Goal: Task Accomplishment & Management: Complete application form

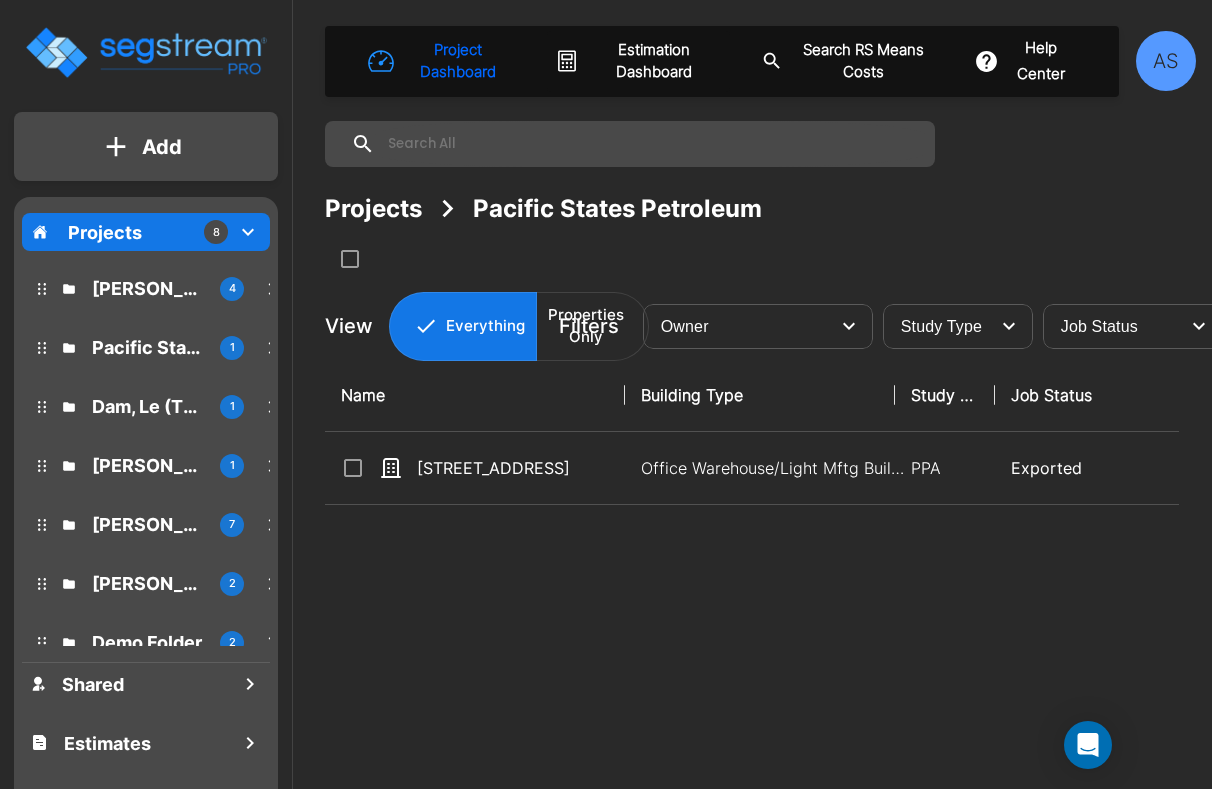
click at [170, 139] on p "Add" at bounding box center [162, 147] width 40 height 30
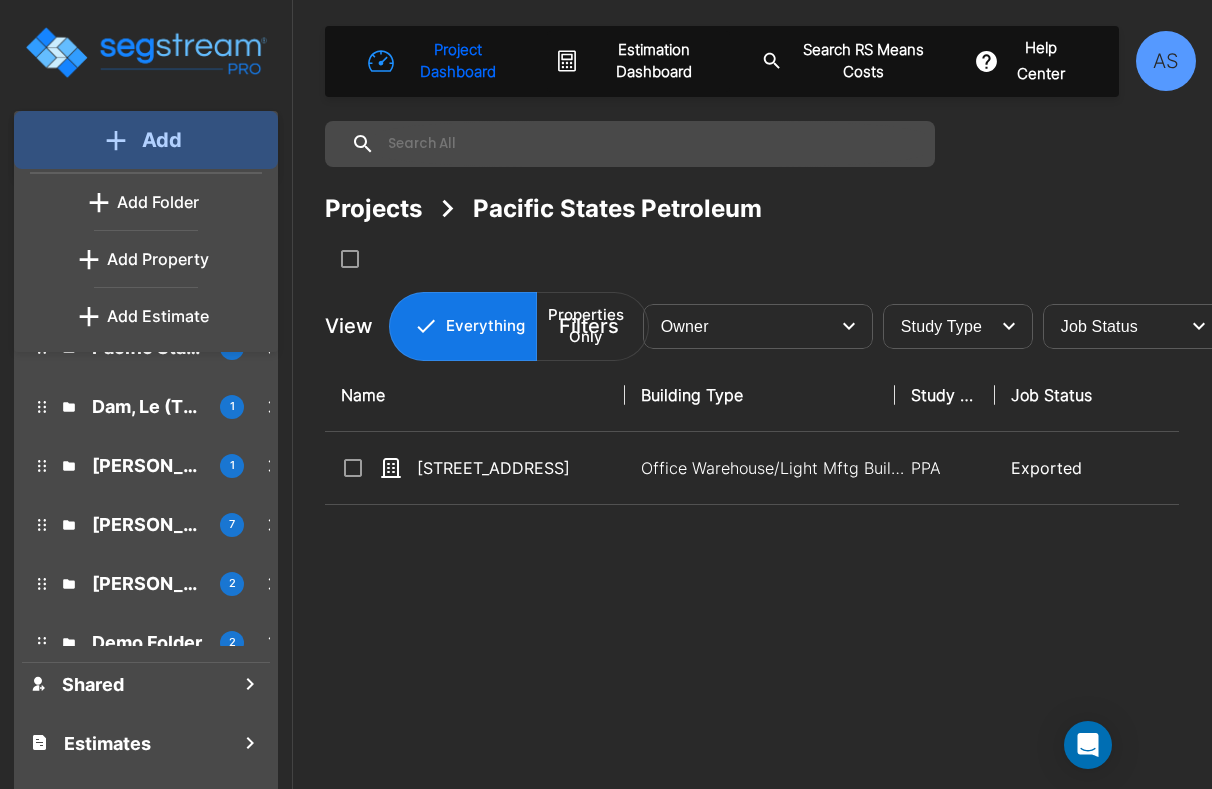
click at [170, 139] on p "Add" at bounding box center [162, 140] width 40 height 30
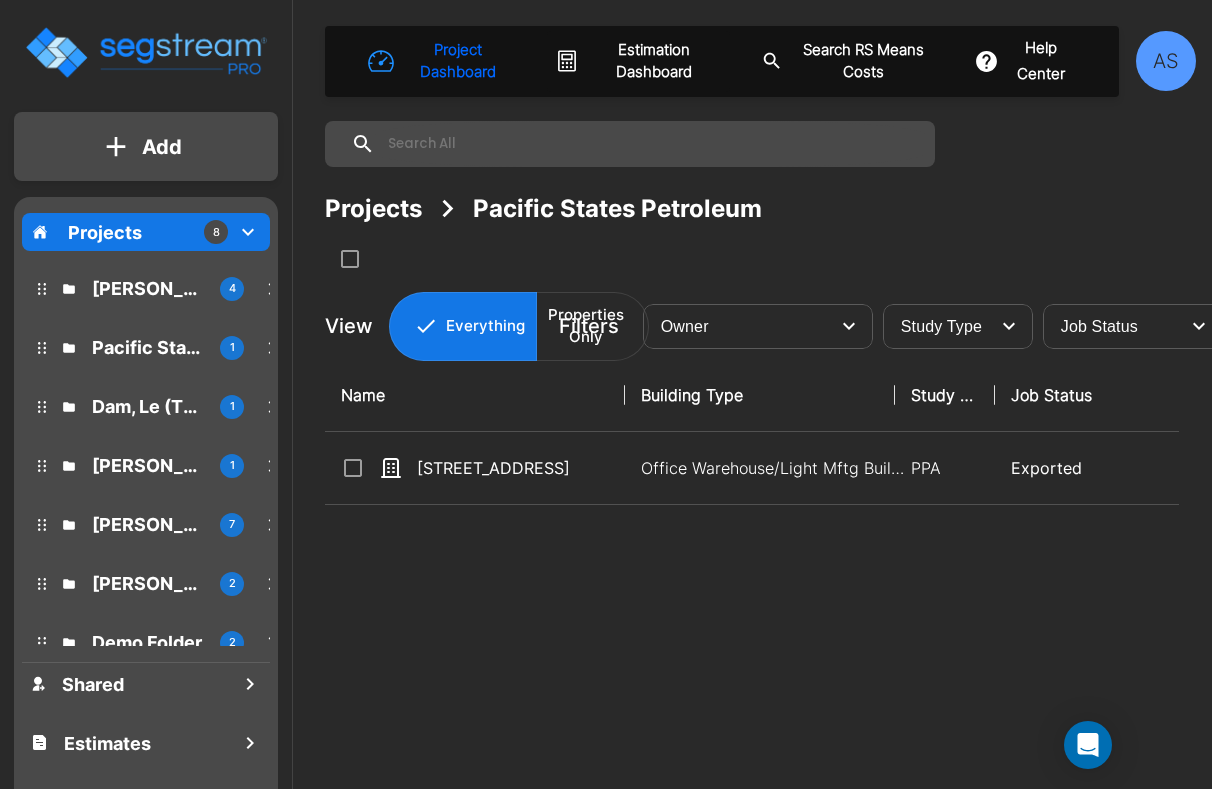
click at [143, 220] on div "Projects 8" at bounding box center [146, 232] width 248 height 38
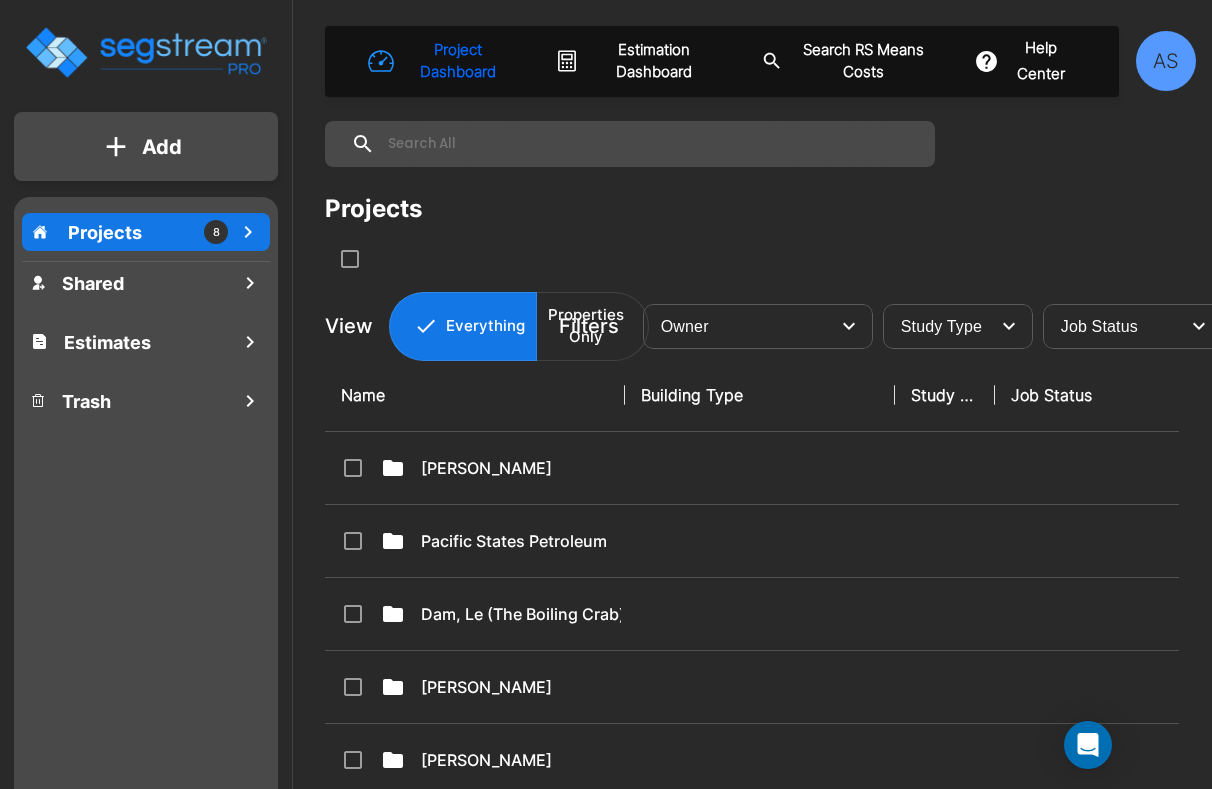
click at [143, 220] on div "Projects 8" at bounding box center [146, 232] width 248 height 38
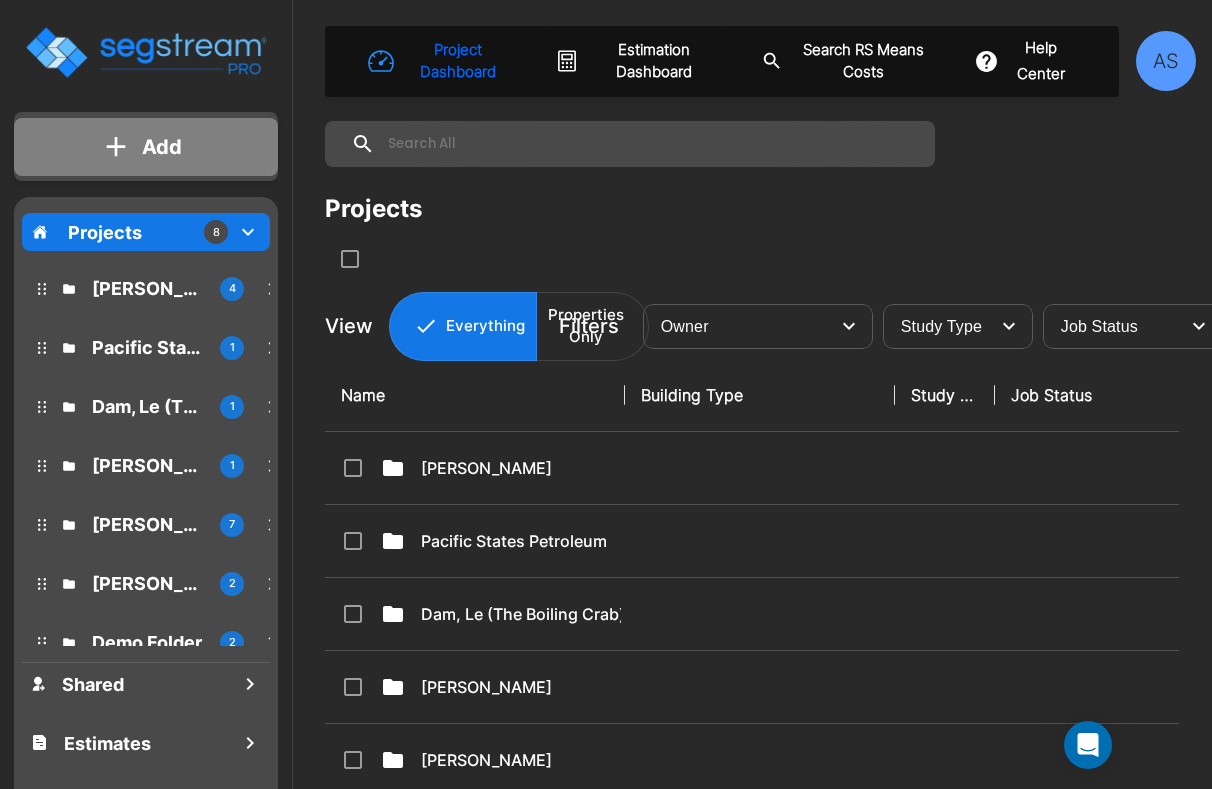
click at [143, 156] on p "Add" at bounding box center [162, 147] width 40 height 30
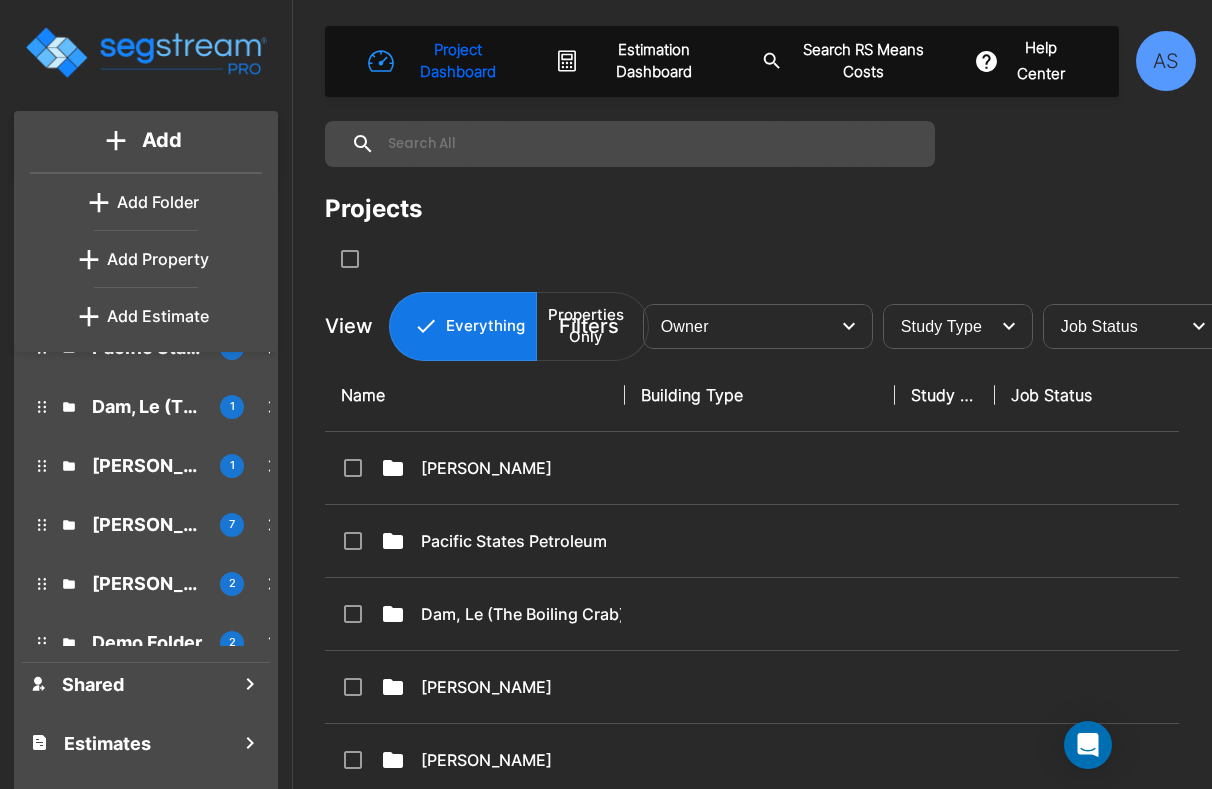
click at [128, 203] on p "Add Folder" at bounding box center [158, 202] width 82 height 24
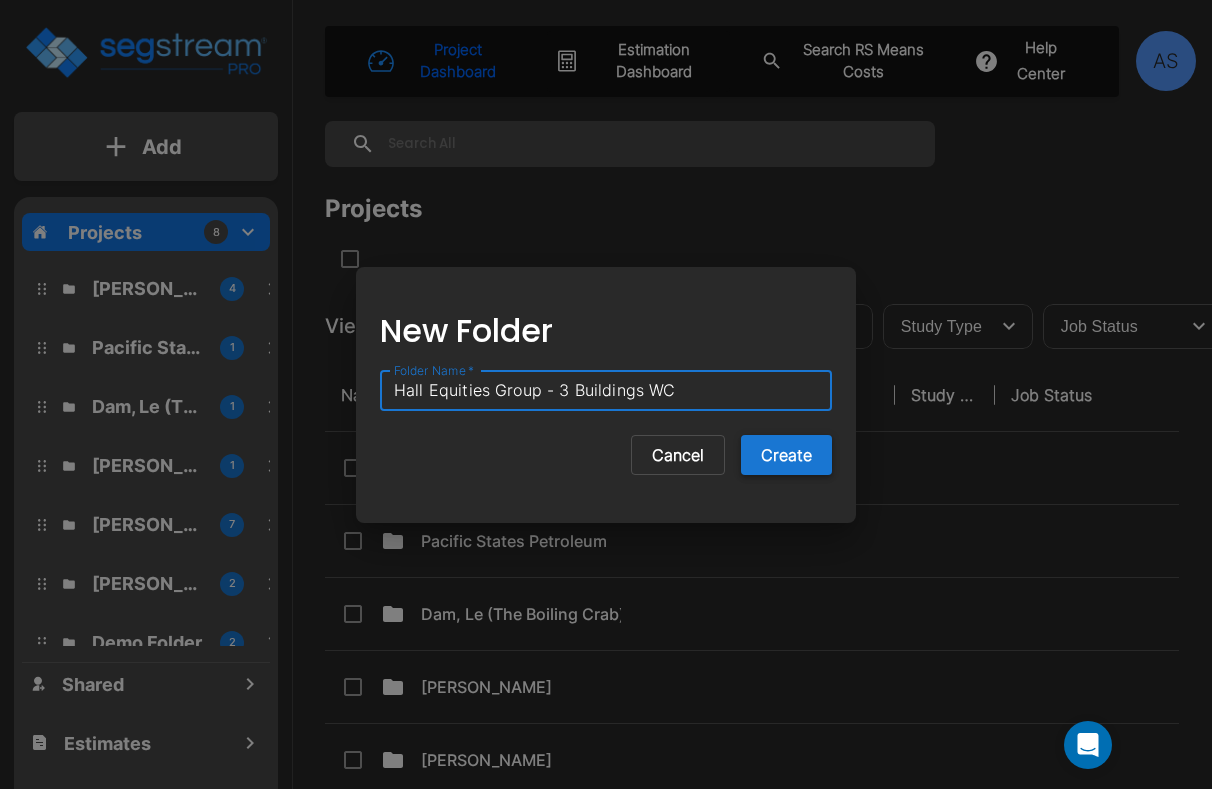
type input "Hall Equities Group - 3 Buildings WC"
click at [780, 458] on button "Create" at bounding box center [786, 455] width 91 height 40
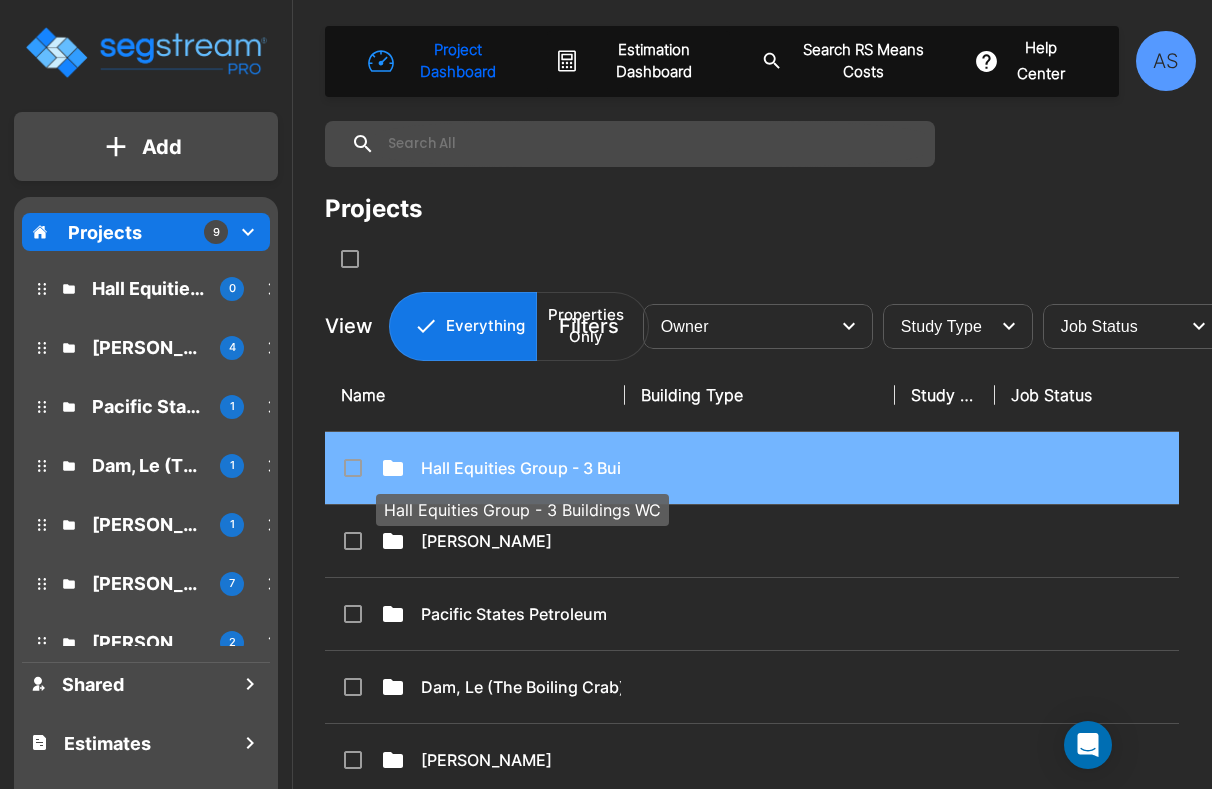
click at [572, 474] on p "Hall Equities Group - 3 Buildings WC" at bounding box center [521, 468] width 200 height 24
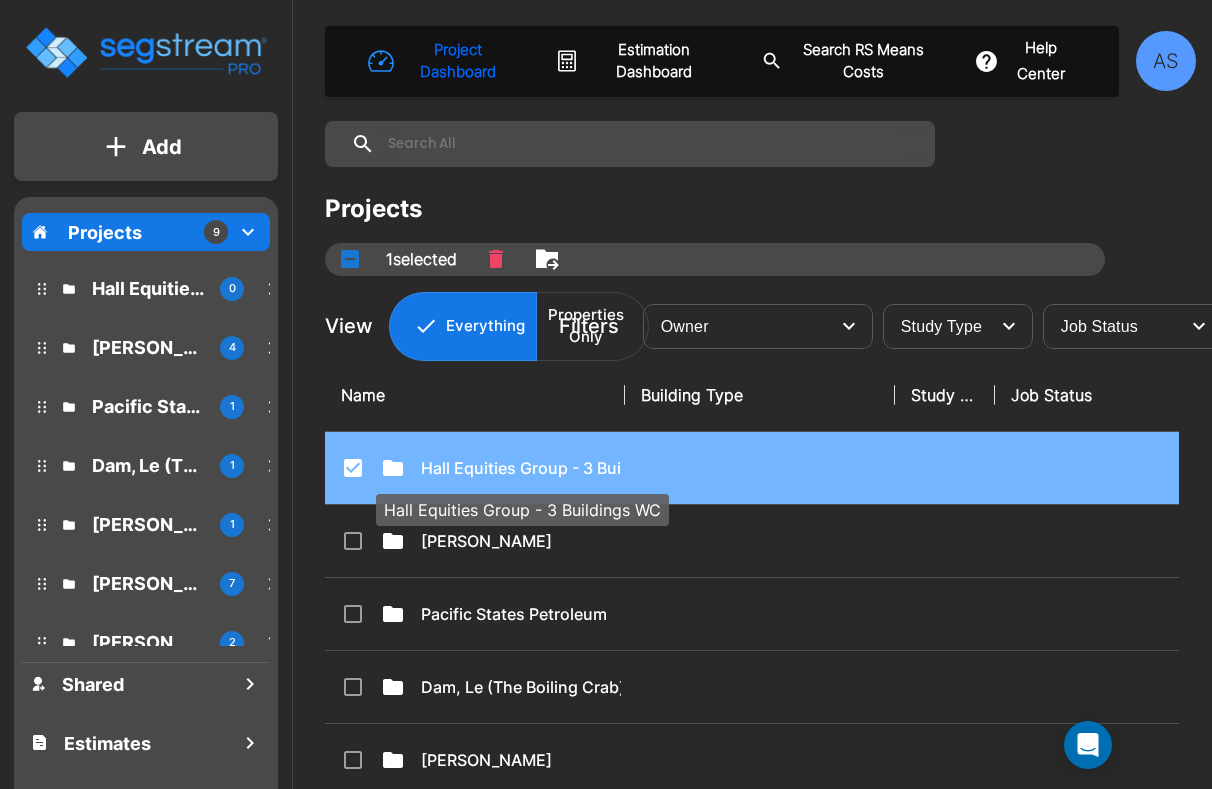
click at [564, 464] on p "Hall Equities Group - 3 Buildings WC" at bounding box center [521, 468] width 200 height 24
checkbox input "false"
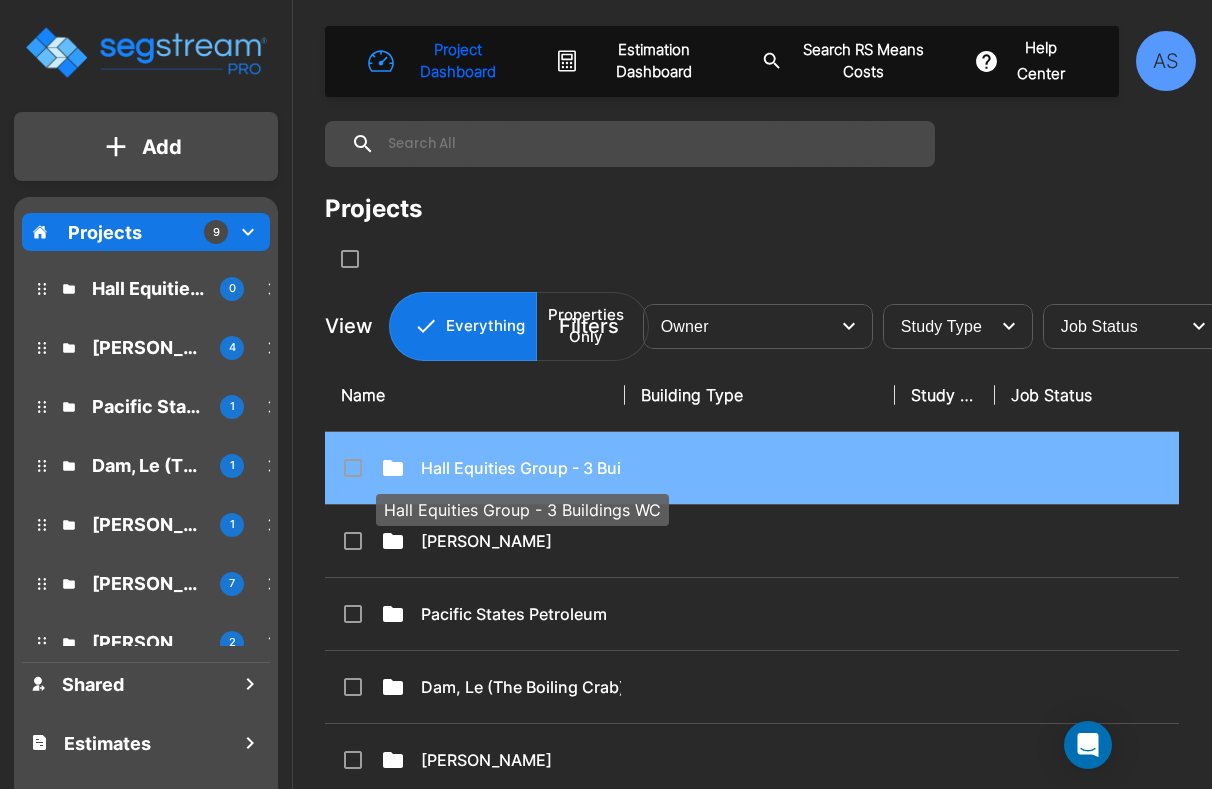
click at [564, 464] on p "Hall Equities Group - 3 Buildings WC" at bounding box center [521, 468] width 200 height 24
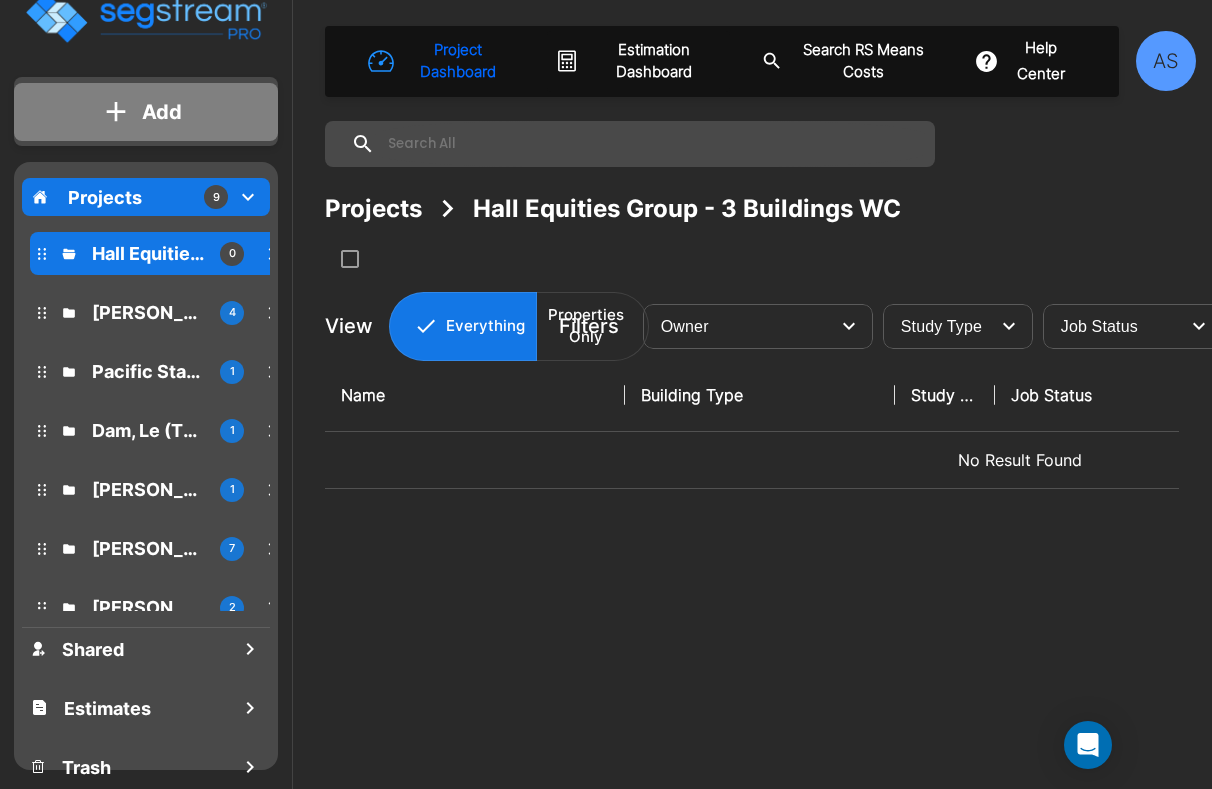
click at [204, 102] on button "Add" at bounding box center [146, 112] width 264 height 58
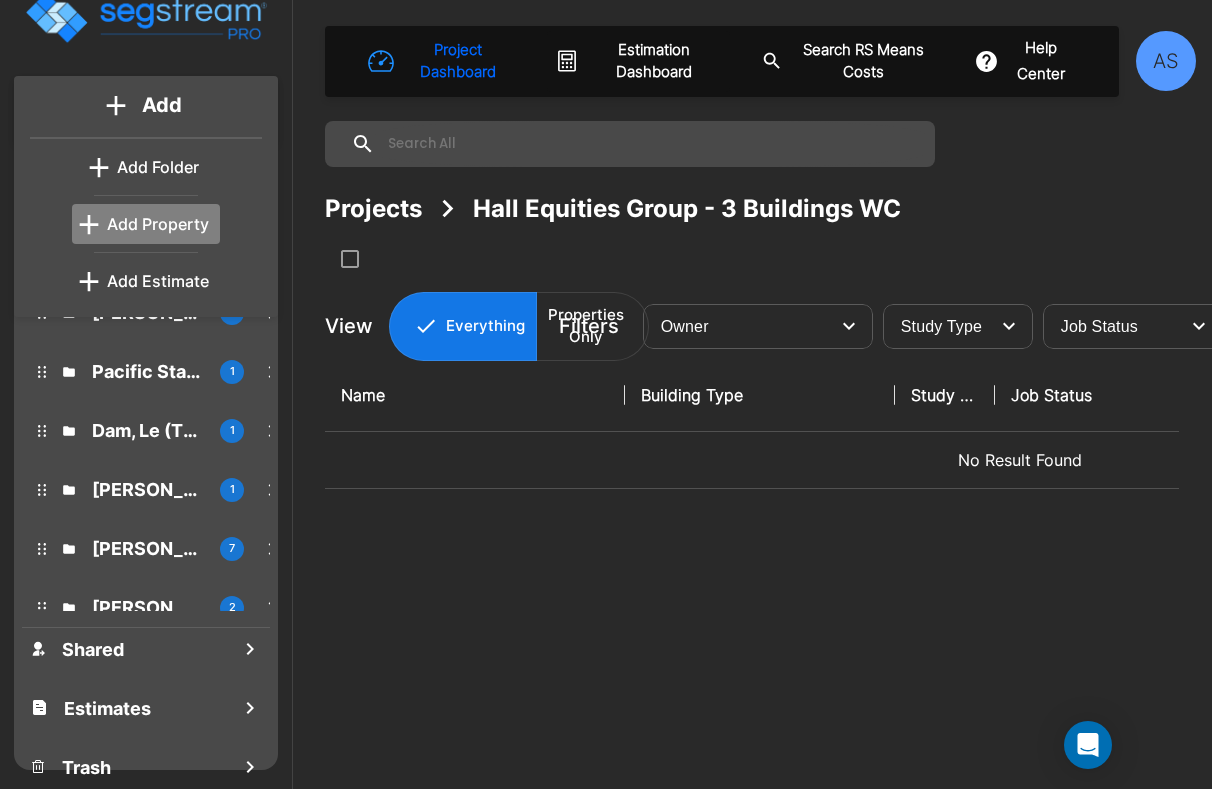
click at [173, 217] on p "Add Property" at bounding box center [158, 224] width 102 height 24
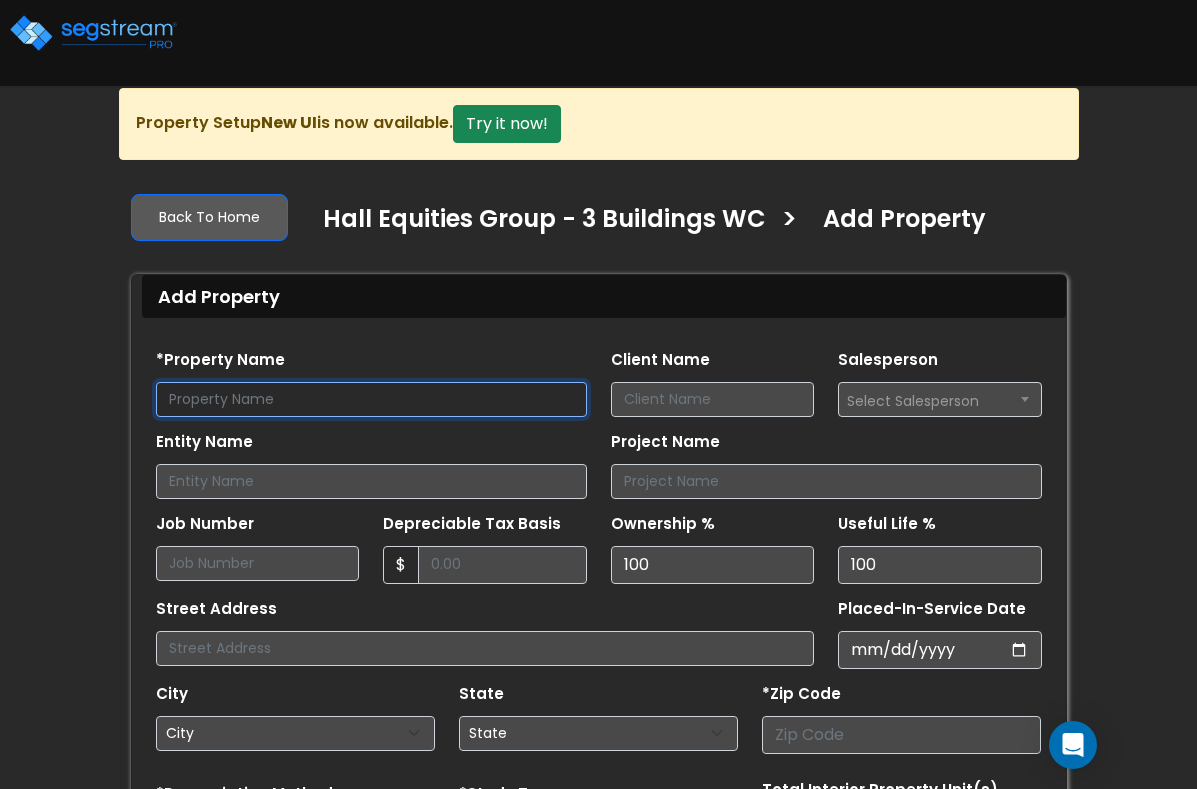
click at [183, 404] on input "text" at bounding box center [371, 399] width 431 height 35
click at [563, 346] on div "*Property Name" at bounding box center [371, 381] width 431 height 72
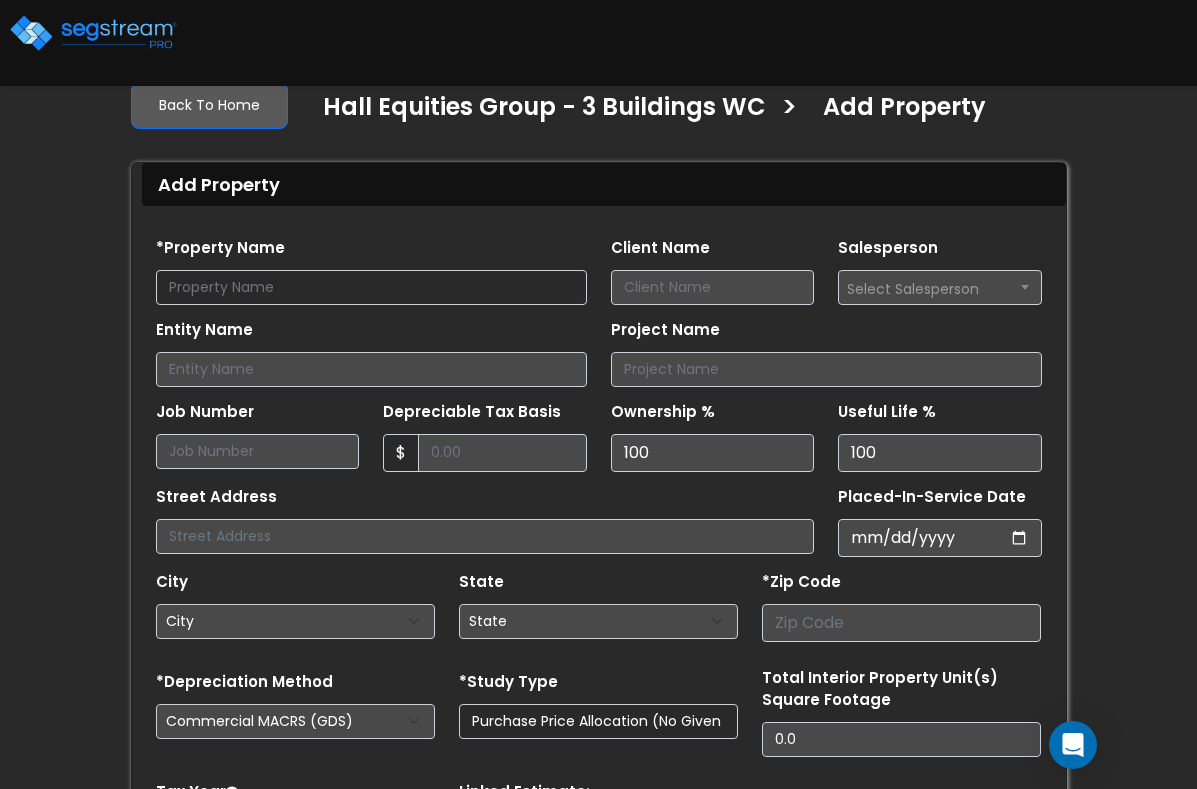
scroll to position [100, 0]
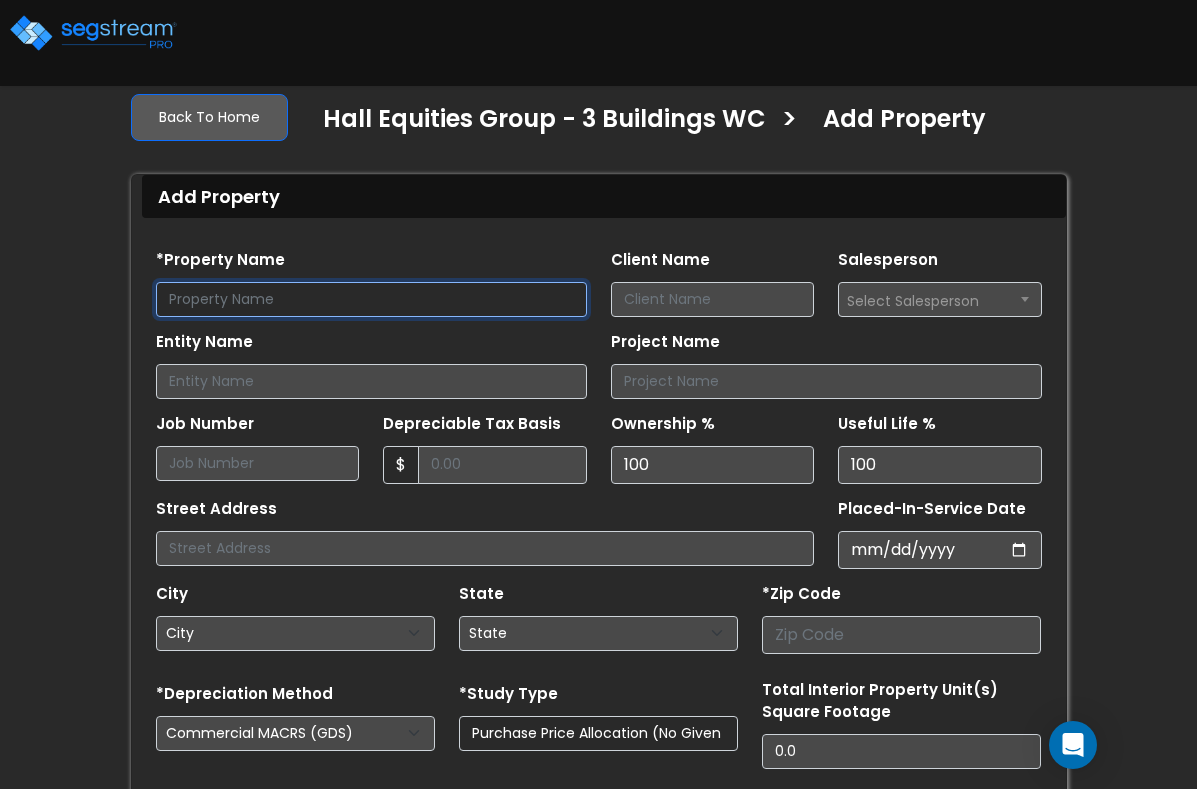
click at [202, 300] on input "text" at bounding box center [371, 299] width 431 height 35
type input "[GEOGRAPHIC_DATA]"
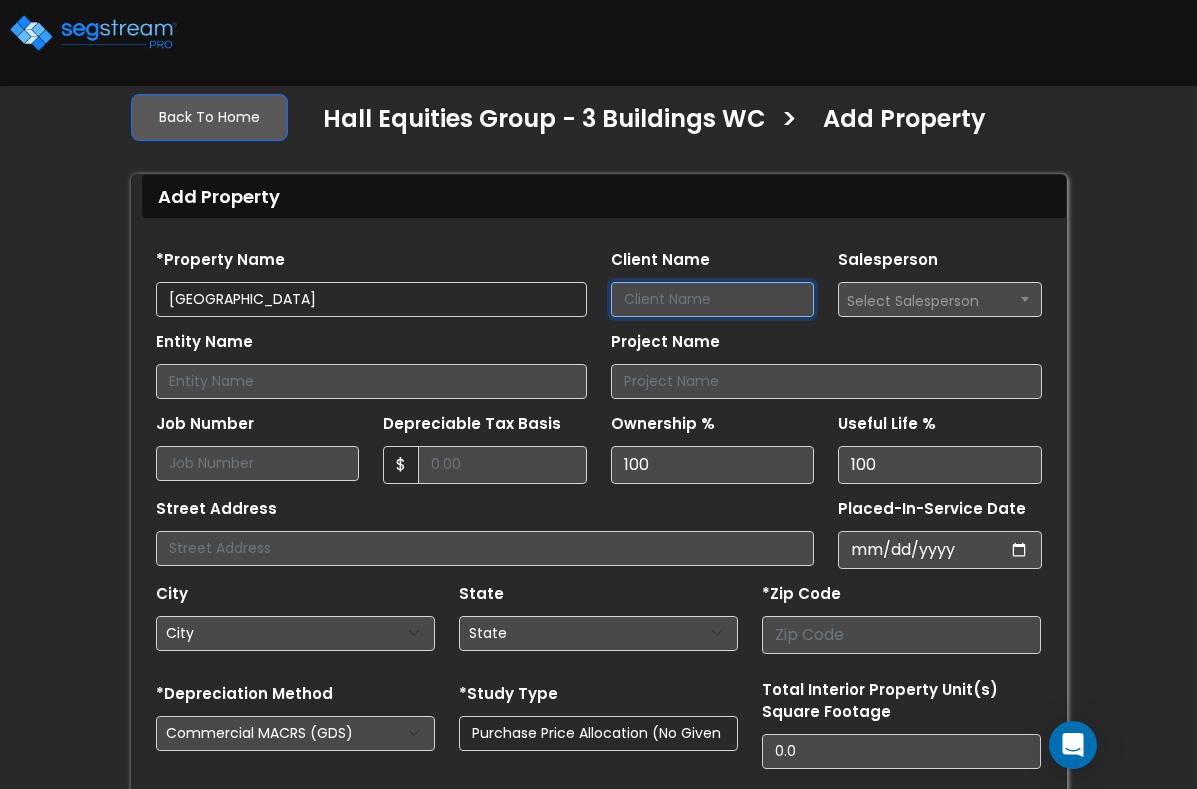
click at [654, 299] on input "Client Name" at bounding box center [713, 299] width 204 height 35
click at [713, 302] on input "Hall Equities Group" at bounding box center [713, 299] width 204 height 35
type input "Hall Equities Group"
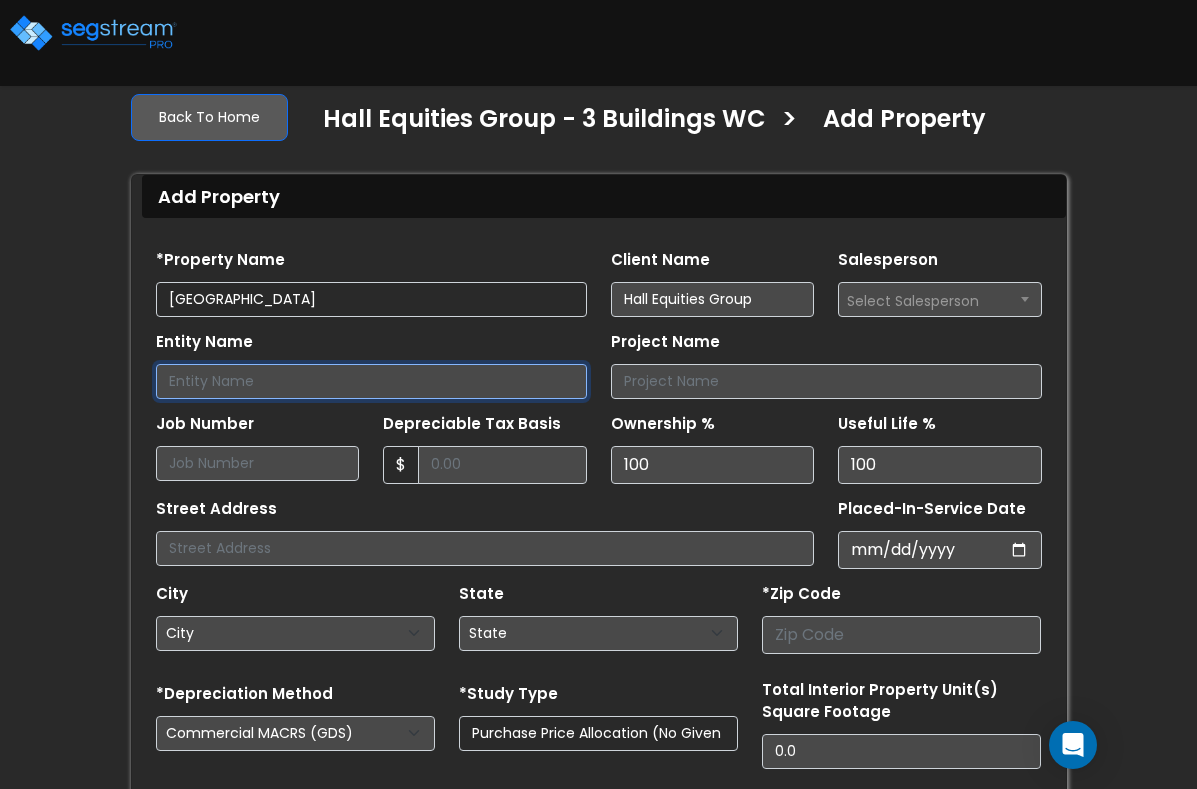
click at [391, 381] on input "Entity Name" at bounding box center [371, 381] width 431 height 35
paste input "Hall Equities Group"
type input "Hall Equities Group, Inc"
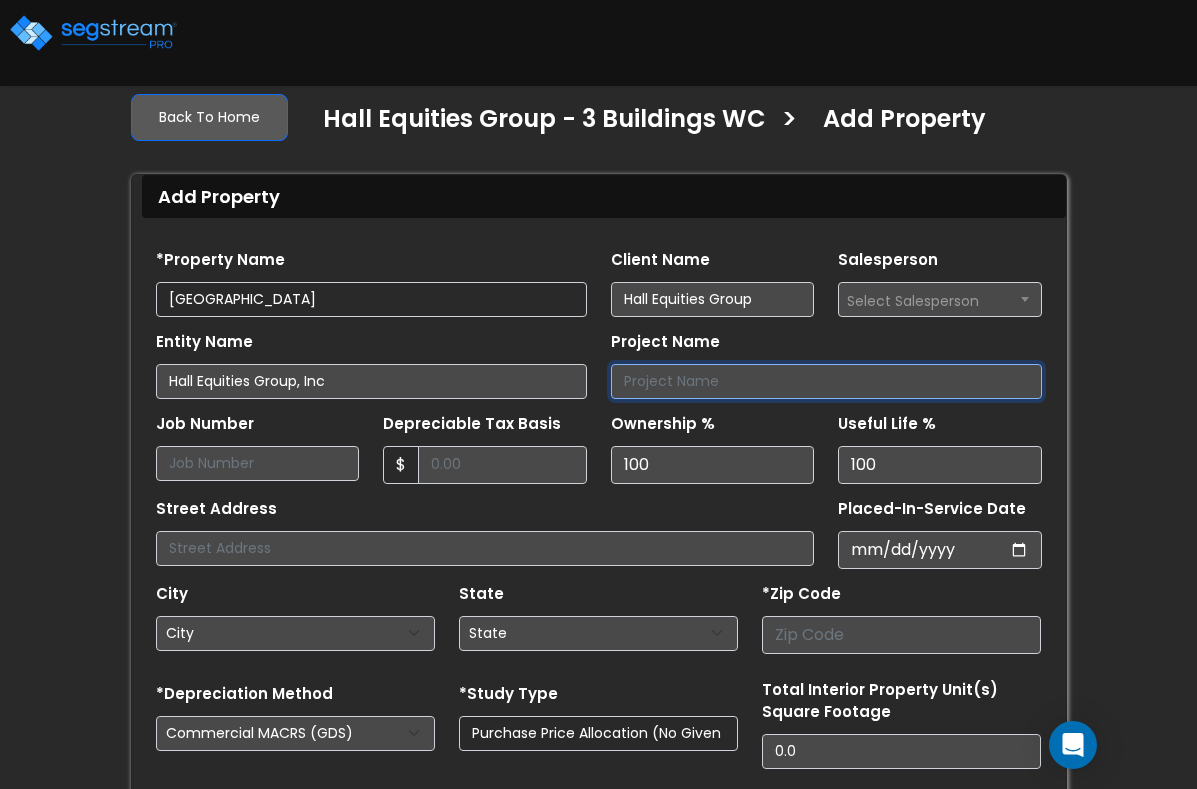
click at [642, 385] on input "Project Name" at bounding box center [826, 381] width 431 height 35
type input "w"
type input "Walnut Creek Offices"
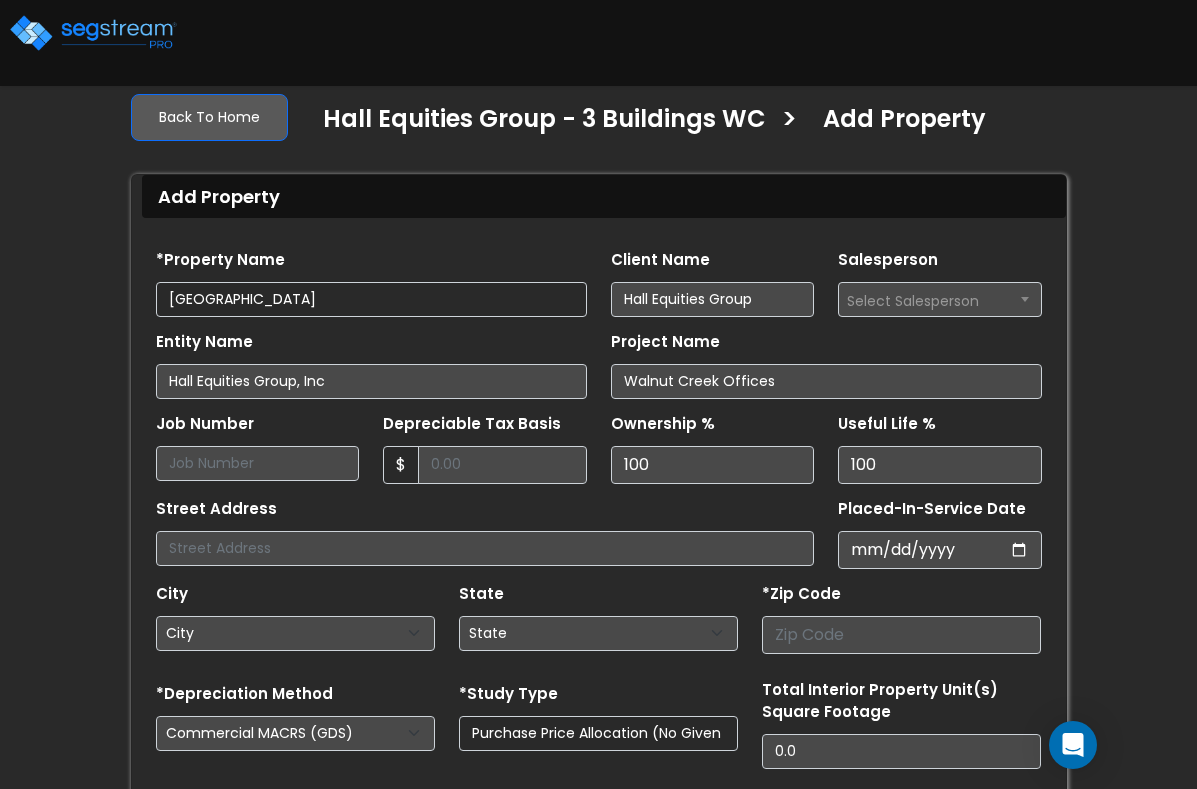
click at [244, 484] on form "*Property Name [GEOGRAPHIC_DATA] Client Name Hall Equities Group Salesperson Se…" at bounding box center [599, 632] width 886 height 794
drag, startPoint x: 244, startPoint y: 484, endPoint x: 221, endPoint y: 462, distance: 31.8
click at [221, 462] on input "Job Number" at bounding box center [258, 463] width 204 height 35
click at [223, 468] on input "Job Number" at bounding box center [258, 463] width 204 height 35
type input "2393068"
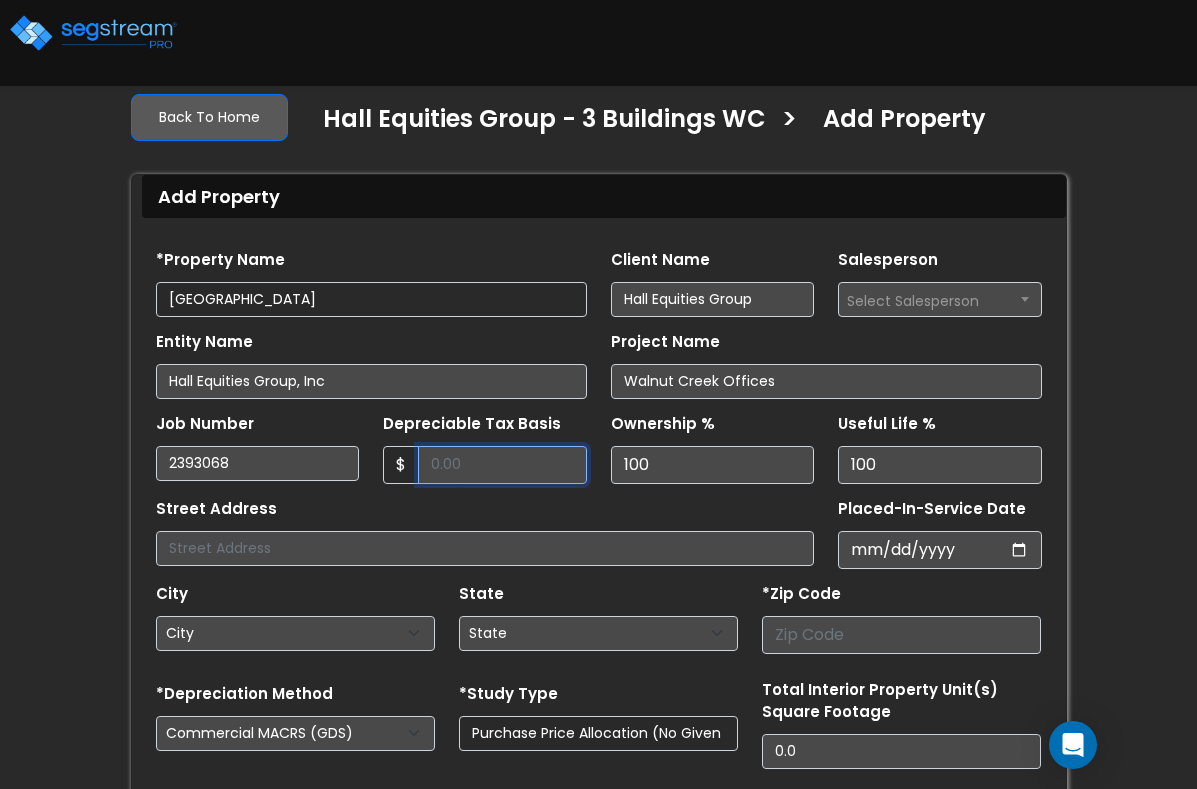
click at [445, 466] on input "Depreciable Tax Basis" at bounding box center [502, 465] width 169 height 38
drag, startPoint x: 471, startPoint y: 459, endPoint x: 481, endPoint y: 472, distance: 16.4
click at [471, 459] on input "Depreciable Tax Basis" at bounding box center [502, 465] width 169 height 38
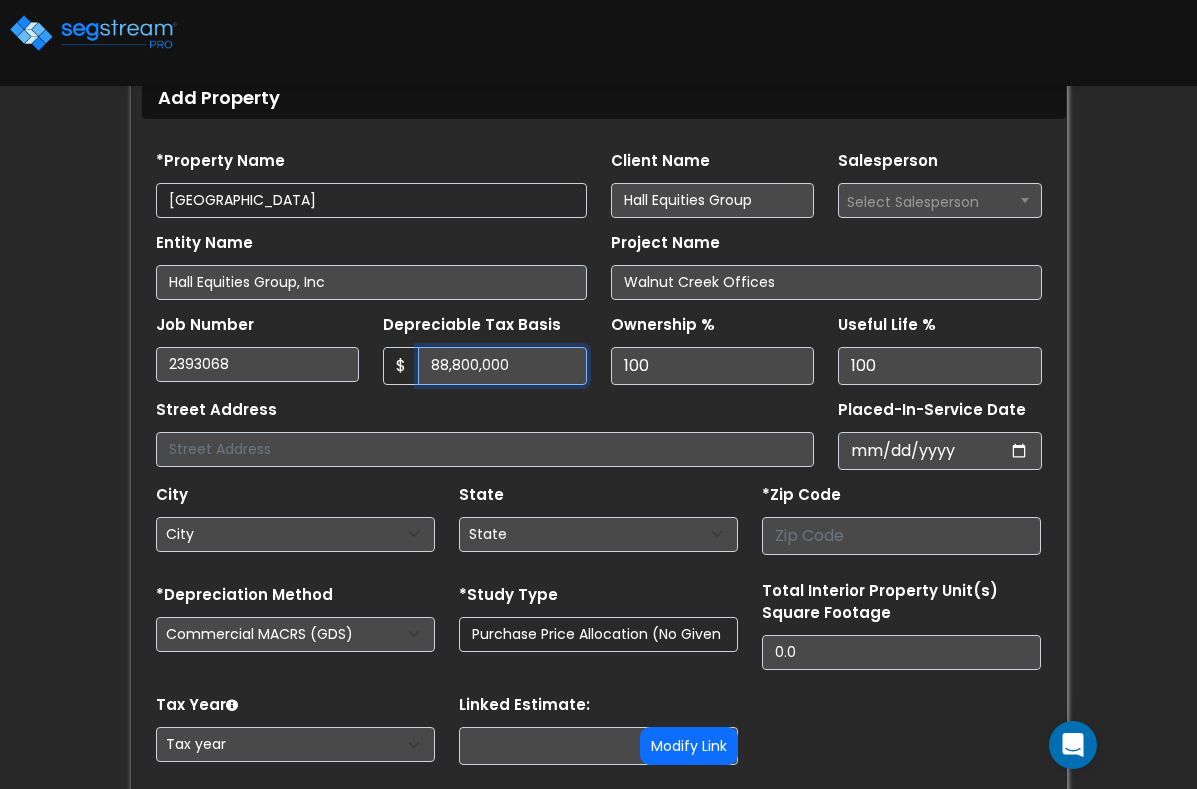
scroll to position [200, 0]
type input "88,800,000"
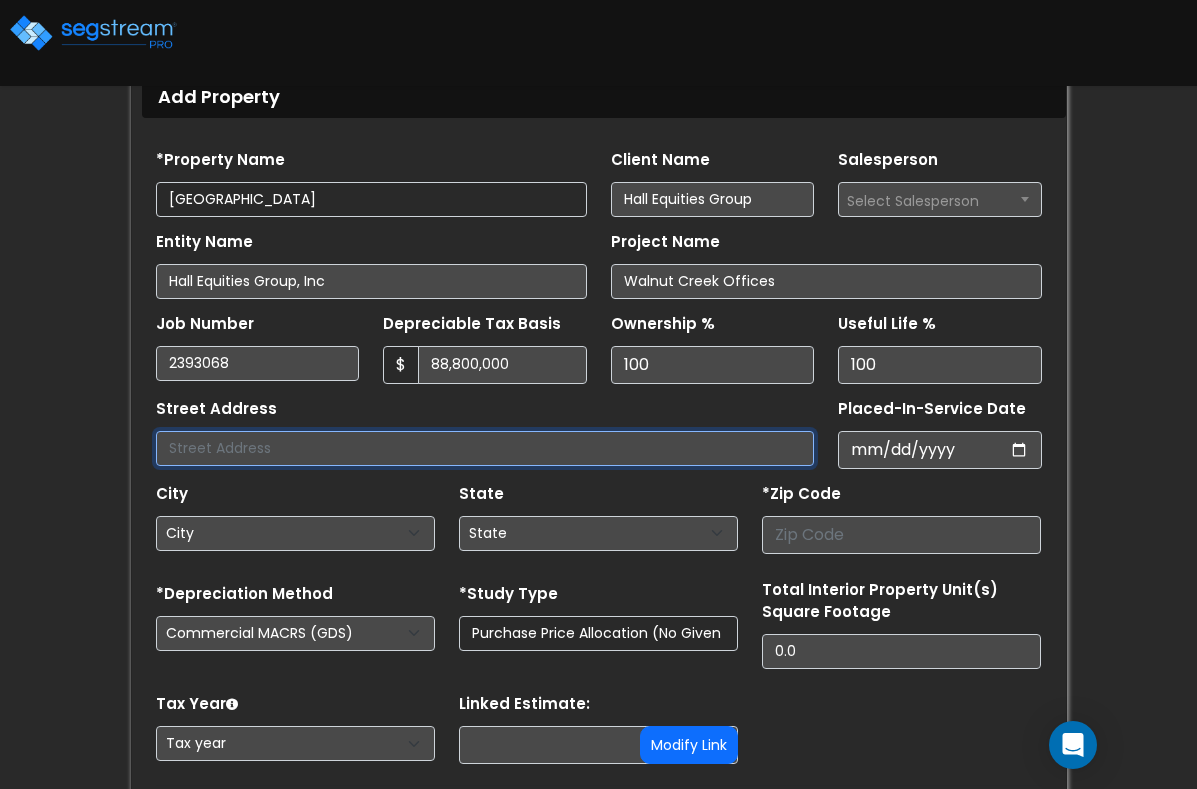
click at [164, 456] on input "text" at bounding box center [485, 448] width 659 height 35
click at [156, 448] on input "1990, 2001, 2033" at bounding box center [485, 448] width 659 height 35
click at [229, 444] on input "1990 [GEOGRAPHIC_DATA][US_STATE], 2001, 2033" at bounding box center [485, 448] width 659 height 35
drag, startPoint x: 274, startPoint y: 446, endPoint x: 202, endPoint y: 441, distance: 72.1
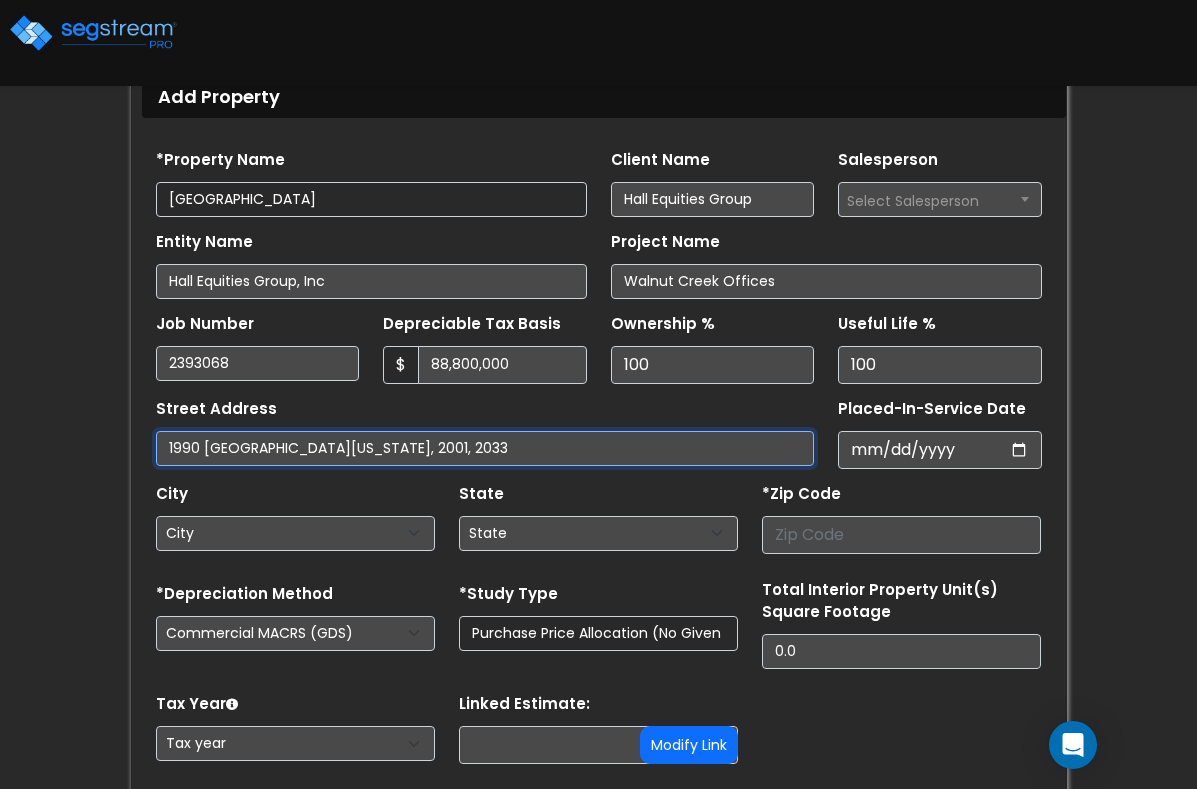
click at [202, 441] on input "1990 [GEOGRAPHIC_DATA][US_STATE], 2001, 2033" at bounding box center [485, 448] width 659 height 35
click at [231, 448] on input "1990 [GEOGRAPHIC_DATA][US_STATE], 2001, 2033" at bounding box center [485, 448] width 659 height 35
click at [192, 437] on input "1990, 2001, 2033" at bounding box center [485, 448] width 659 height 35
type input "1990, 2001, [STREET_ADDRESS]"
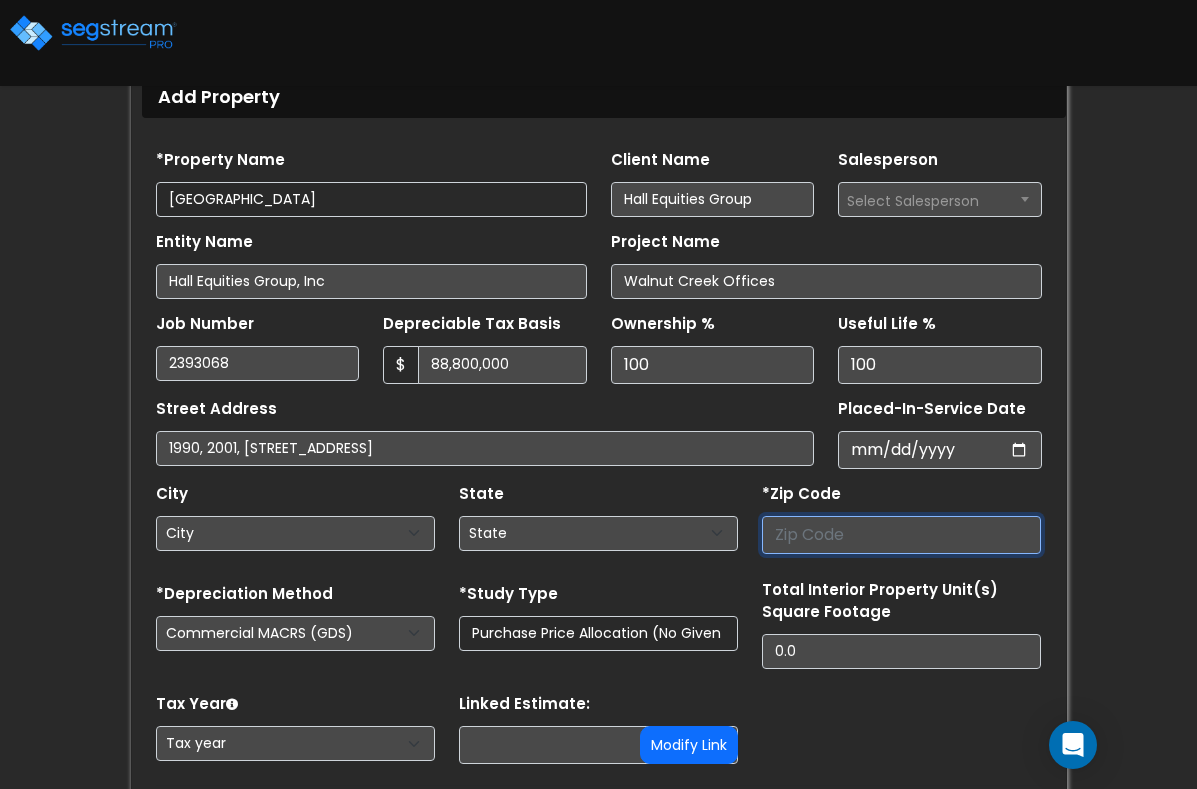
click at [819, 525] on input "number" at bounding box center [901, 535] width 279 height 38
type input "94"
select select "CA"
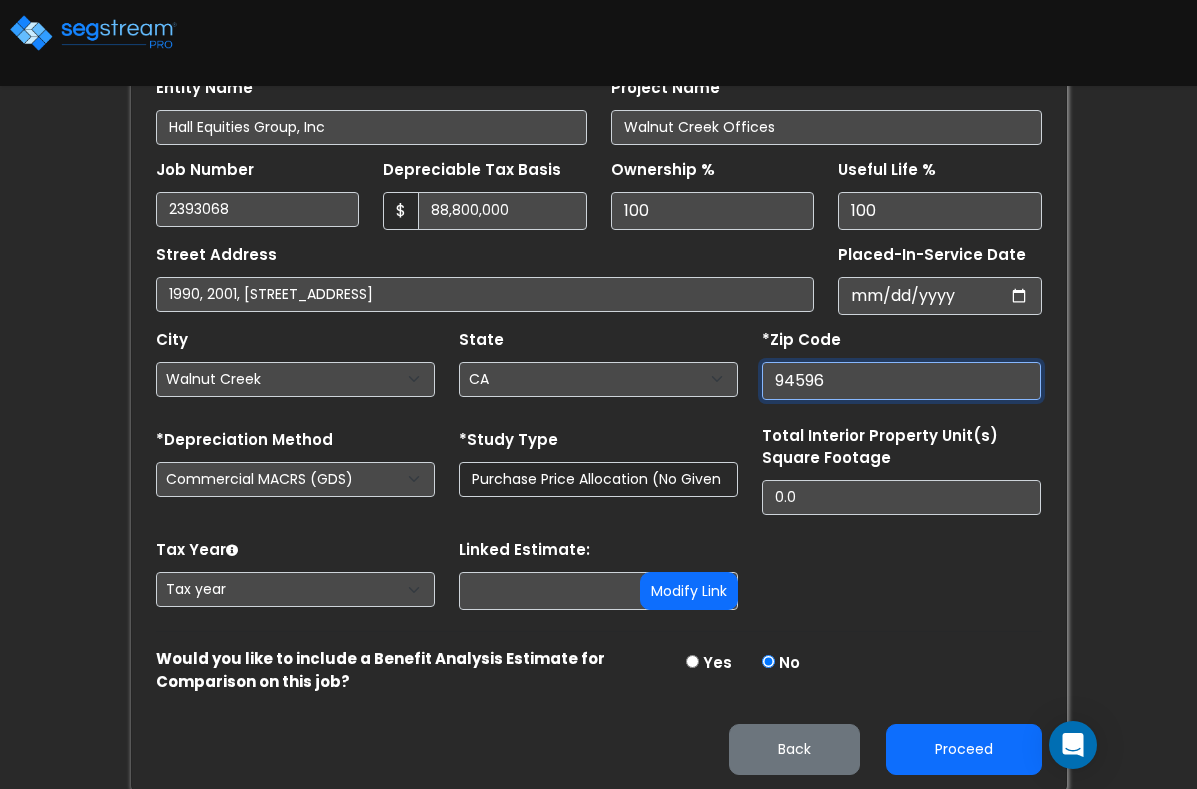
scroll to position [357, 0]
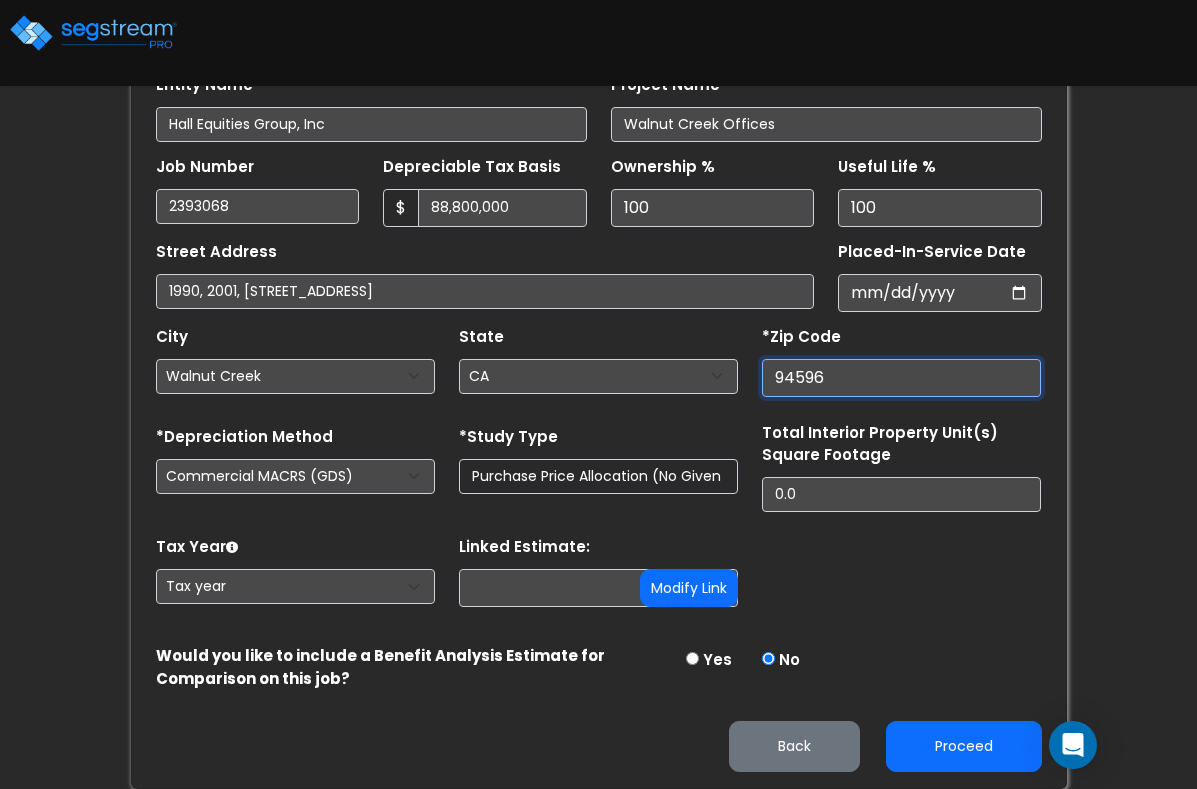
type input "94596"
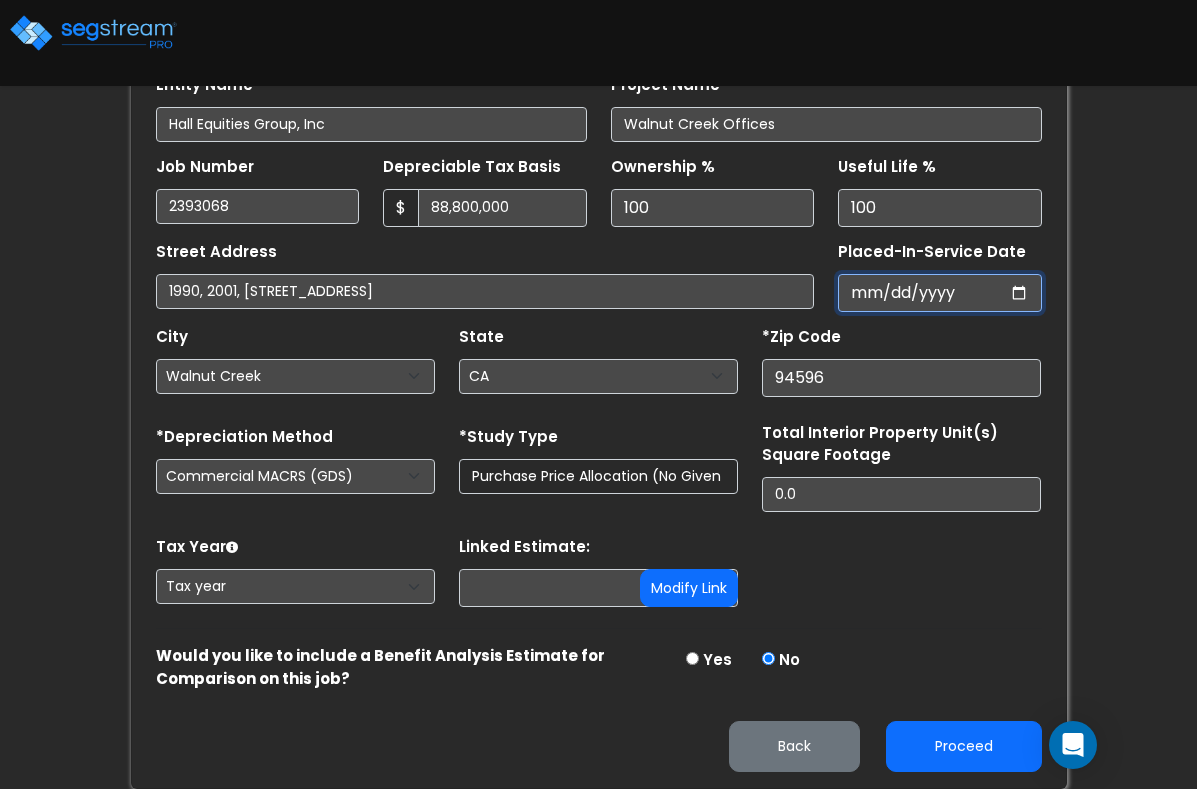
click at [923, 292] on input "Placed-In-Service Date" at bounding box center [940, 293] width 204 height 38
type input "0001-05-29"
select select "1"
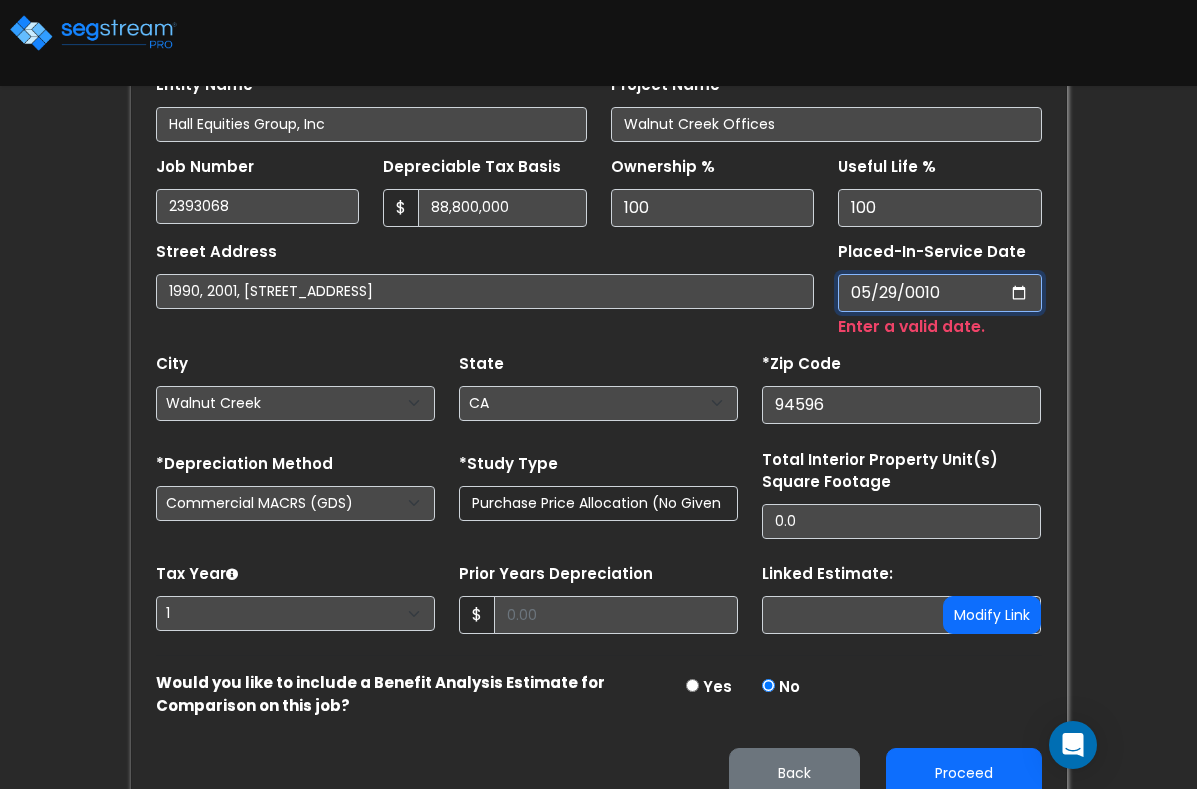
type input "0100-05-29"
select select "100"
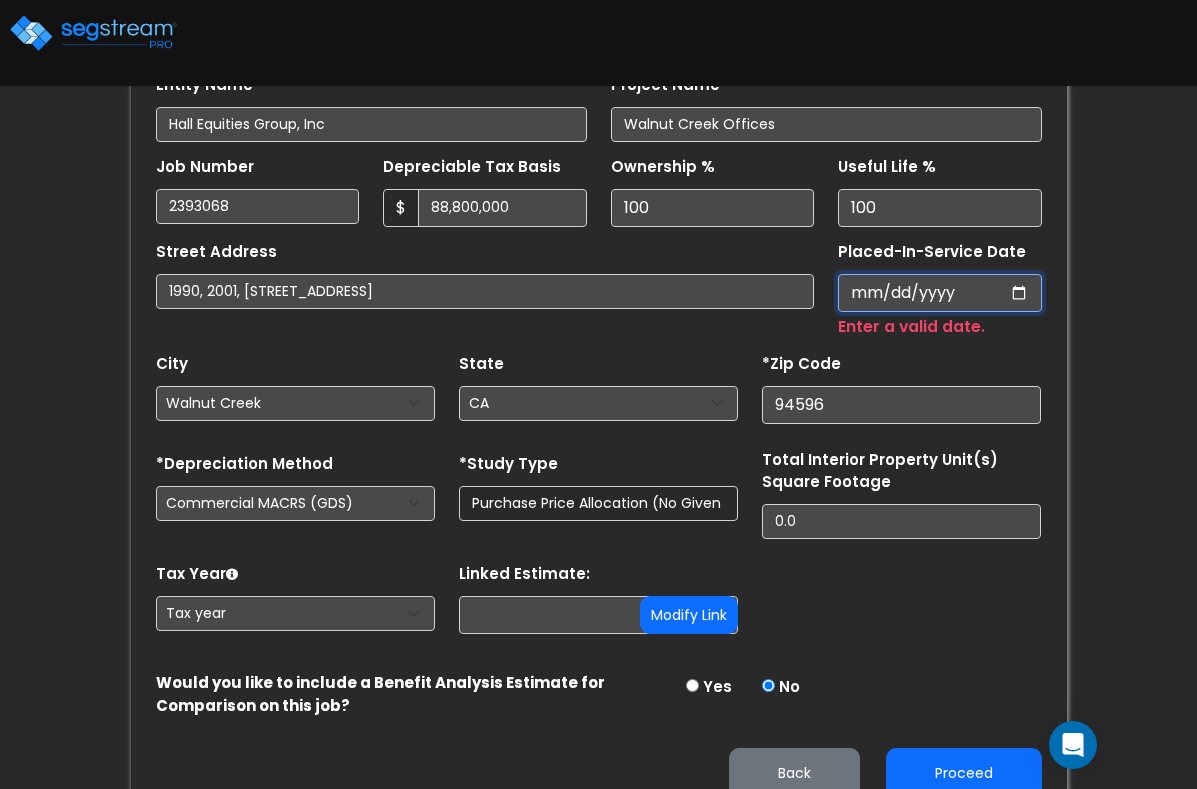
click at [912, 292] on input "Placed-In-Service Date" at bounding box center [940, 293] width 204 height 38
type input "0020-05-20"
select select "20"
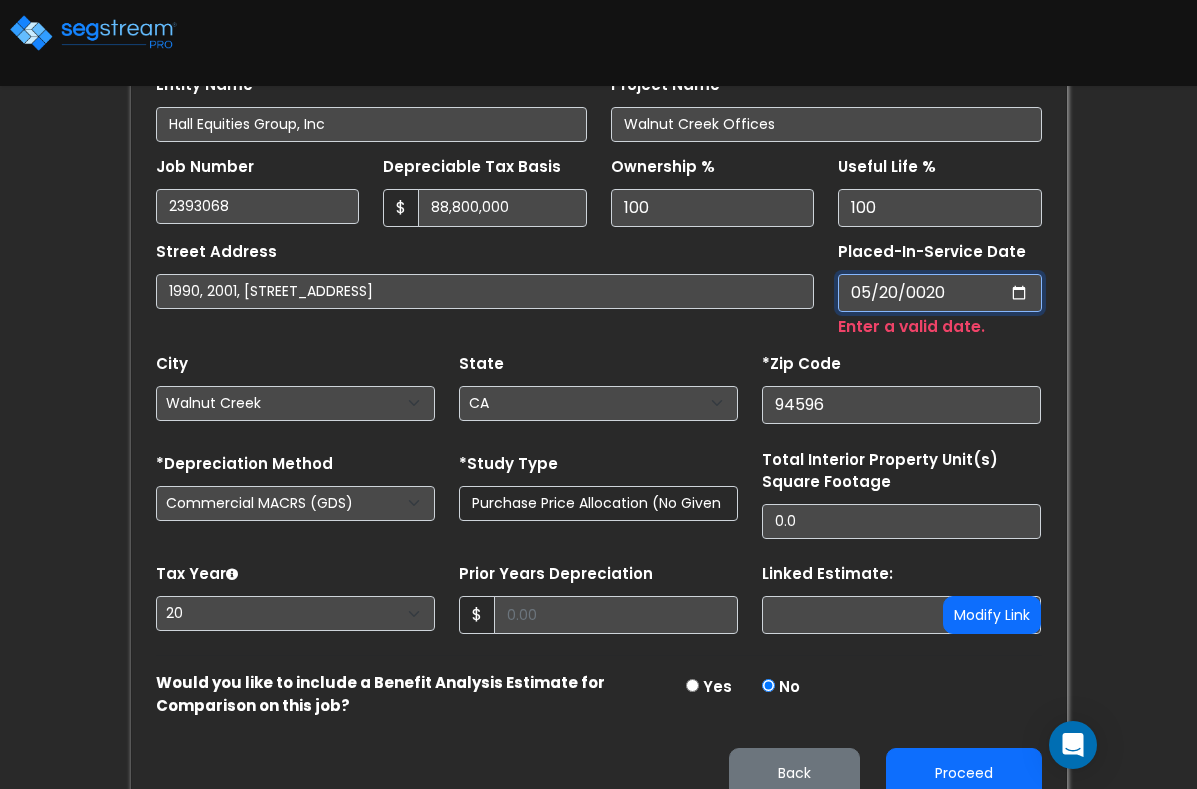
type input "0202-05-20"
select select "202"
type input "[DATE]"
select select "2025"
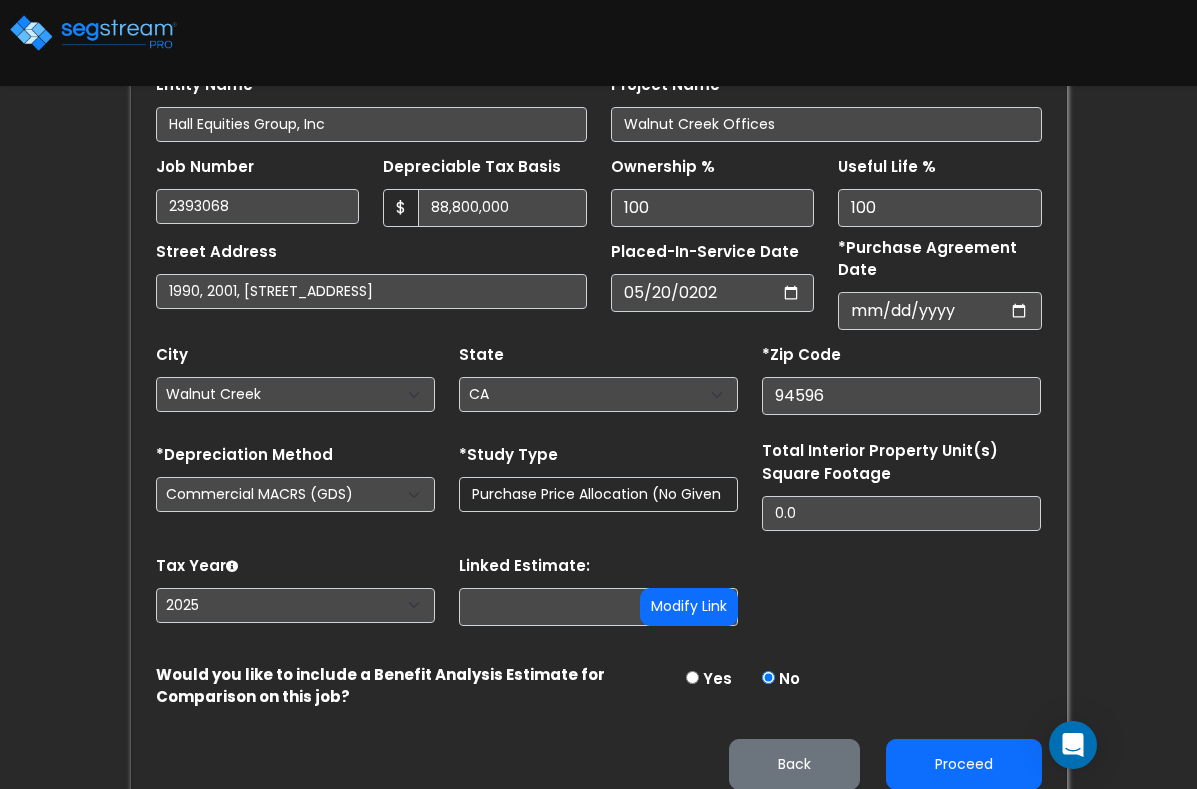
click at [879, 602] on div "Tax Year Please Enter The Placed In Service Date First. 2026 2025 Prior Years D…" at bounding box center [599, 591] width 910 height 80
click at [925, 292] on input "*Purchase Agreement Date" at bounding box center [940, 311] width 204 height 38
type input "[DATE]"
click at [1000, 739] on button "Proceed" at bounding box center [964, 764] width 156 height 51
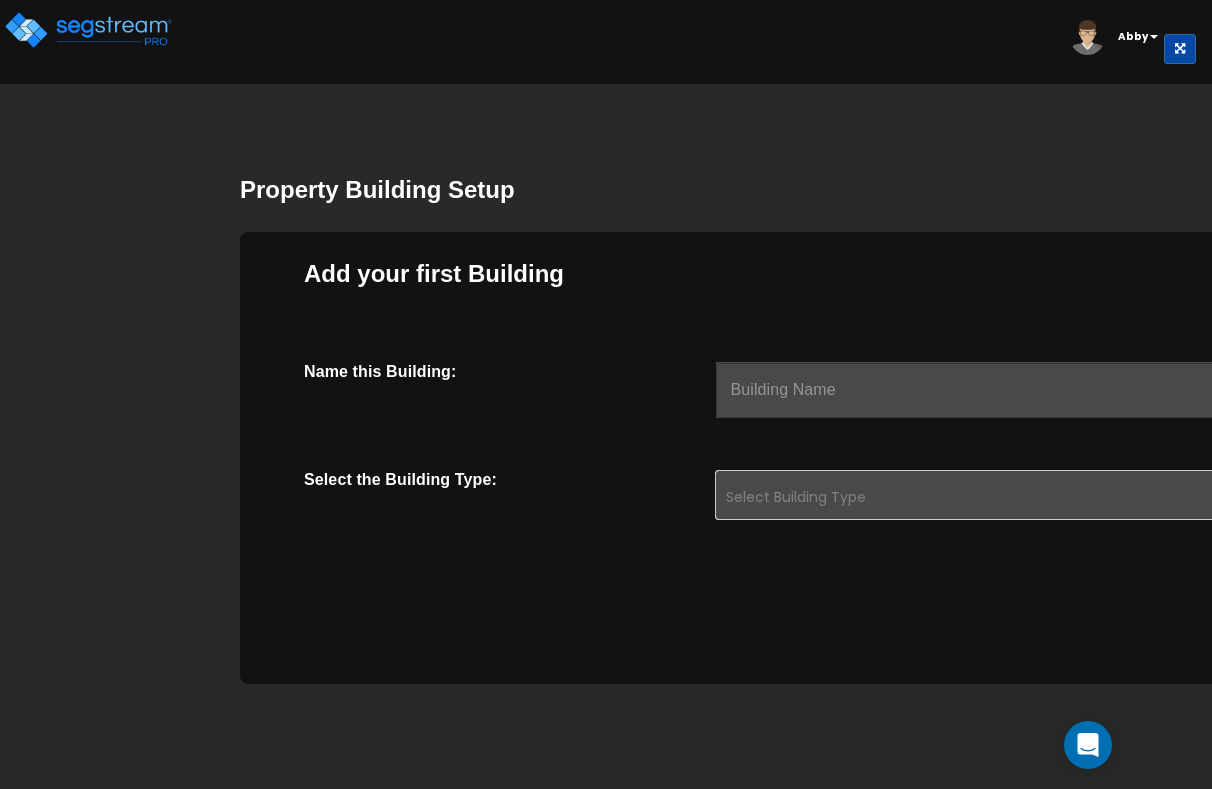
click at [881, 405] on input "text" at bounding box center [1069, 390] width 706 height 56
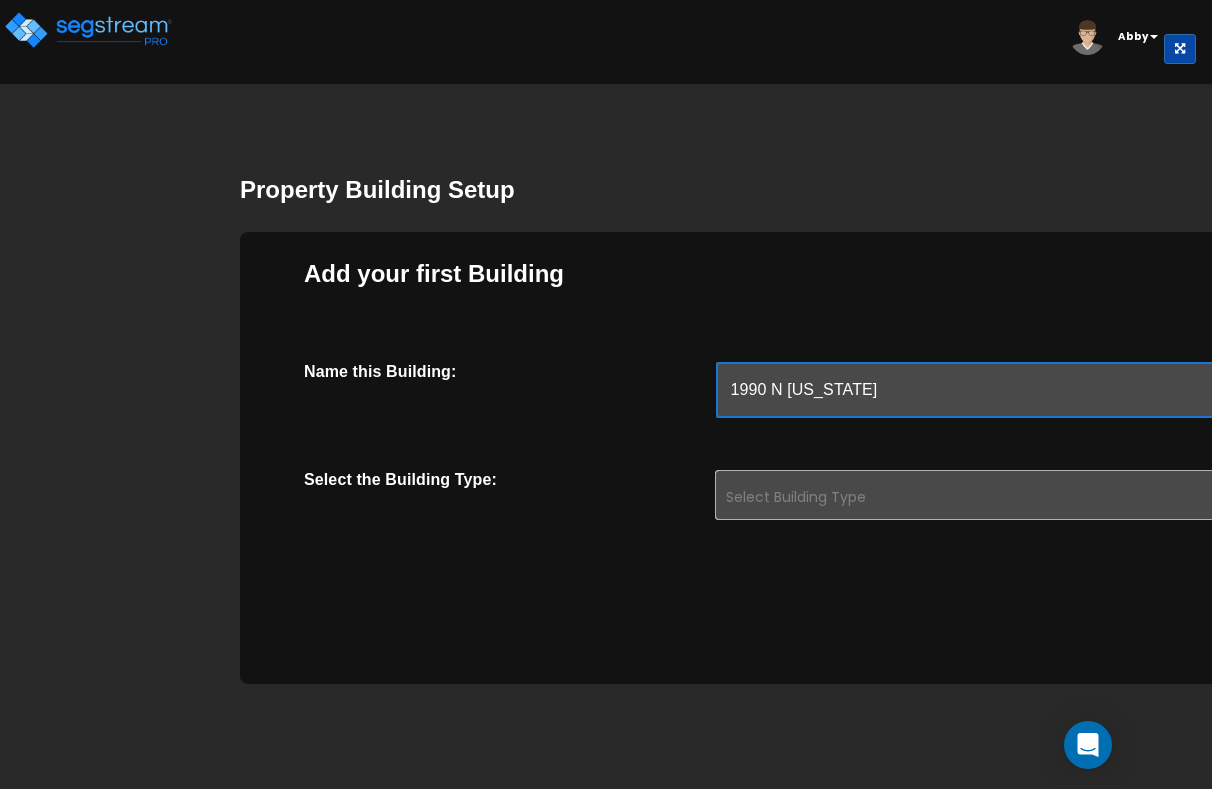
type input "1990 N [US_STATE]"
click at [814, 486] on div "Select Building Type" at bounding box center [1068, 495] width 706 height 50
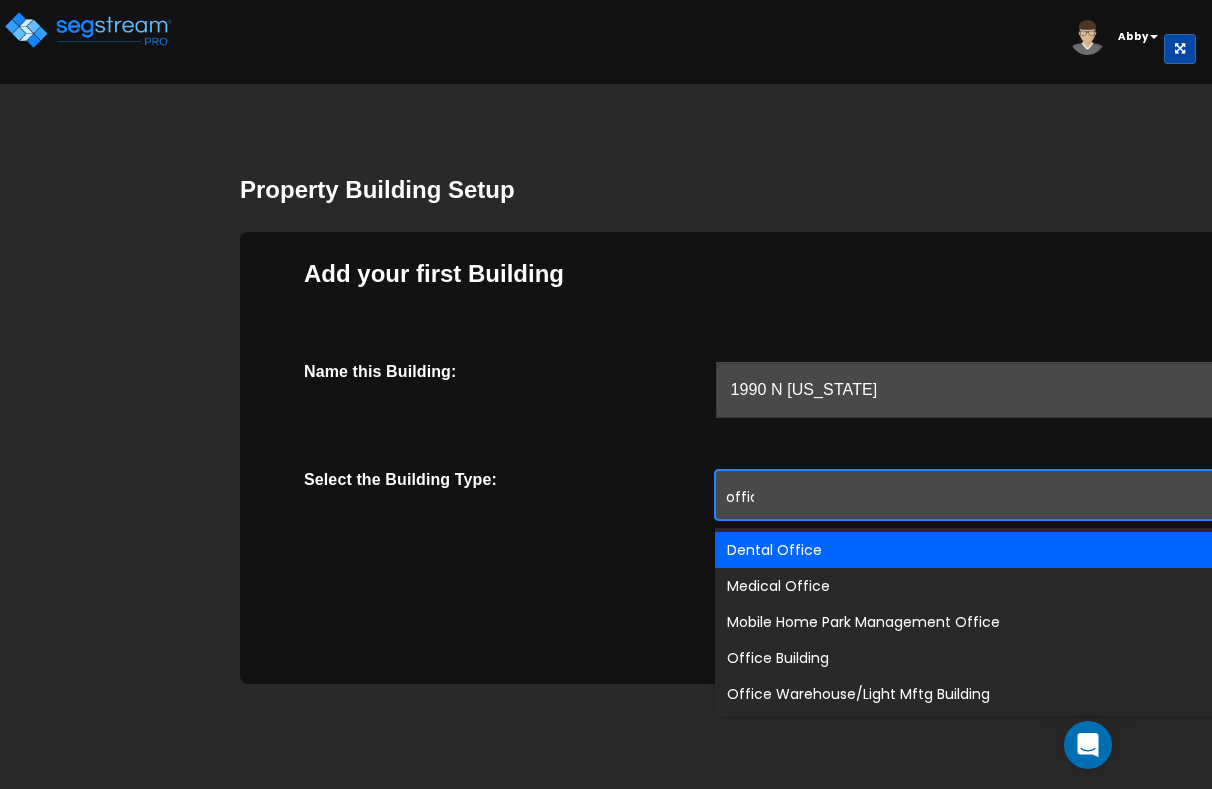
type input "office"
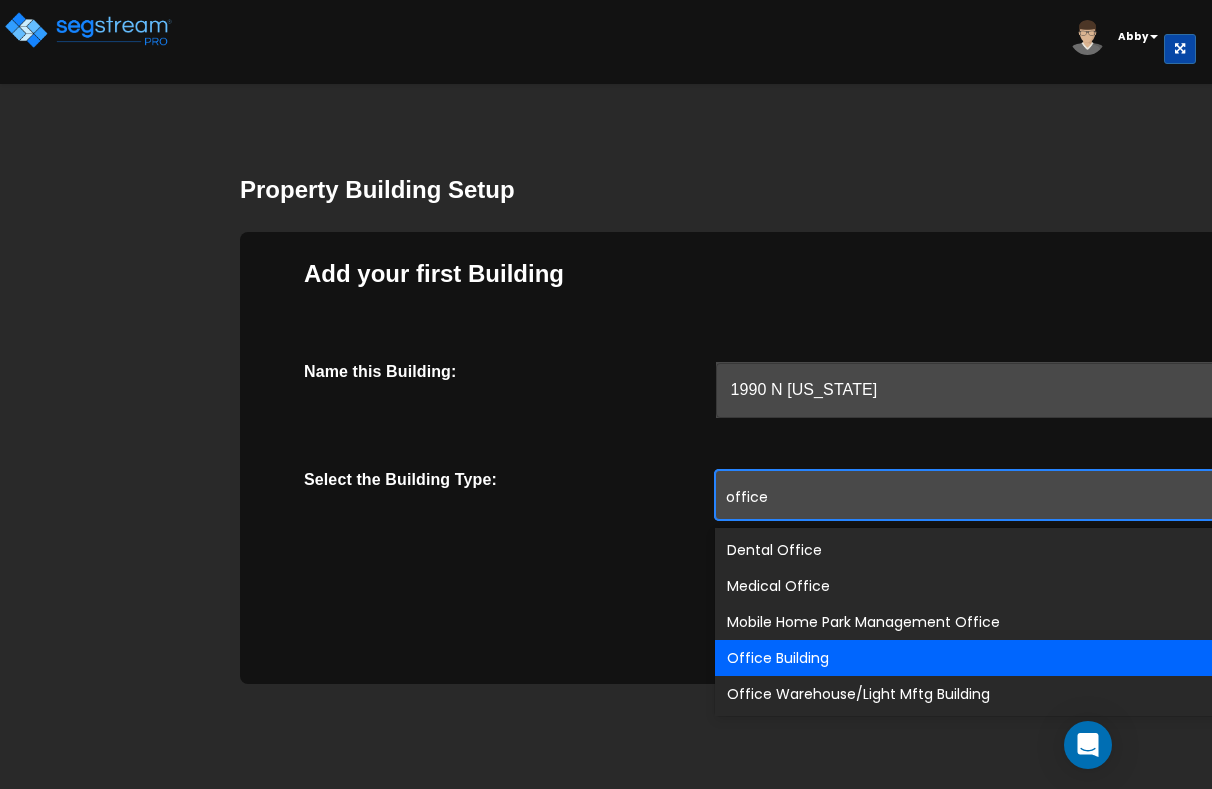
click at [788, 645] on div "Office Building" at bounding box center [1068, 658] width 706 height 36
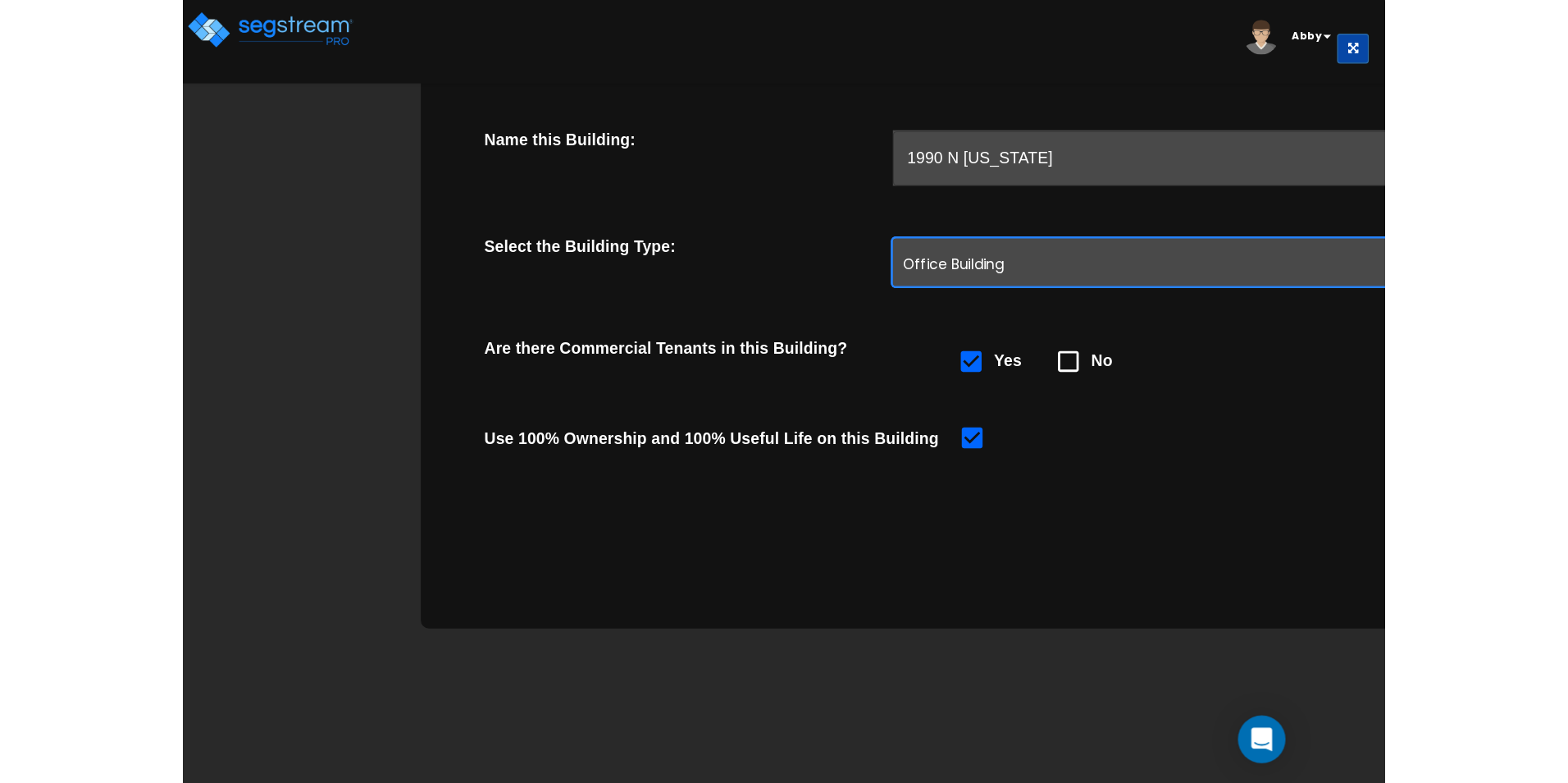
scroll to position [54, 0]
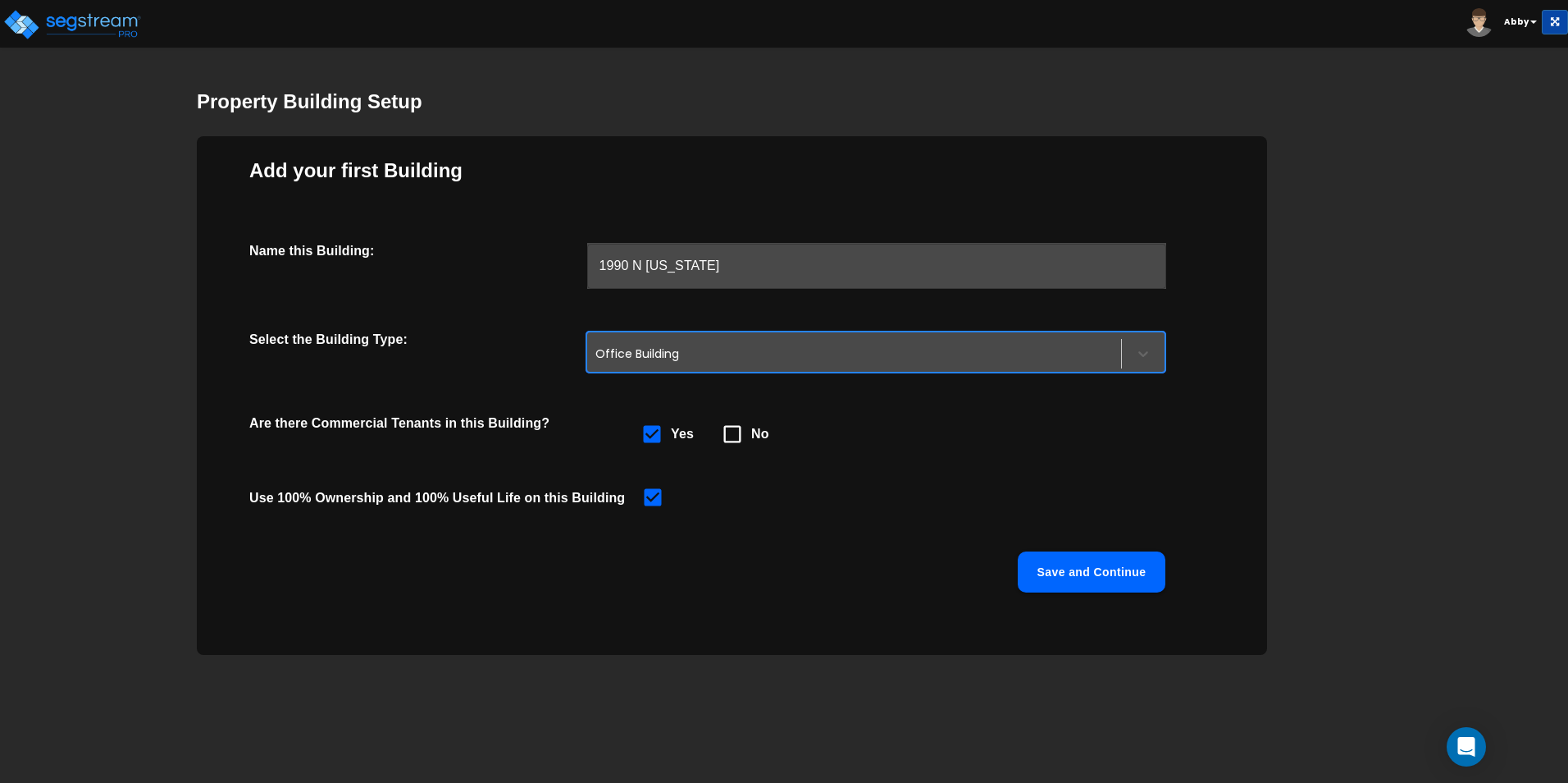
click at [994, 564] on button "Save and Continue" at bounding box center [1091, 572] width 148 height 41
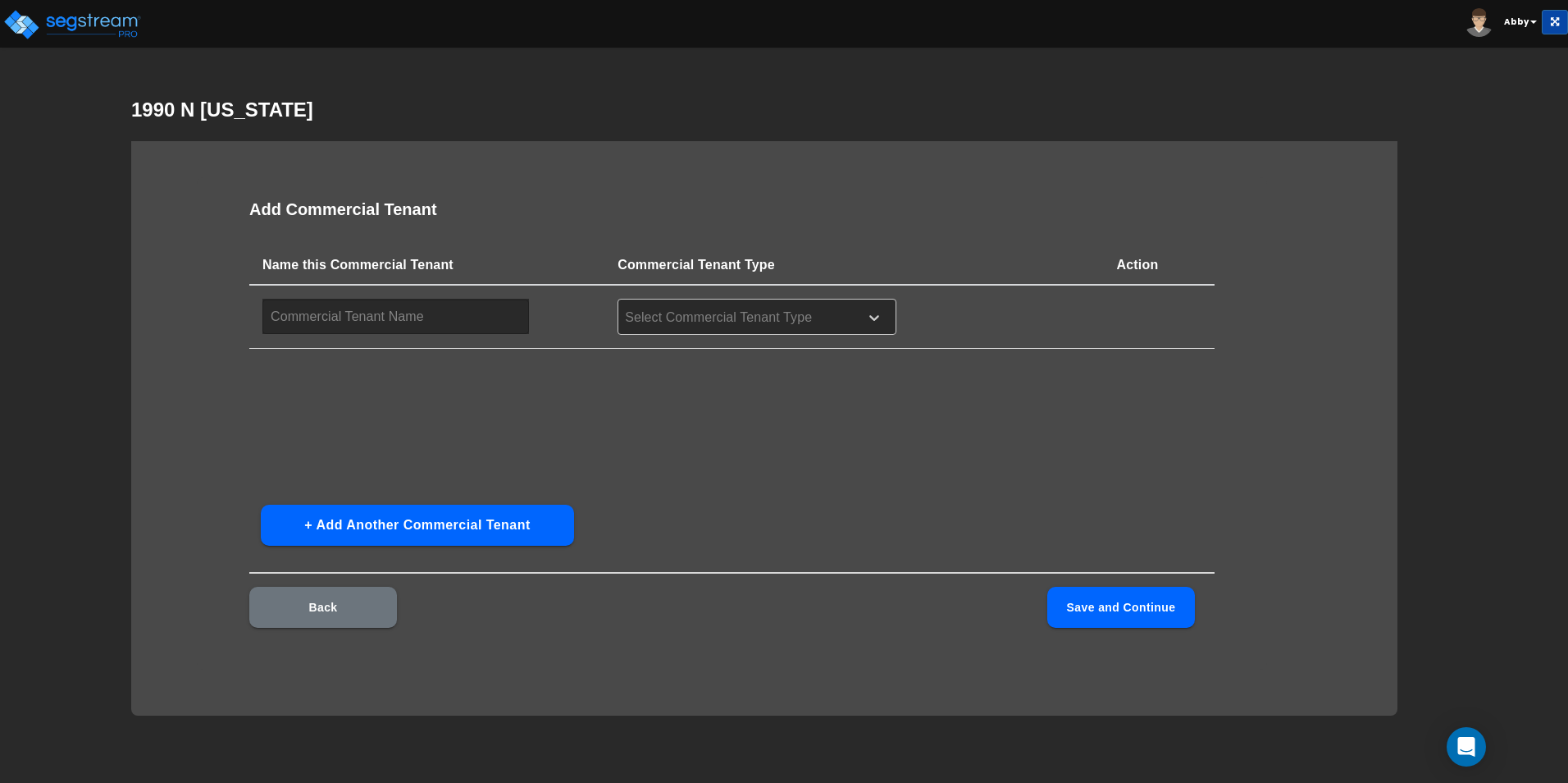
click at [455, 311] on input "text" at bounding box center [395, 316] width 267 height 35
click at [494, 207] on h3 "Add Commercial Tenant" at bounding box center [732, 209] width 966 height 19
click at [446, 314] on input "text" at bounding box center [395, 316] width 267 height 35
type input "Vacant Spaces"
click at [713, 314] on div at bounding box center [736, 318] width 225 height 22
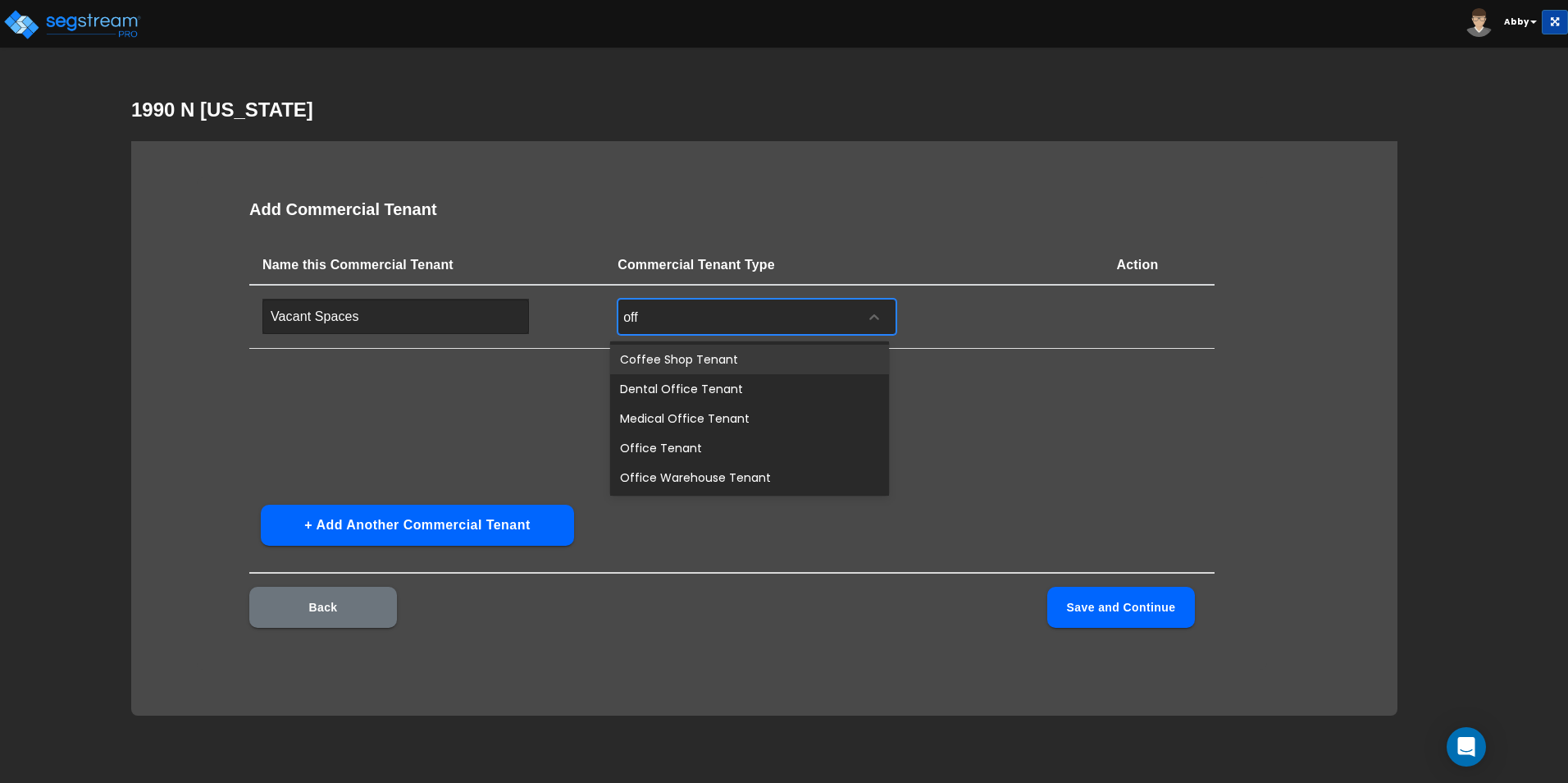
type input "offi"
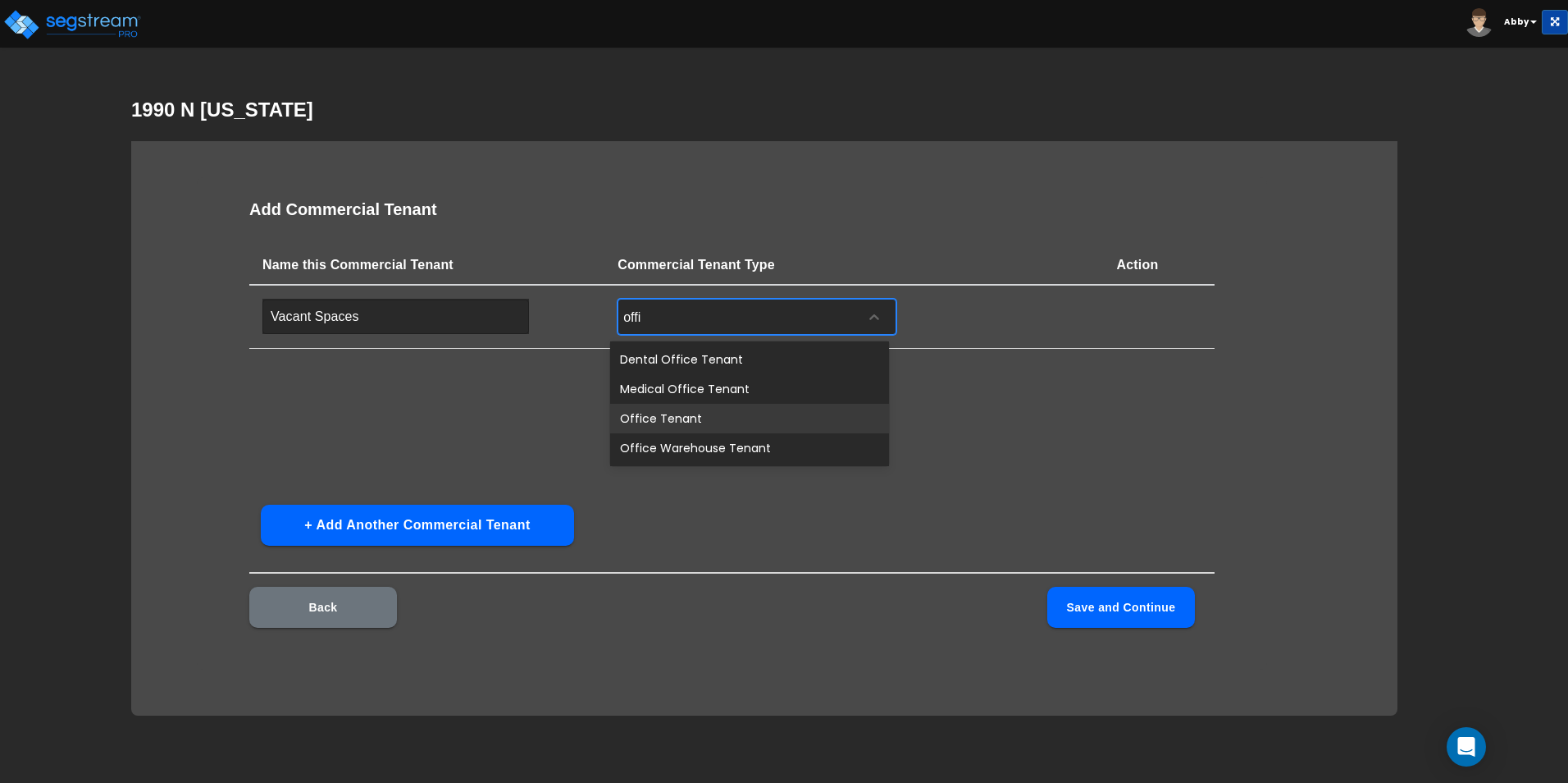
click at [706, 405] on div "Office Tenant" at bounding box center [750, 419] width 279 height 30
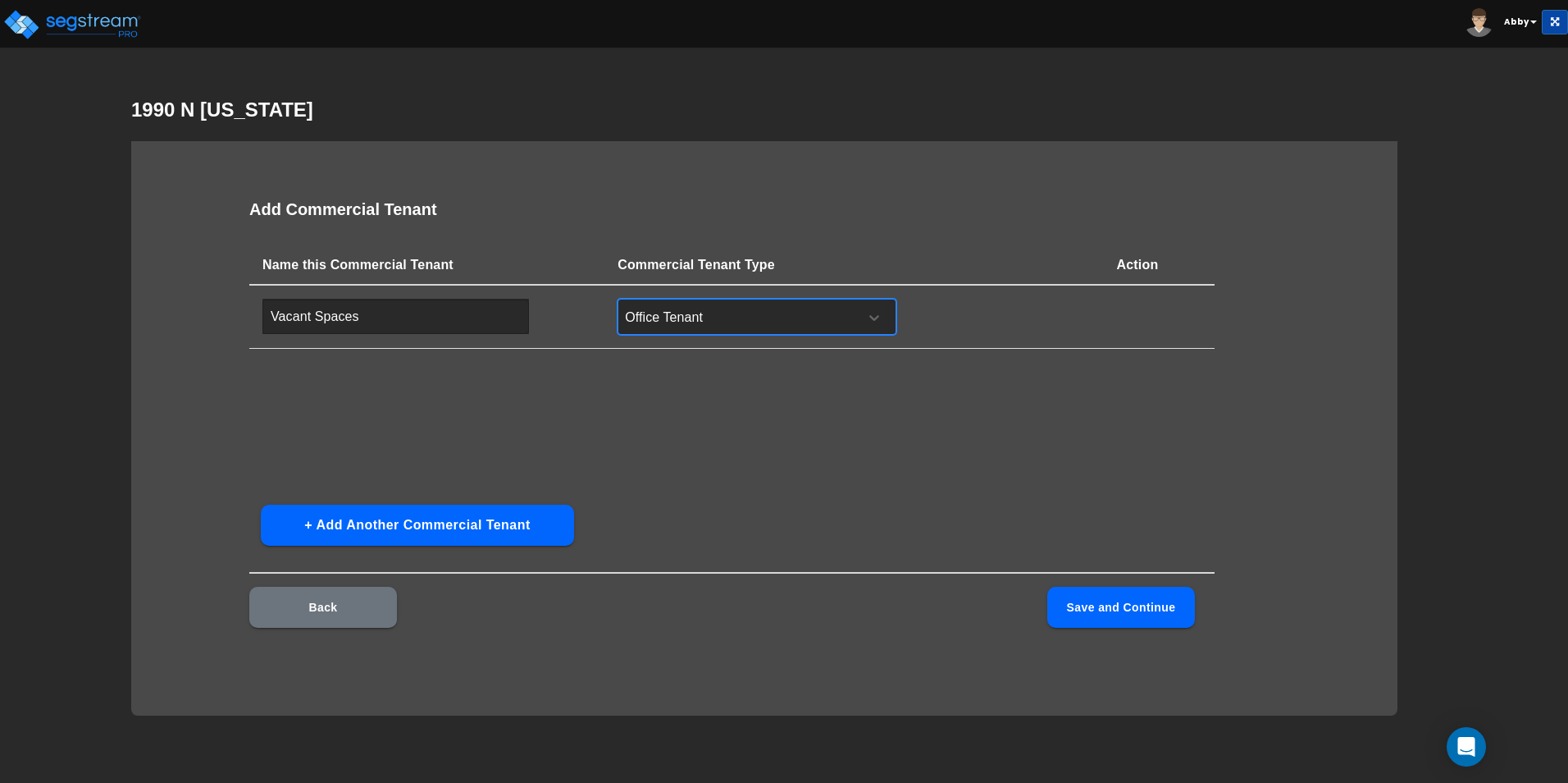
click at [381, 513] on button "+ Add Another Commercial Tenant" at bounding box center [418, 525] width 313 height 41
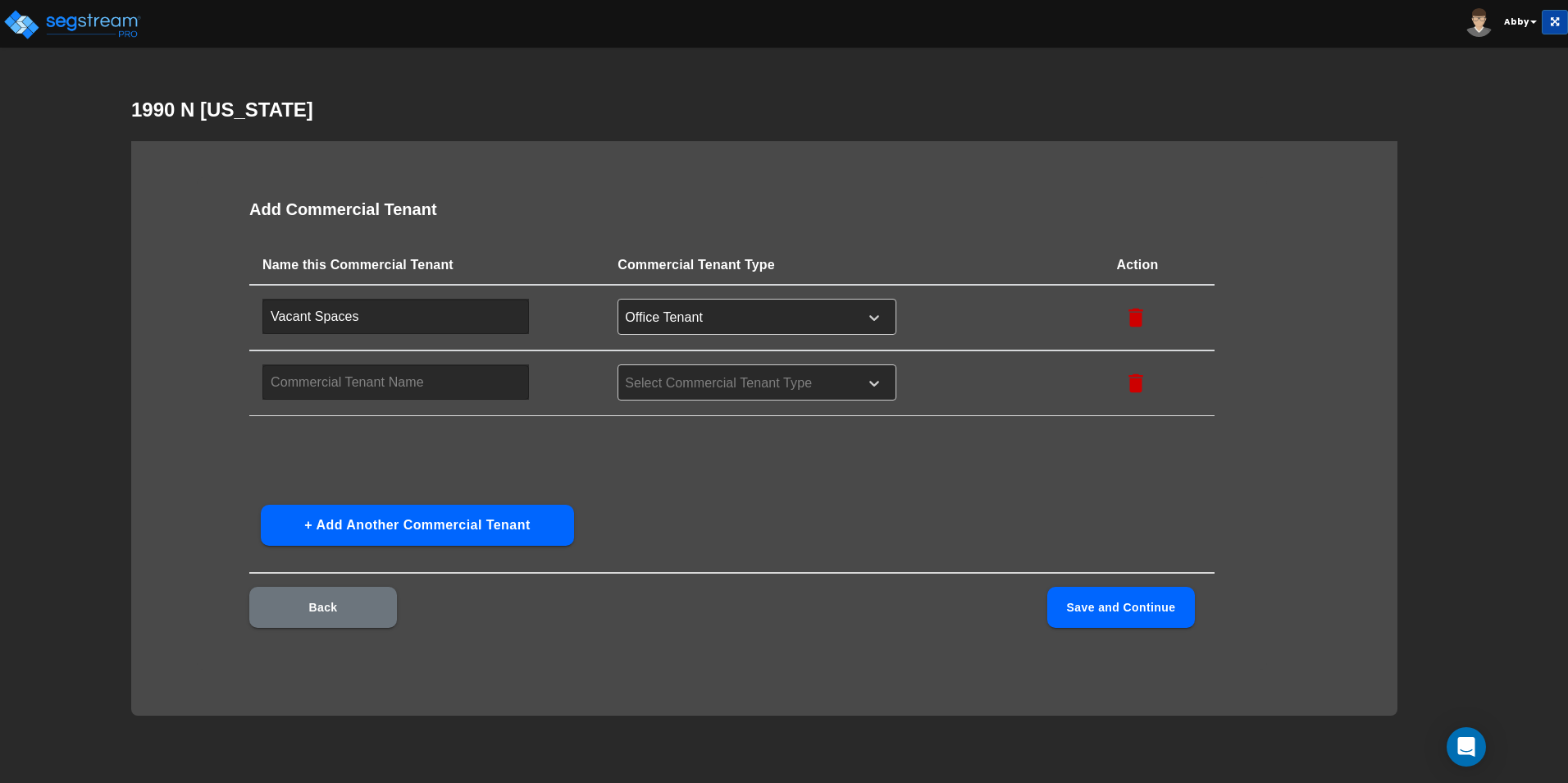
click at [354, 383] on input "text" at bounding box center [395, 382] width 267 height 35
type input "Occupied Spaces"
click at [645, 376] on div at bounding box center [736, 383] width 225 height 22
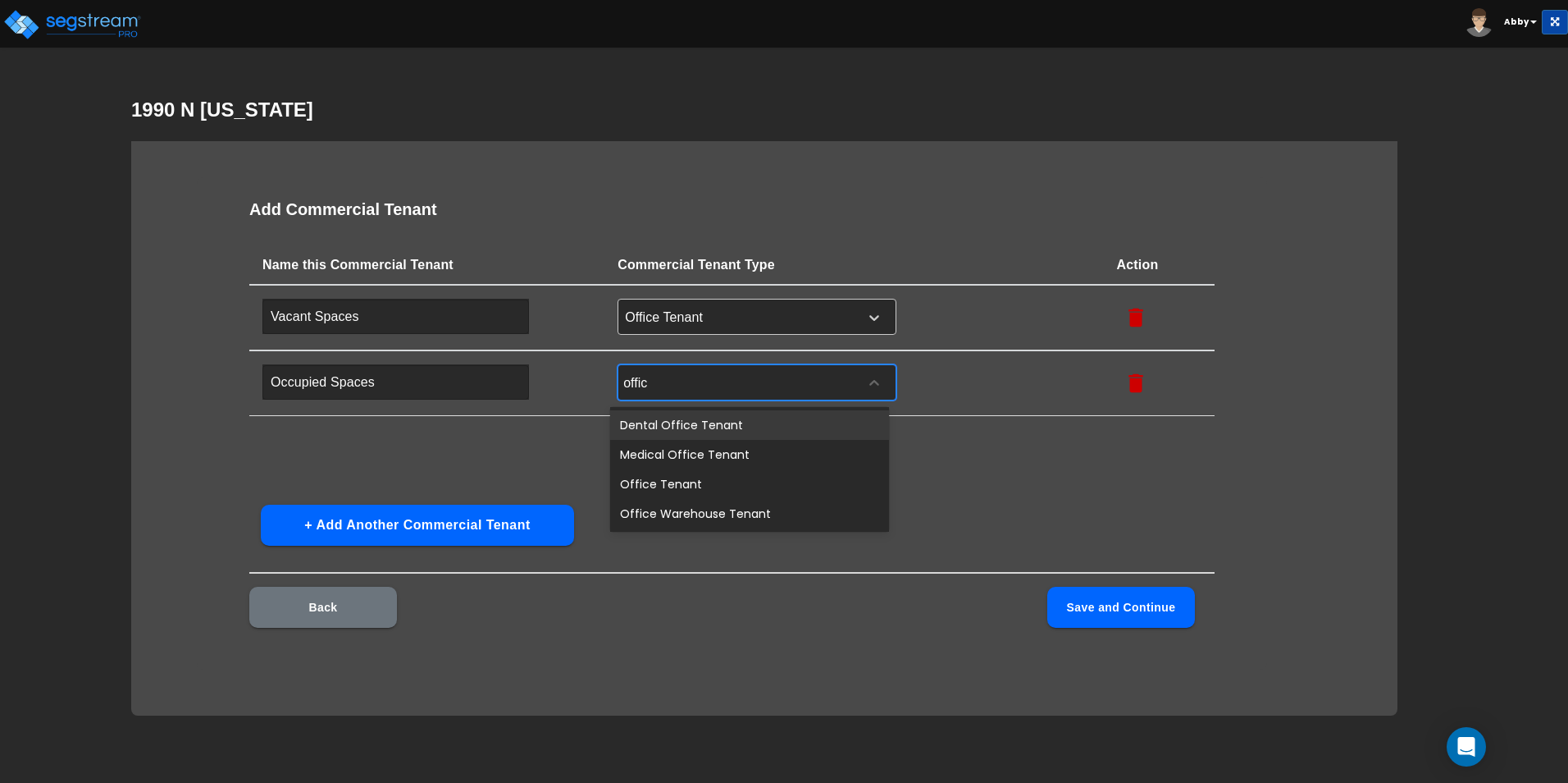
type input "office"
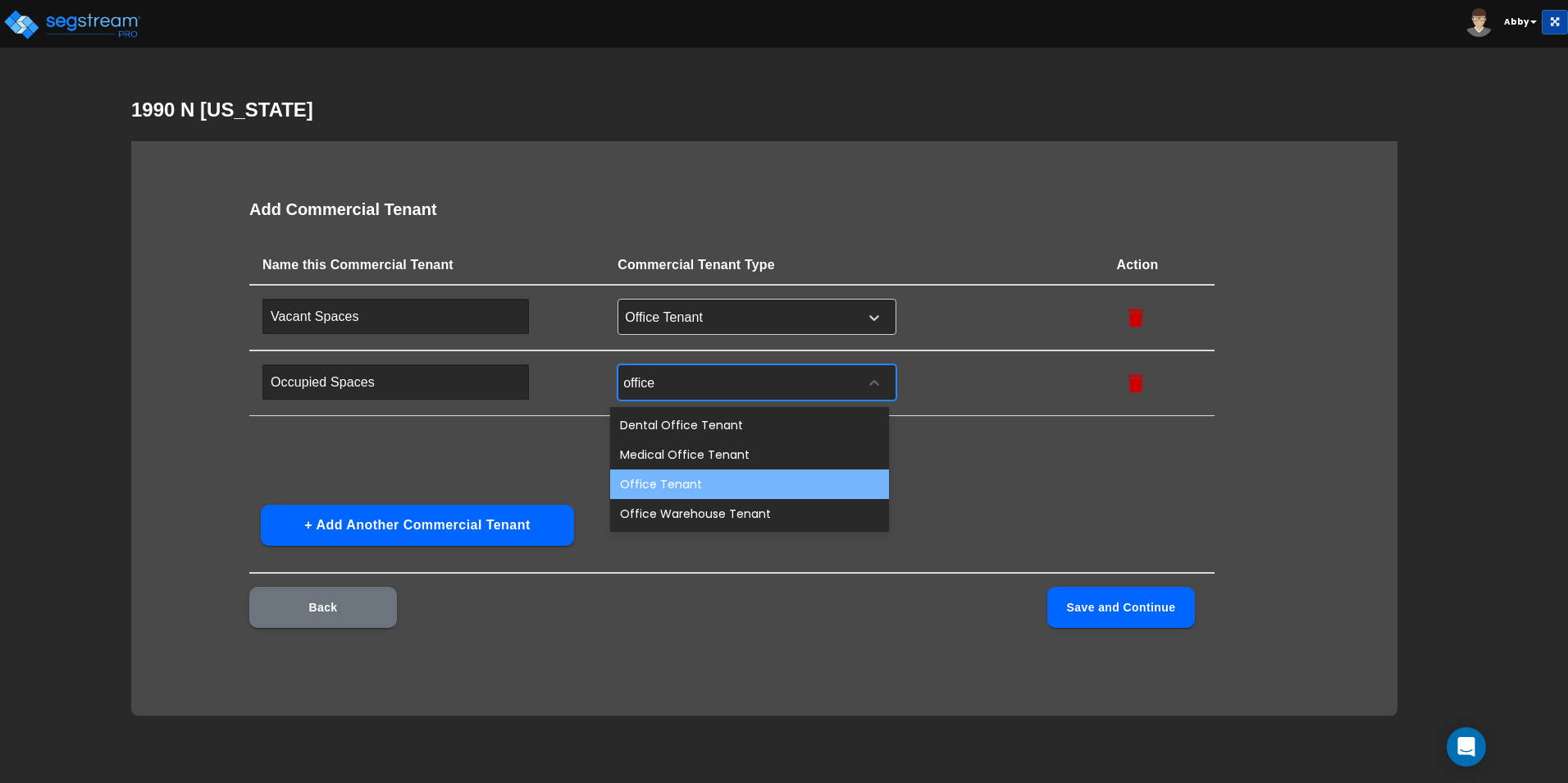
click at [677, 486] on div "Office Tenant" at bounding box center [750, 484] width 279 height 30
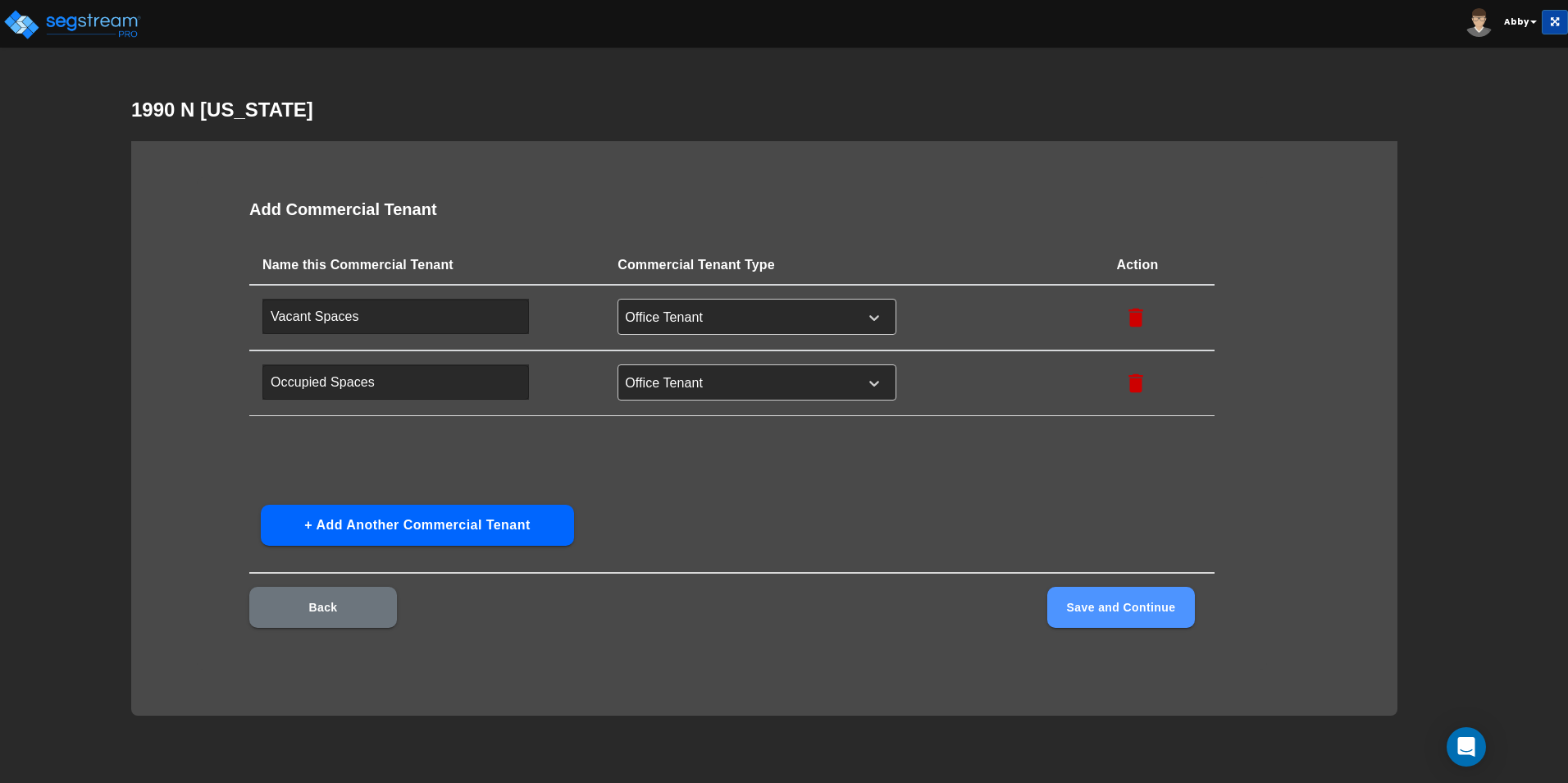
click at [994, 613] on button "Save and Continue" at bounding box center [1121, 607] width 148 height 41
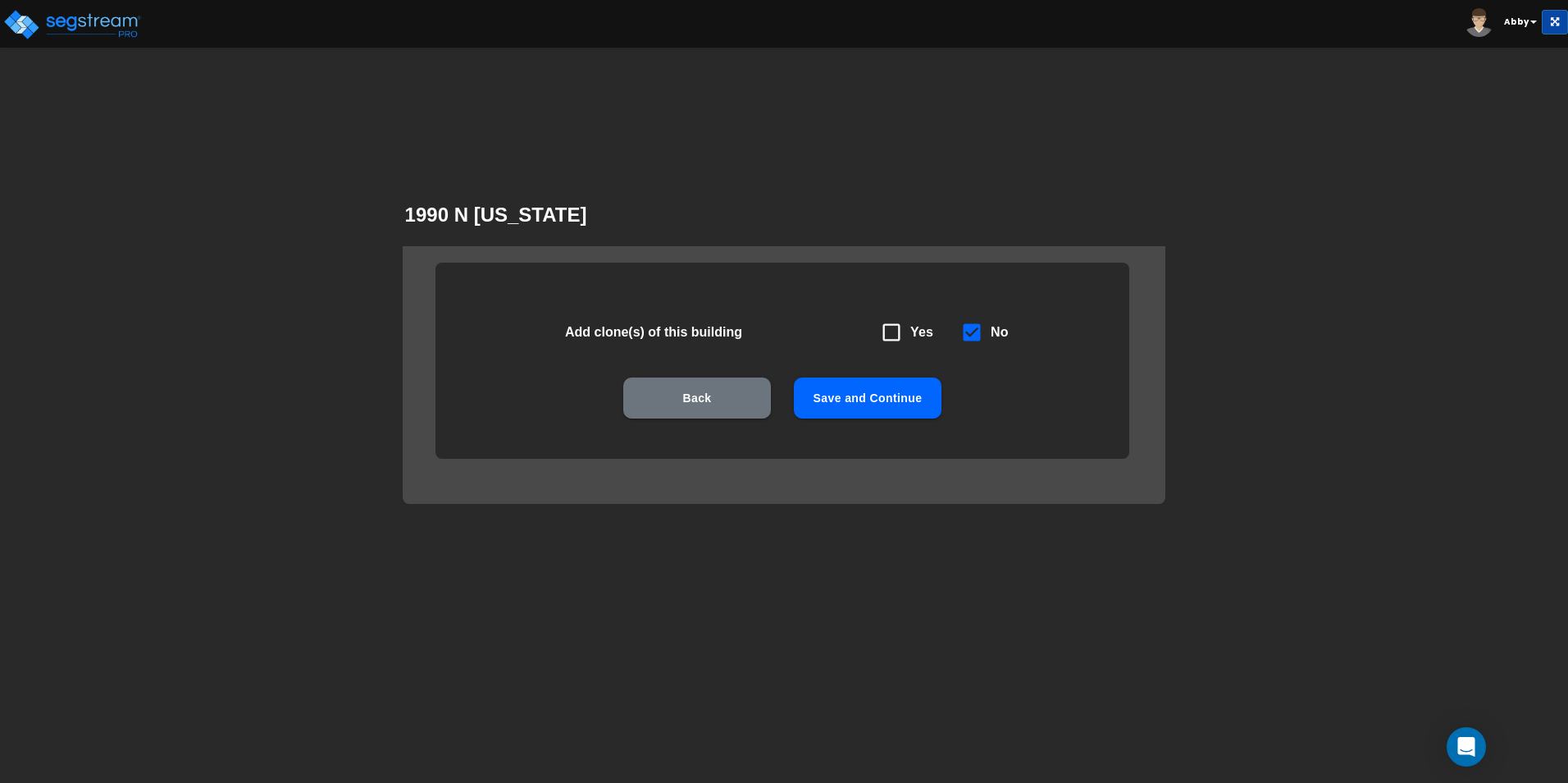
click at [891, 321] on icon at bounding box center [892, 332] width 23 height 23
checkbox input "true"
checkbox input "false"
click at [895, 382] on button "Save and Continue" at bounding box center [868, 398] width 148 height 41
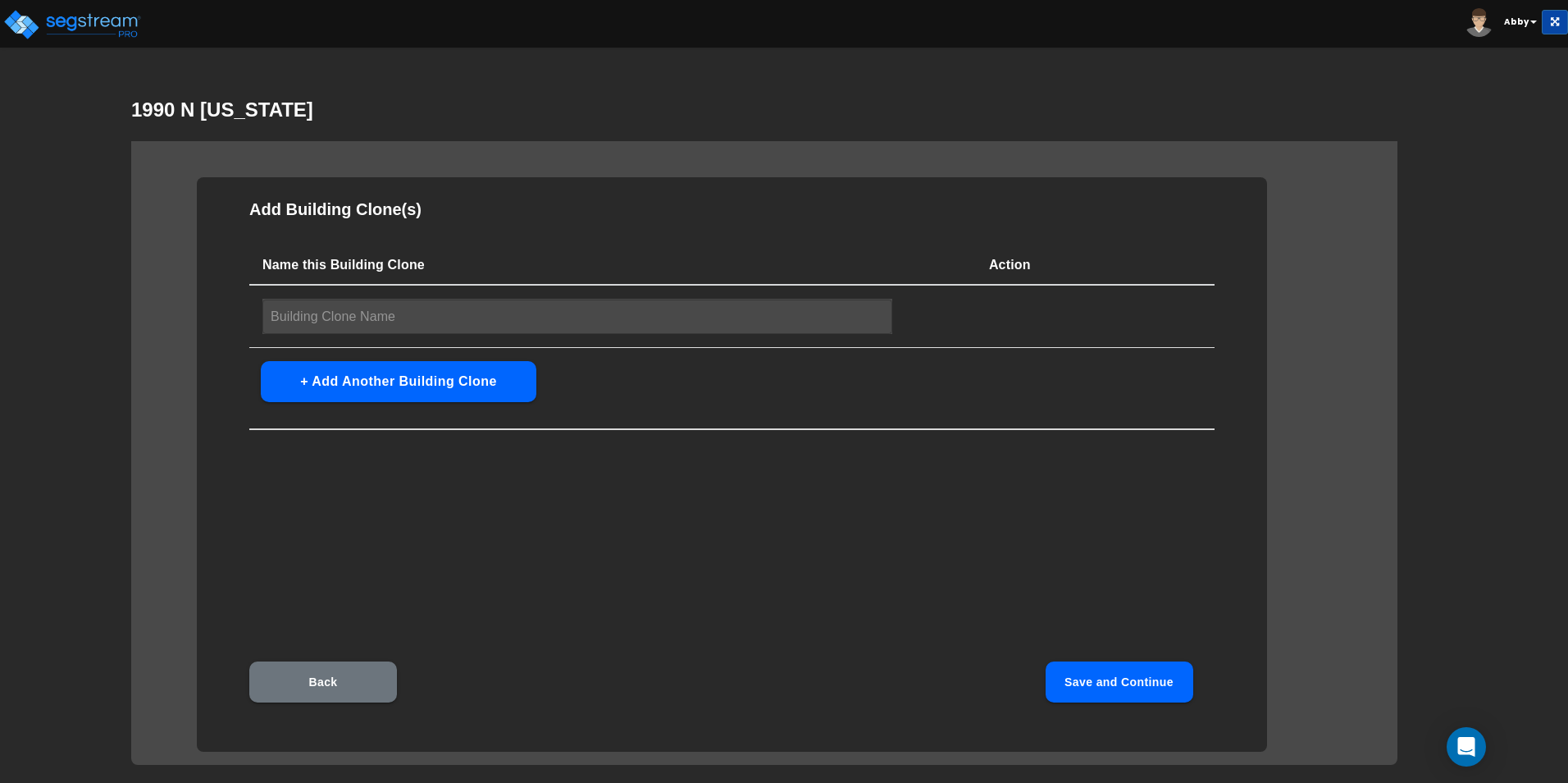
click at [434, 322] on input "text" at bounding box center [578, 316] width 630 height 35
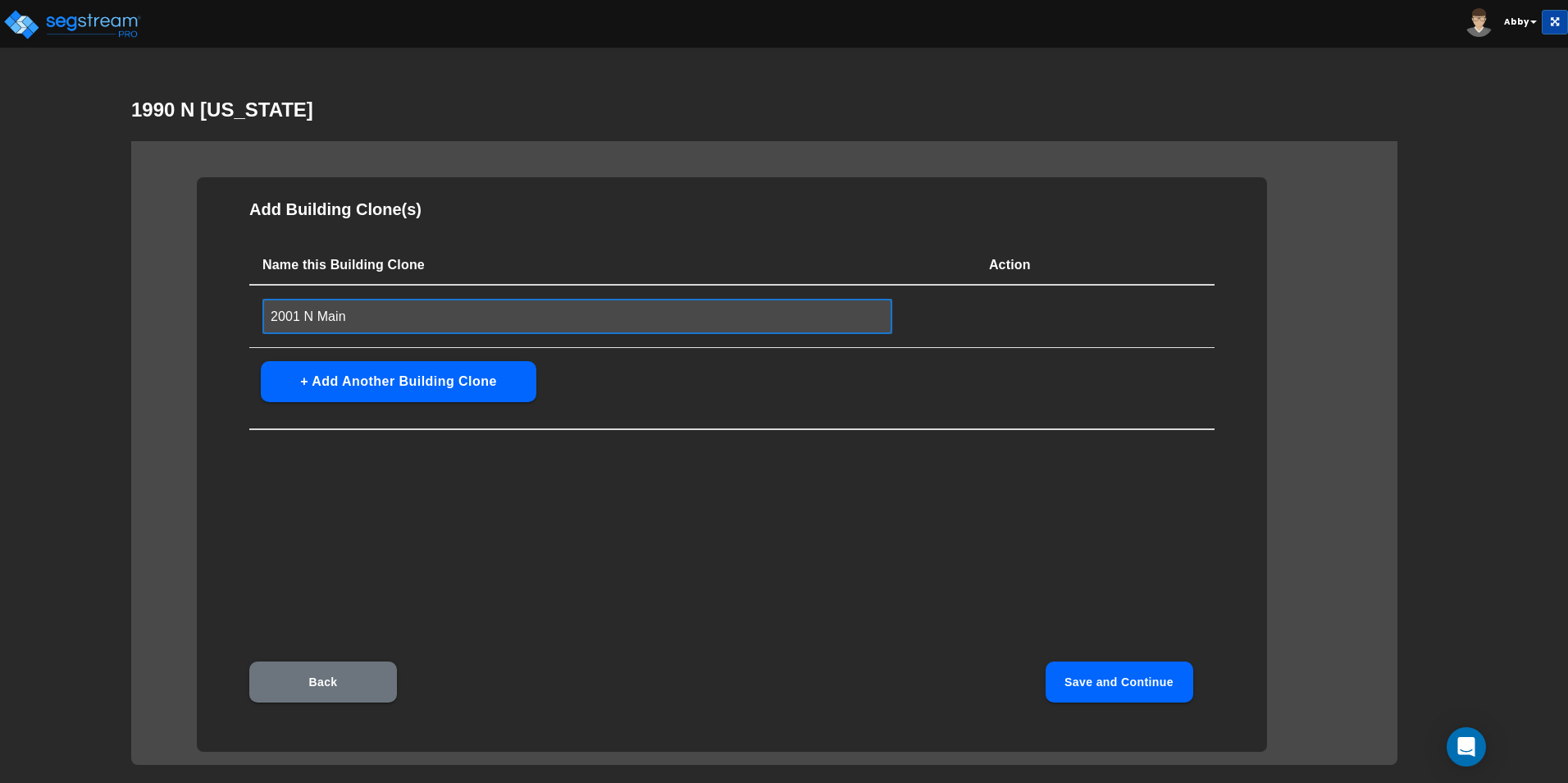
type input "2001 N Main"
click at [496, 390] on button "+ Add Another Building Clone" at bounding box center [399, 382] width 276 height 41
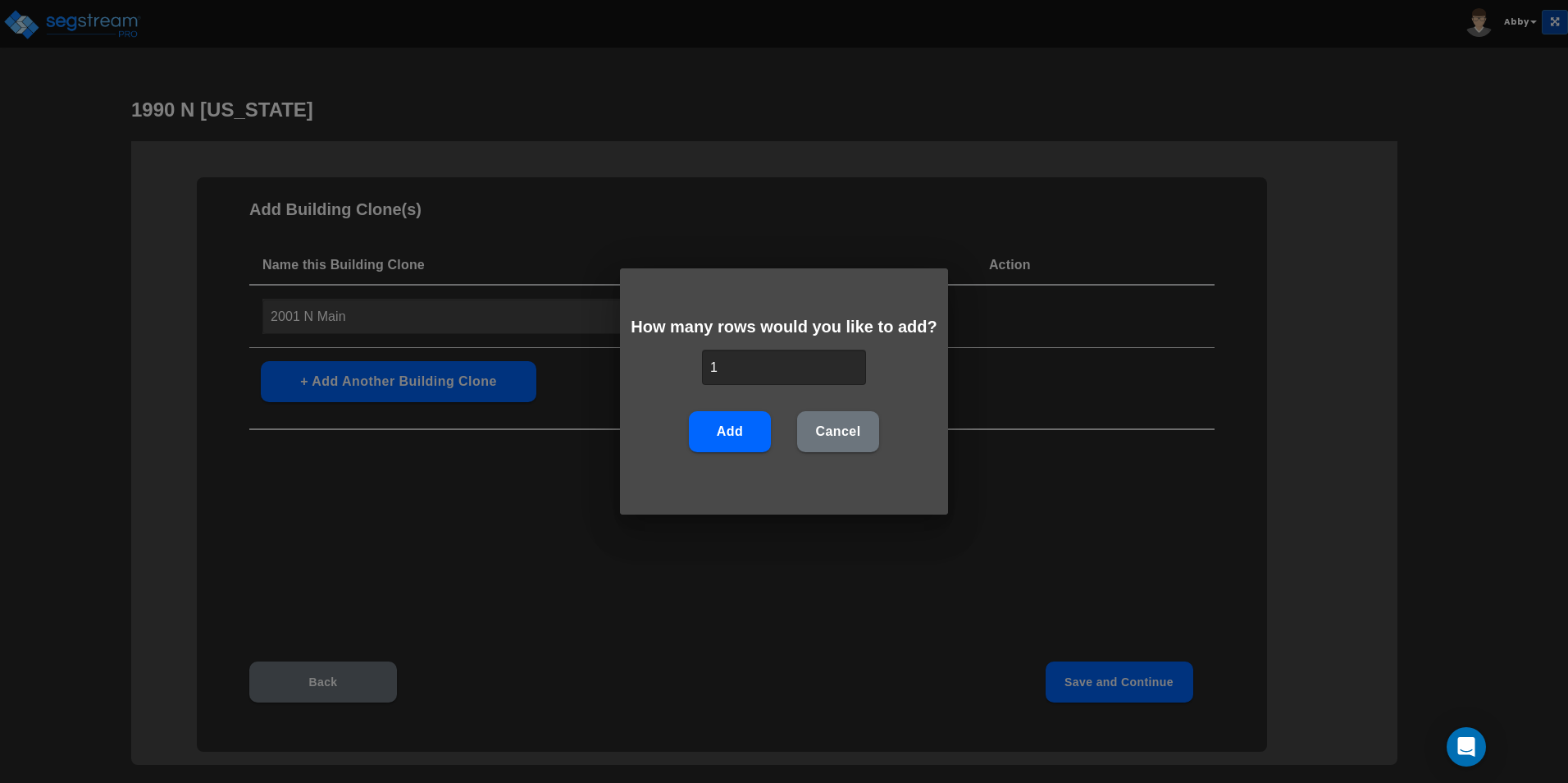
click at [743, 434] on button "Add" at bounding box center [730, 432] width 82 height 41
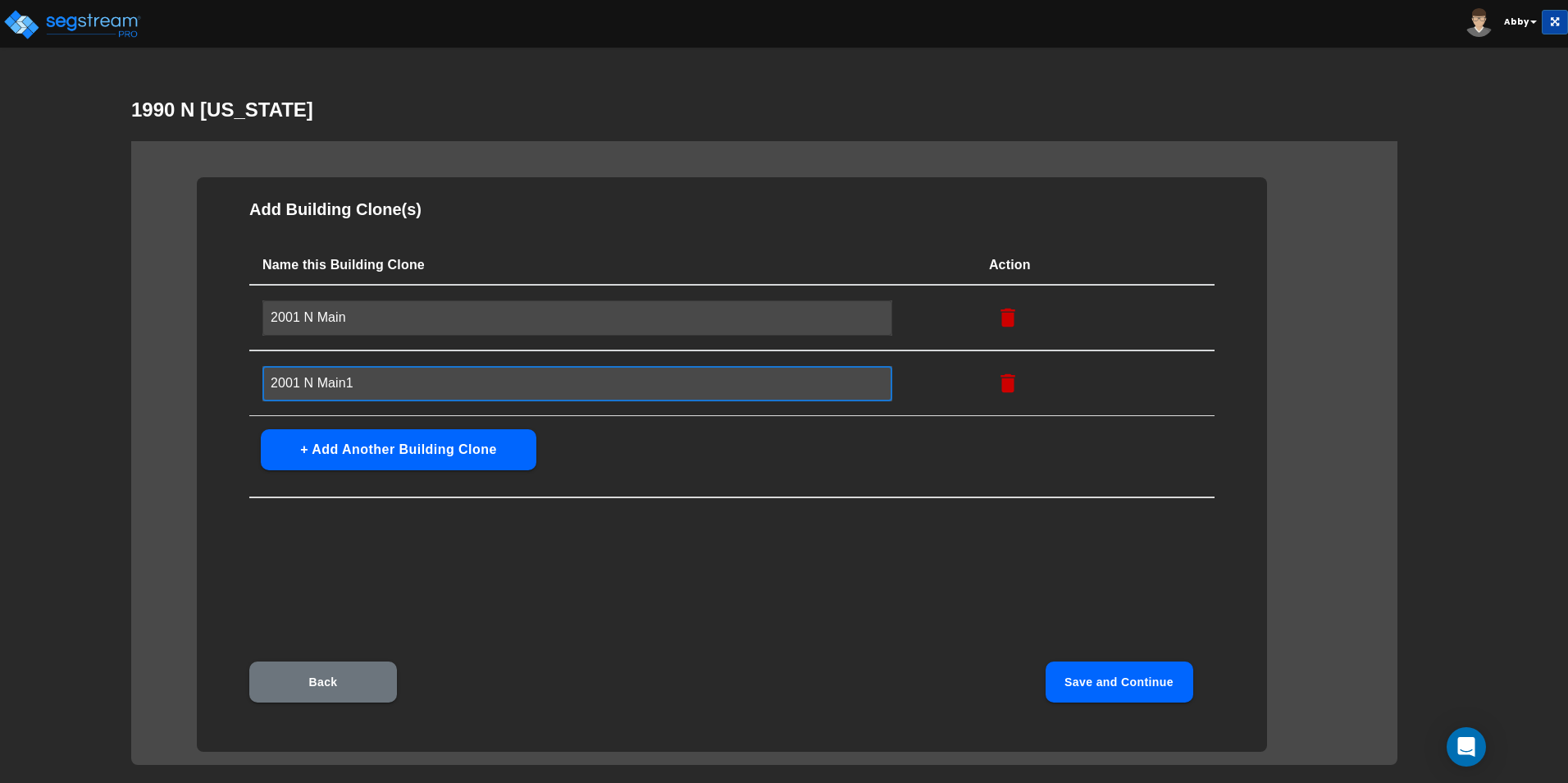
drag, startPoint x: 378, startPoint y: 382, endPoint x: 209, endPoint y: 378, distance: 169.0
click at [209, 378] on div "Add Building Clone(s) Name this Building Clone Action 2001 N Main ​ 2001 N Main…" at bounding box center [732, 465] width 1070 height 575
type input "2033 N Main"
click at [994, 647] on button "Save and Continue" at bounding box center [1119, 682] width 148 height 41
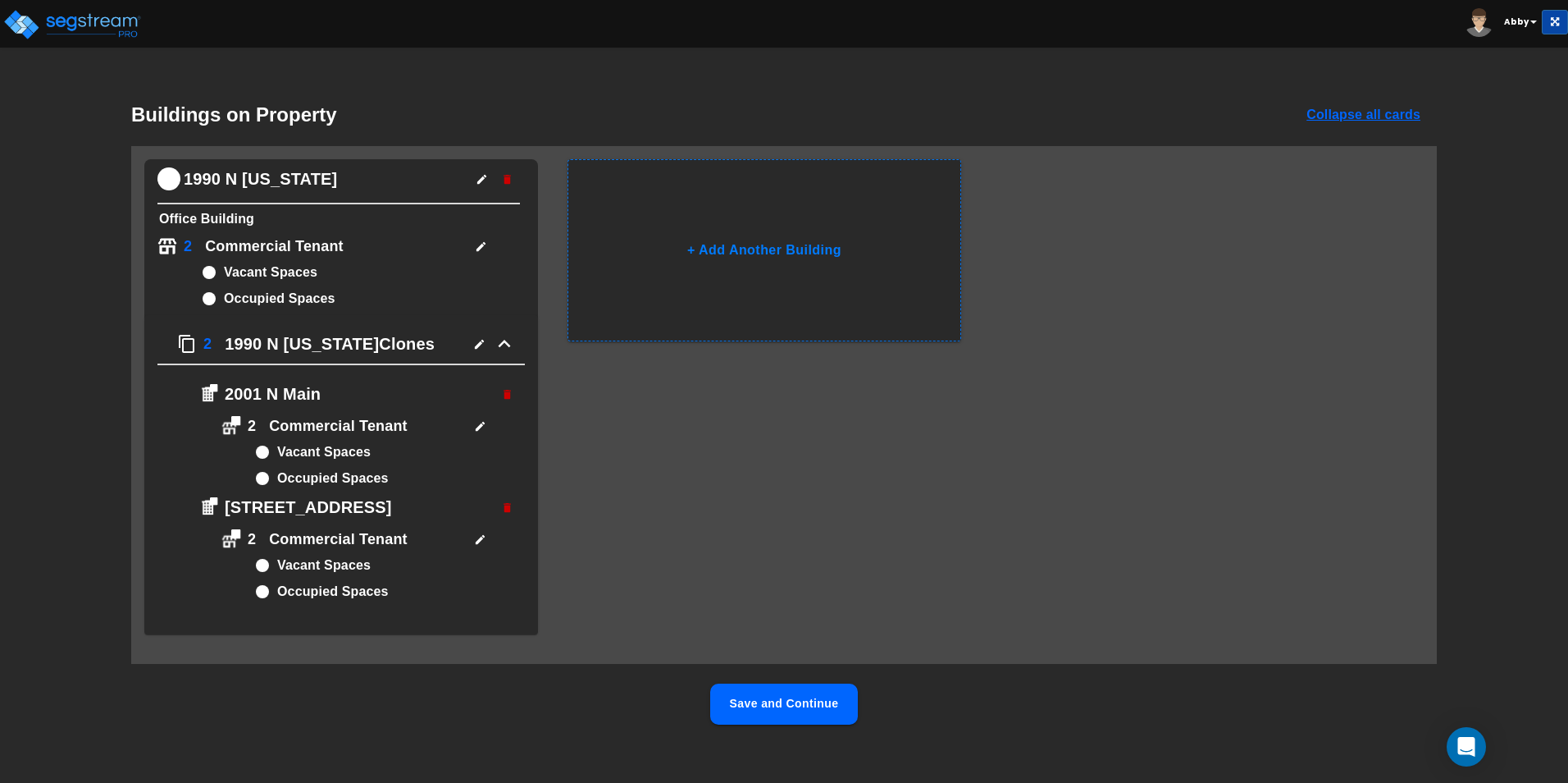
scroll to position [42, 0]
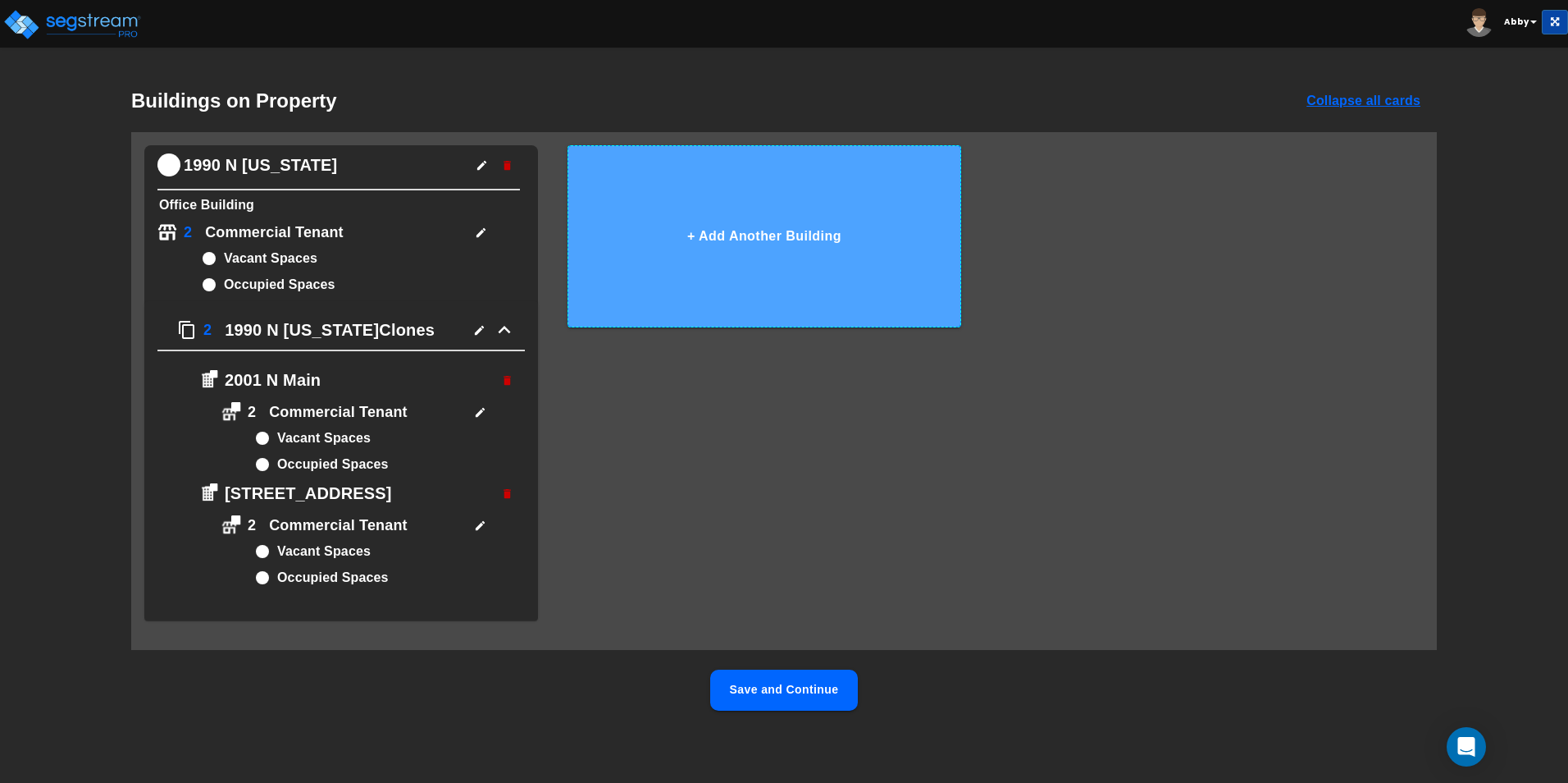
click at [836, 237] on button "+ Add Another Building" at bounding box center [765, 236] width 394 height 182
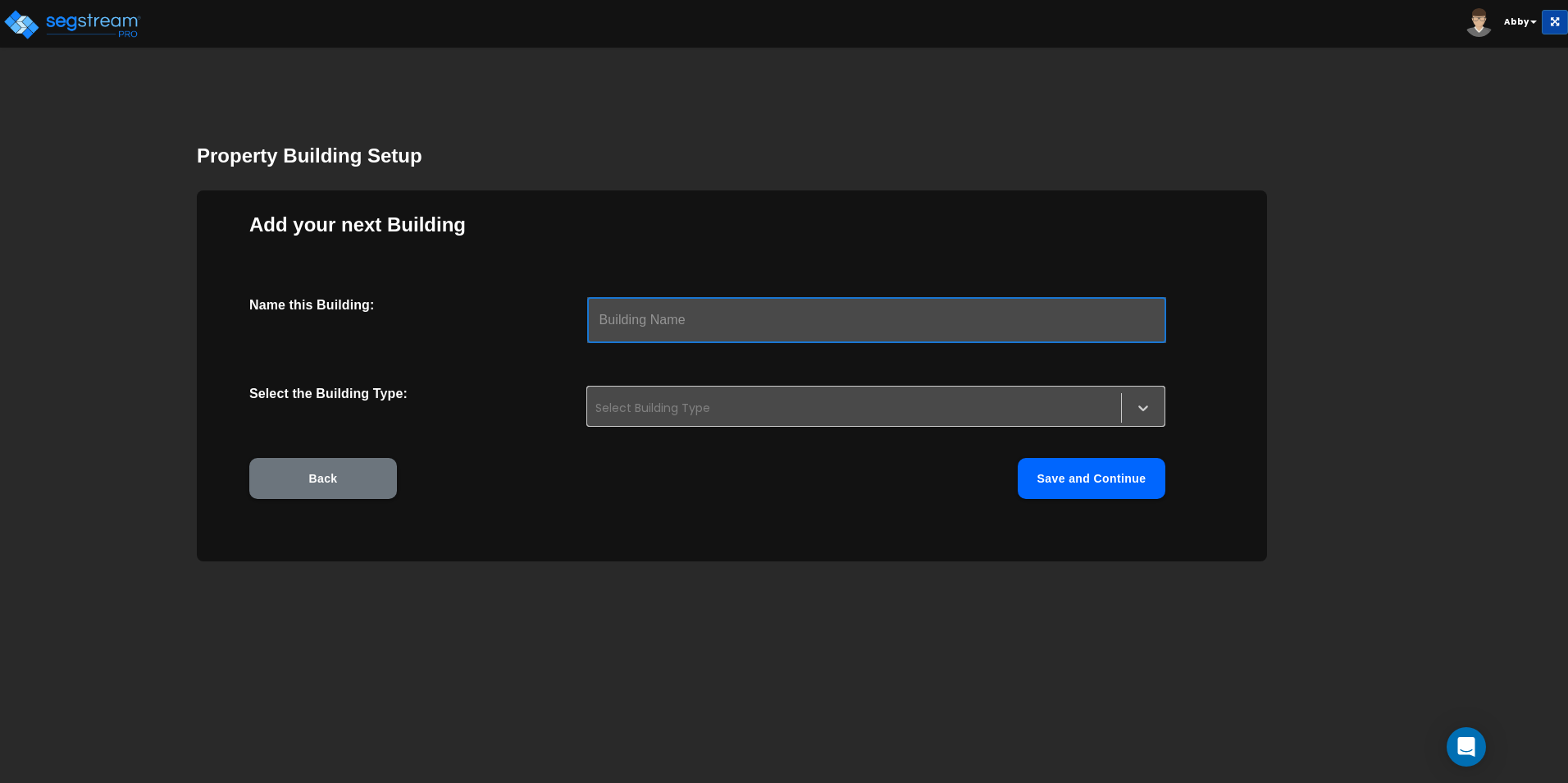
click at [747, 309] on input "text" at bounding box center [877, 320] width 579 height 46
type input "Parking Structure"
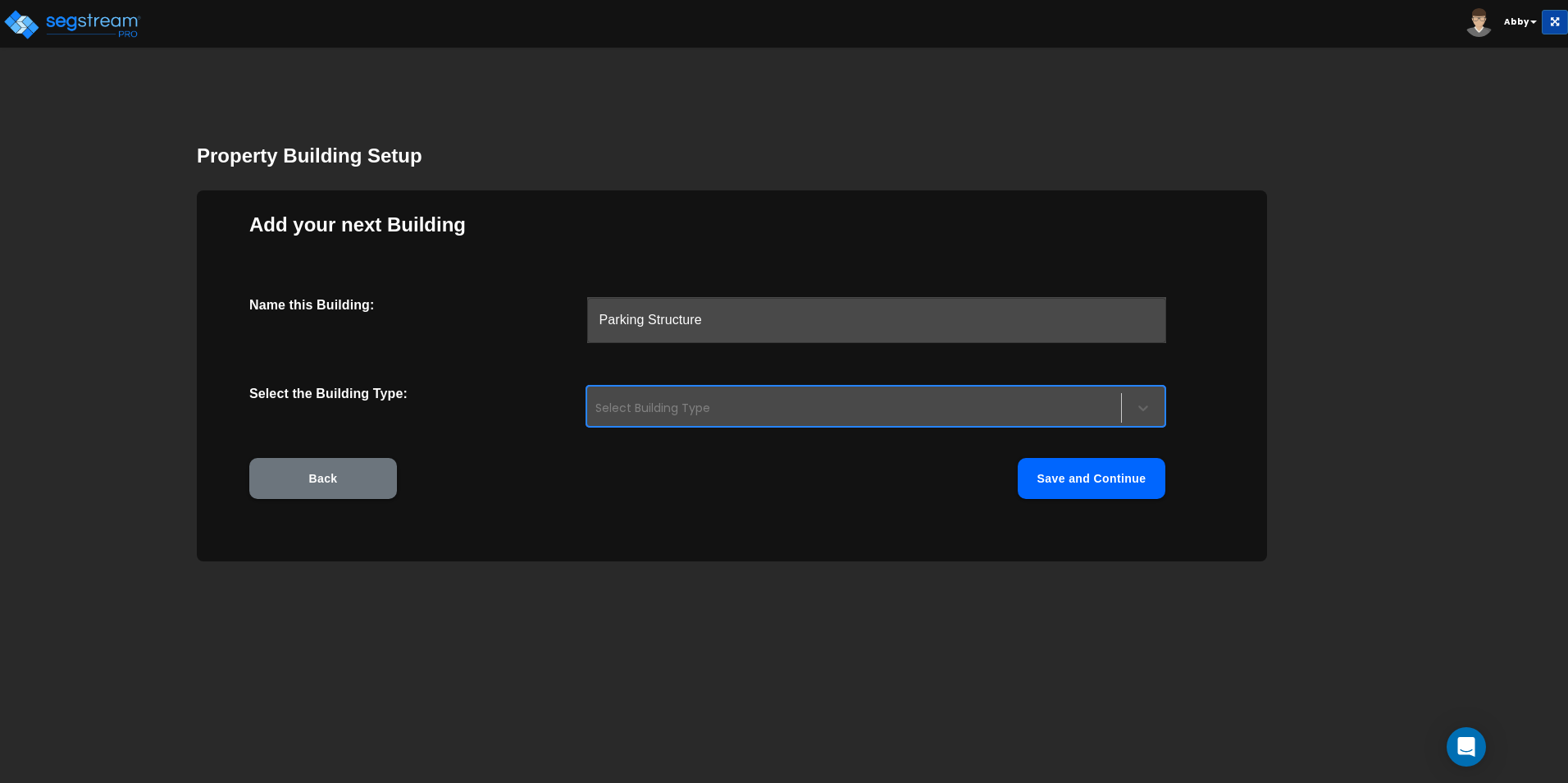
click at [777, 409] on div at bounding box center [854, 408] width 518 height 20
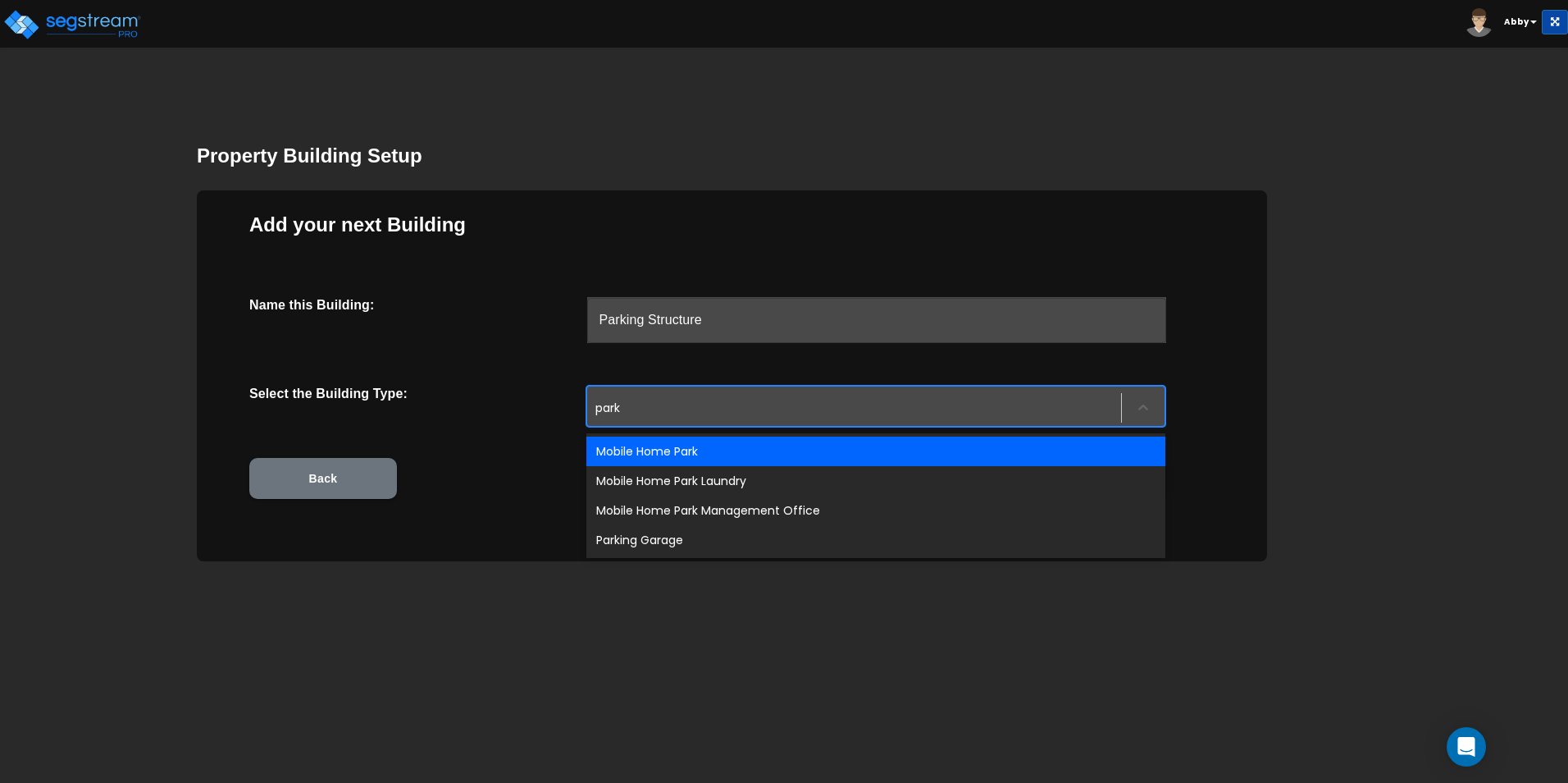
type input "parki"
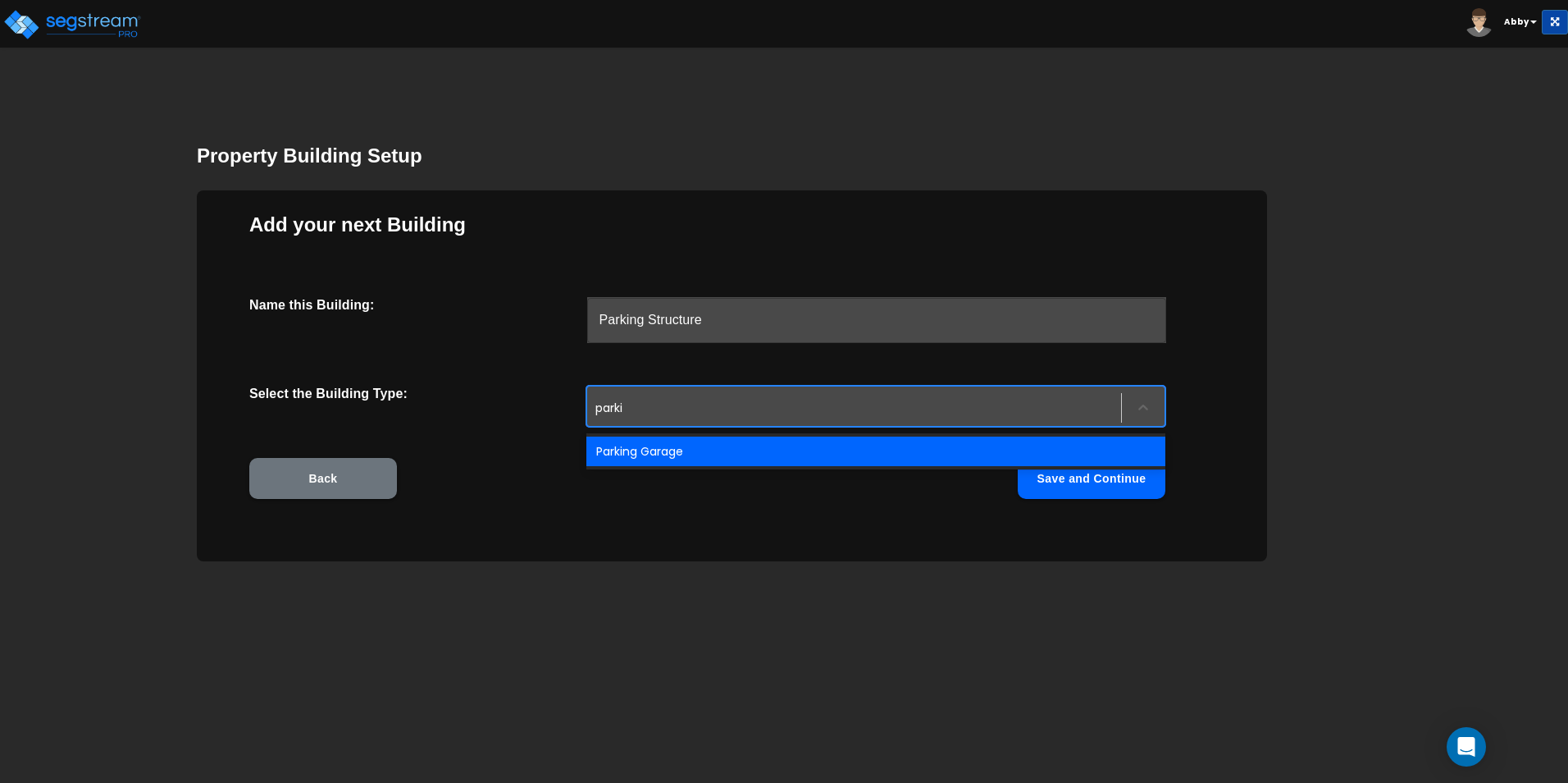
click at [746, 450] on div "Parking Garage" at bounding box center [876, 451] width 579 height 30
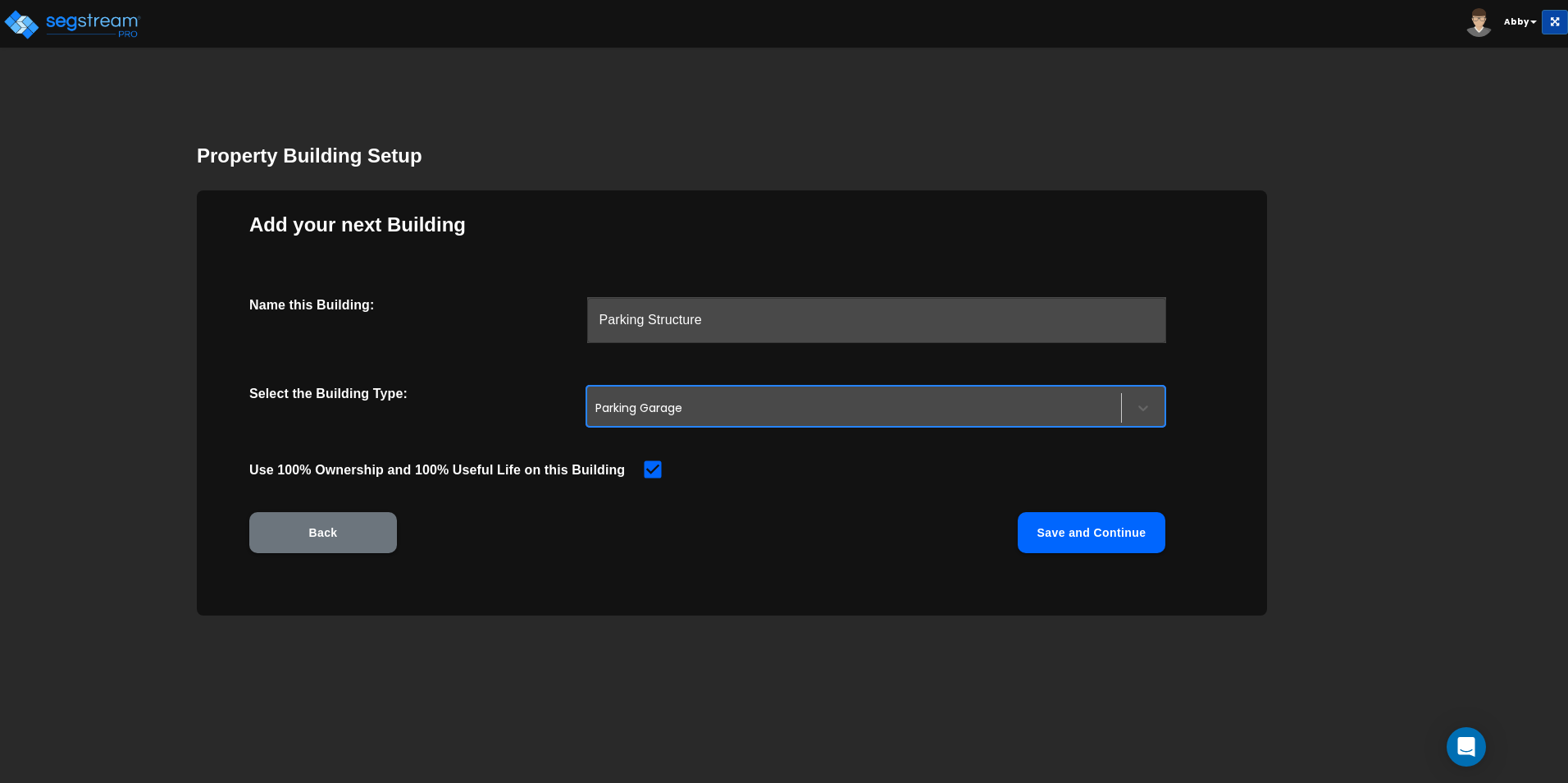
click at [994, 511] on div "Name this Building: Parking Structure ​ Select the Building Type: option Parkin…" at bounding box center [732, 445] width 966 height 295
click at [994, 543] on button "Save and Continue" at bounding box center [1091, 533] width 148 height 41
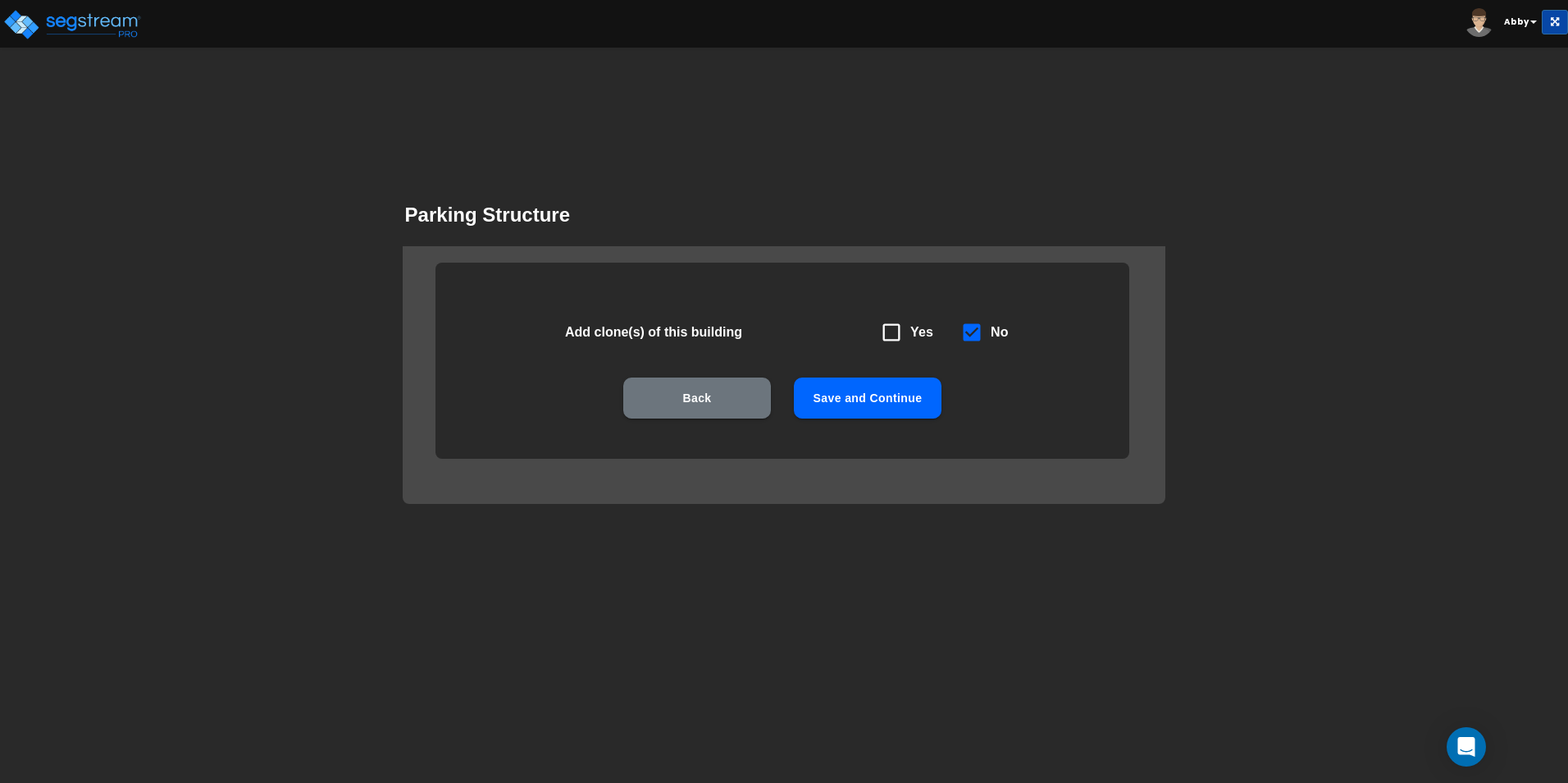
click at [894, 408] on button "Save and Continue" at bounding box center [868, 398] width 148 height 41
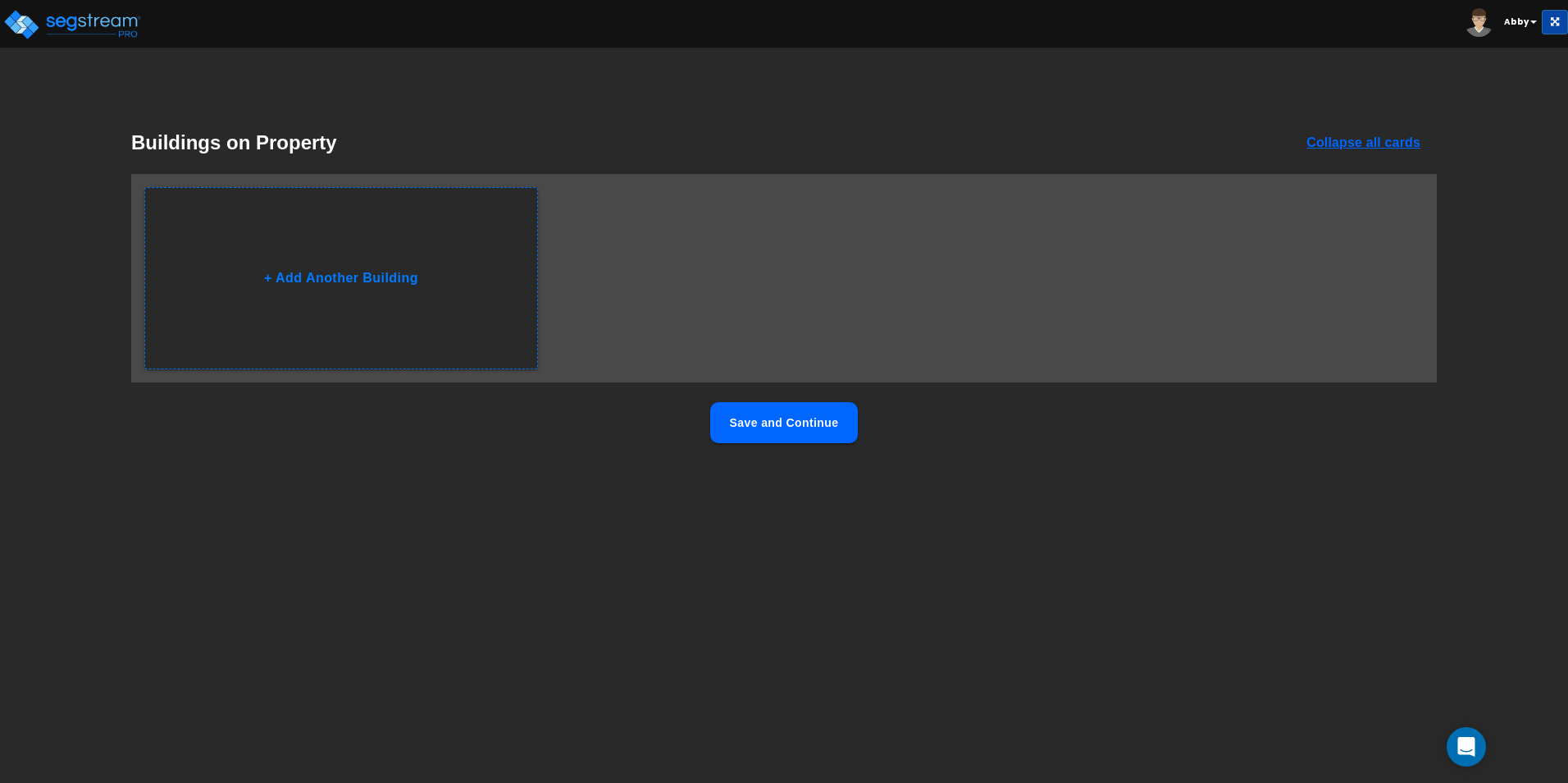
click at [816, 419] on button "Save and Continue" at bounding box center [784, 423] width 148 height 41
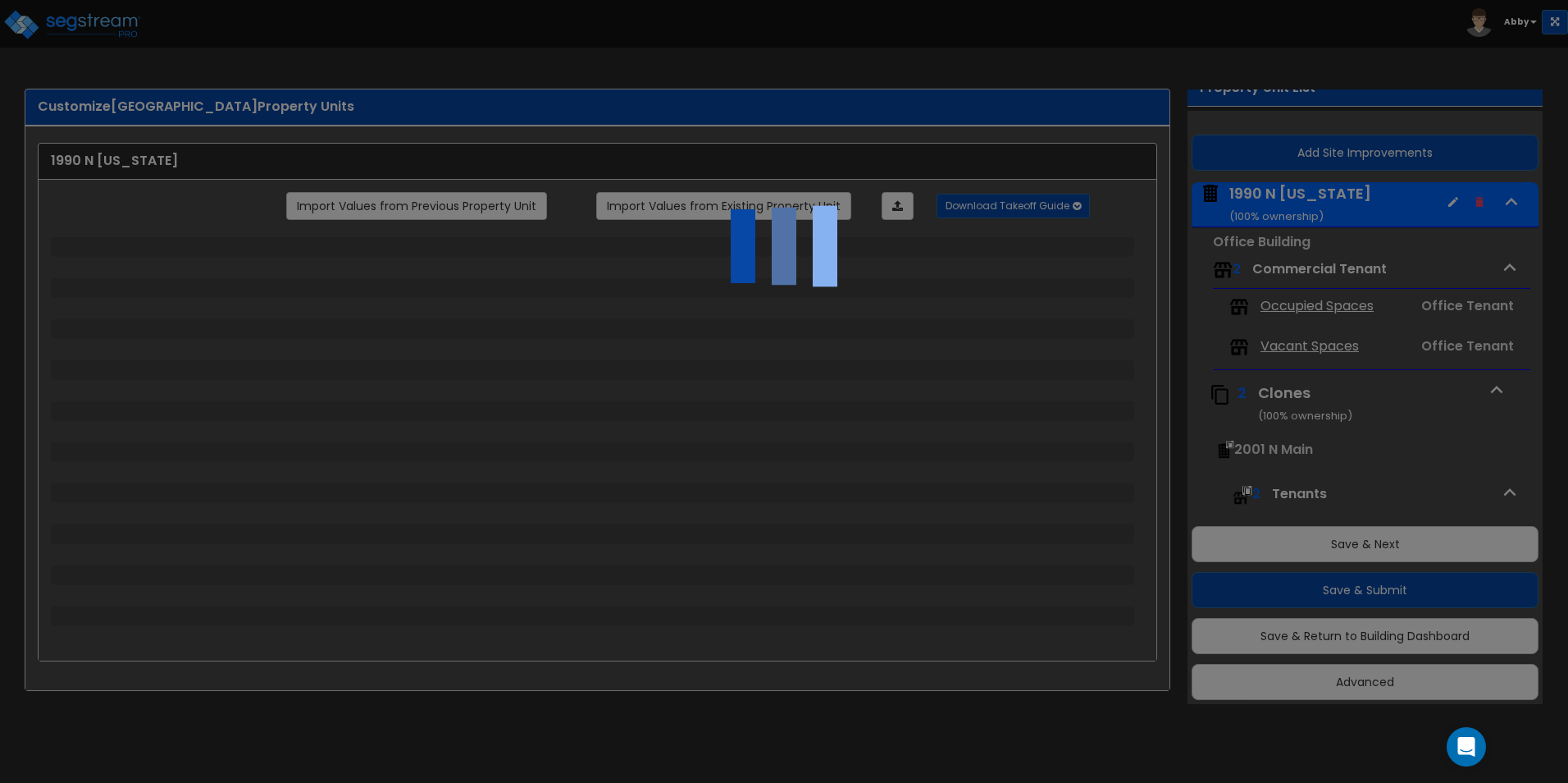
scroll to position [67, 0]
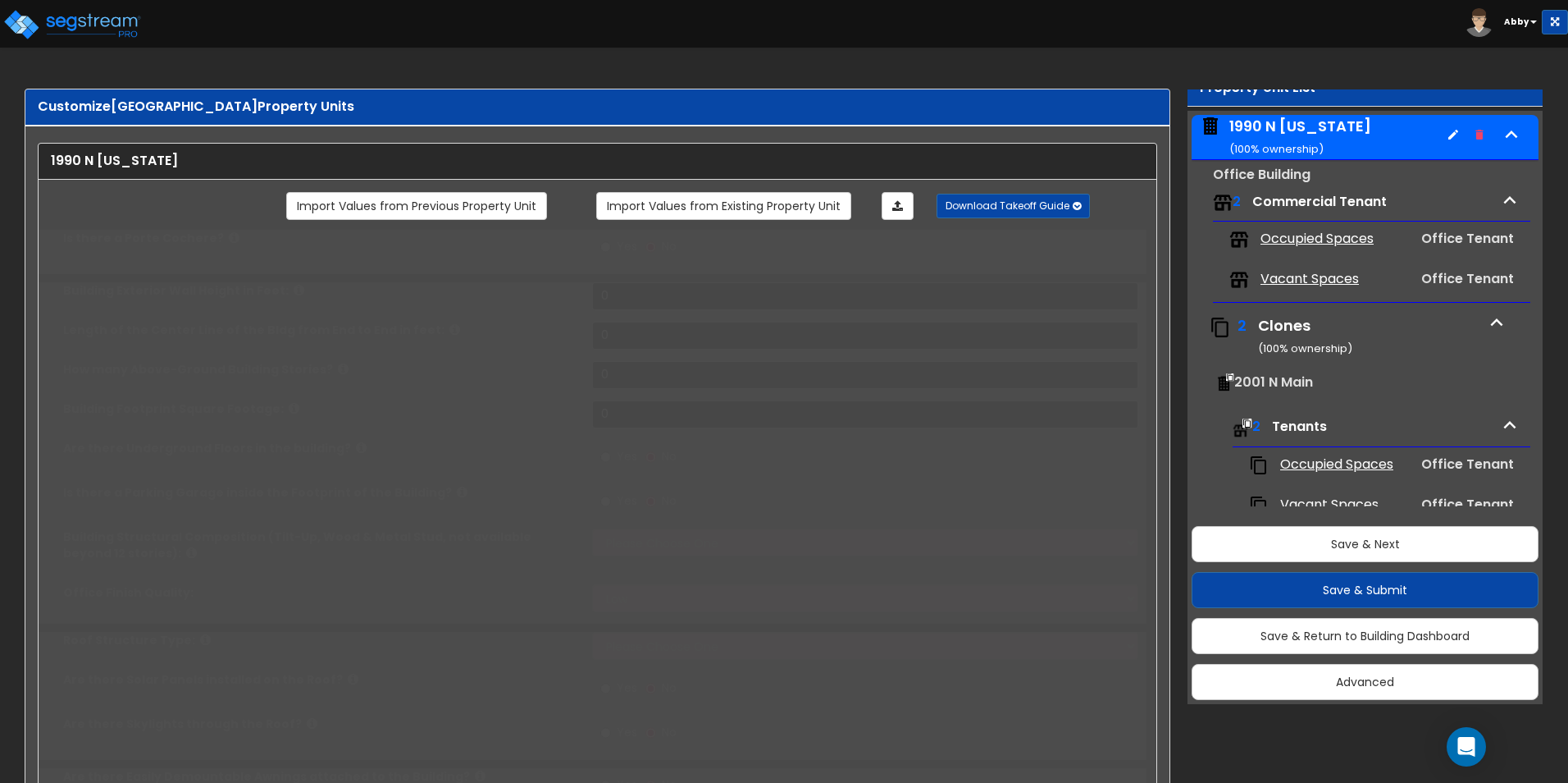
type input "1"
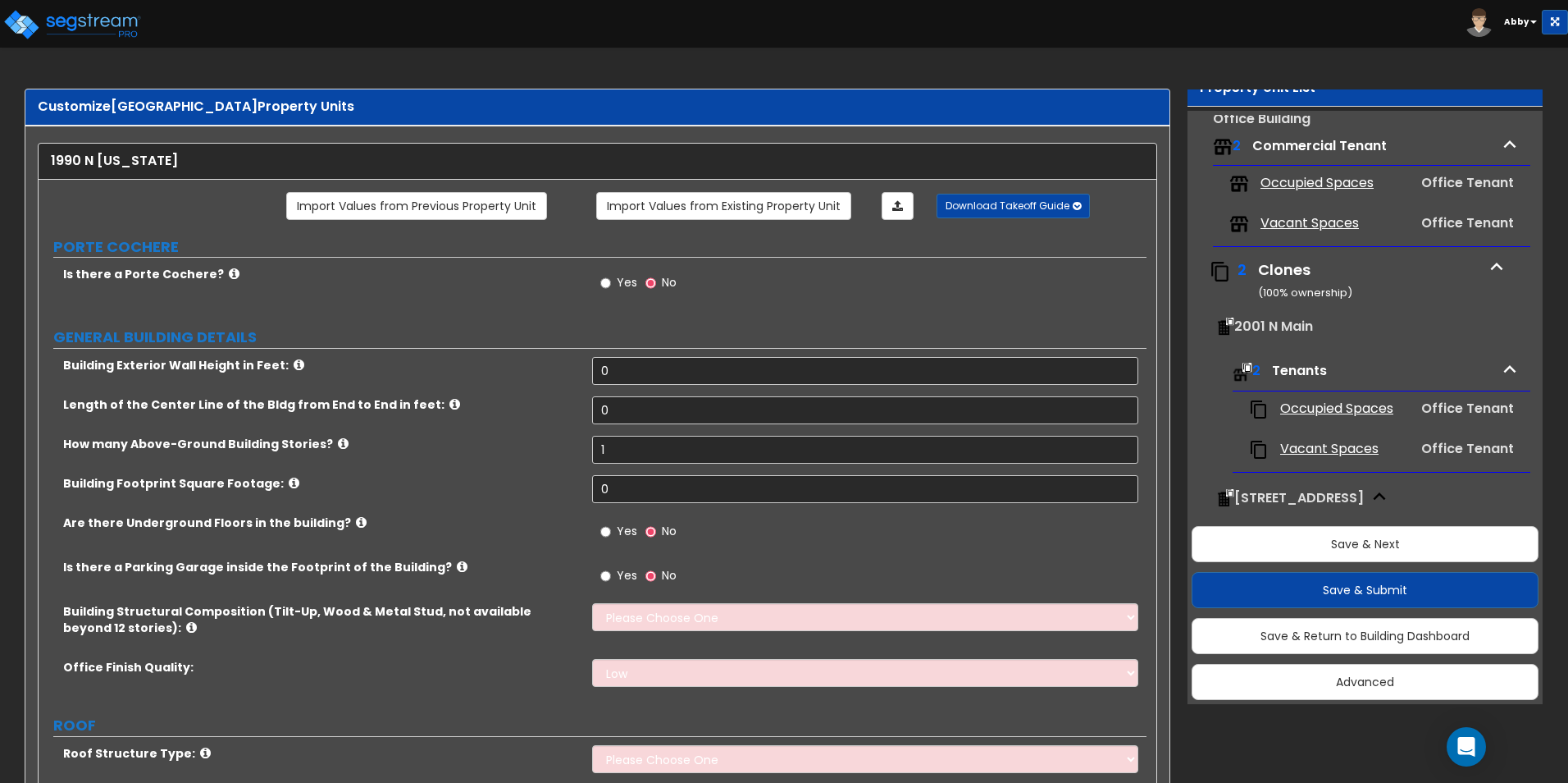
scroll to position [149, 0]
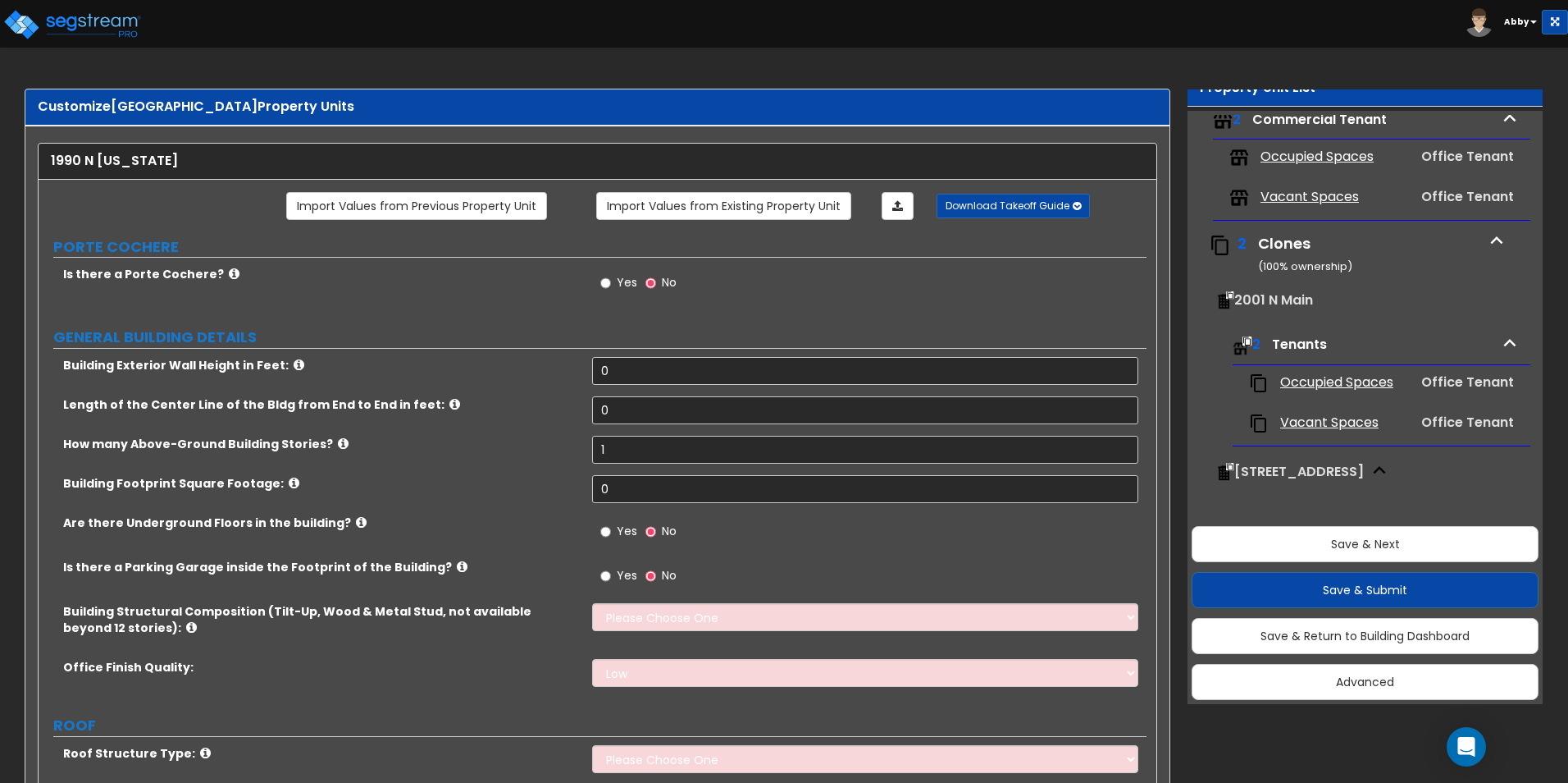
click at [994, 346] on icon "button" at bounding box center [1510, 342] width 12 height 7
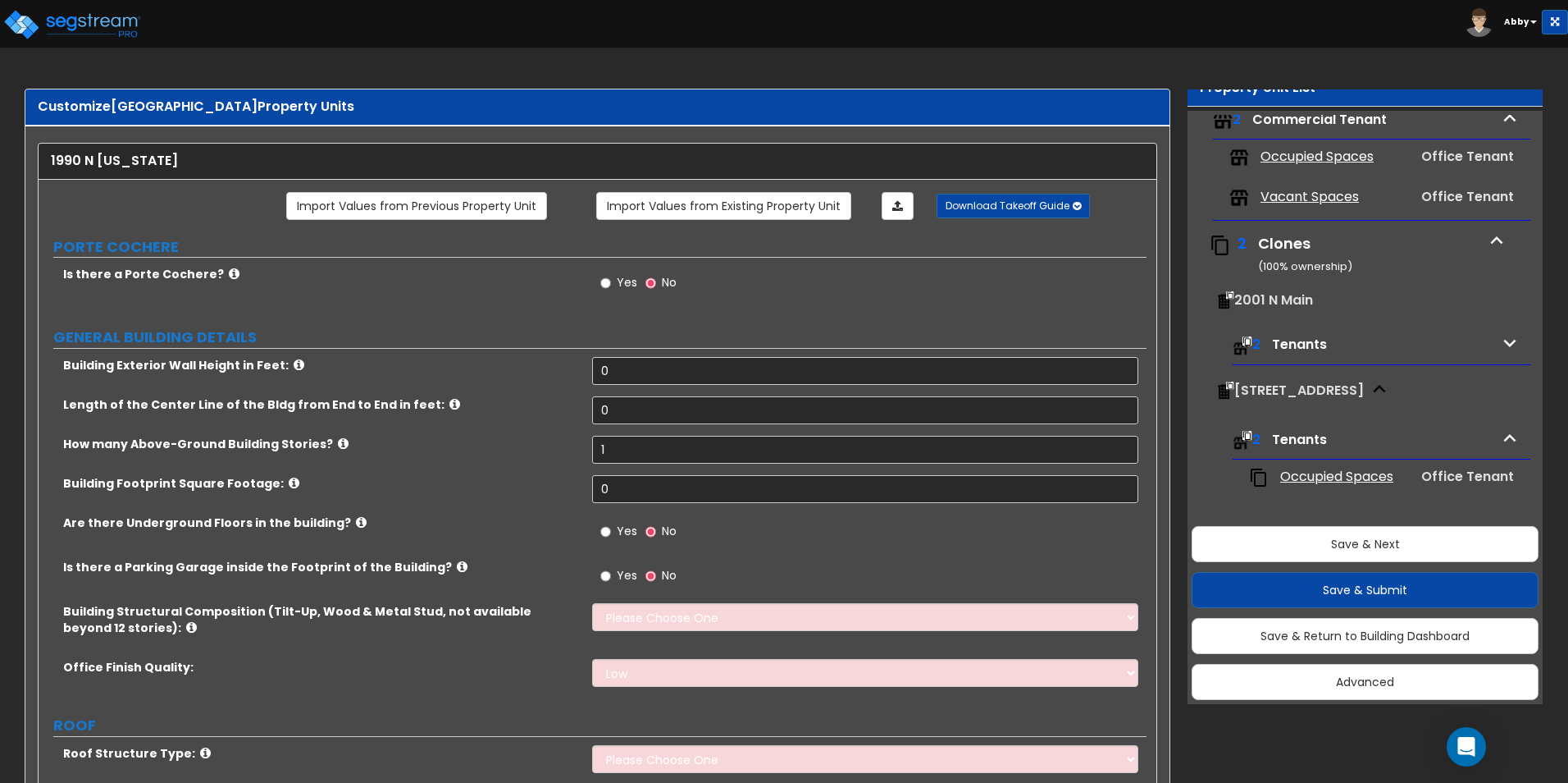
click at [994, 346] on icon "button" at bounding box center [1510, 343] width 25 height 25
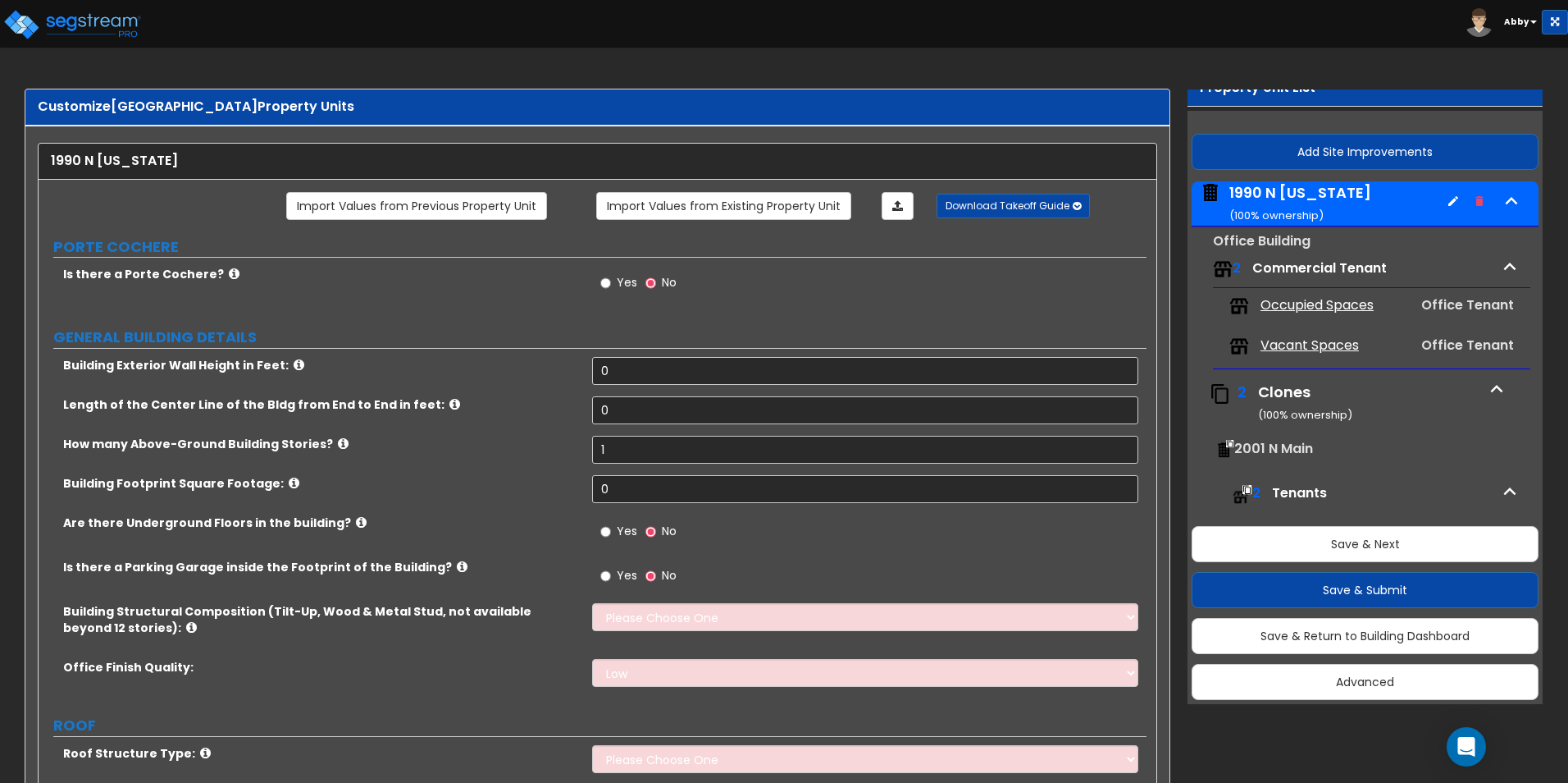
scroll to position [0, 0]
click at [994, 268] on icon "button" at bounding box center [1510, 267] width 12 height 7
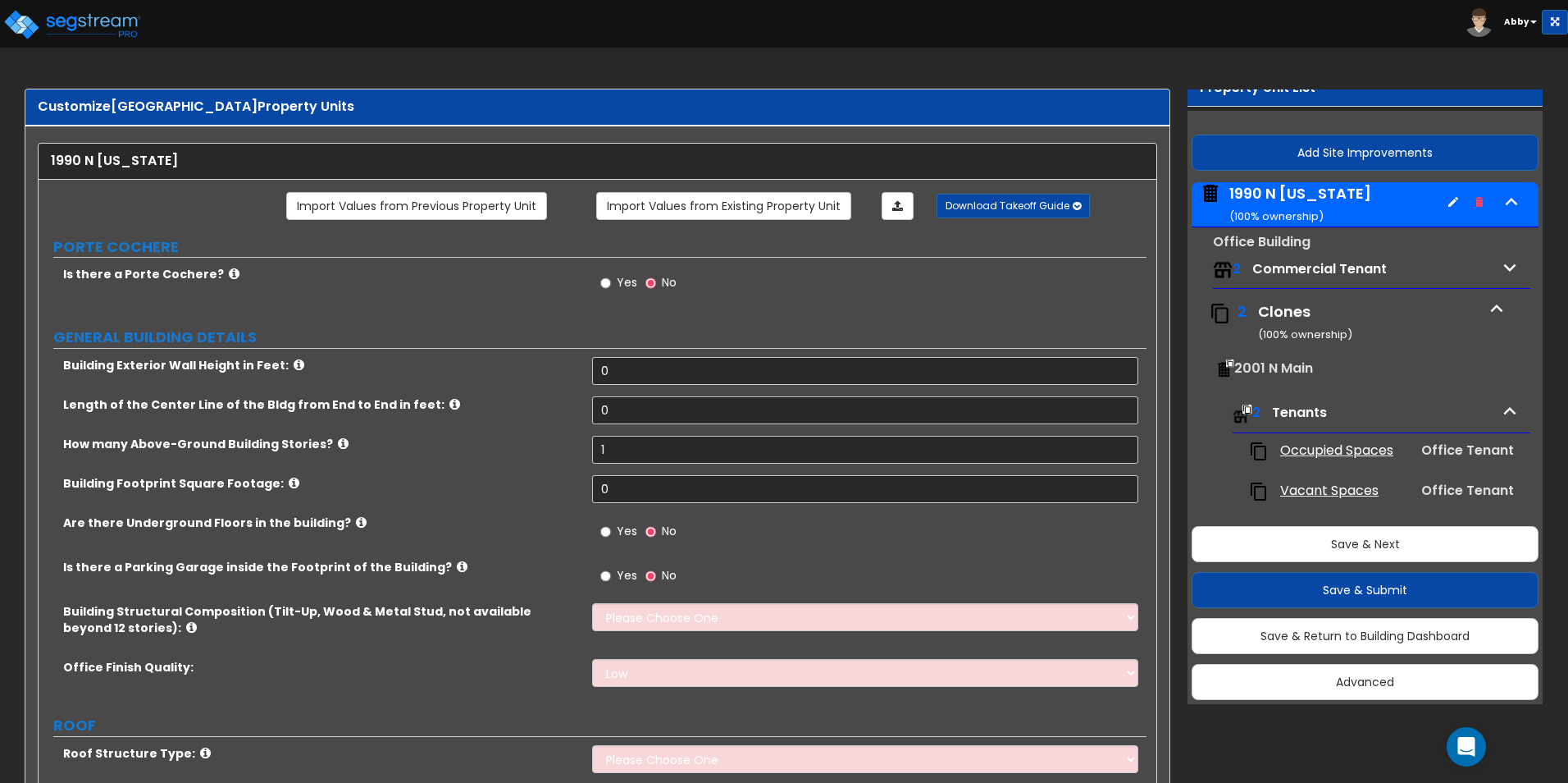
click at [994, 268] on icon "button" at bounding box center [1510, 267] width 12 height 7
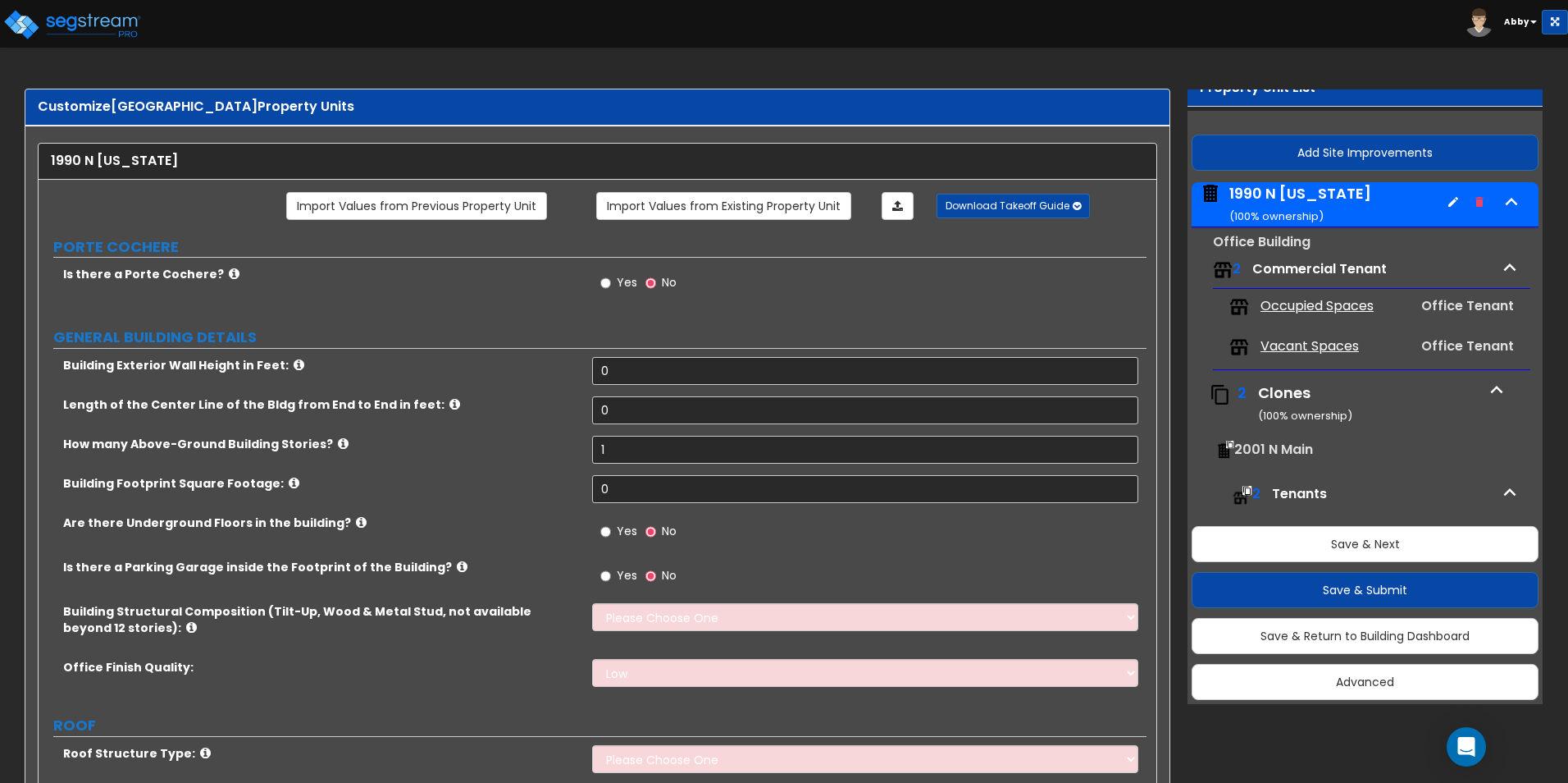
click at [994, 407] on div "Clones ( 100 % ownership)" at bounding box center [1369, 403] width 223 height 42
click at [994, 392] on div "Clones ( 100 % ownership)" at bounding box center [1369, 403] width 223 height 42
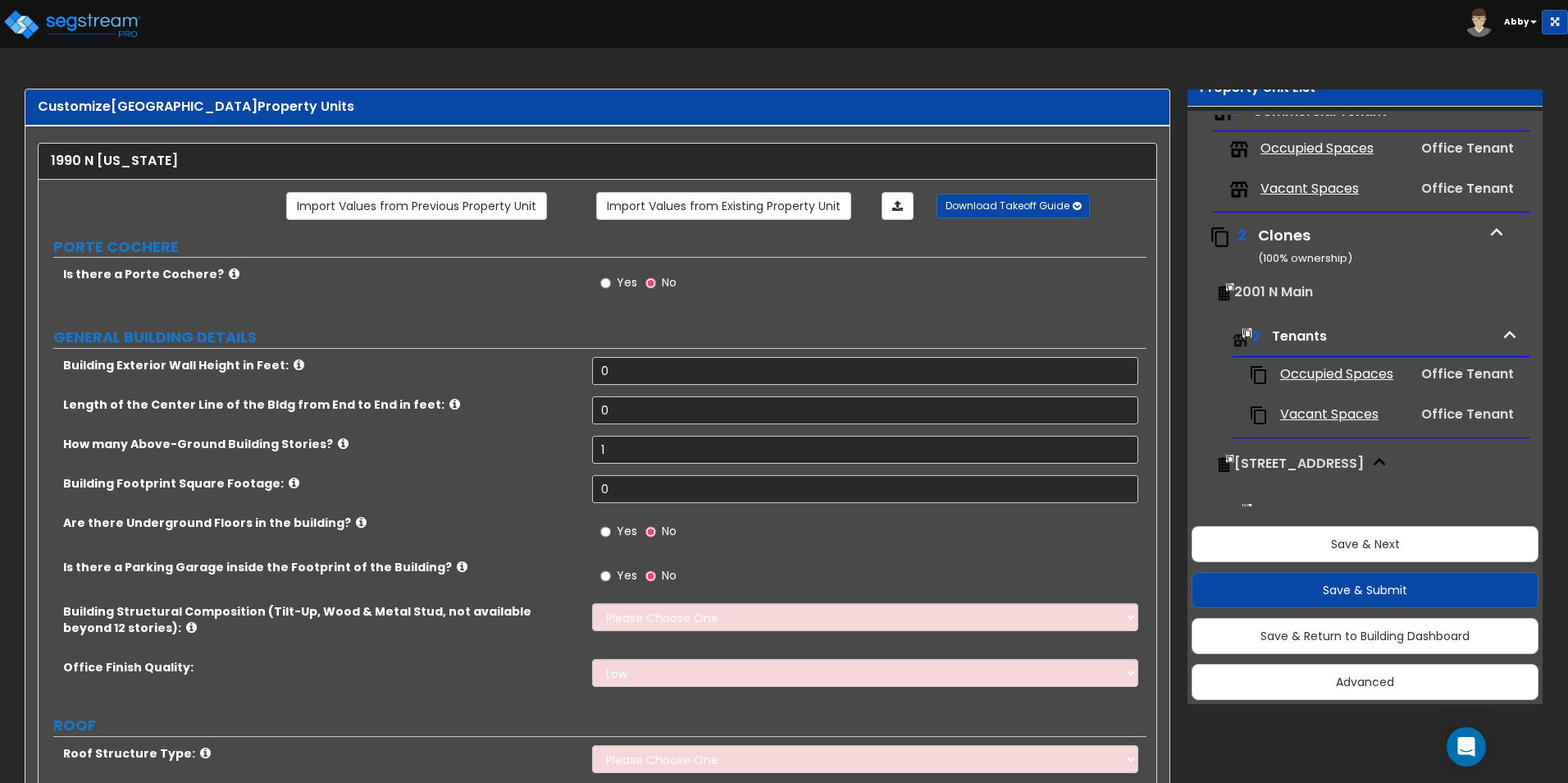
scroll to position [164, 0]
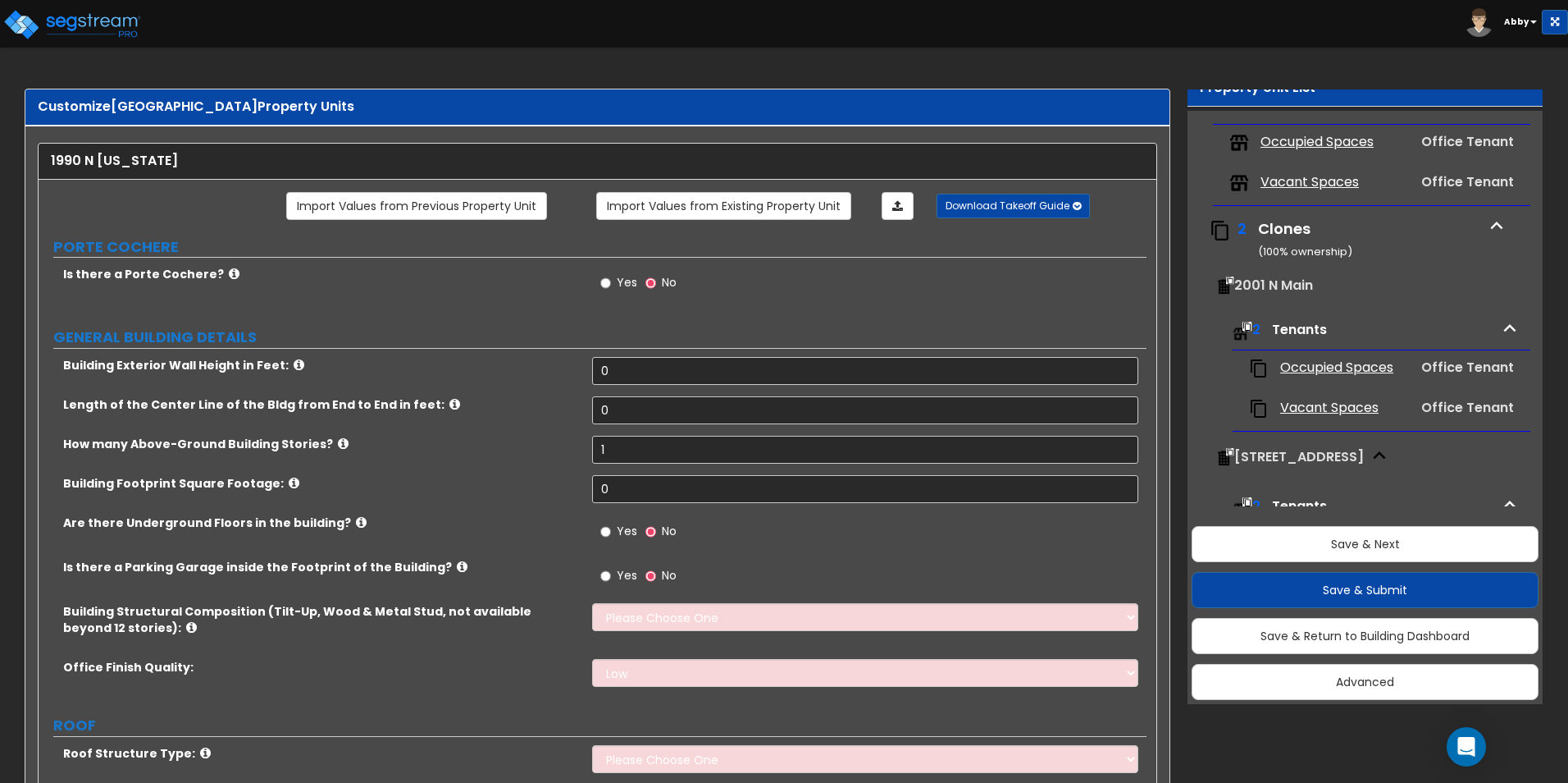
click at [994, 283] on span "2001 N Main" at bounding box center [1273, 285] width 79 height 19
click at [994, 327] on span "Tenants" at bounding box center [1299, 329] width 55 height 19
click at [994, 359] on span "Occupied Spaces" at bounding box center [1337, 368] width 113 height 19
click at [994, 336] on span "Tenants" at bounding box center [1299, 329] width 55 height 19
click at [994, 538] on button "Save & Next" at bounding box center [1365, 544] width 347 height 36
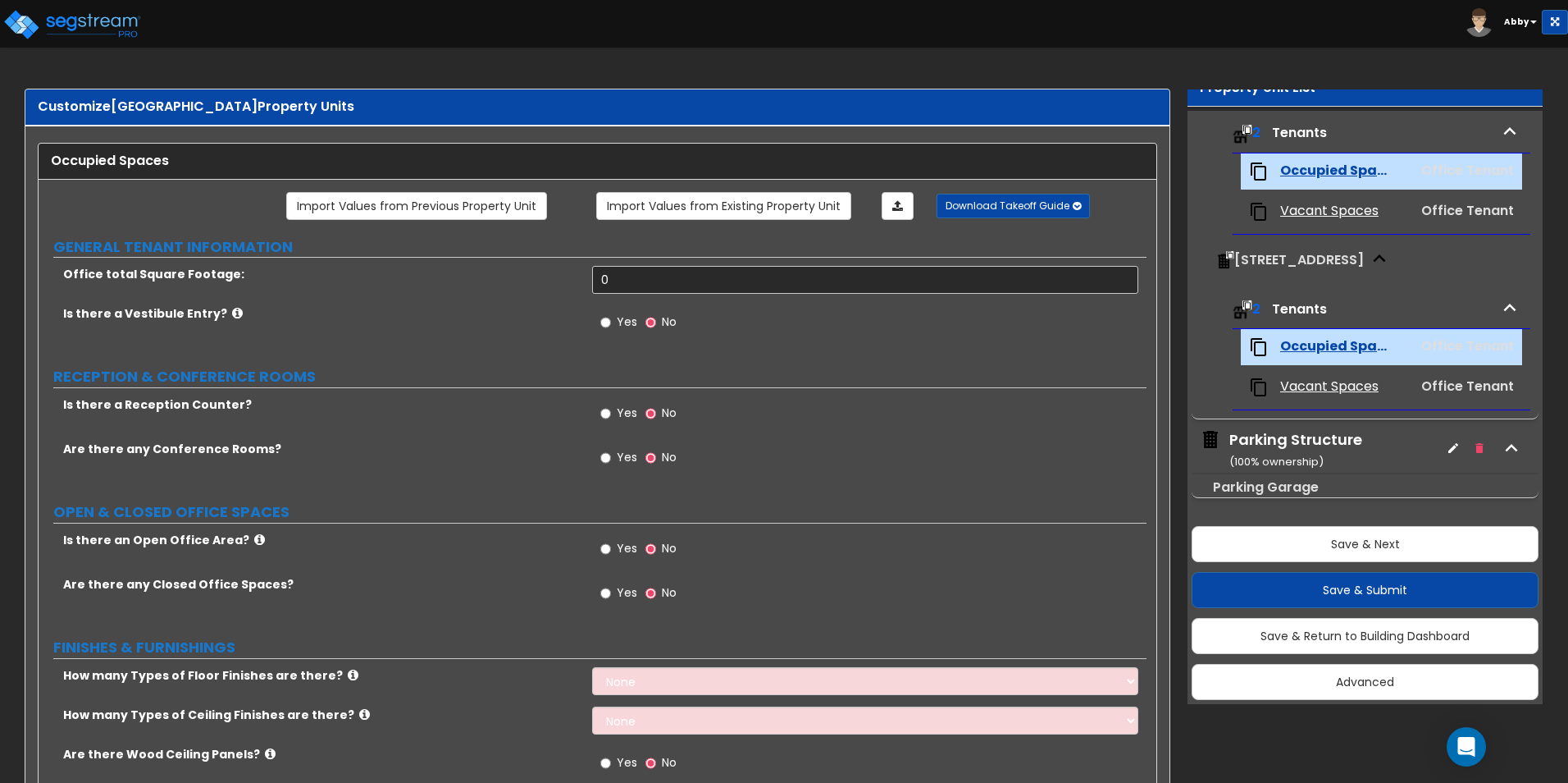
scroll to position [33, 0]
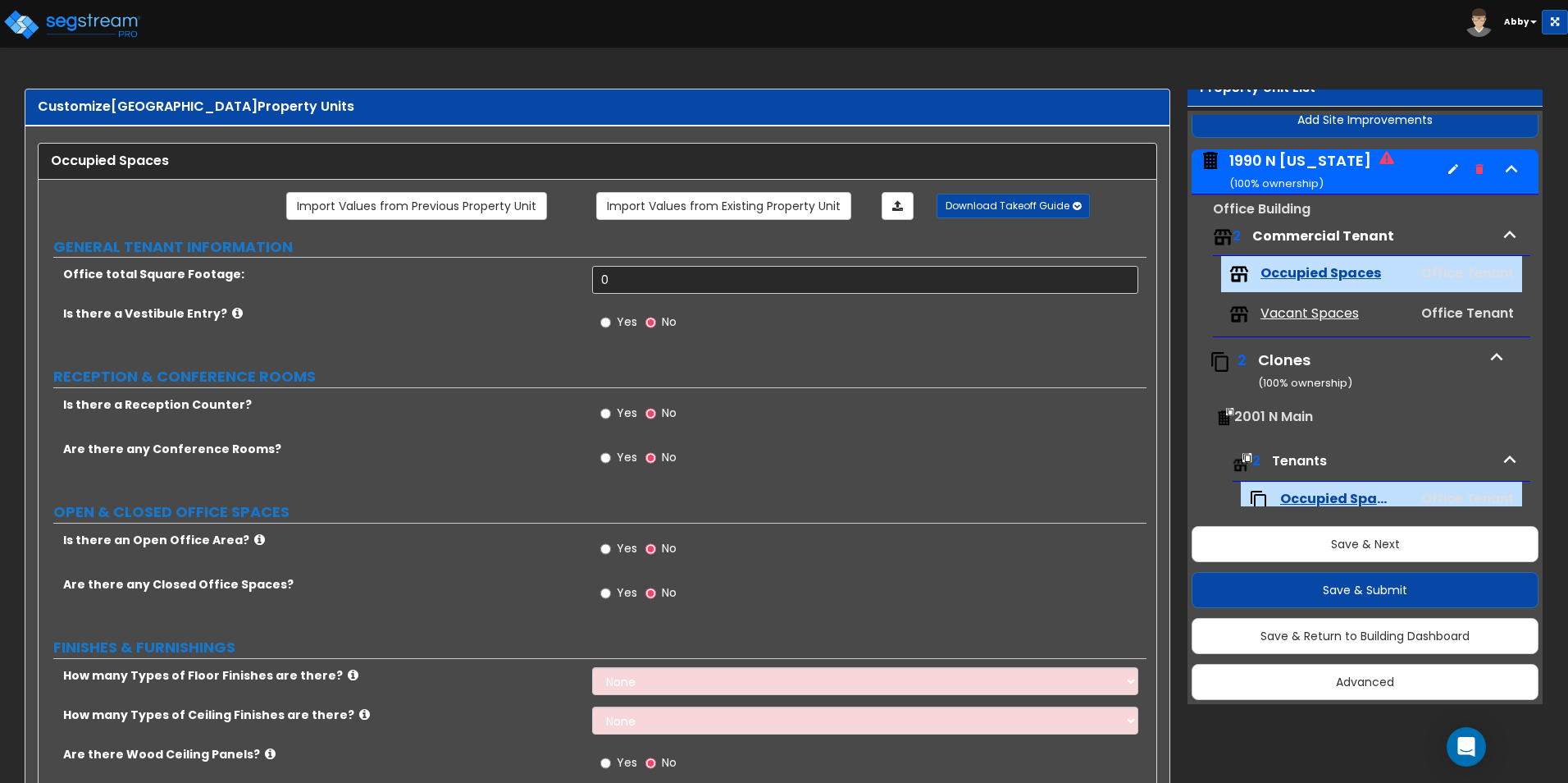
click at [994, 172] on icon "button" at bounding box center [1453, 169] width 13 height 13
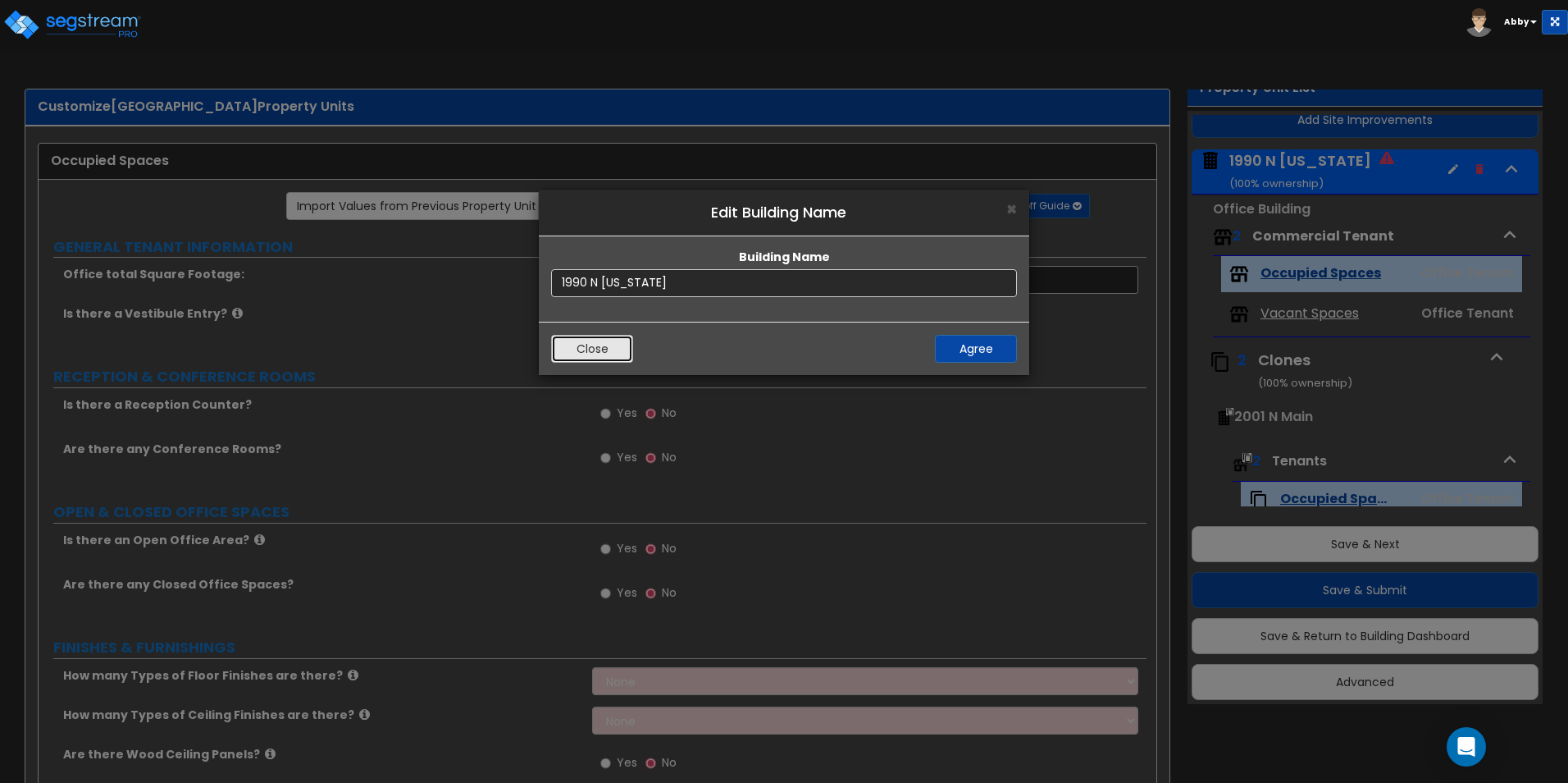
click at [606, 340] on button "Close" at bounding box center [592, 349] width 82 height 28
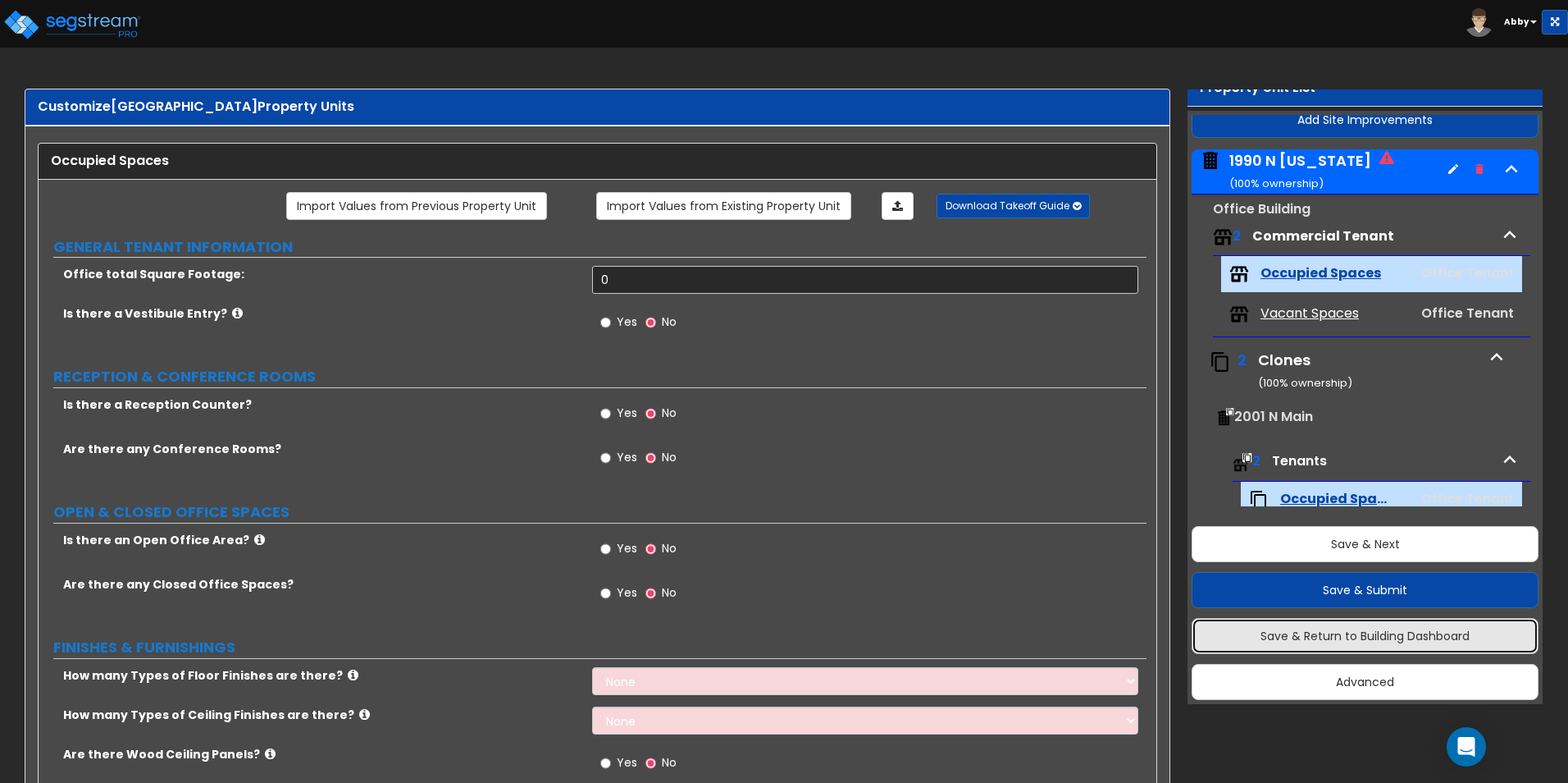
click at [994, 635] on button "Save & Return to Building Dashboard" at bounding box center [1365, 636] width 347 height 36
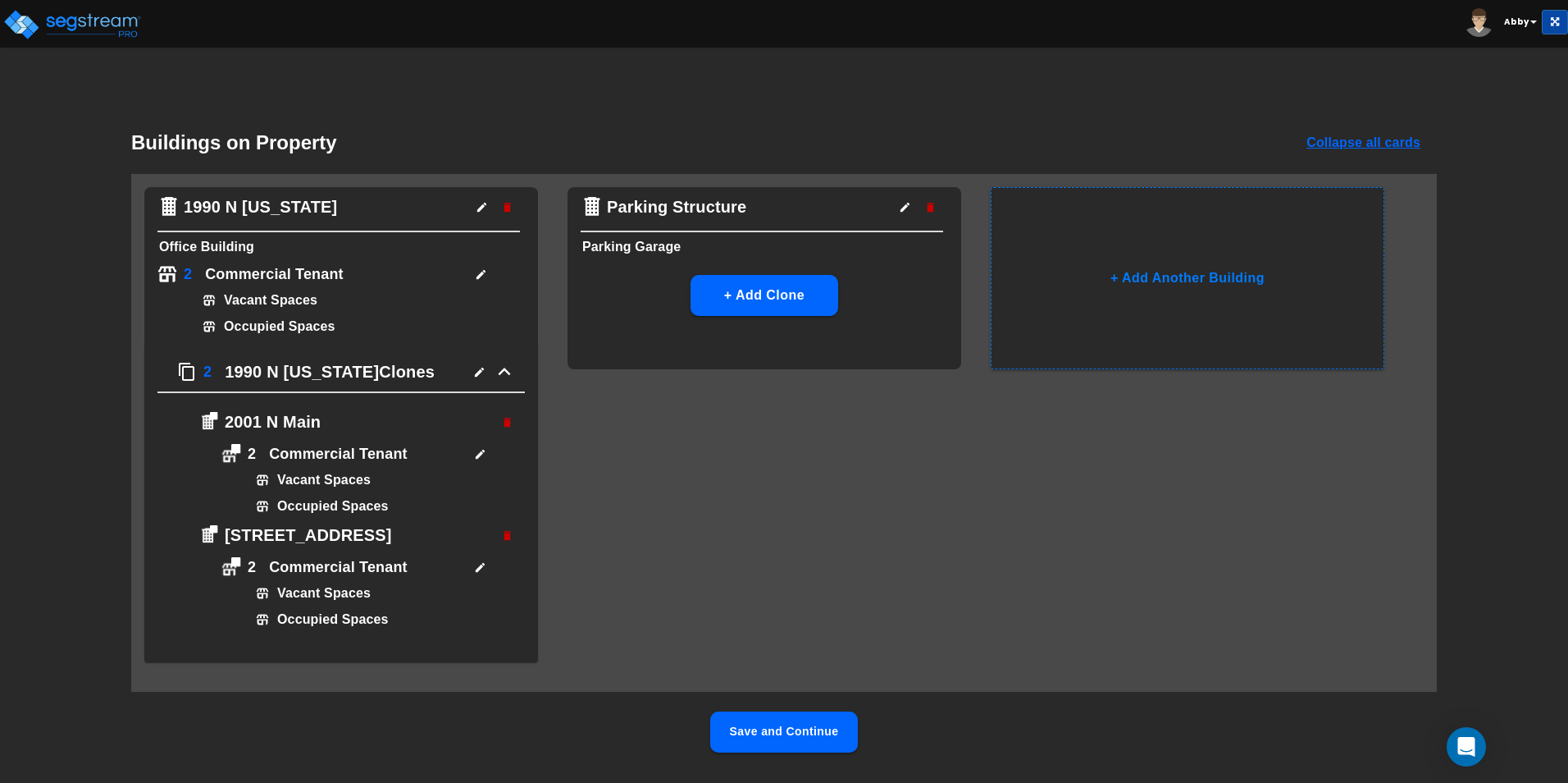
scroll to position [42, 0]
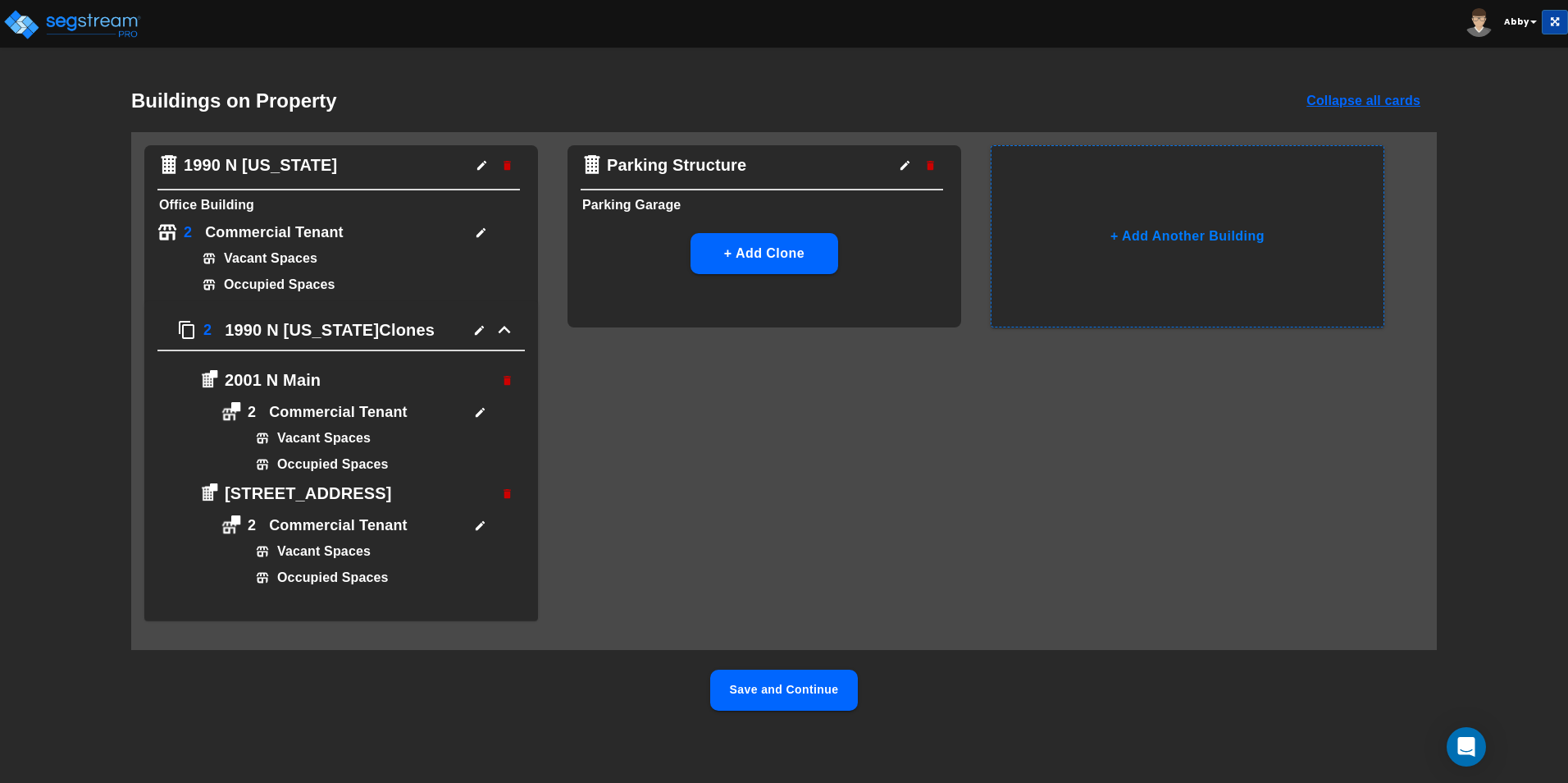
click at [504, 378] on icon "button" at bounding box center [507, 380] width 12 height 12
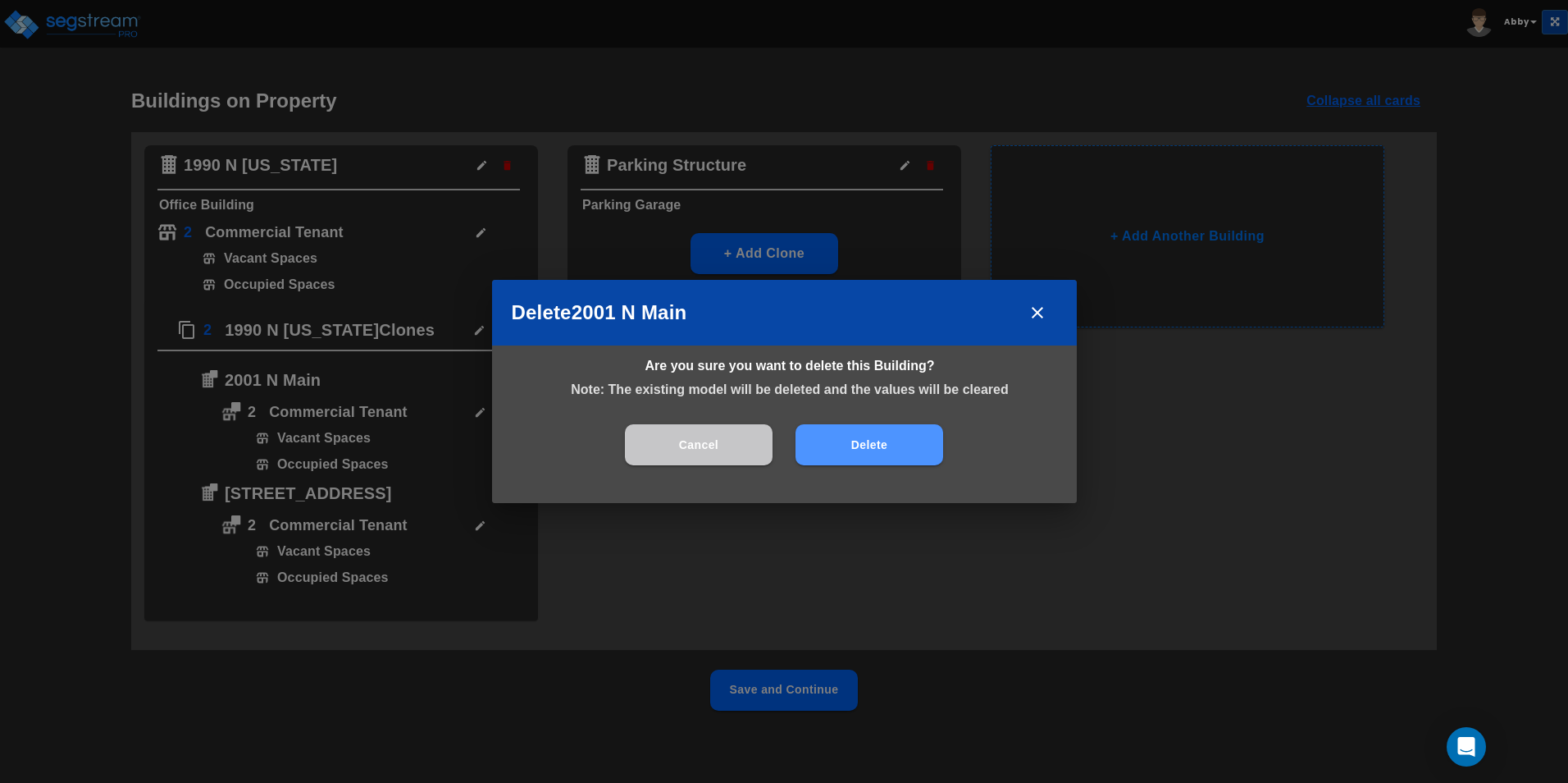
click at [902, 456] on button "Delete" at bounding box center [870, 445] width 148 height 41
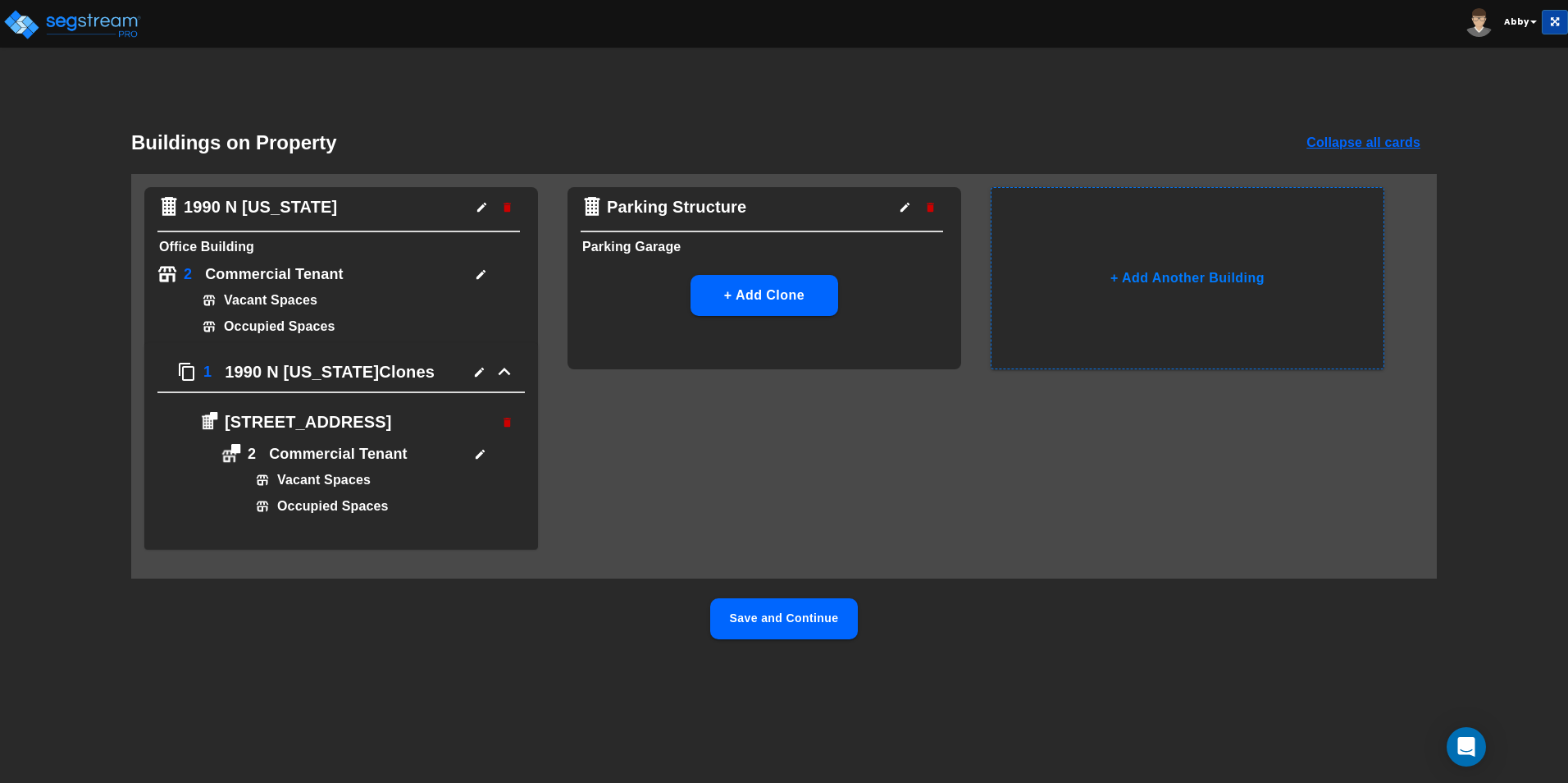
click at [510, 419] on icon "button" at bounding box center [507, 422] width 7 height 9
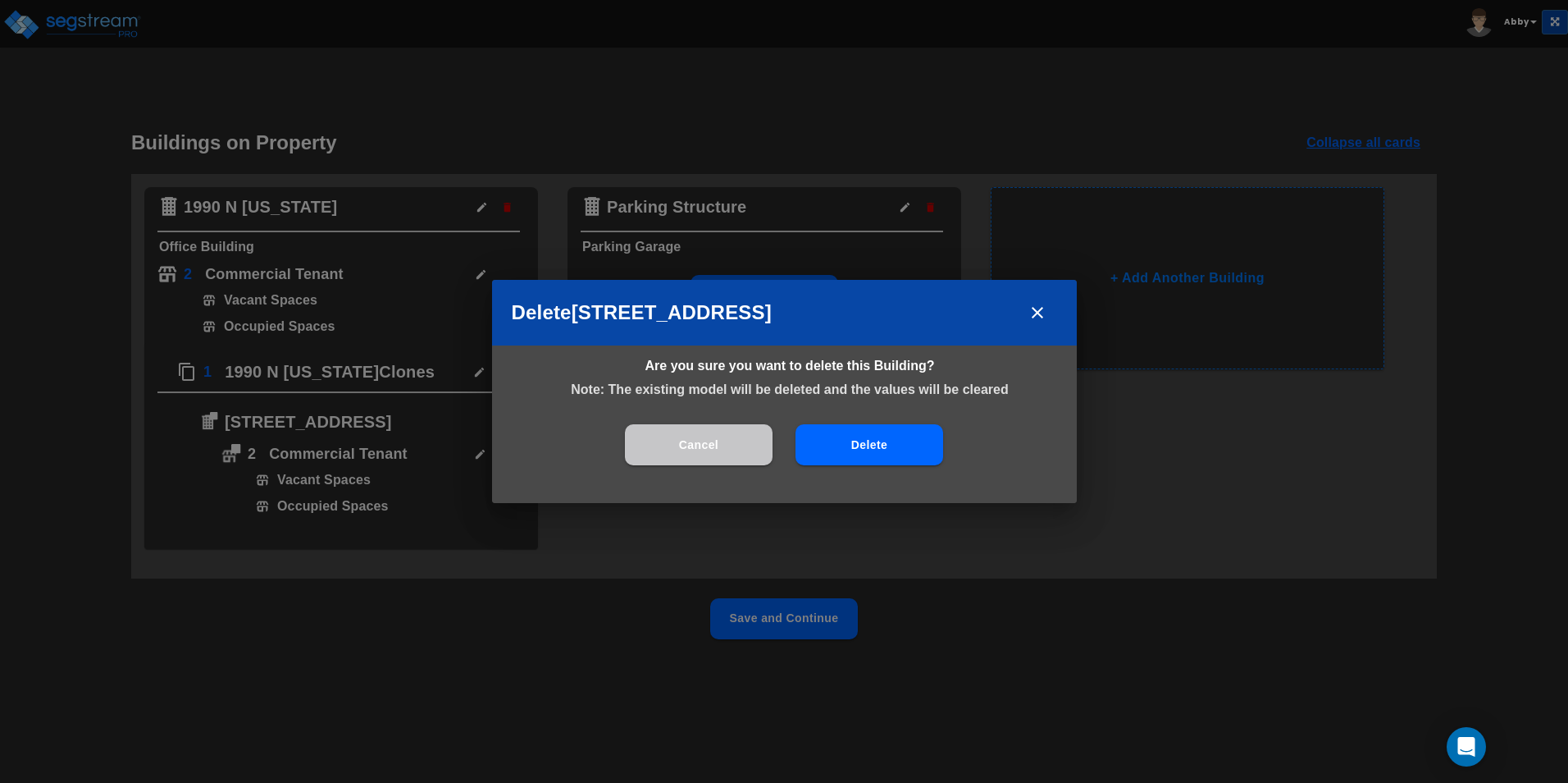
click at [857, 446] on button "Delete" at bounding box center [870, 445] width 148 height 41
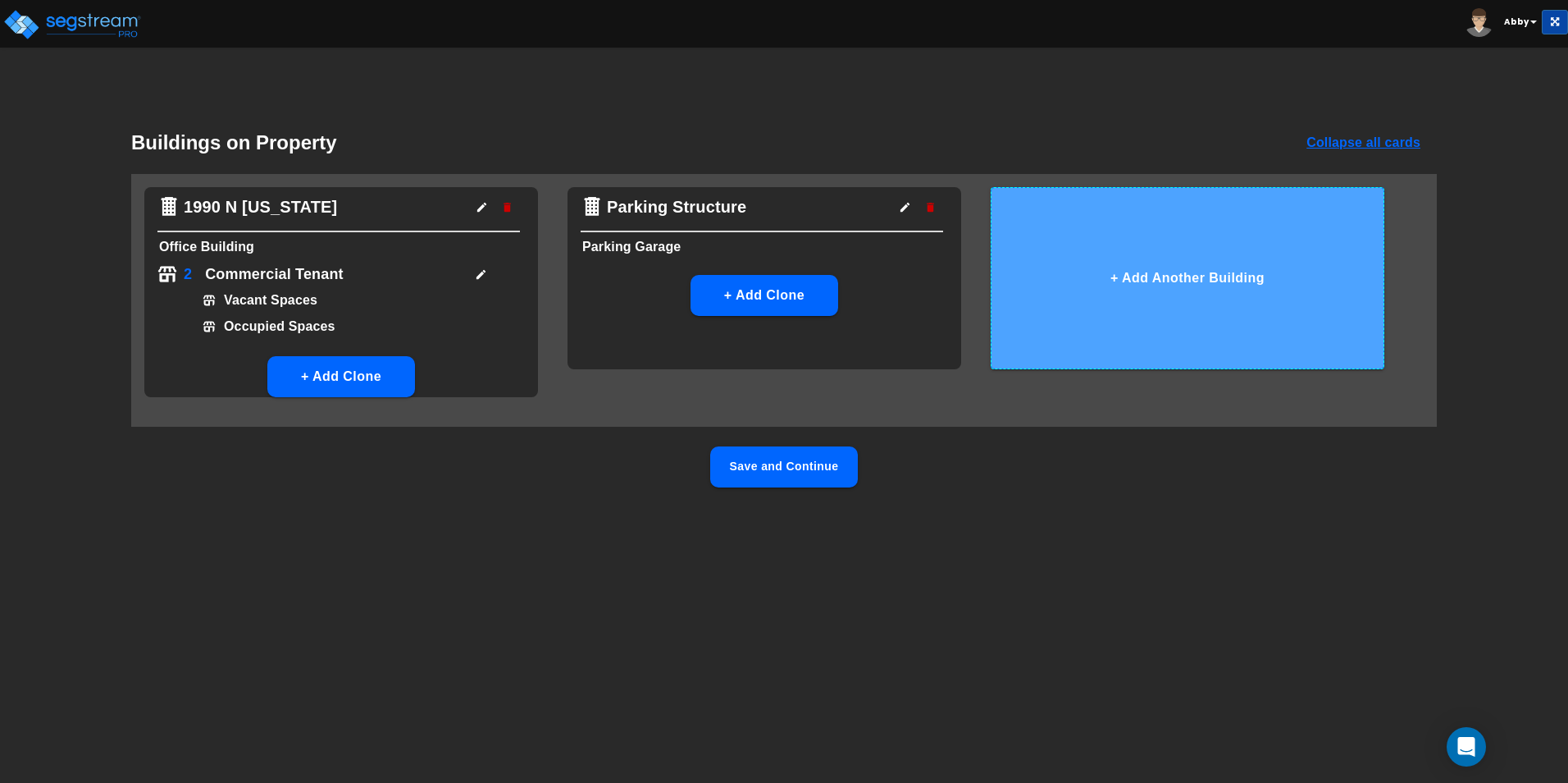
click at [994, 272] on button "+ Add Another Building" at bounding box center [1188, 278] width 394 height 182
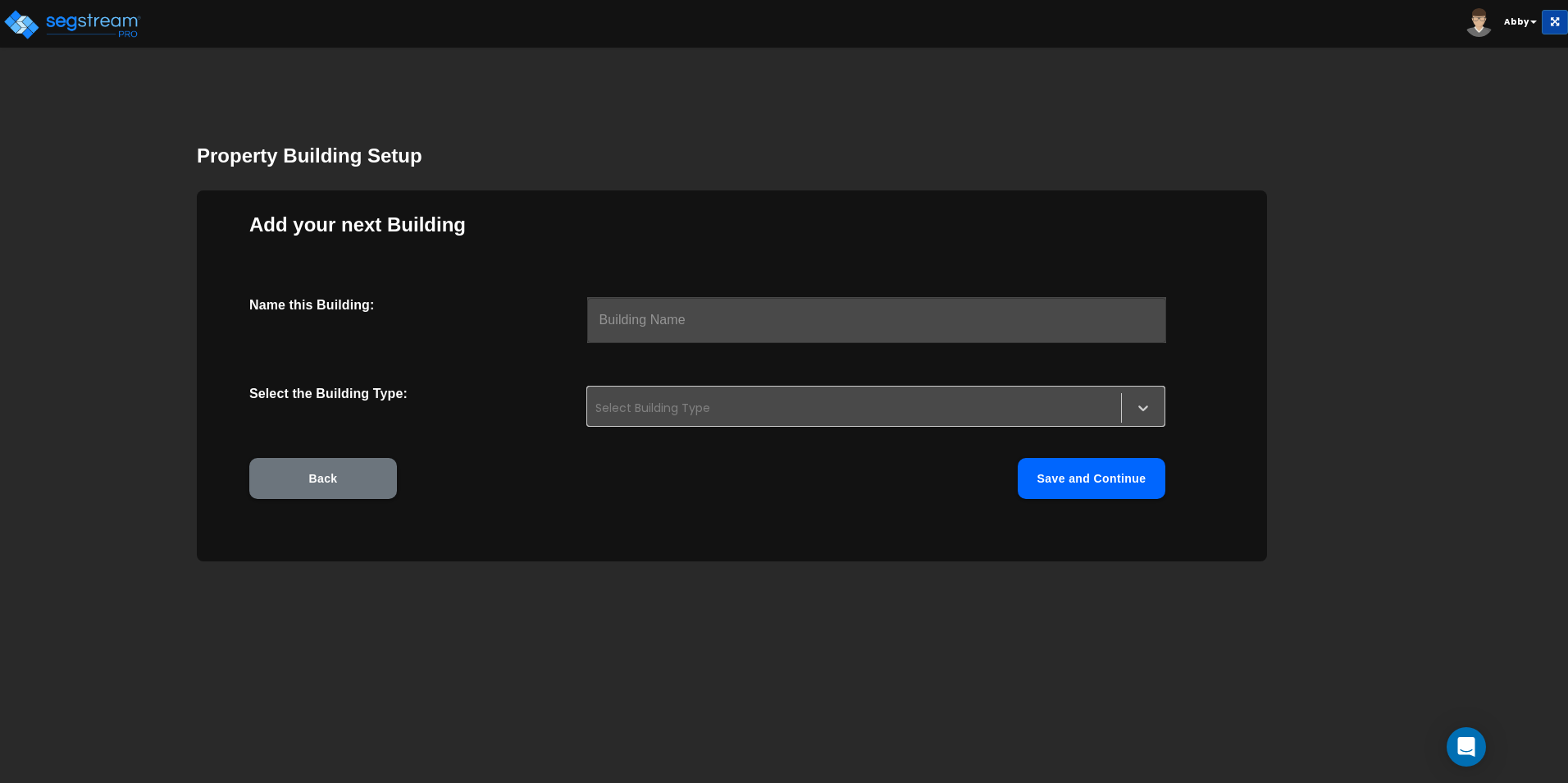
click at [731, 339] on input "text" at bounding box center [877, 320] width 579 height 46
type input "2001 N Main"
click at [690, 402] on div at bounding box center [854, 408] width 518 height 20
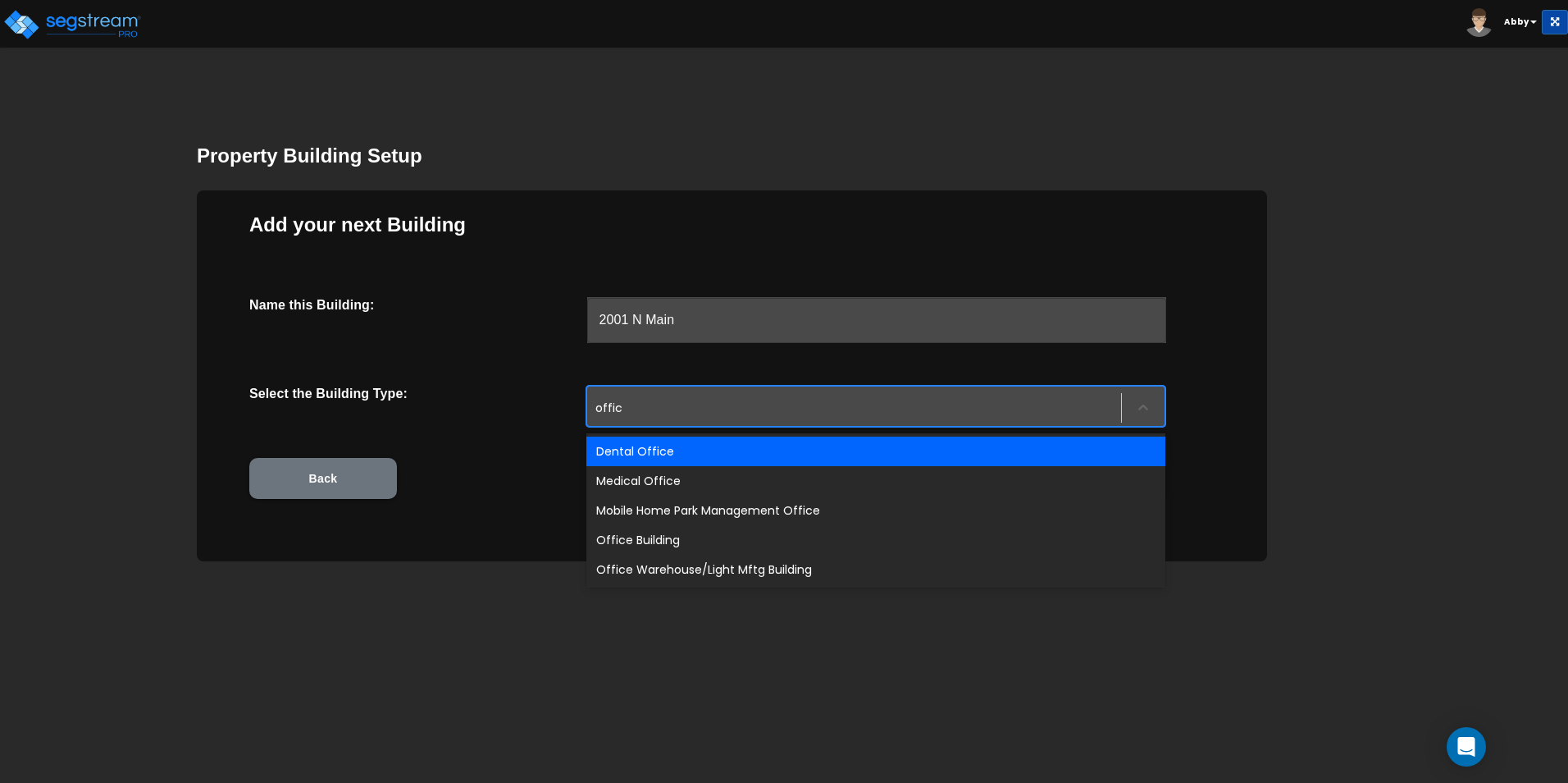
type input "office"
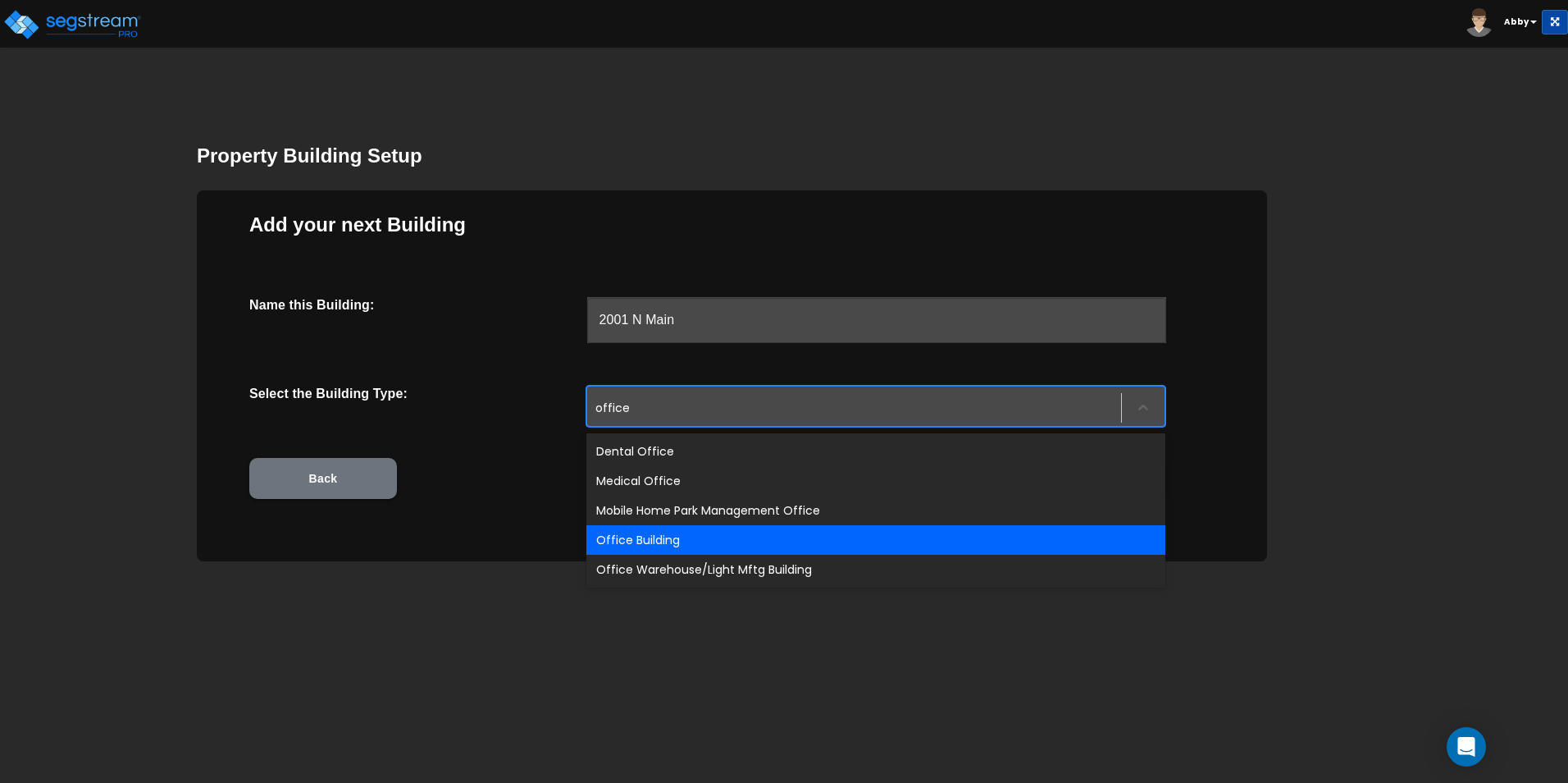
click at [646, 530] on div "Office Building" at bounding box center [876, 540] width 579 height 30
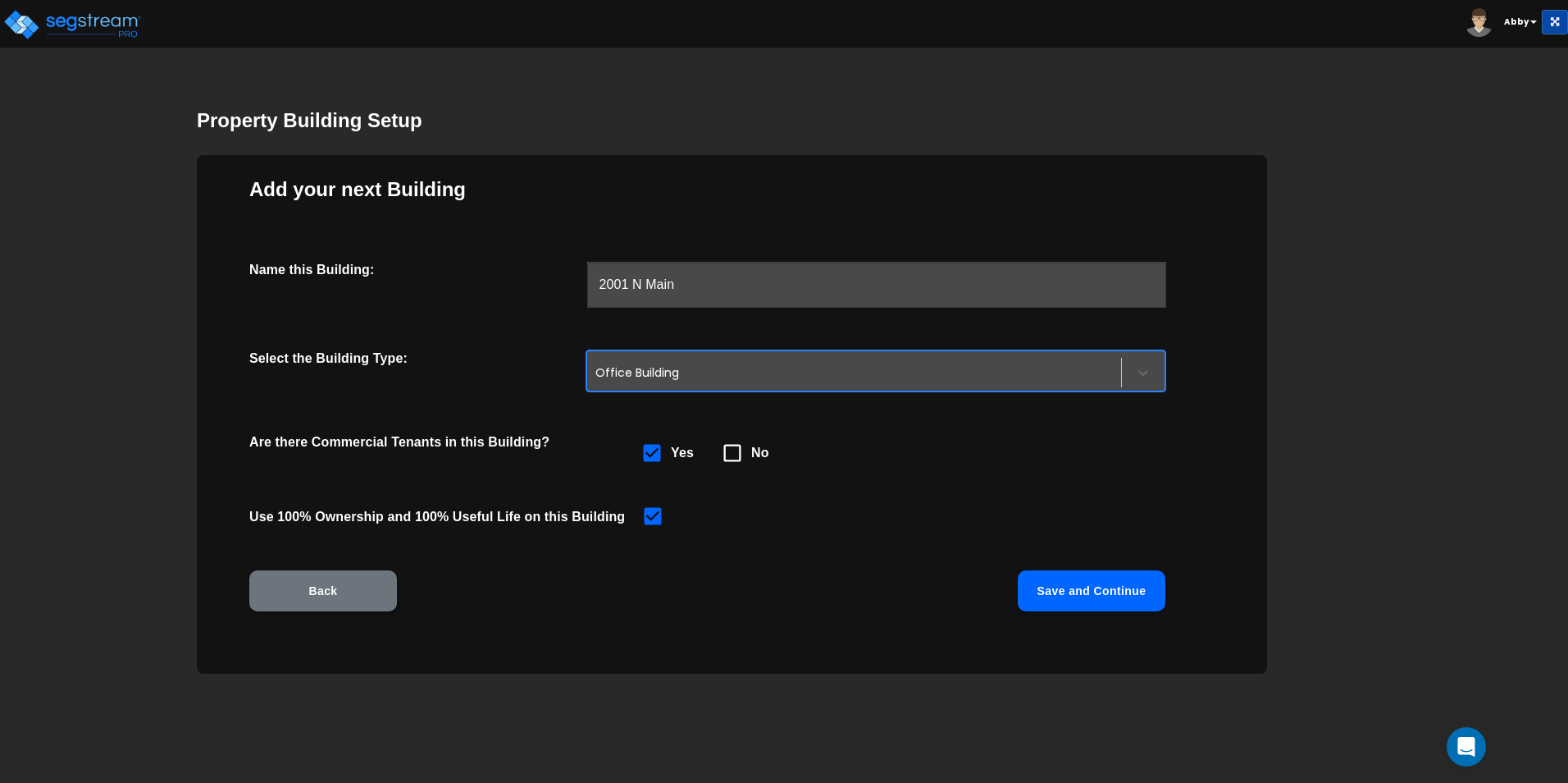
scroll to position [54, 0]
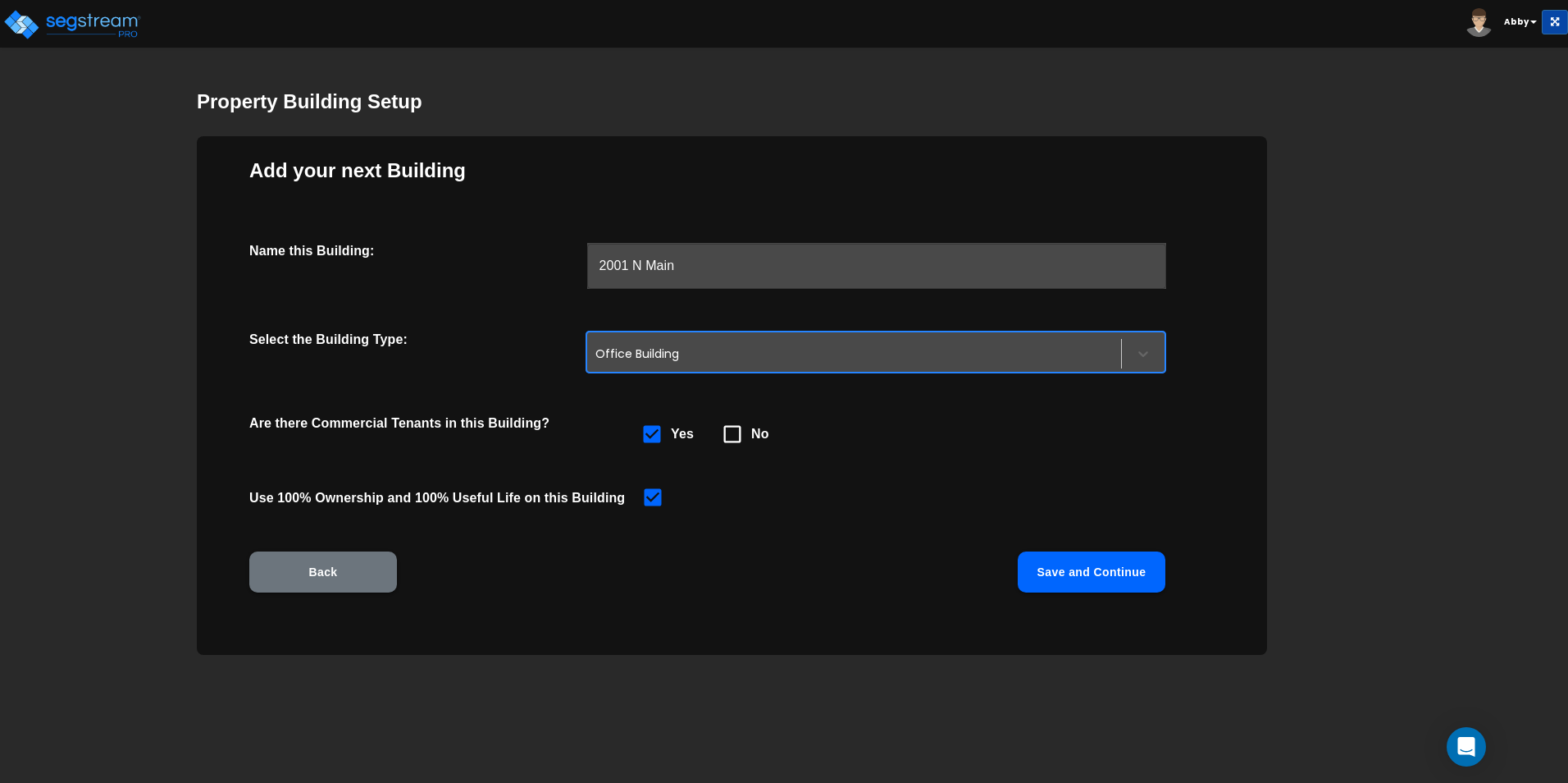
click at [994, 575] on button "Save and Continue" at bounding box center [1091, 572] width 148 height 41
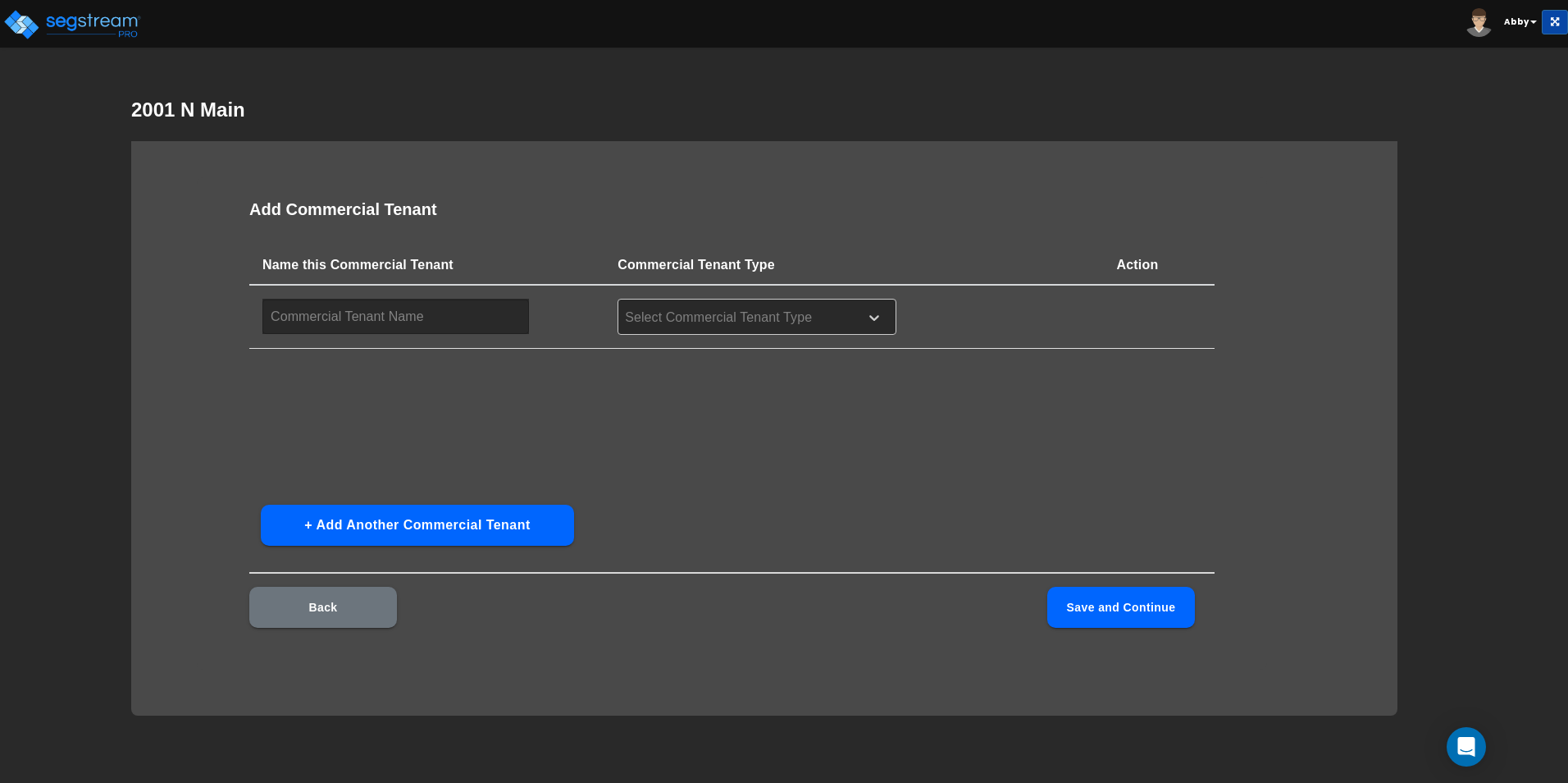
click at [389, 318] on input "text" at bounding box center [395, 316] width 267 height 35
type input "Vacant"
click at [742, 310] on div at bounding box center [736, 318] width 225 height 22
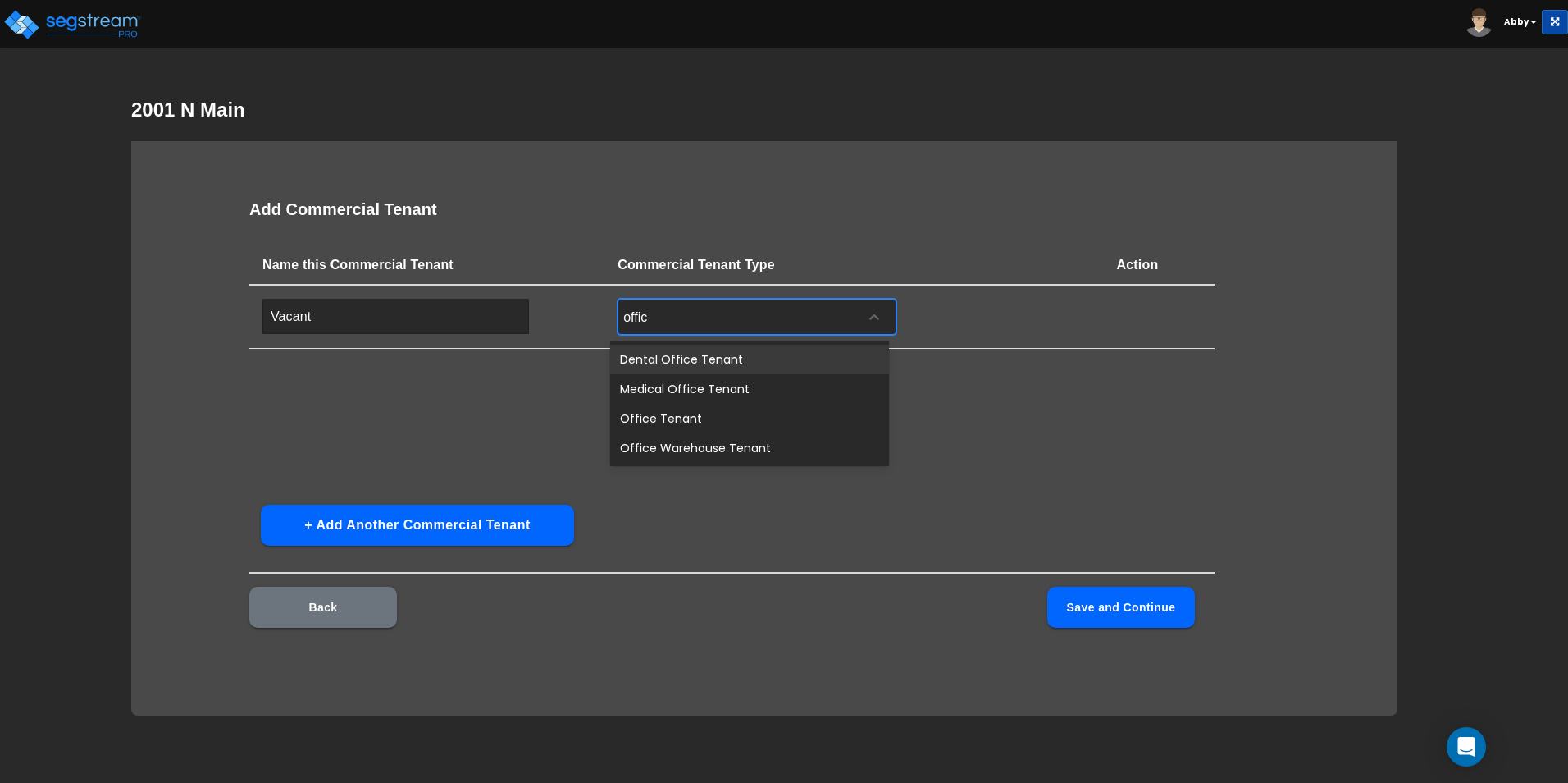
type input "office"
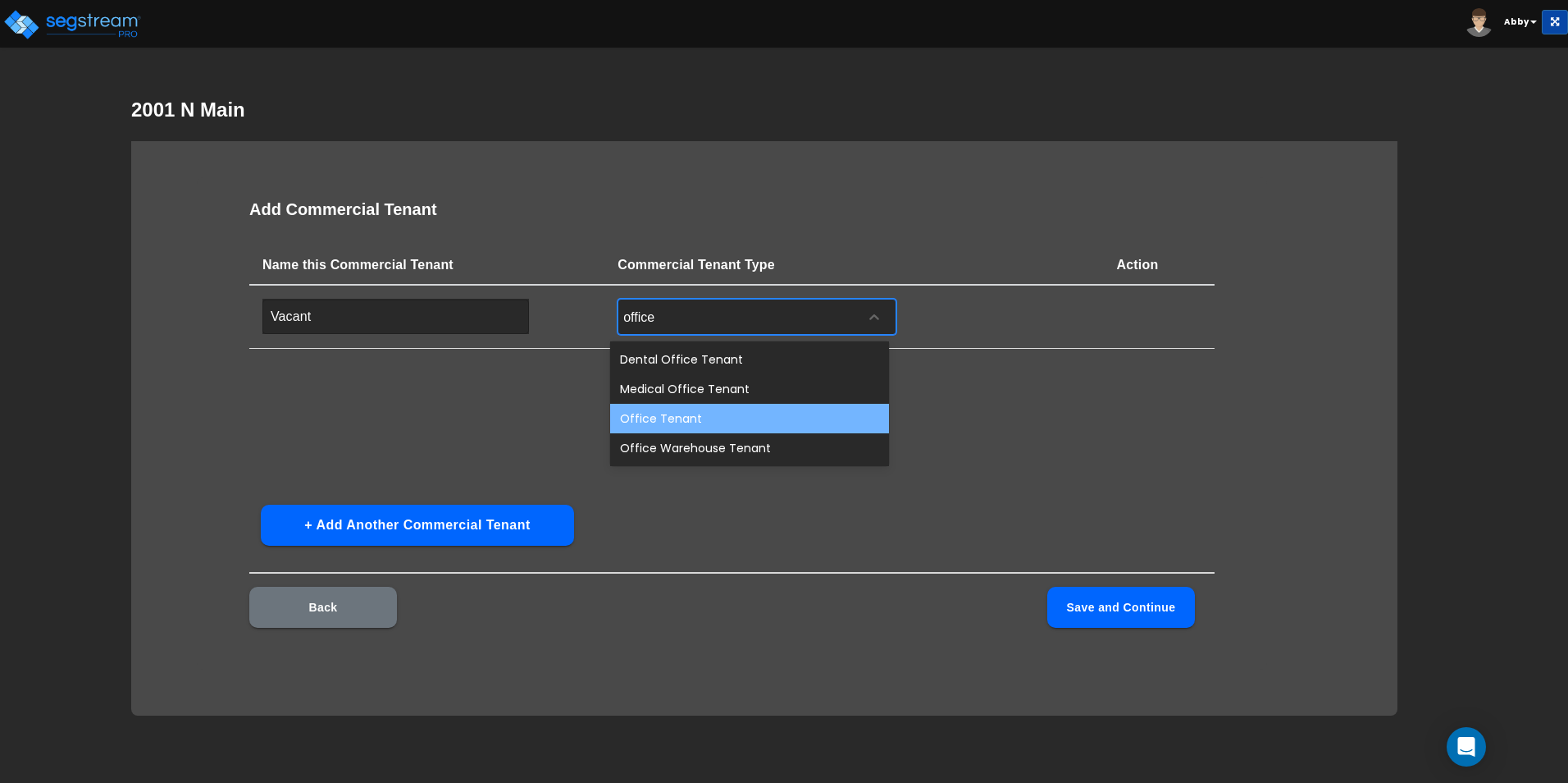
click at [719, 410] on div "Office Tenant" at bounding box center [750, 419] width 279 height 30
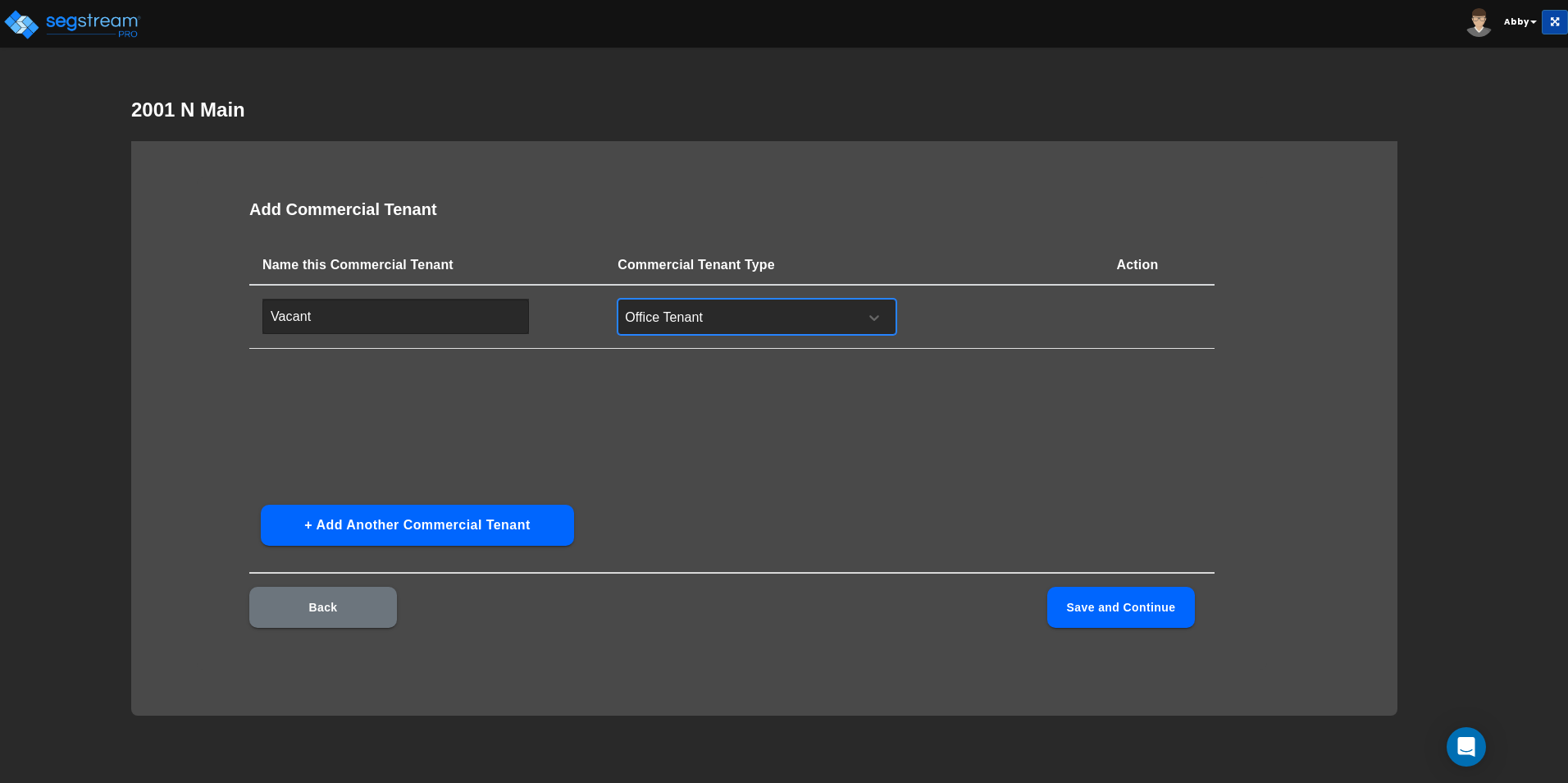
click at [321, 307] on input "Vacant" at bounding box center [395, 316] width 267 height 35
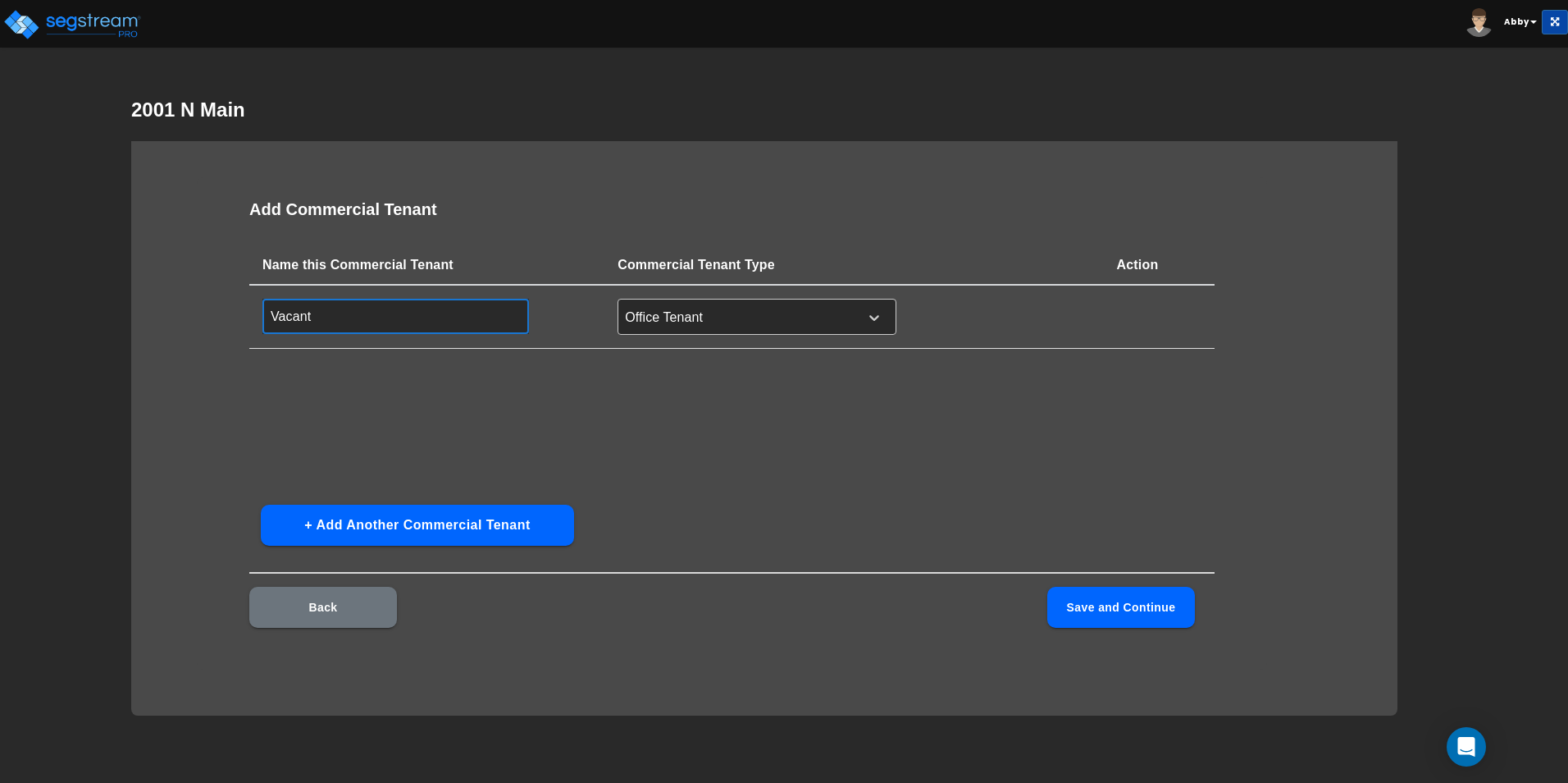
type input "Vacant Spaces"
click at [484, 522] on button "+ Add Another Commercial Tenant" at bounding box center [418, 525] width 313 height 41
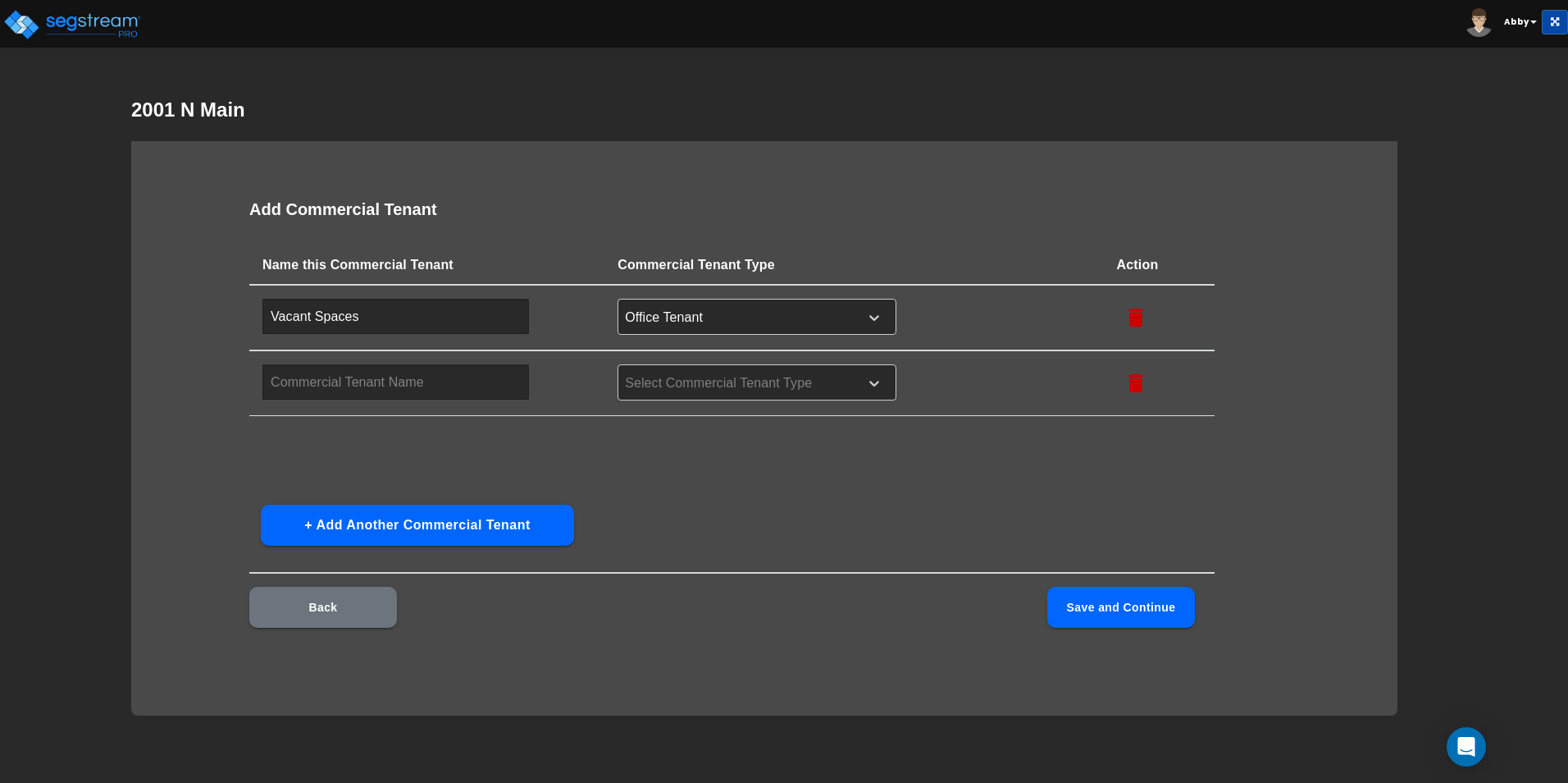
click at [388, 380] on input "text" at bounding box center [395, 382] width 267 height 35
type input "o"
type input "Occupied Spaces"
click at [629, 370] on div "Select Commercial Tenant Type" at bounding box center [757, 382] width 279 height 36
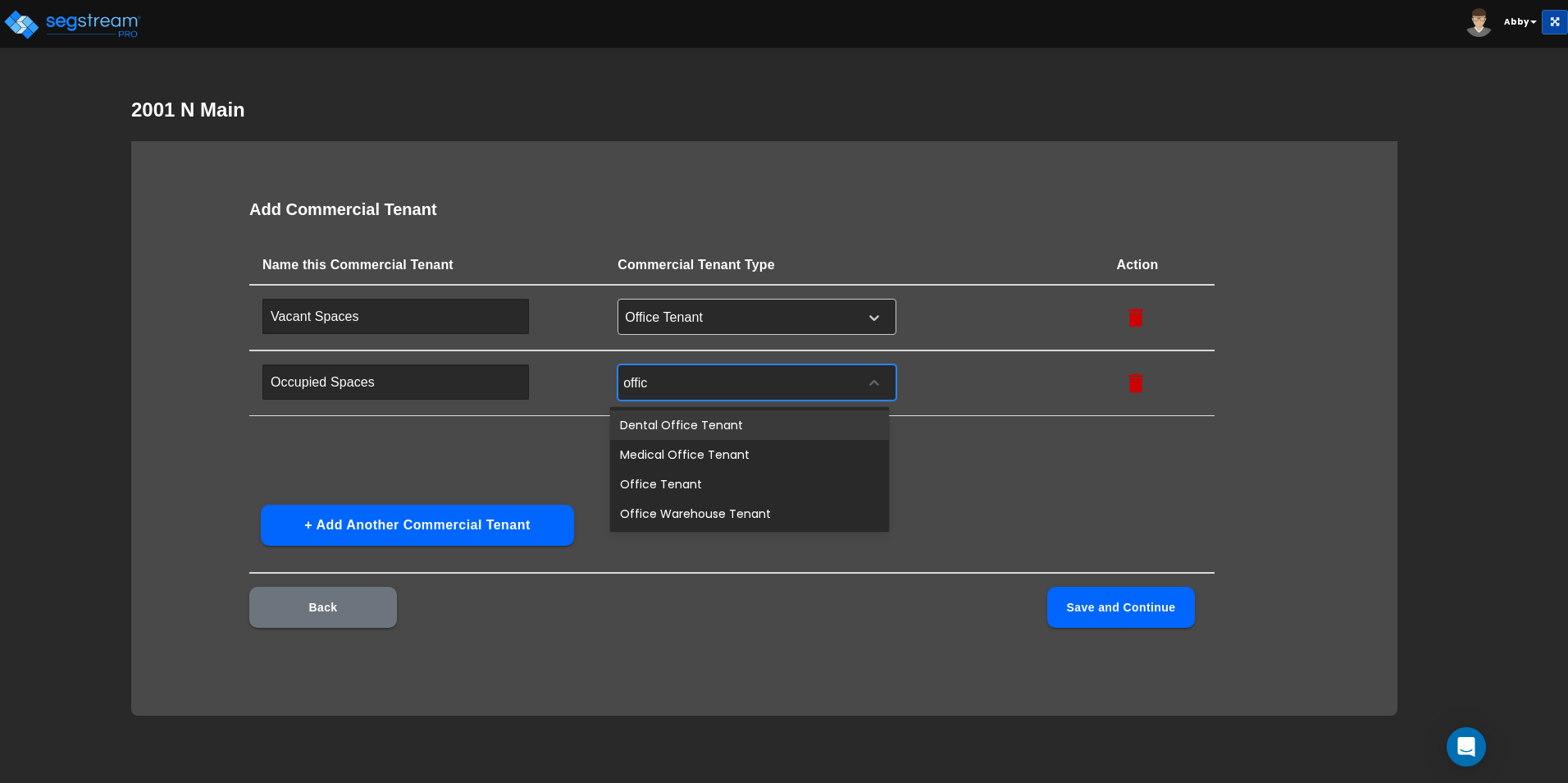
type input "office"
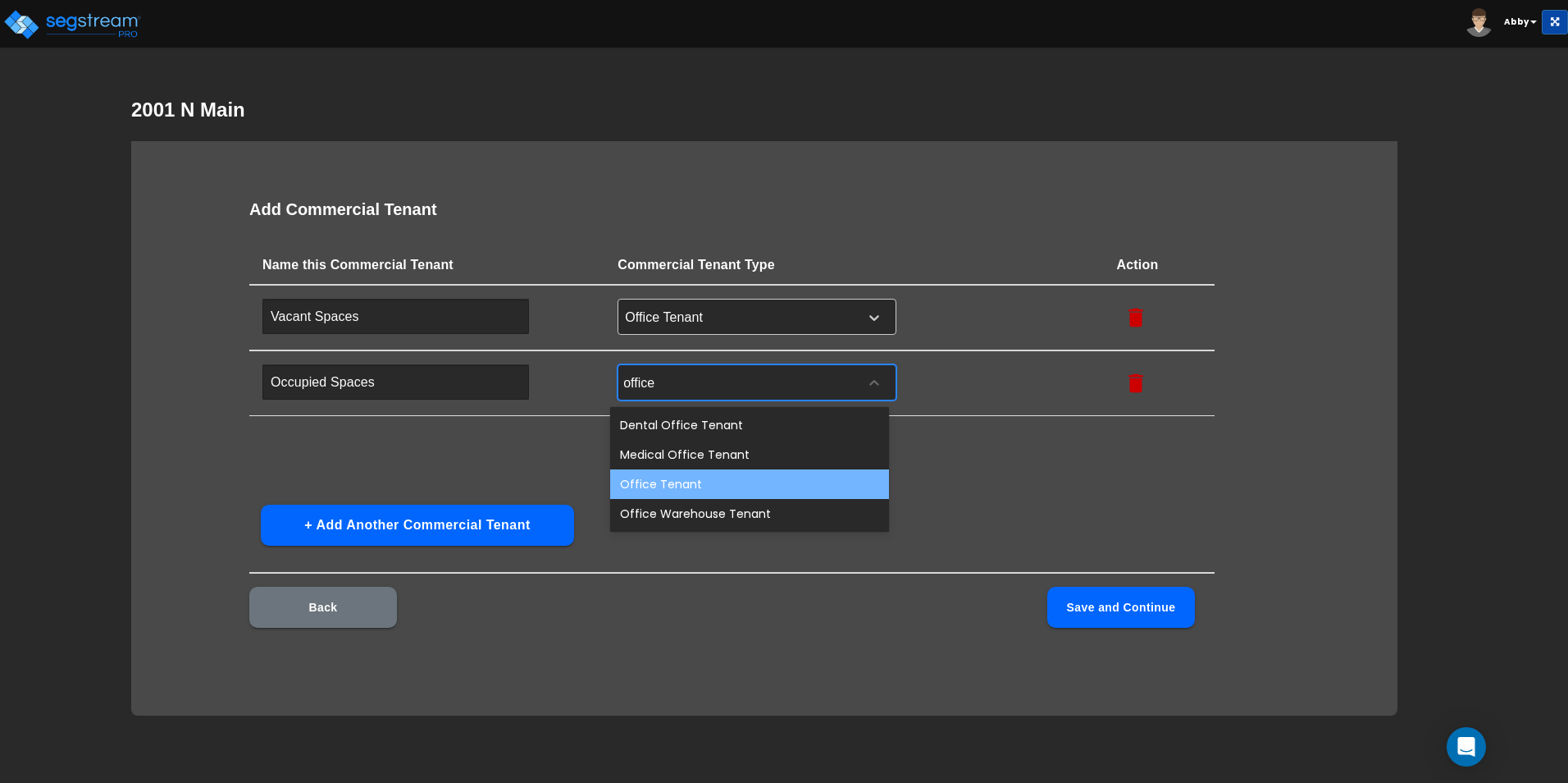
click at [693, 498] on div "Office Tenant" at bounding box center [750, 484] width 279 height 30
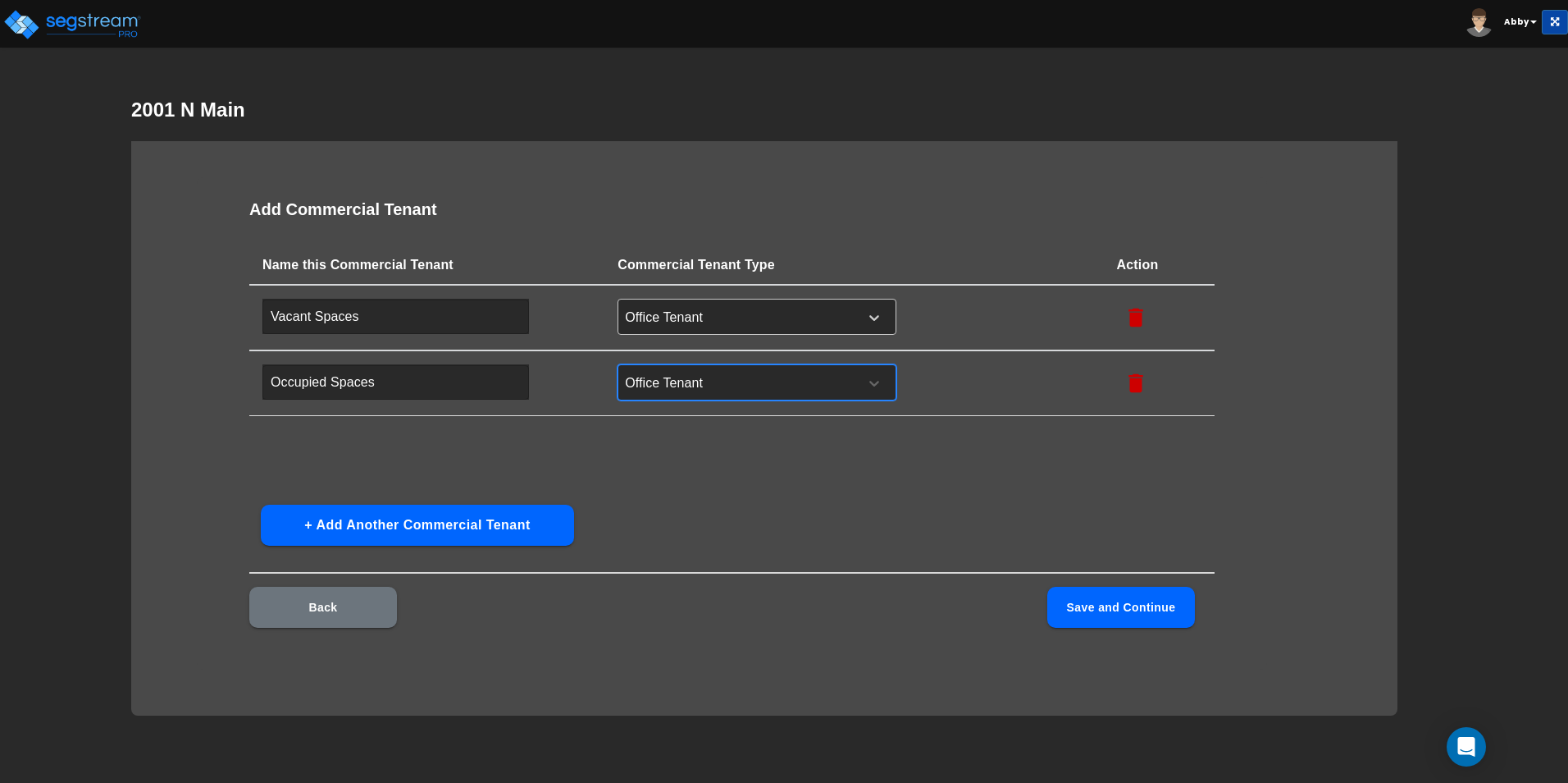
click at [994, 591] on button "Save and Continue" at bounding box center [1121, 607] width 148 height 41
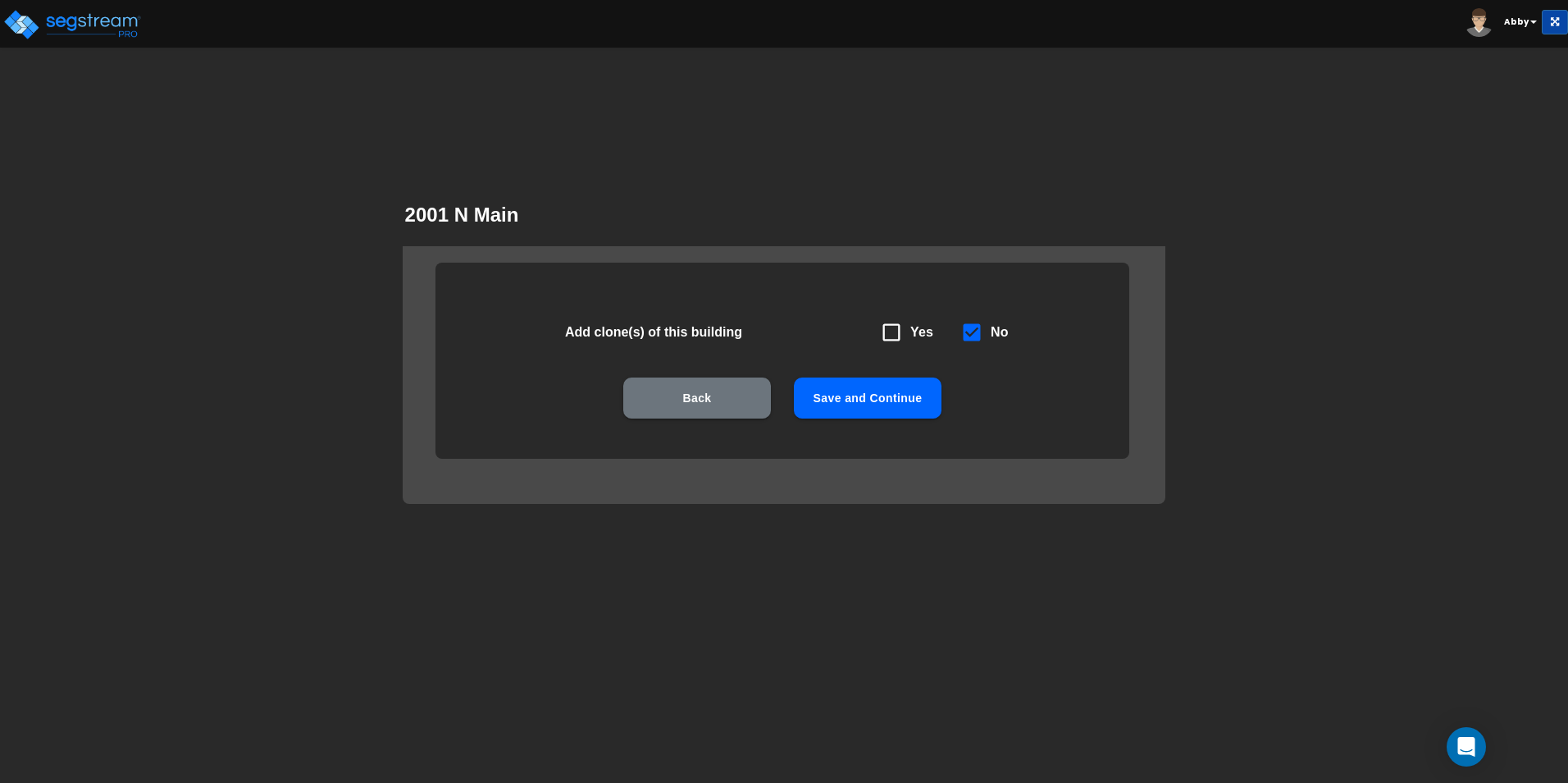
click at [917, 402] on button "Save and Continue" at bounding box center [868, 398] width 148 height 41
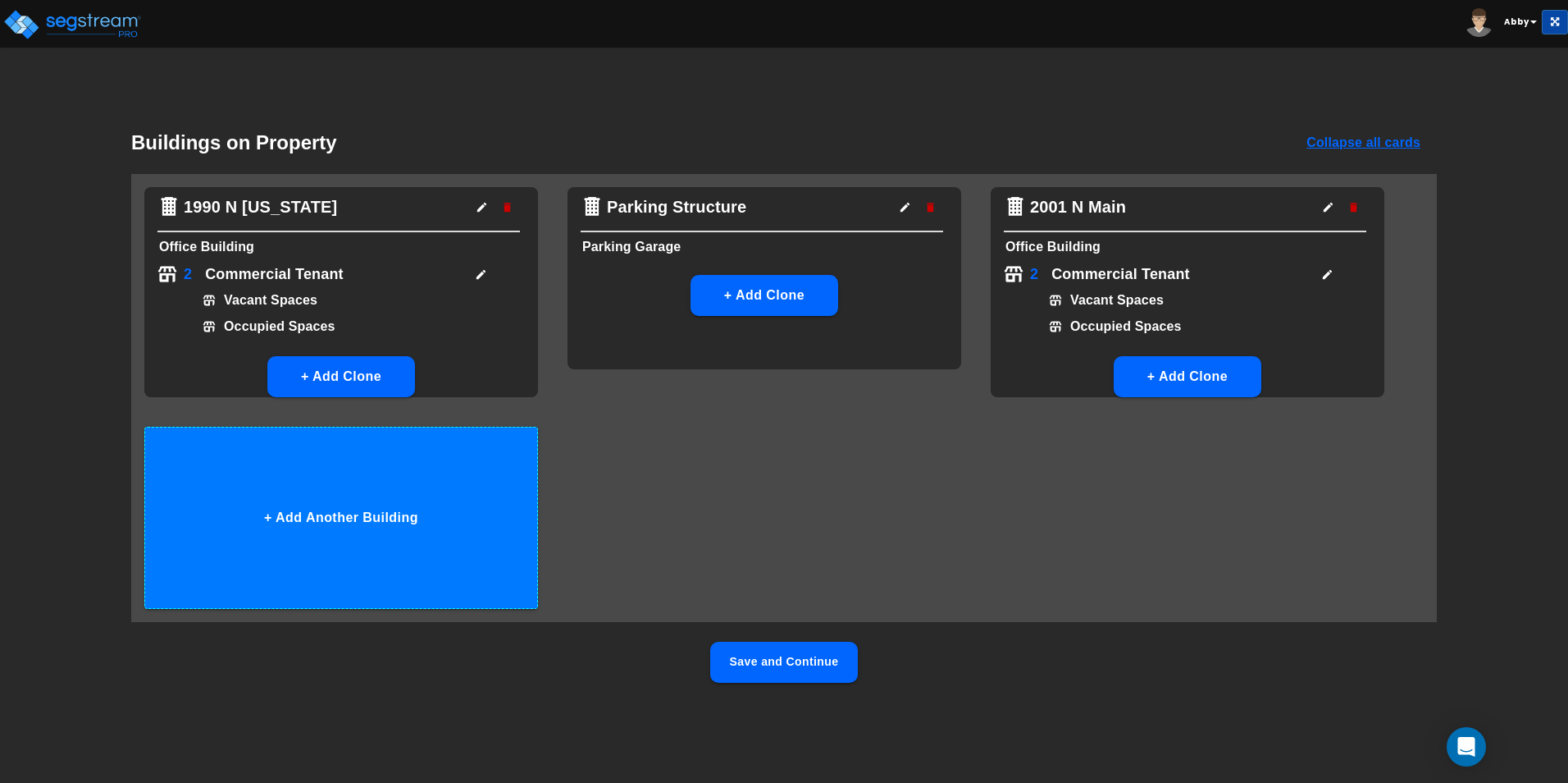
click at [354, 543] on button "+ Add Another Building" at bounding box center [341, 518] width 394 height 182
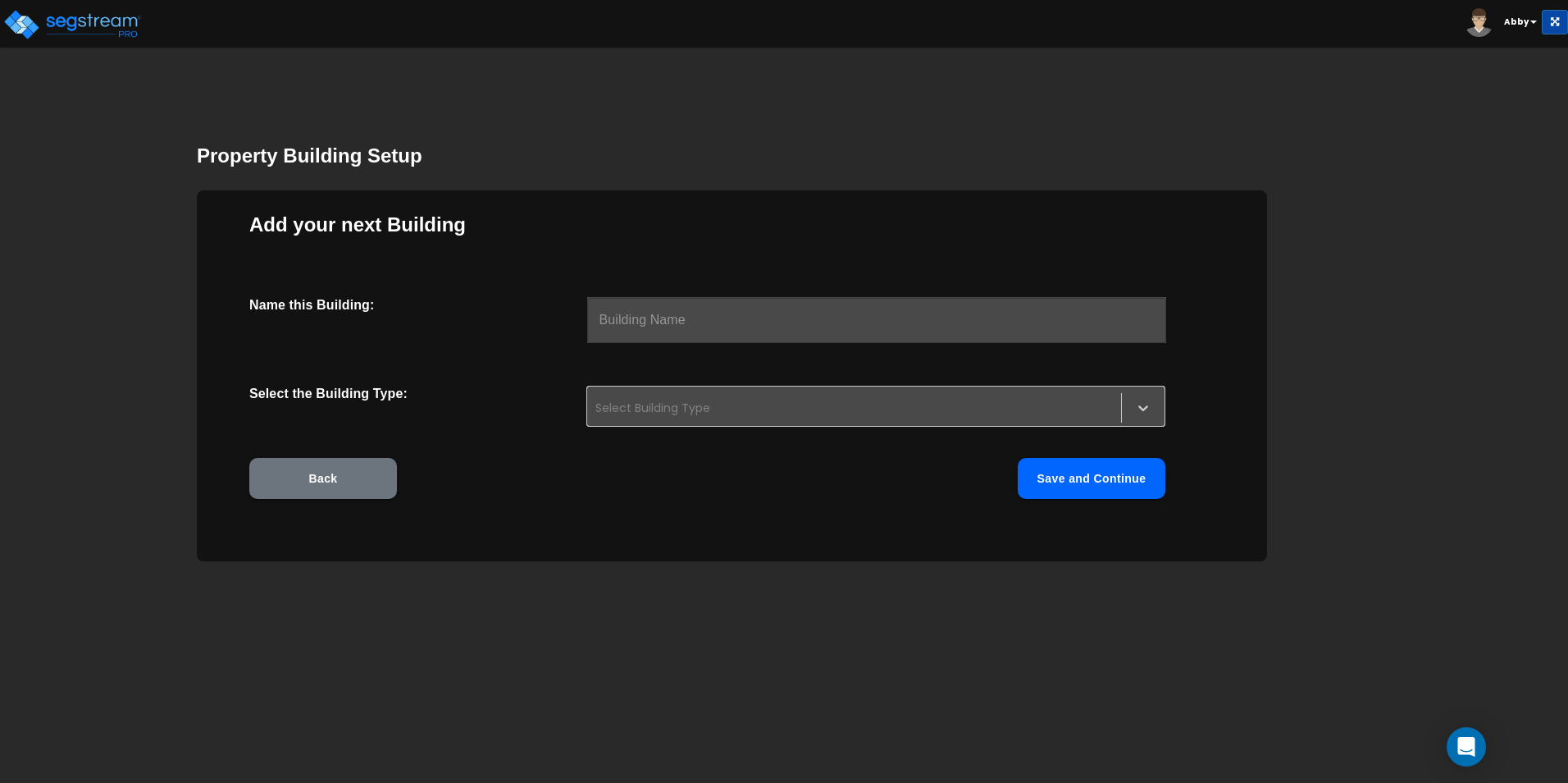
click at [680, 322] on input "text" at bounding box center [877, 320] width 579 height 46
type input "2033 N Main"
click at [710, 394] on div "Select Building Type" at bounding box center [876, 406] width 579 height 41
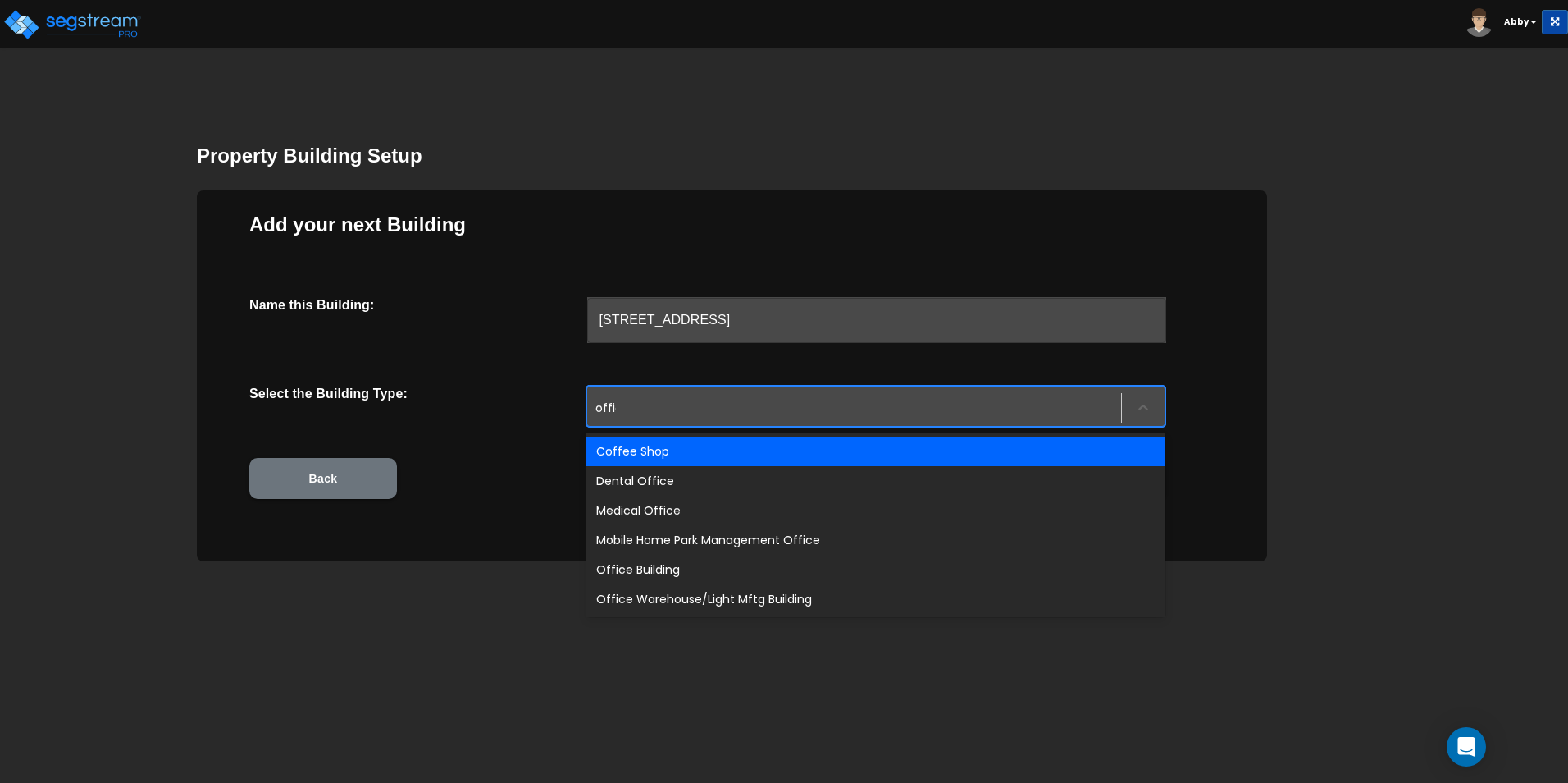
type input "office"
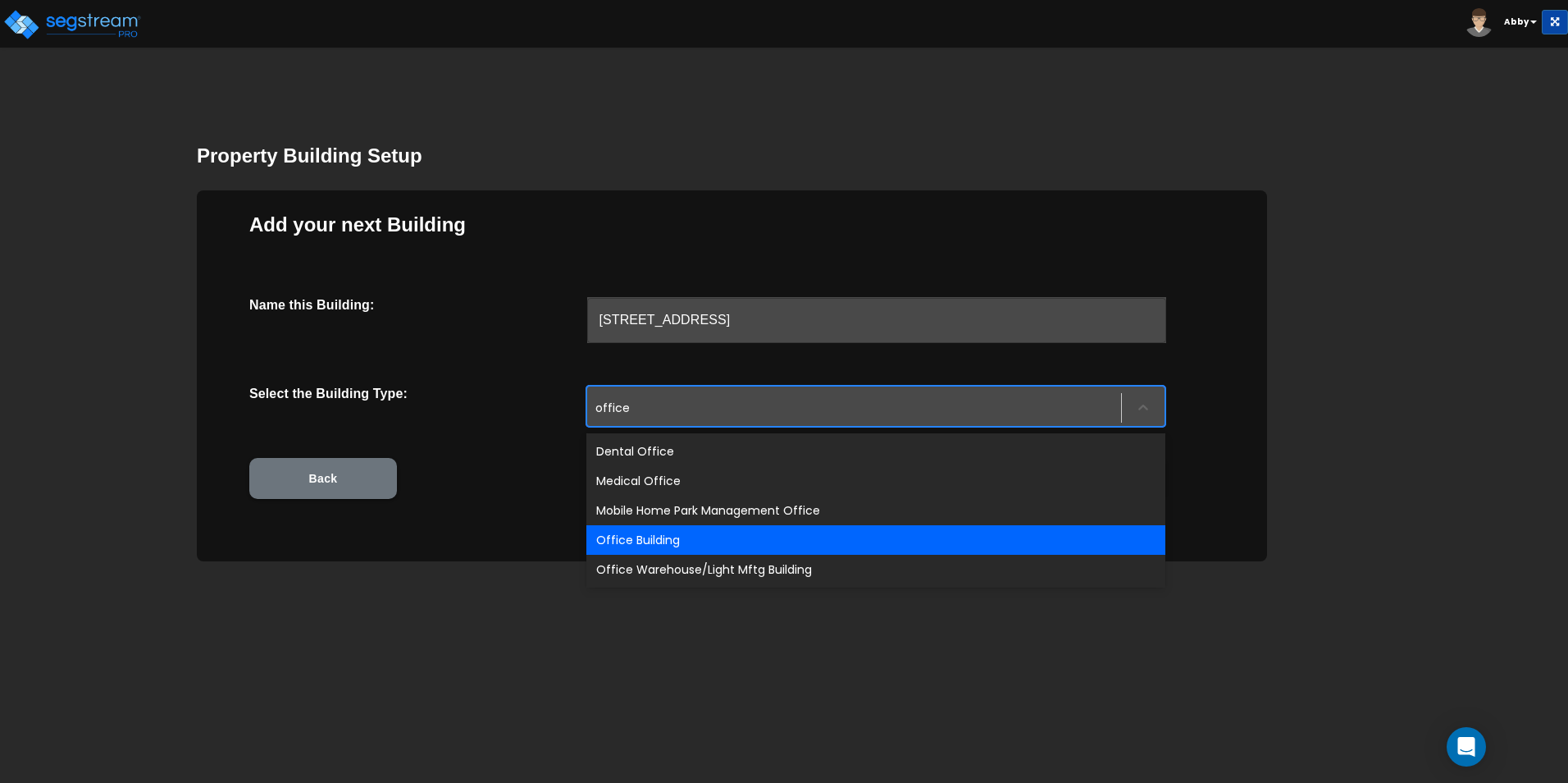
click at [708, 547] on div "Office Building" at bounding box center [876, 540] width 579 height 30
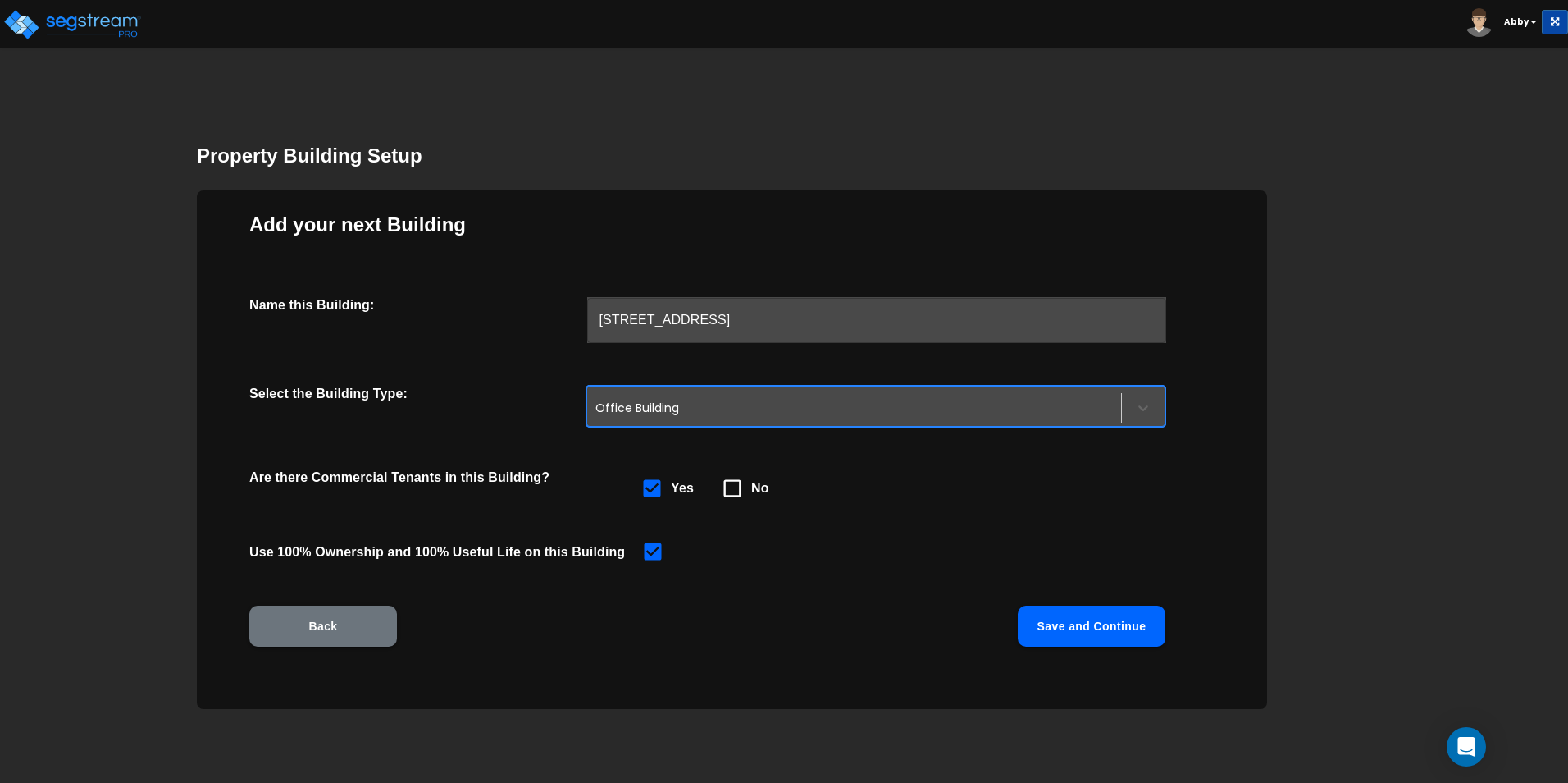
click at [994, 619] on button "Save and Continue" at bounding box center [1091, 626] width 148 height 41
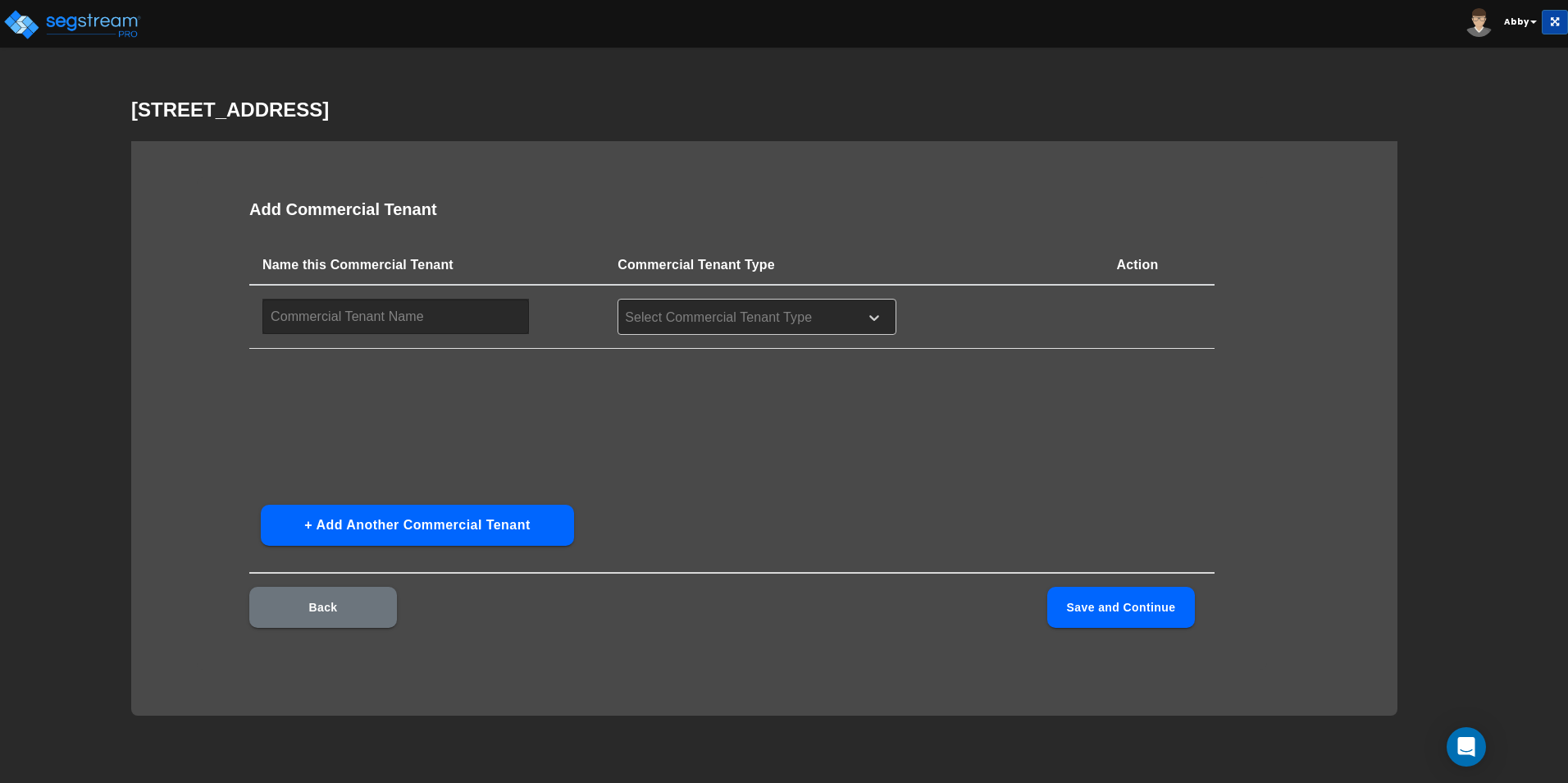
click at [385, 350] on div "Name this Commercial Tenant Commercial Tenant Type Action ​ Select Commercial T…" at bounding box center [732, 369] width 966 height 246
type input "Vacant Spaces"
click at [673, 307] on div at bounding box center [736, 318] width 225 height 22
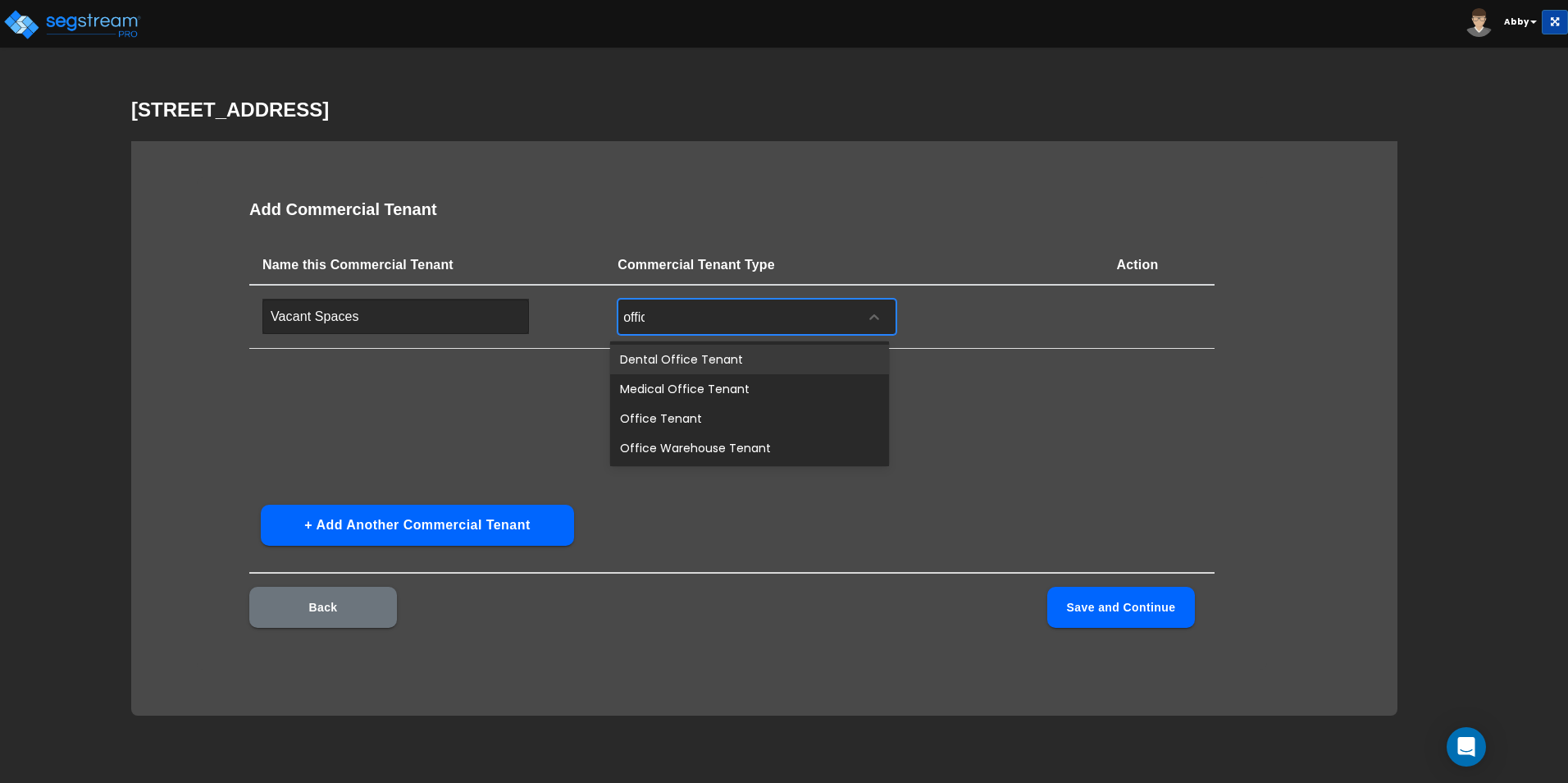
type input "office"
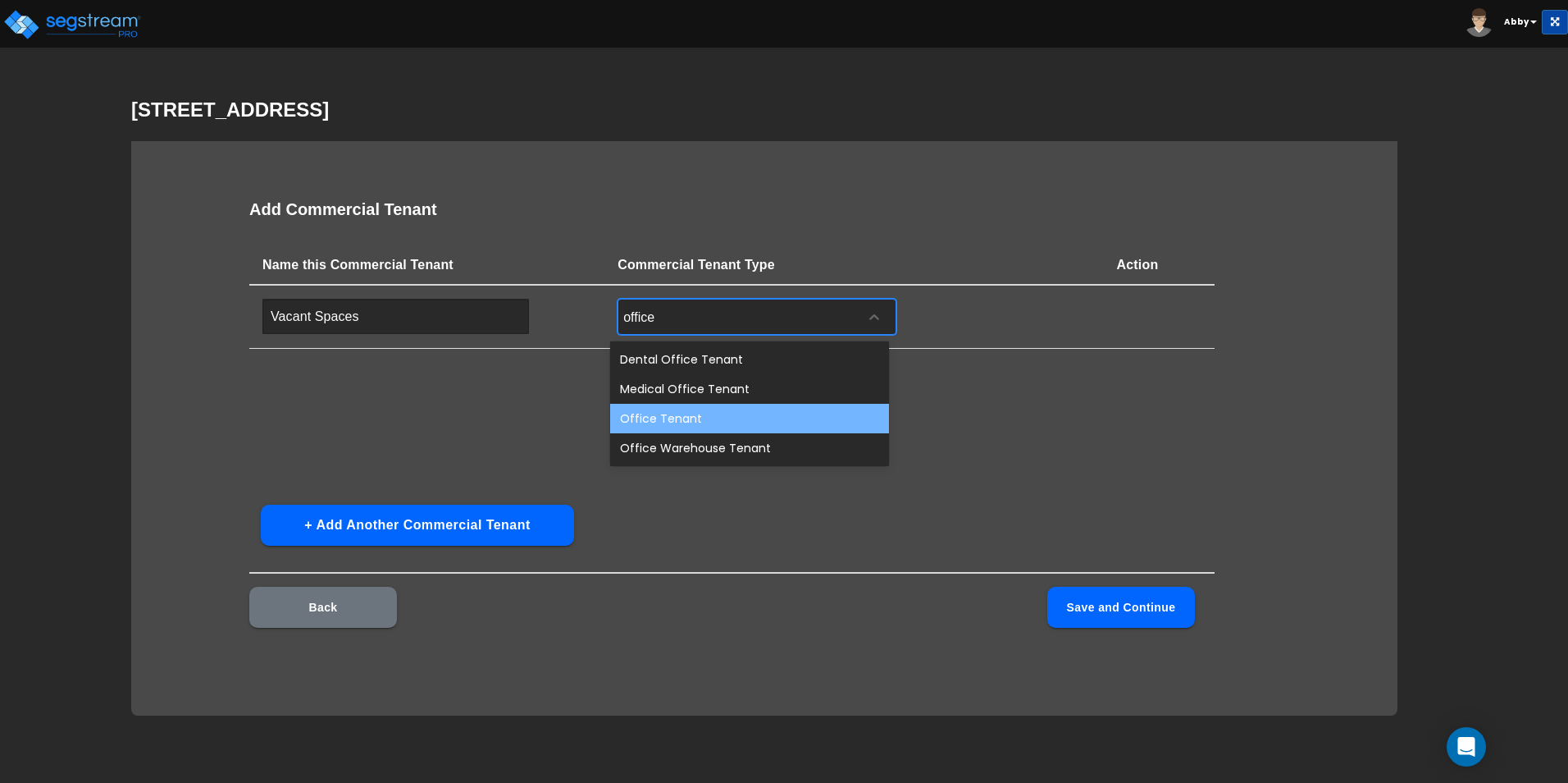
click at [678, 421] on div "Office Tenant" at bounding box center [750, 419] width 279 height 30
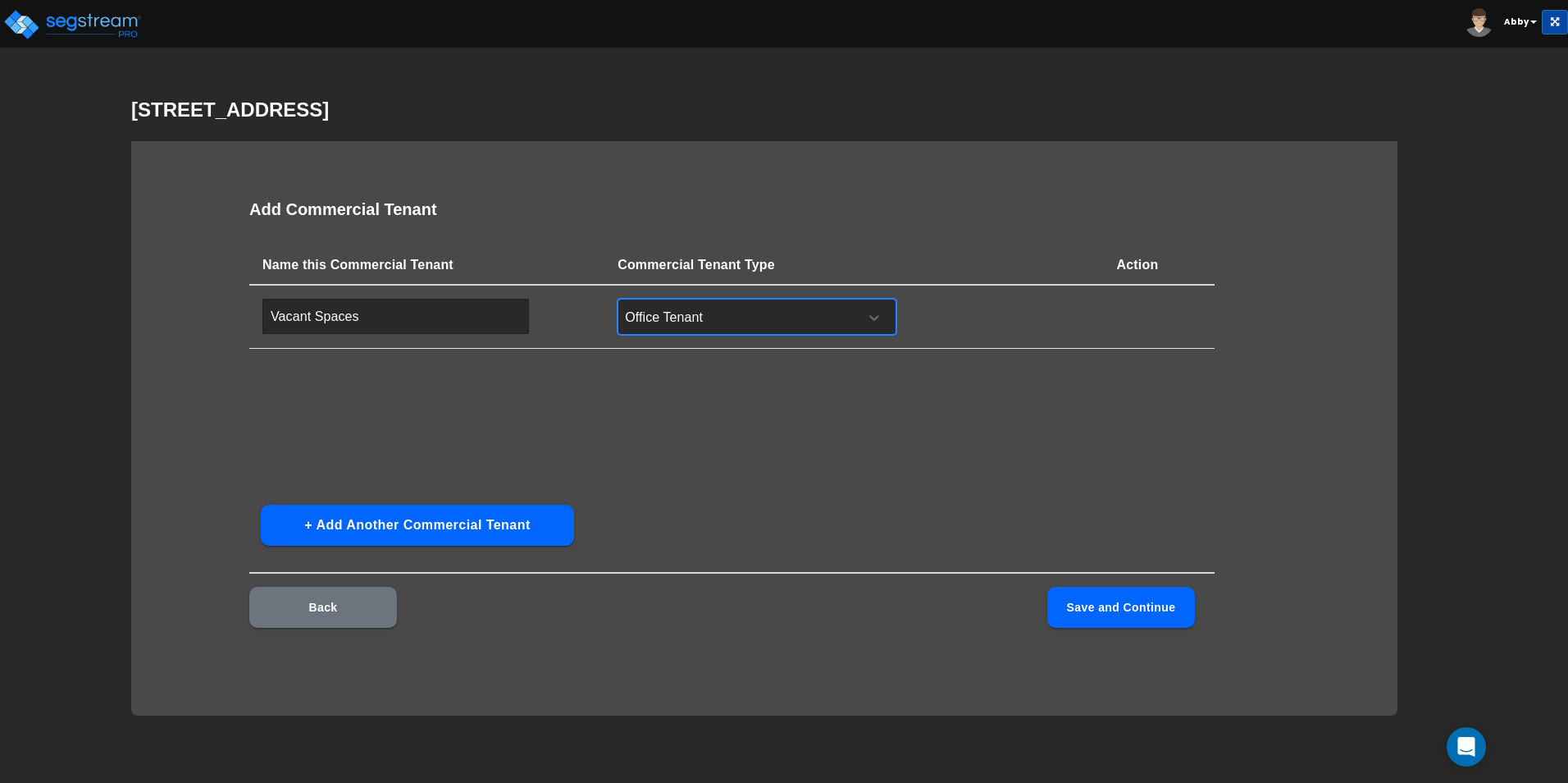
click at [538, 521] on button "+ Add Another Commercial Tenant" at bounding box center [418, 525] width 313 height 41
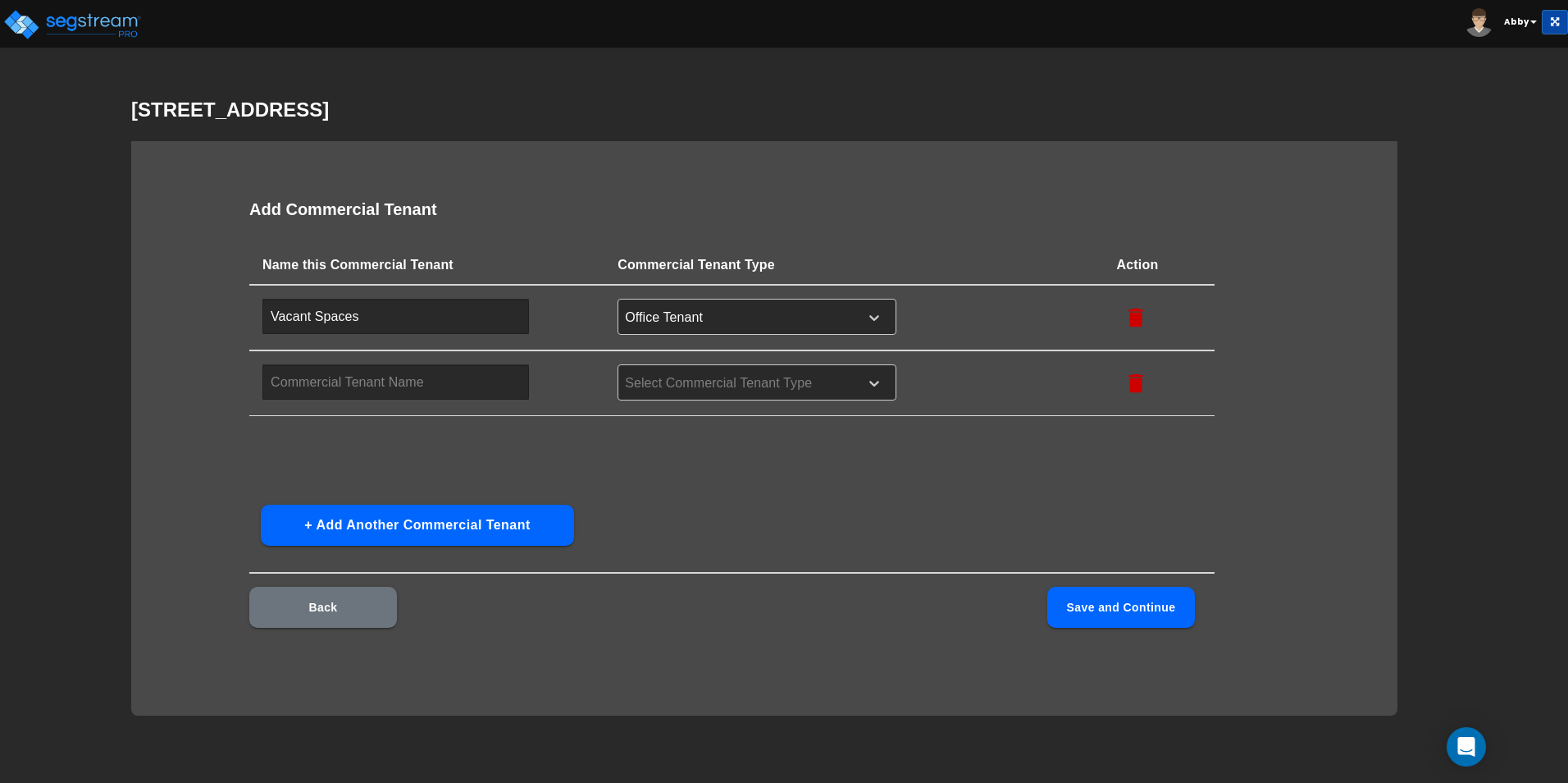
click at [405, 373] on input "text" at bounding box center [395, 382] width 267 height 35
type input "Occupied Spaces"
click at [710, 376] on div at bounding box center [736, 383] width 225 height 22
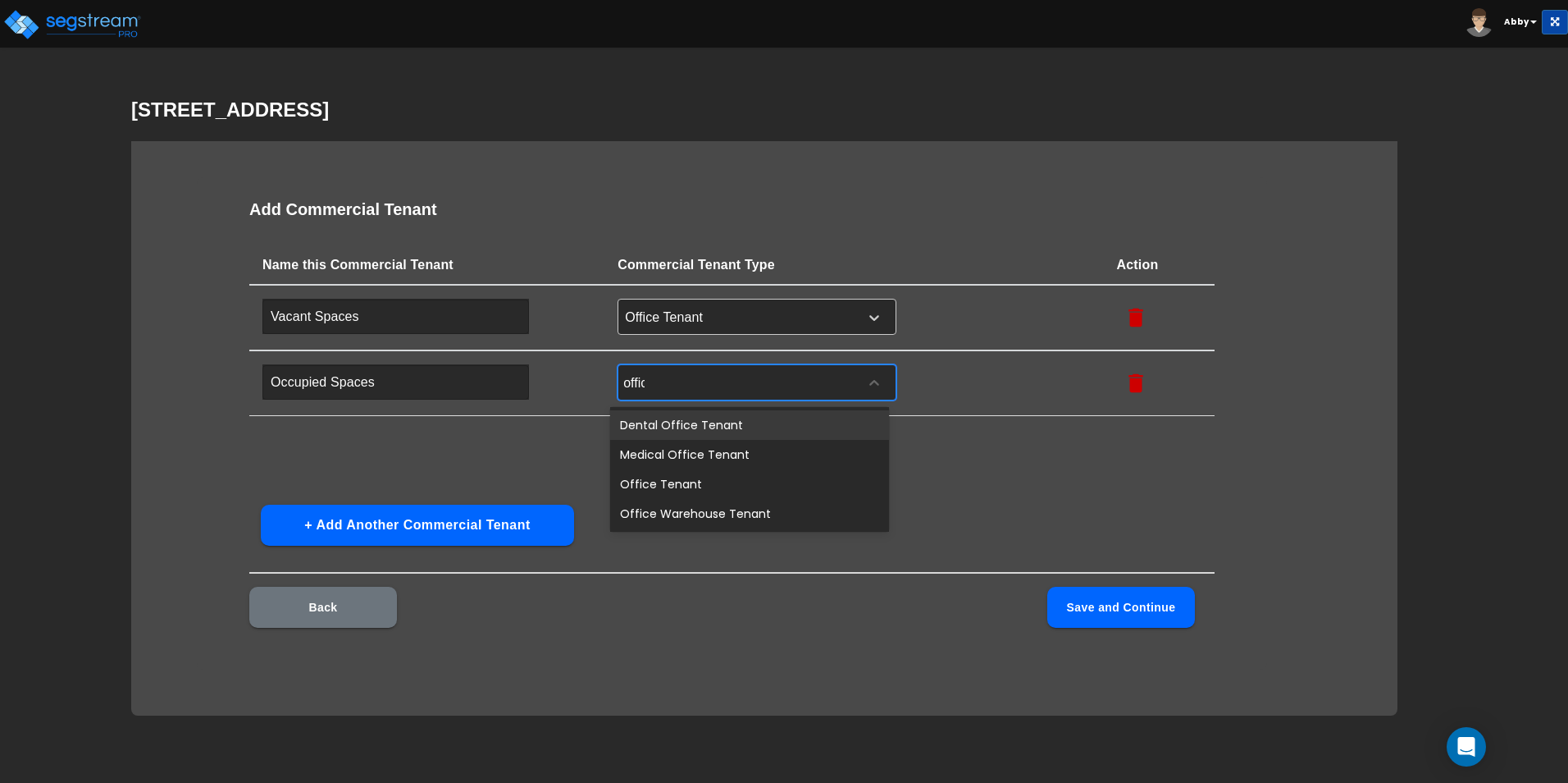
type input "office"
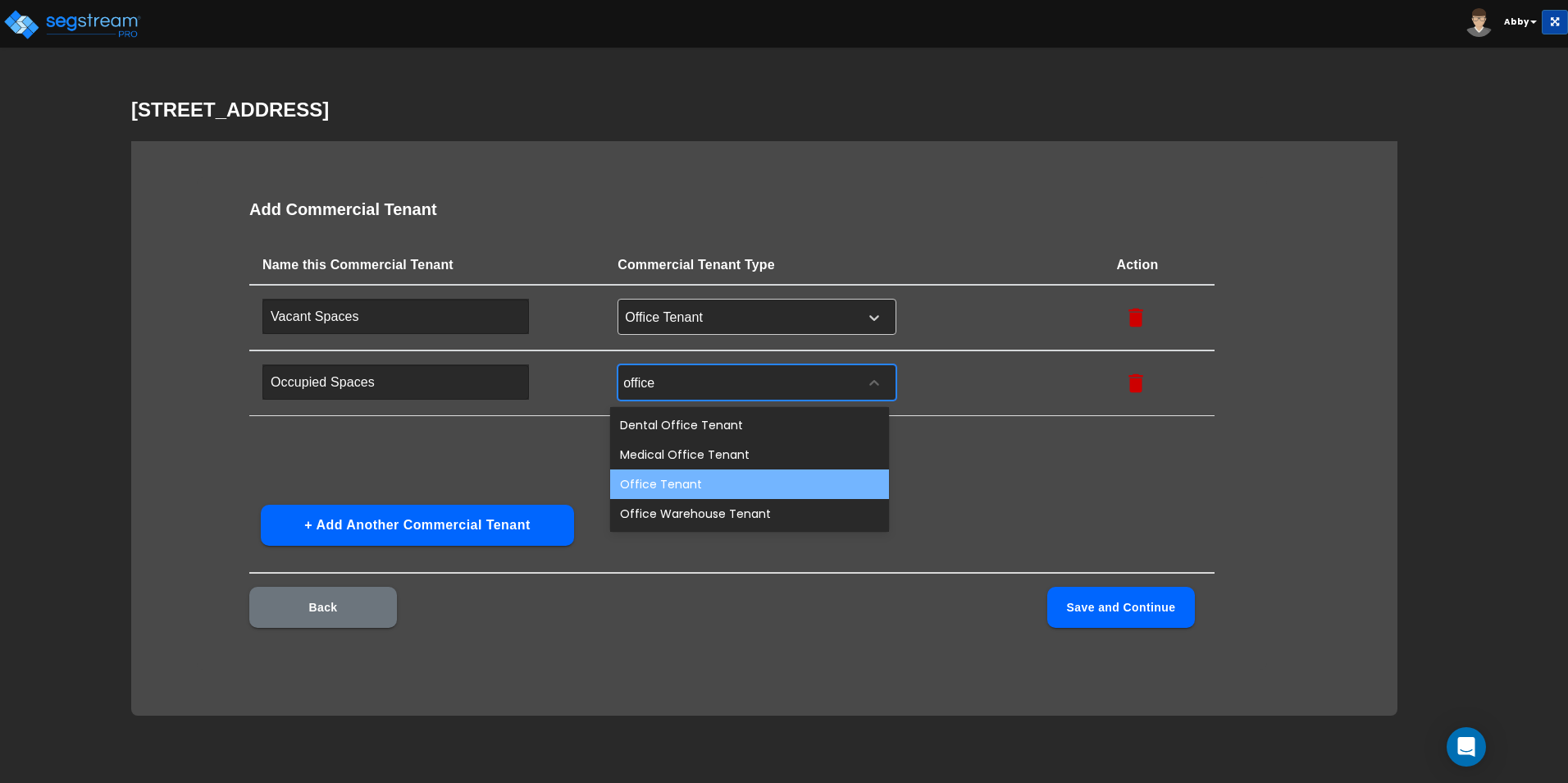
click at [692, 488] on div "Office Tenant" at bounding box center [750, 484] width 279 height 30
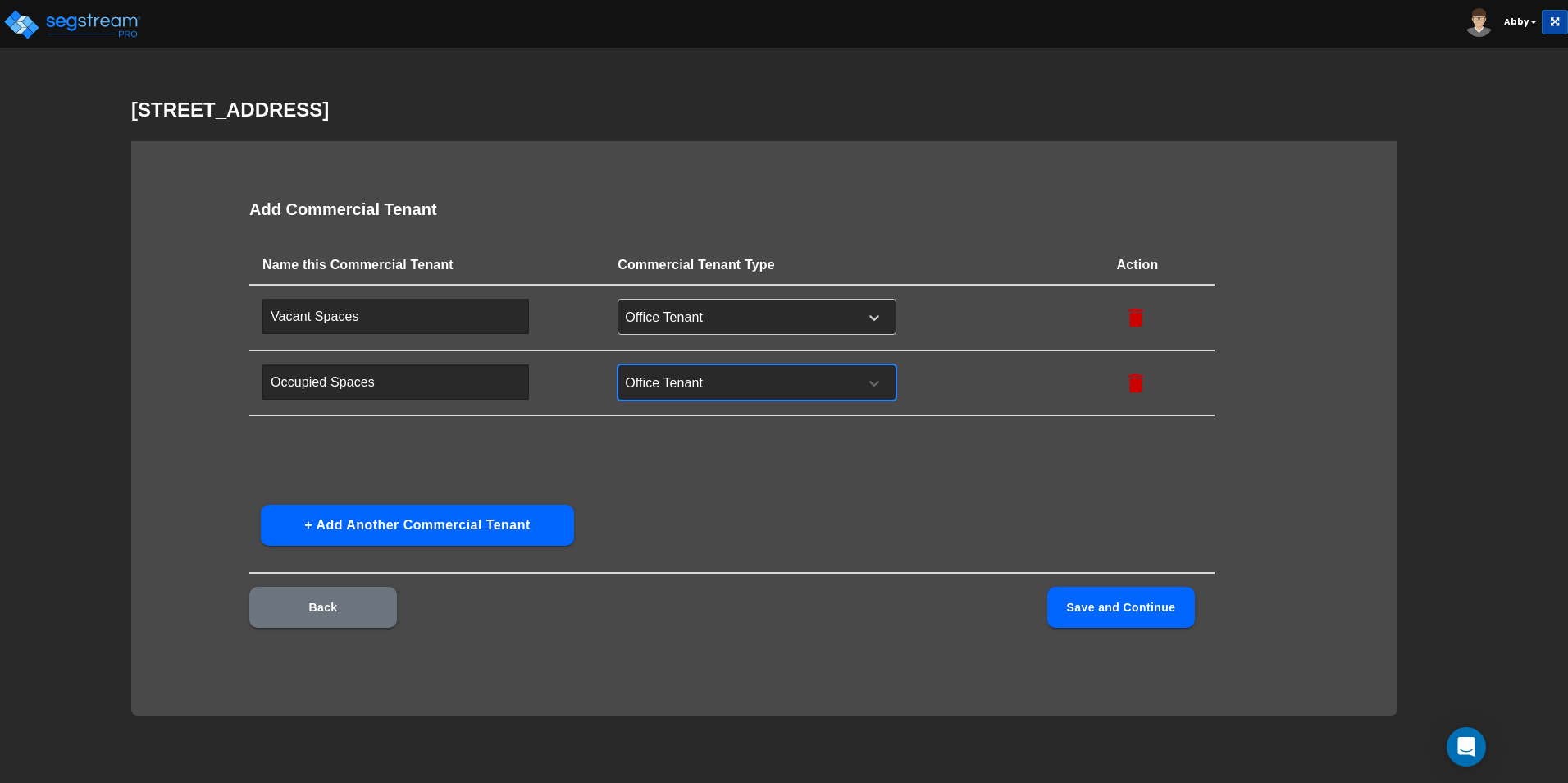
click at [994, 608] on button "Save and Continue" at bounding box center [1121, 607] width 148 height 41
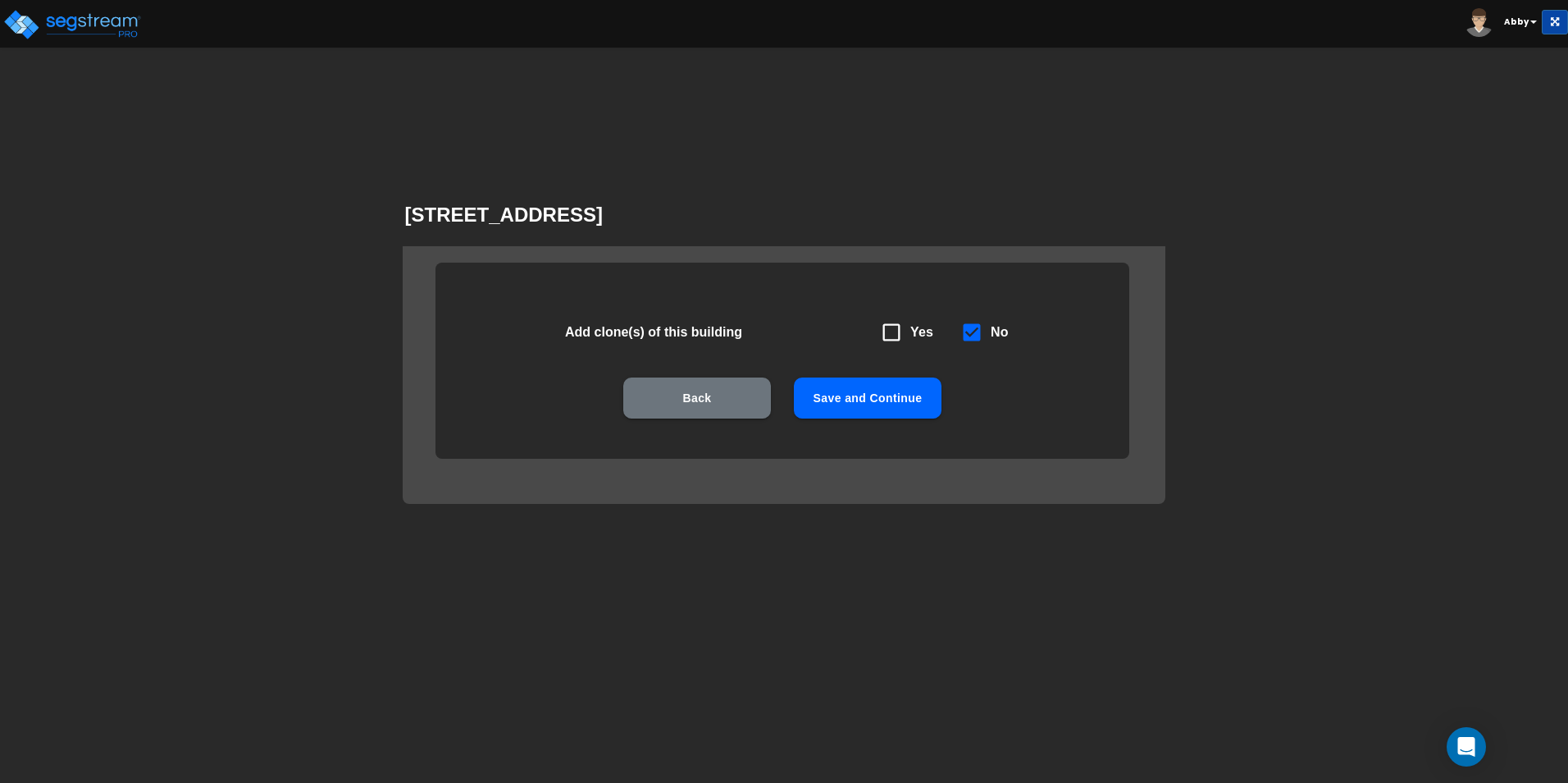
click at [823, 392] on button "Save and Continue" at bounding box center [868, 398] width 148 height 41
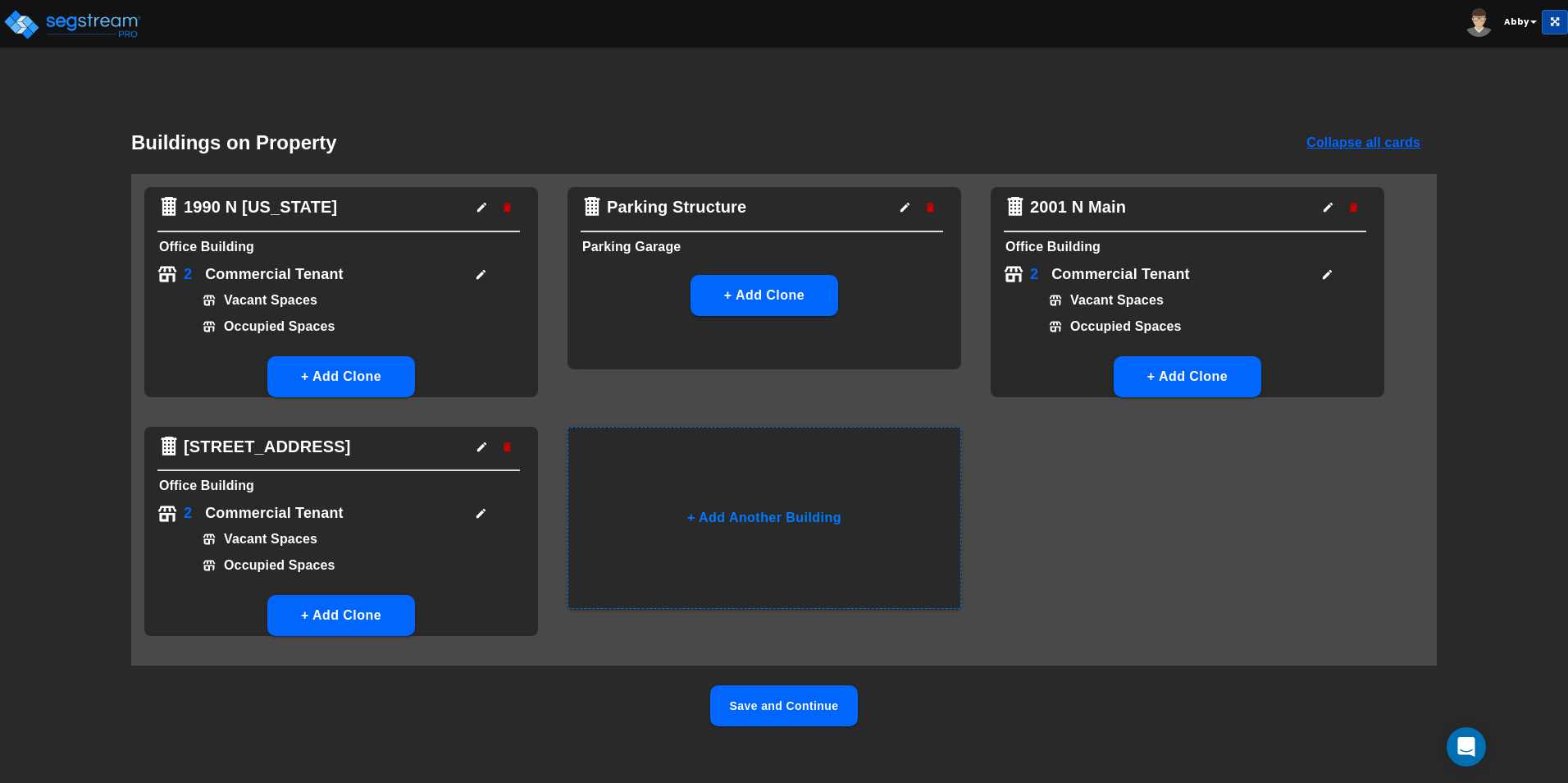
click at [830, 647] on button "Save and Continue" at bounding box center [784, 706] width 148 height 41
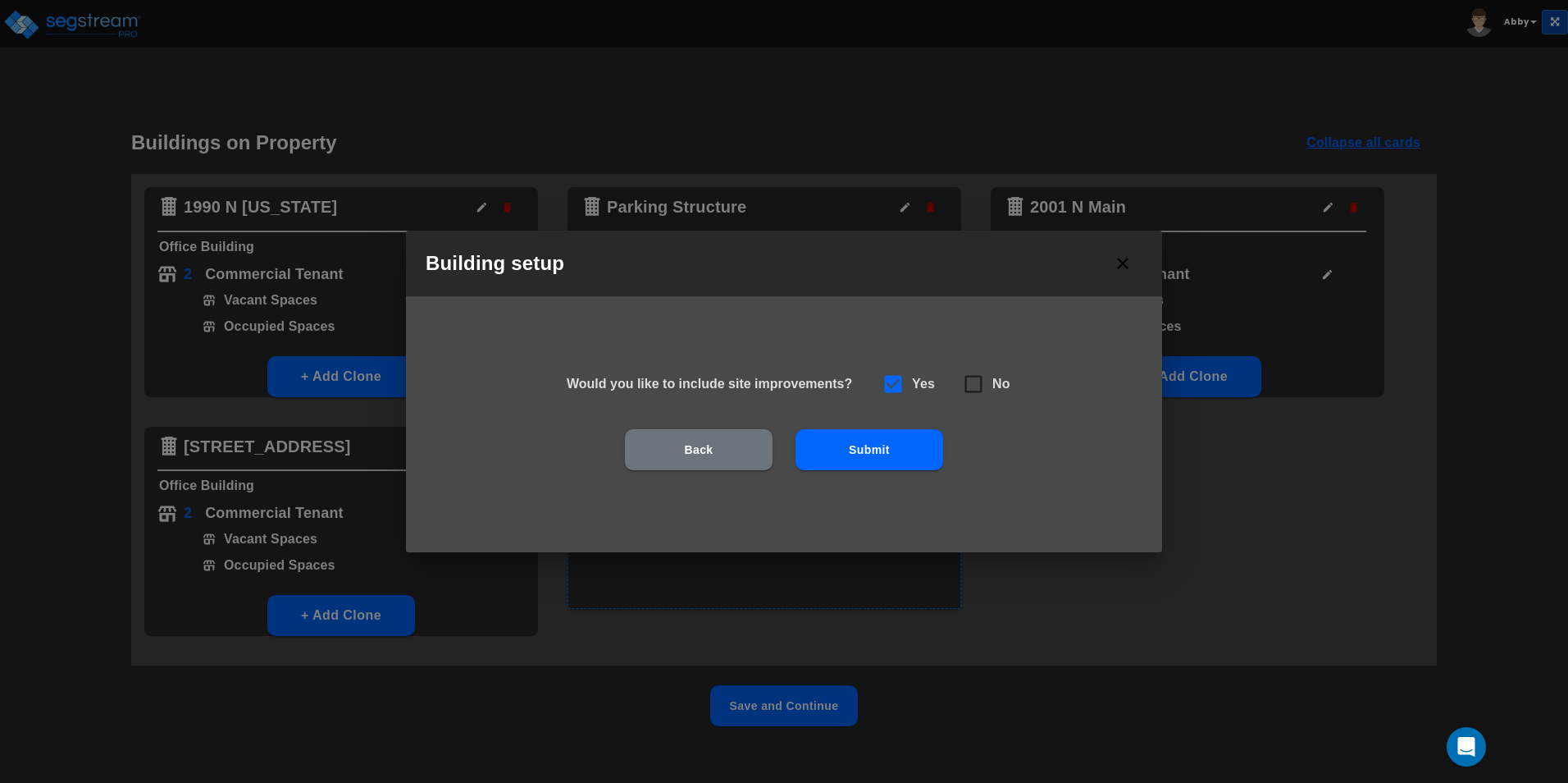
click at [885, 448] on button "Submit" at bounding box center [870, 450] width 148 height 41
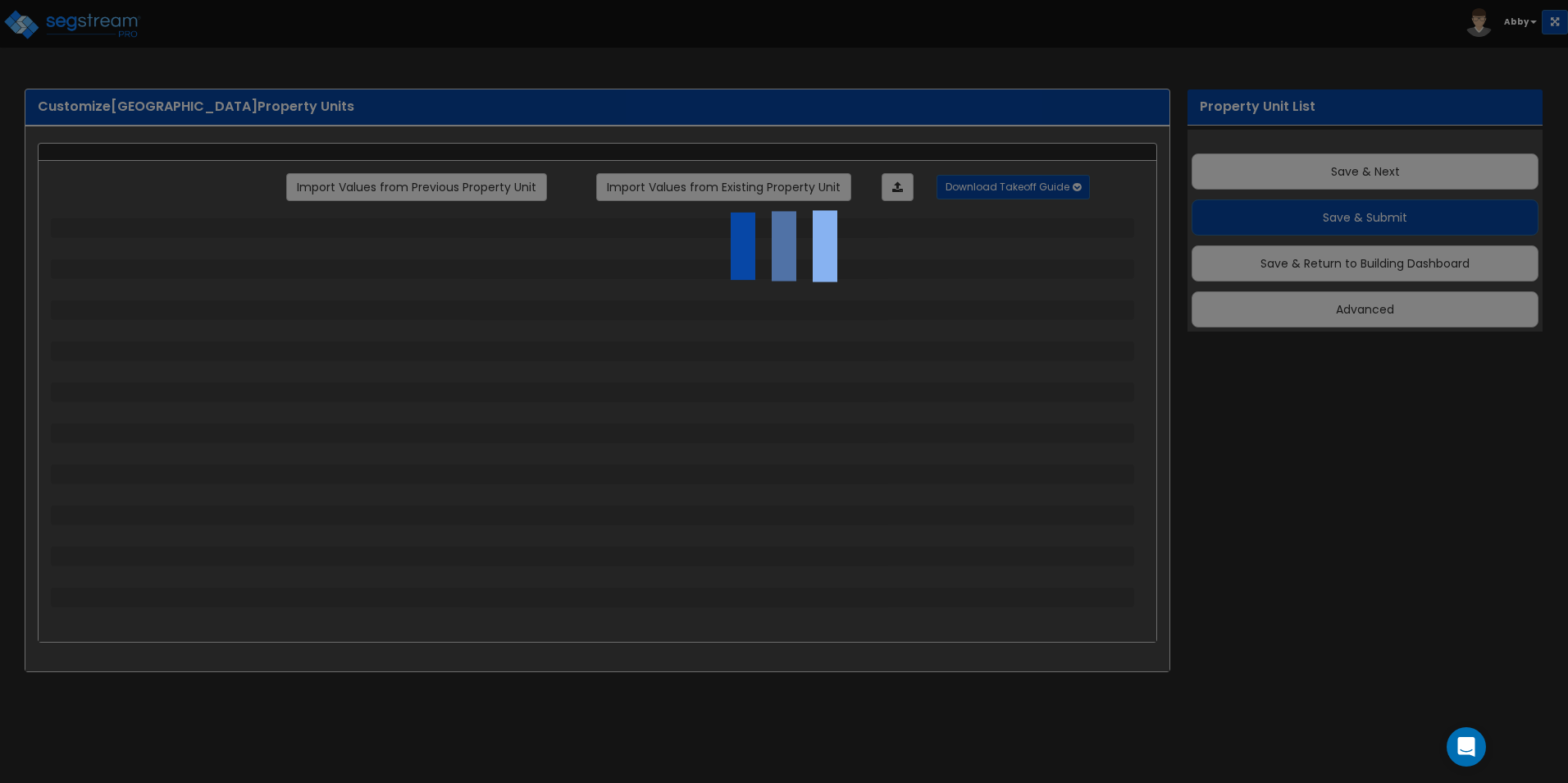
scroll to position [19, 0]
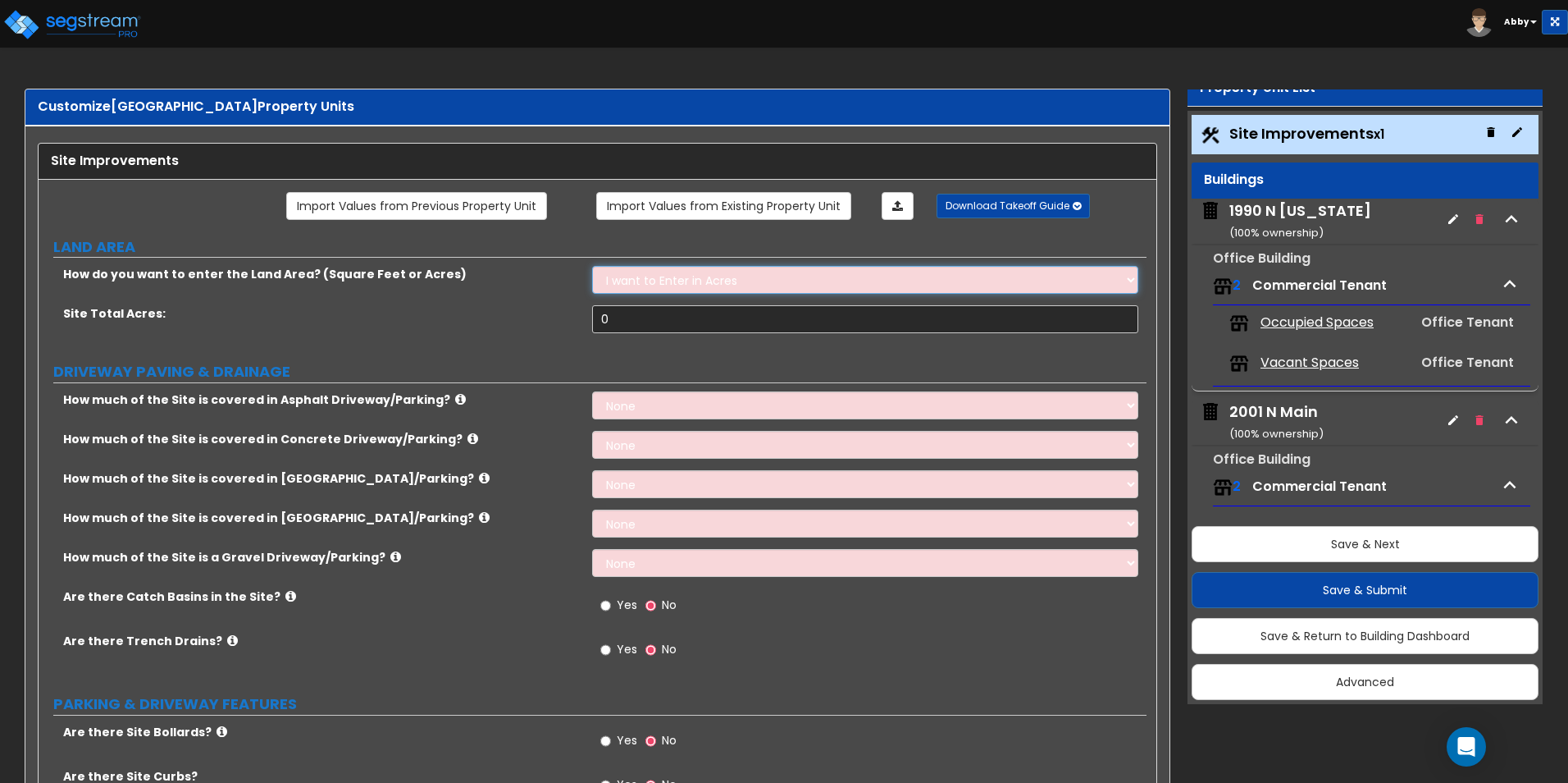
click at [757, 275] on select "I want to Enter in Acres I want to Enter in Square Feet" at bounding box center [865, 280] width 546 height 28
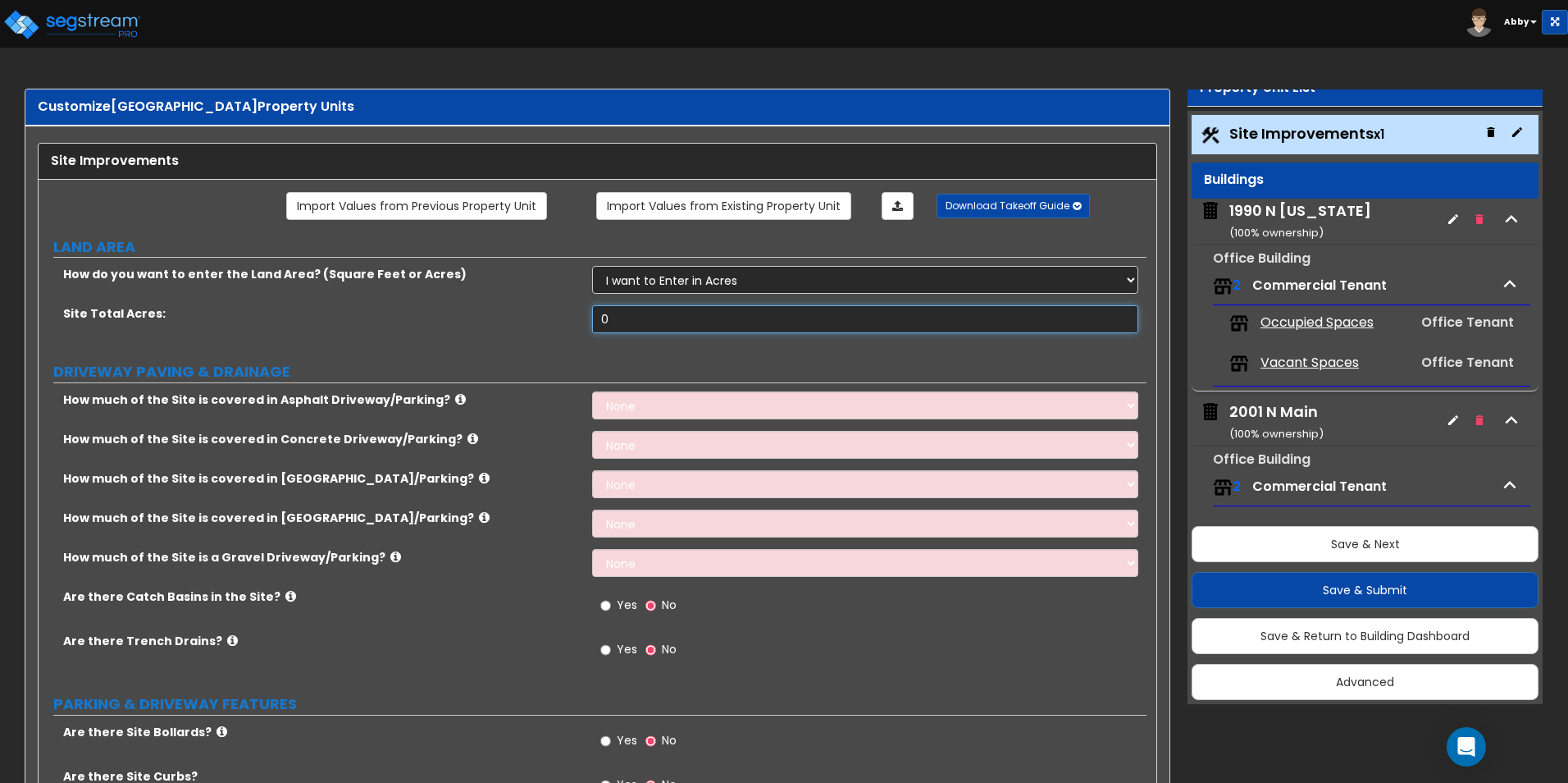
click at [642, 330] on input "0" at bounding box center [865, 319] width 546 height 28
type input "7.15"
click at [624, 404] on select "None I want to Enter an Approximate Percentage I want to Enter the Square Foota…" at bounding box center [865, 405] width 546 height 28
click at [618, 413] on select "None I want to Enter an Approximate Percentage I want to Enter the Square Foota…" at bounding box center [865, 405] width 546 height 28
click at [610, 411] on select "None I want to Enter an Approximate Percentage I want to Enter the Square Foota…" at bounding box center [865, 405] width 546 height 28
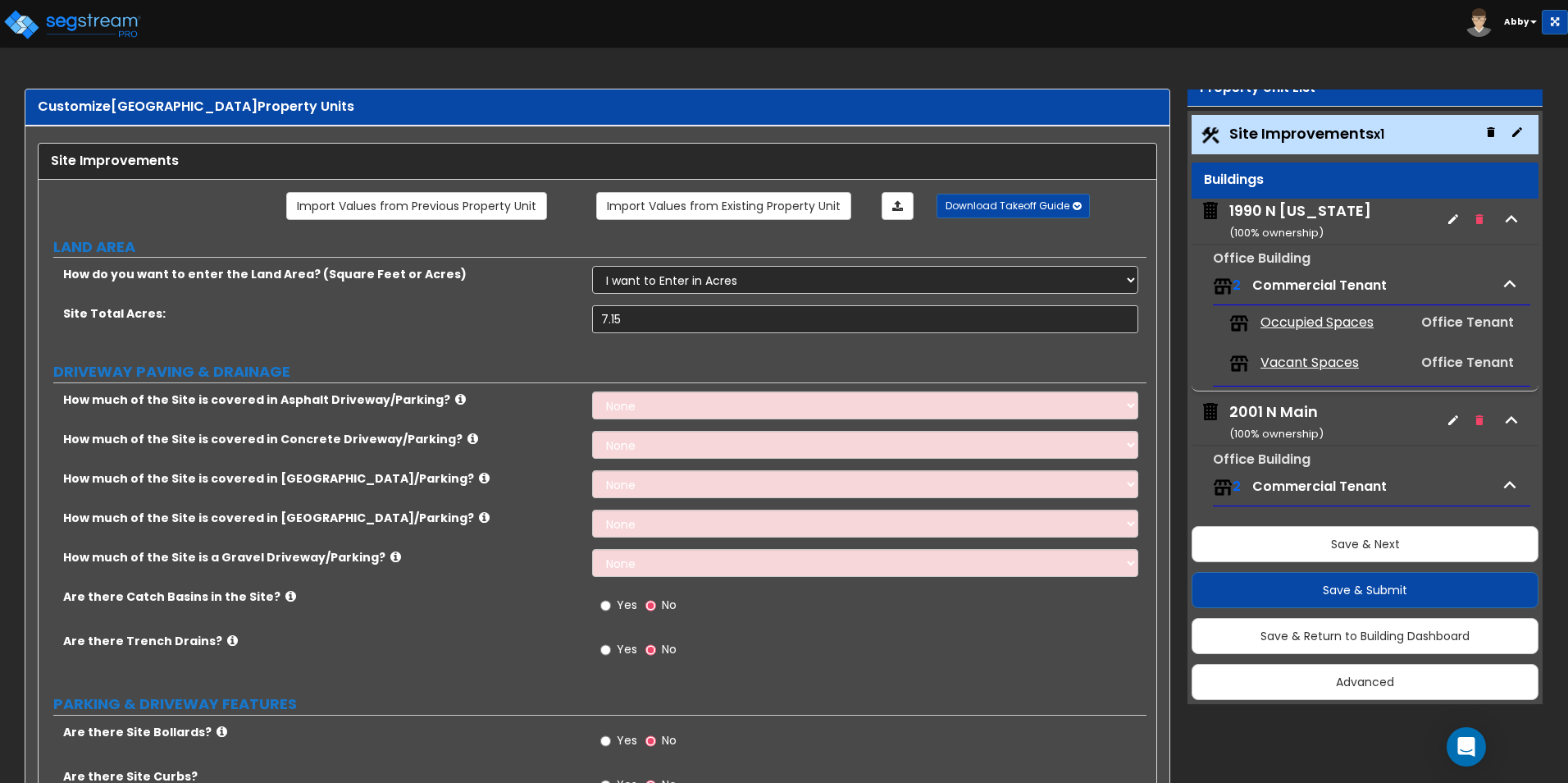
scroll to position [82, 0]
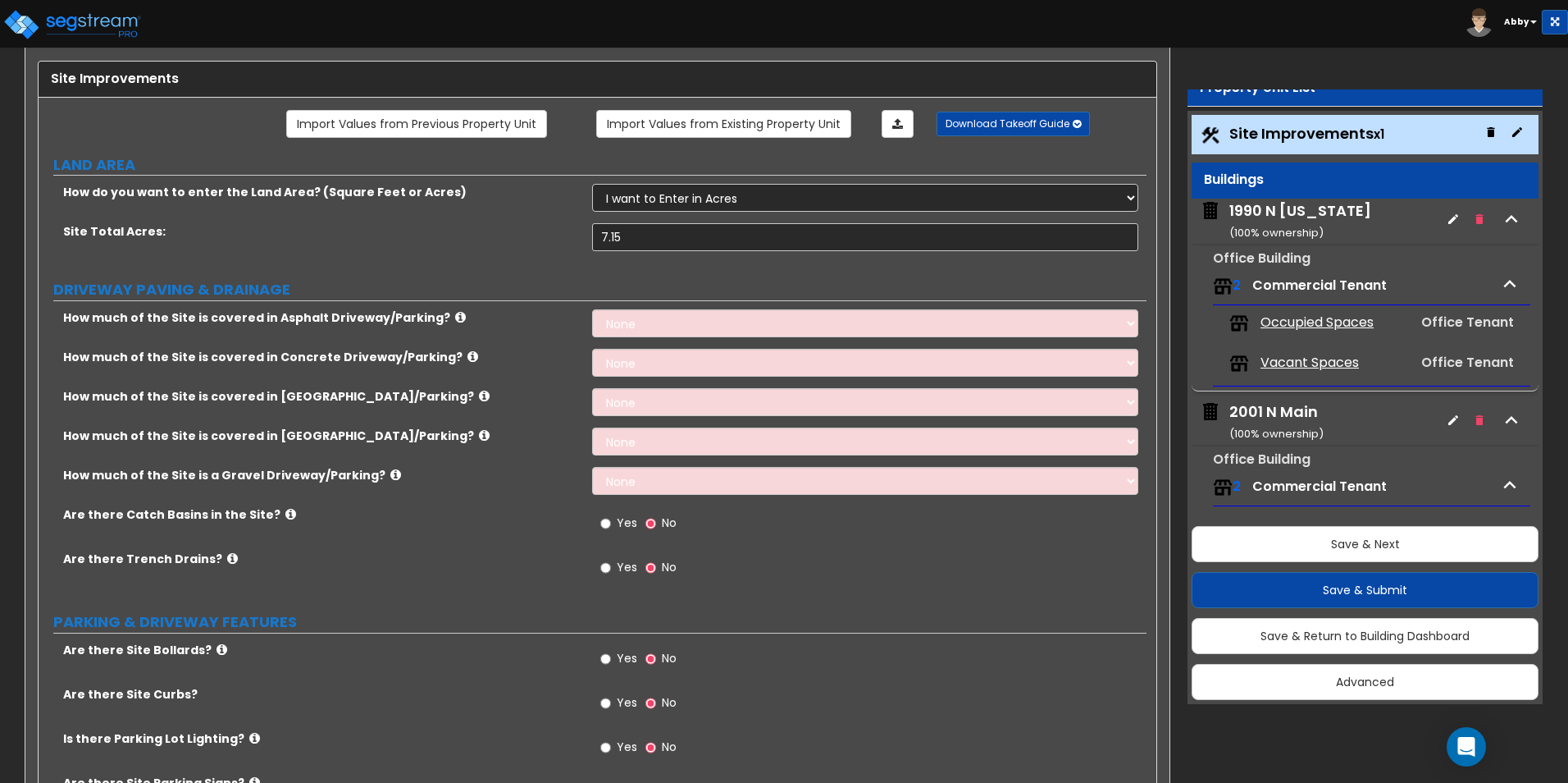
click at [720, 296] on label "DRIVEWAY PAVING & DRAINAGE" at bounding box center [600, 290] width 1093 height 21
click at [709, 313] on select "None I want to Enter an Approximate Percentage I want to Enter the Square Foota…" at bounding box center [865, 323] width 546 height 28
select select "2"
click at [592, 309] on select "None I want to Enter an Approximate Percentage I want to Enter the Square Foota…" at bounding box center [865, 323] width 546 height 28
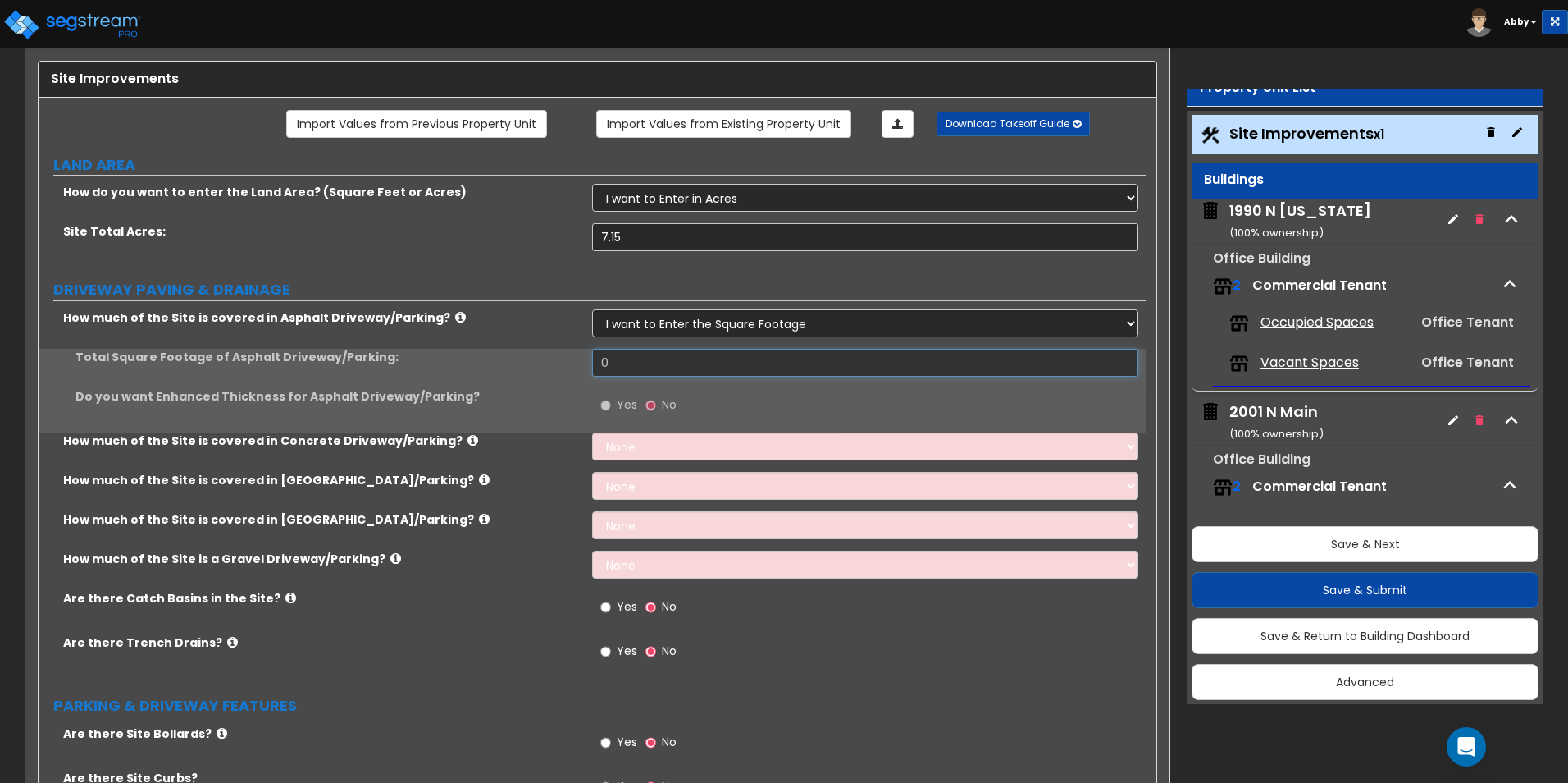
click at [679, 355] on input "0" at bounding box center [865, 363] width 546 height 28
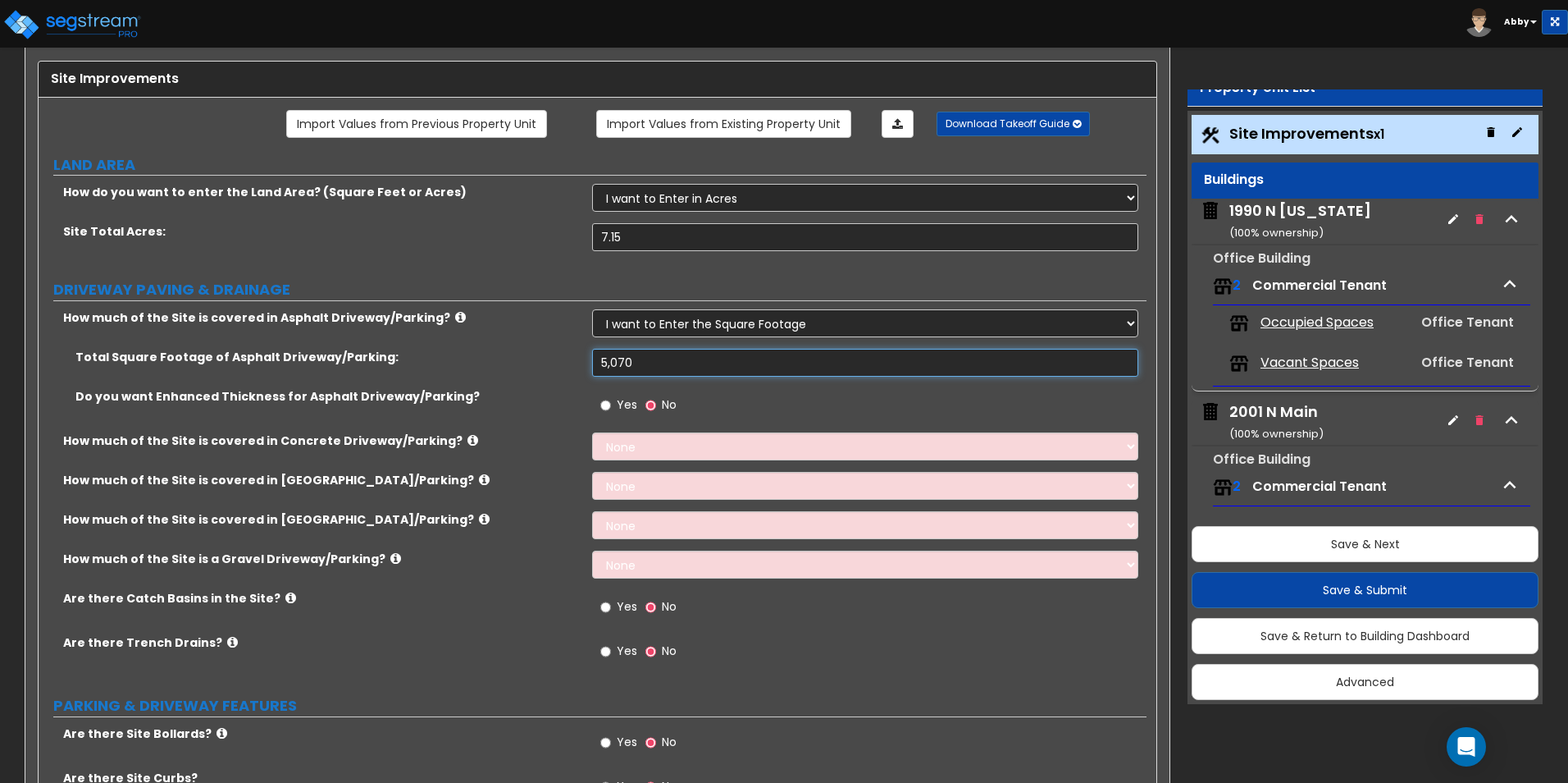
scroll to position [164, 0]
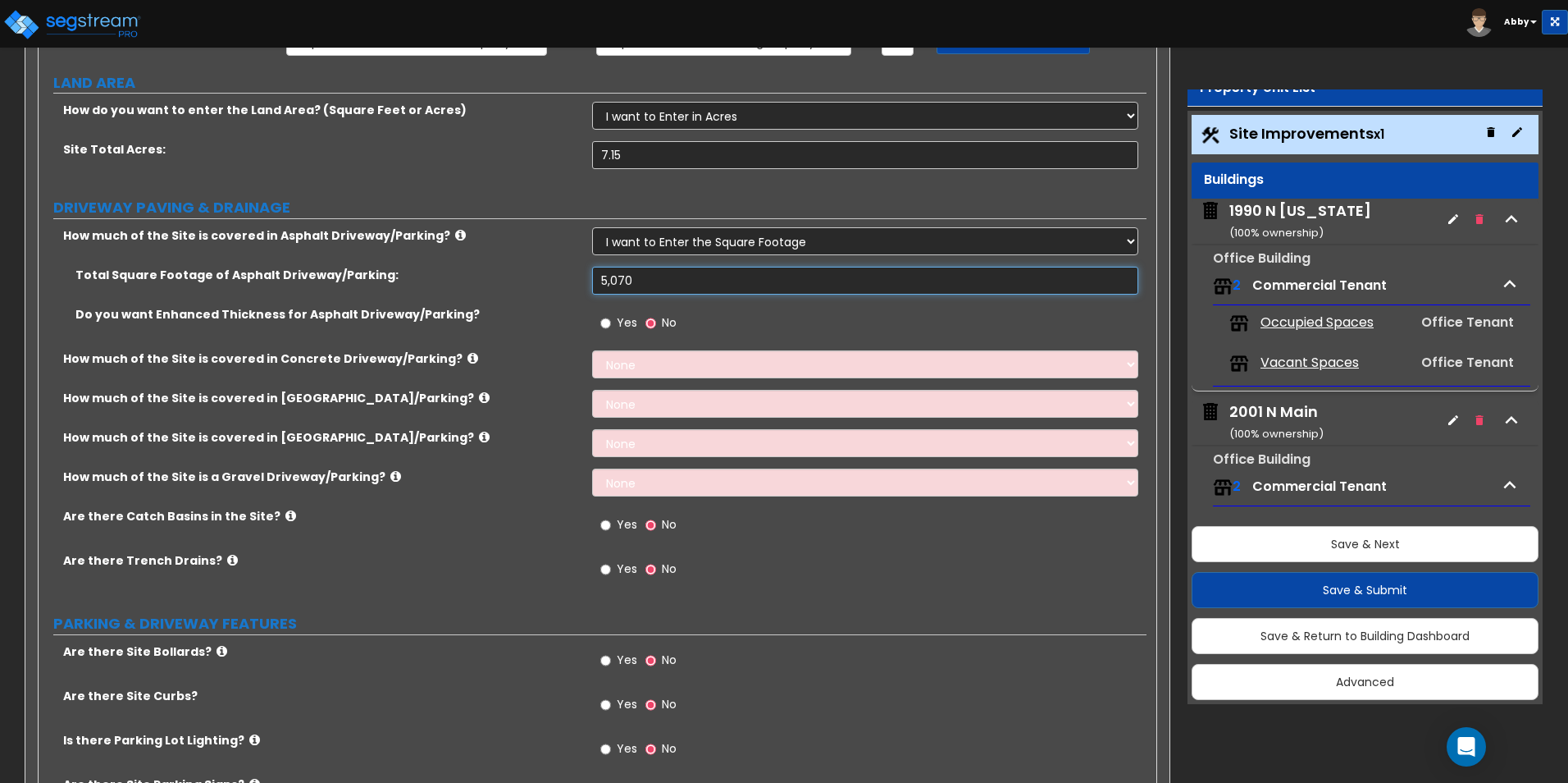
type input "5,070"
click at [603, 357] on select "None I want to Enter an Approximate Percentage I want to Enter the Square Foota…" at bounding box center [865, 364] width 546 height 28
click at [592, 350] on select "None I want to Enter an Approximate Percentage I want to Enter the Square Foota…" at bounding box center [865, 364] width 546 height 28
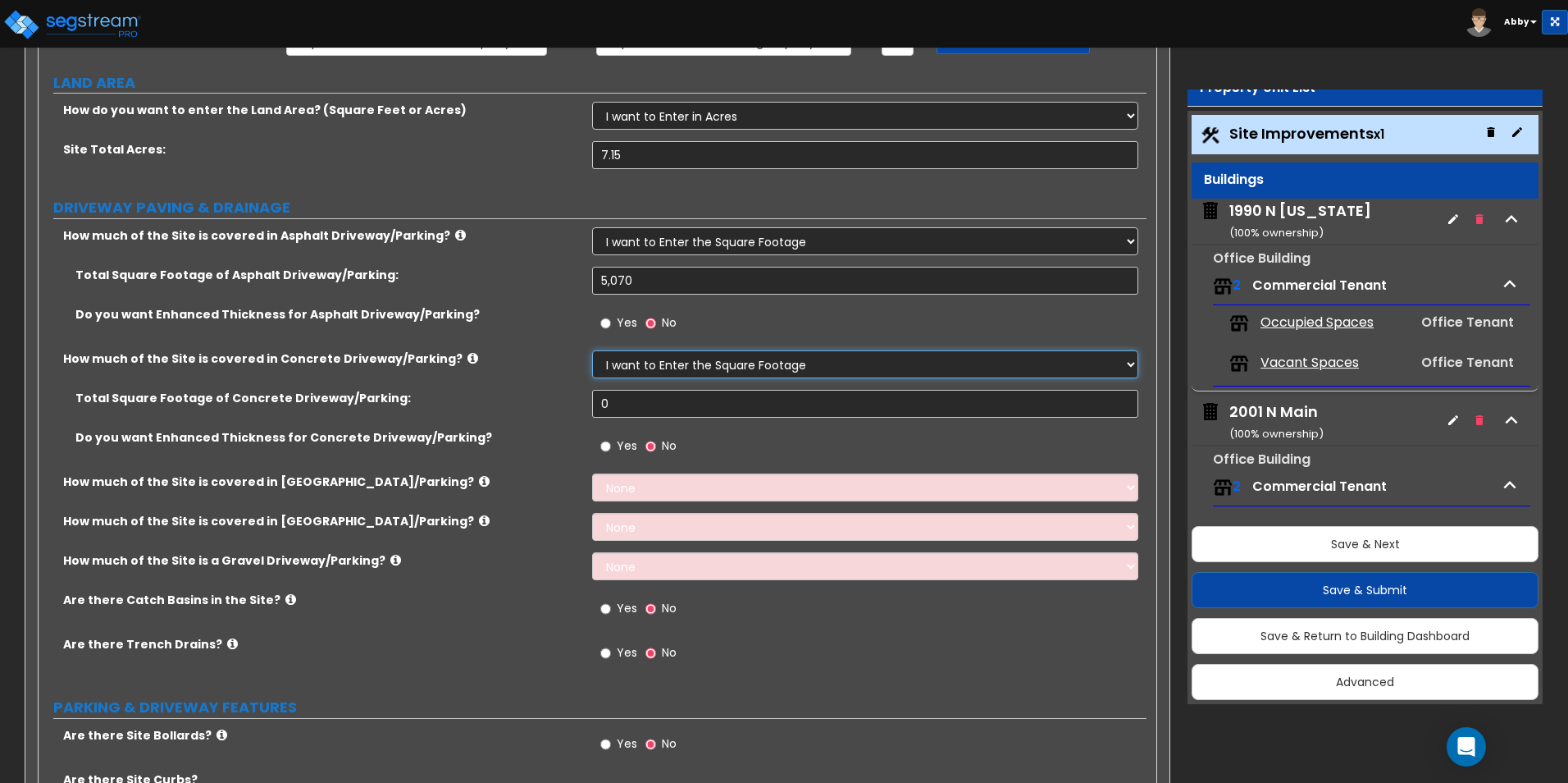
click at [635, 364] on select "None I want to Enter an Approximate Percentage I want to Enter the Square Foota…" at bounding box center [865, 364] width 546 height 28
click at [592, 350] on select "None I want to Enter an Approximate Percentage I want to Enter the Square Foota…" at bounding box center [865, 364] width 546 height 28
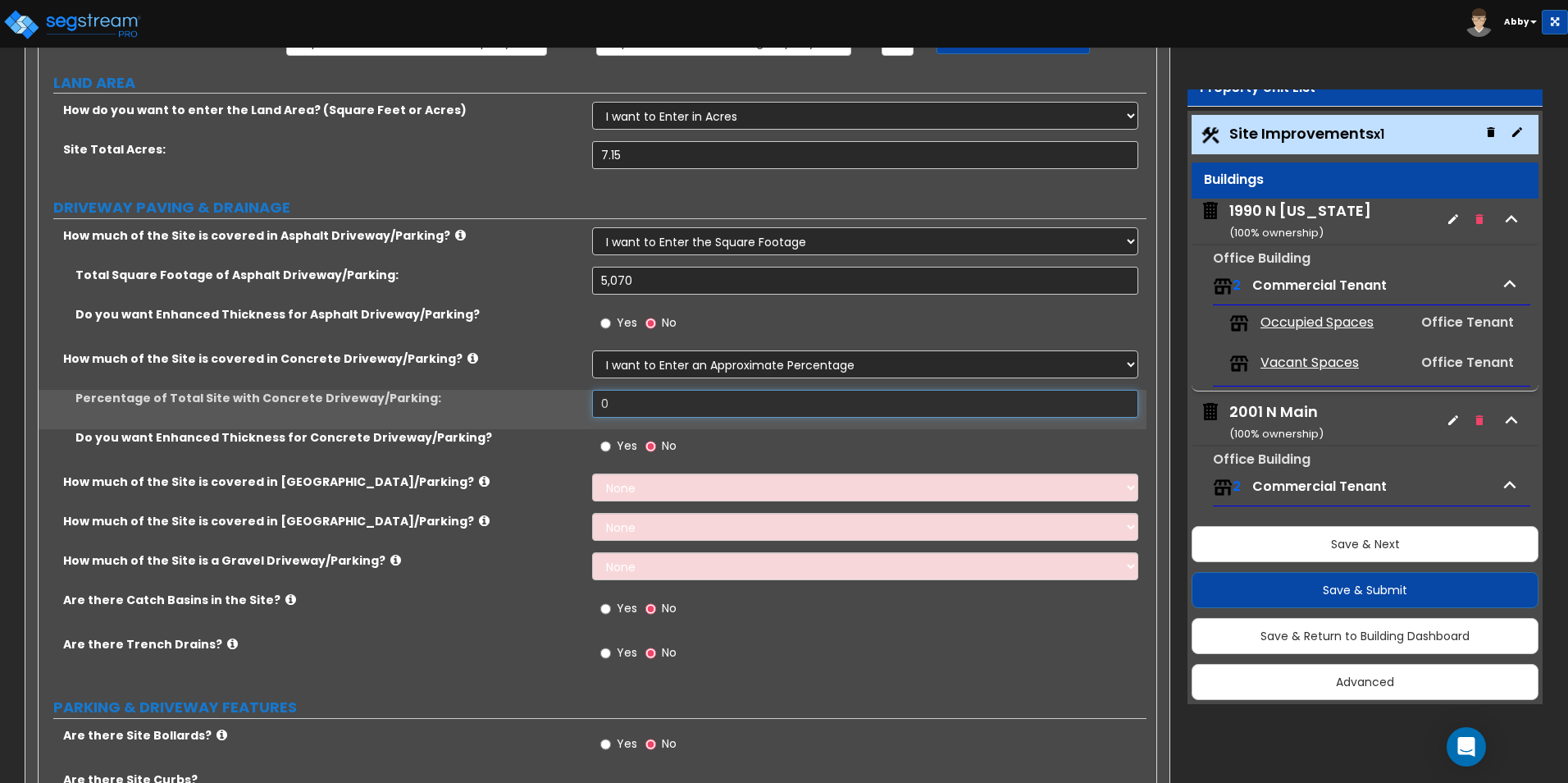
click at [637, 411] on input "0" at bounding box center [865, 404] width 546 height 28
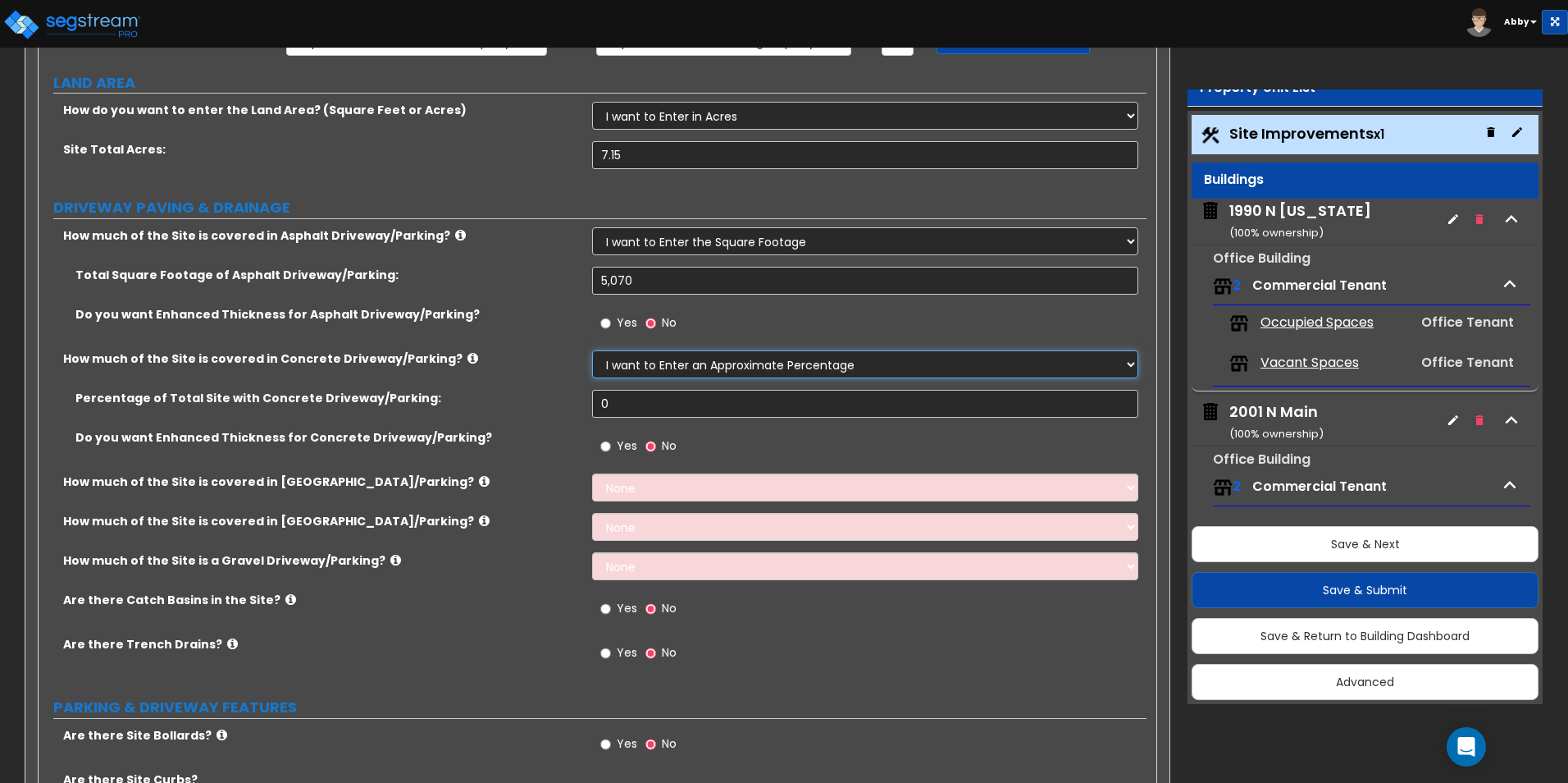
click at [747, 364] on select "None I want to Enter an Approximate Percentage I want to Enter the Square Foota…" at bounding box center [865, 364] width 546 height 28
select select "2"
click at [592, 350] on select "None I want to Enter an Approximate Percentage I want to Enter the Square Foota…" at bounding box center [865, 364] width 546 height 28
click at [408, 161] on div "Site Total Acres: 7.15" at bounding box center [592, 161] width 1108 height 39
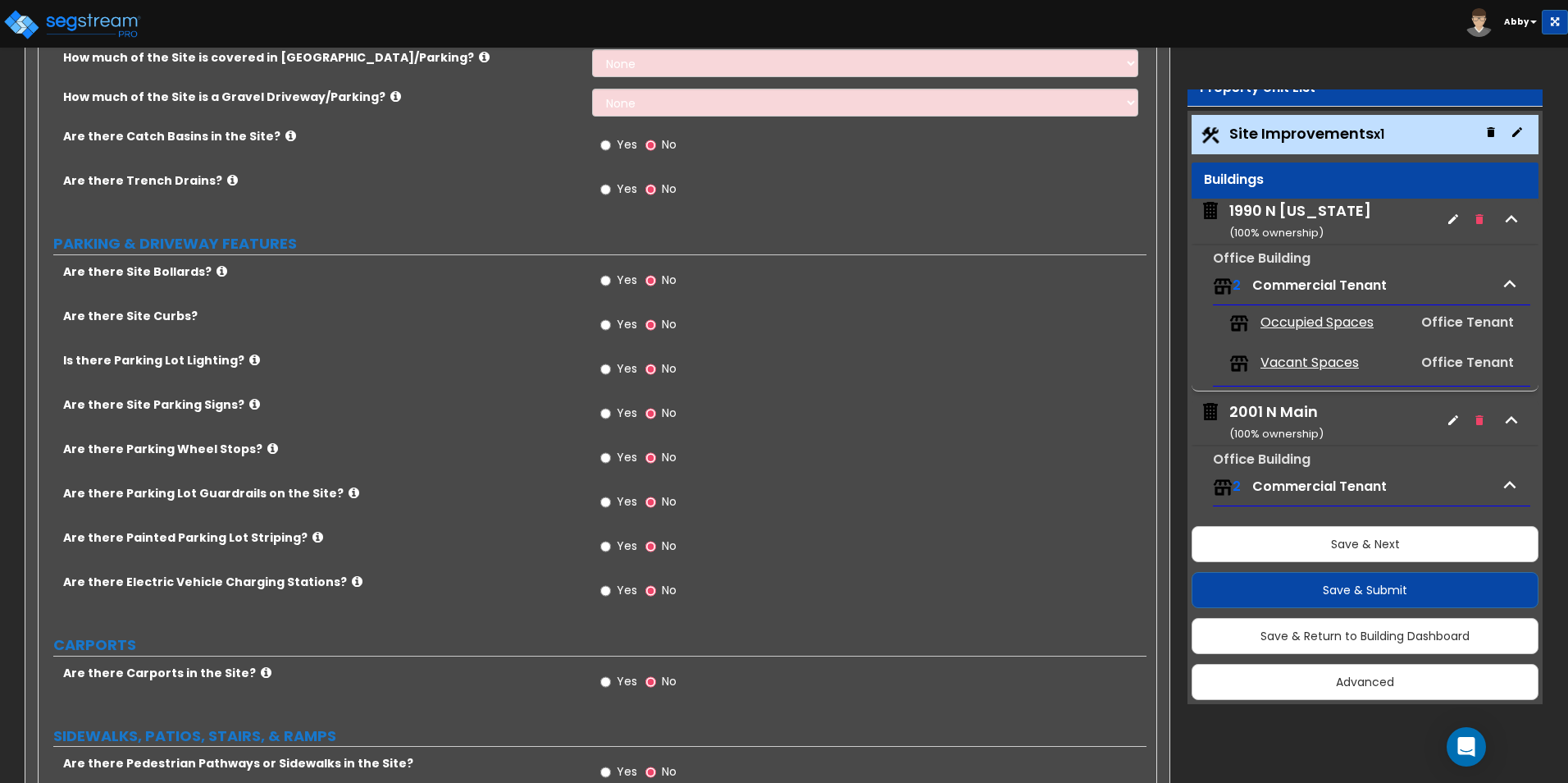
scroll to position [657, 0]
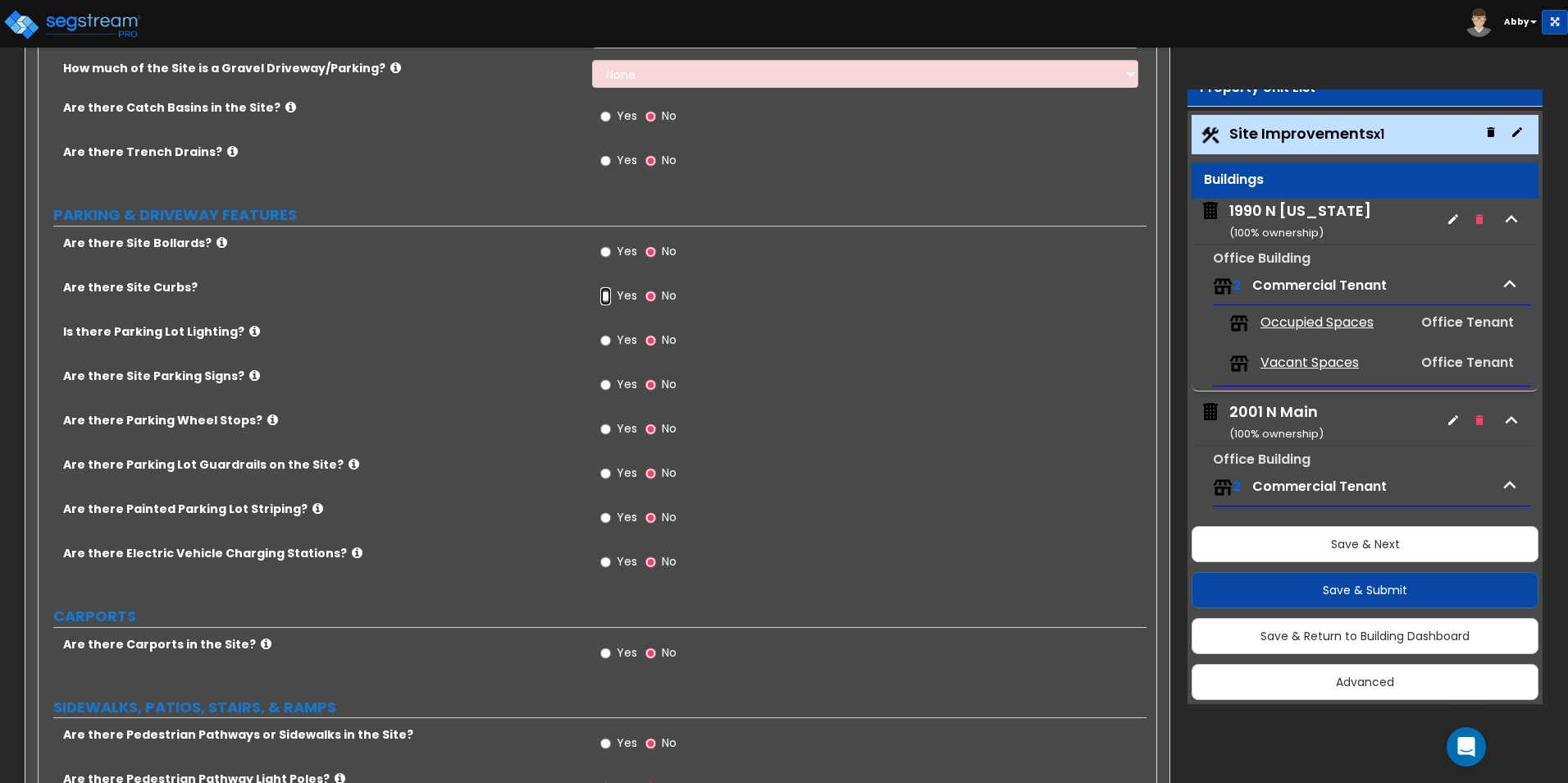
click at [601, 292] on input "Yes" at bounding box center [606, 296] width 11 height 18
radio input "true"
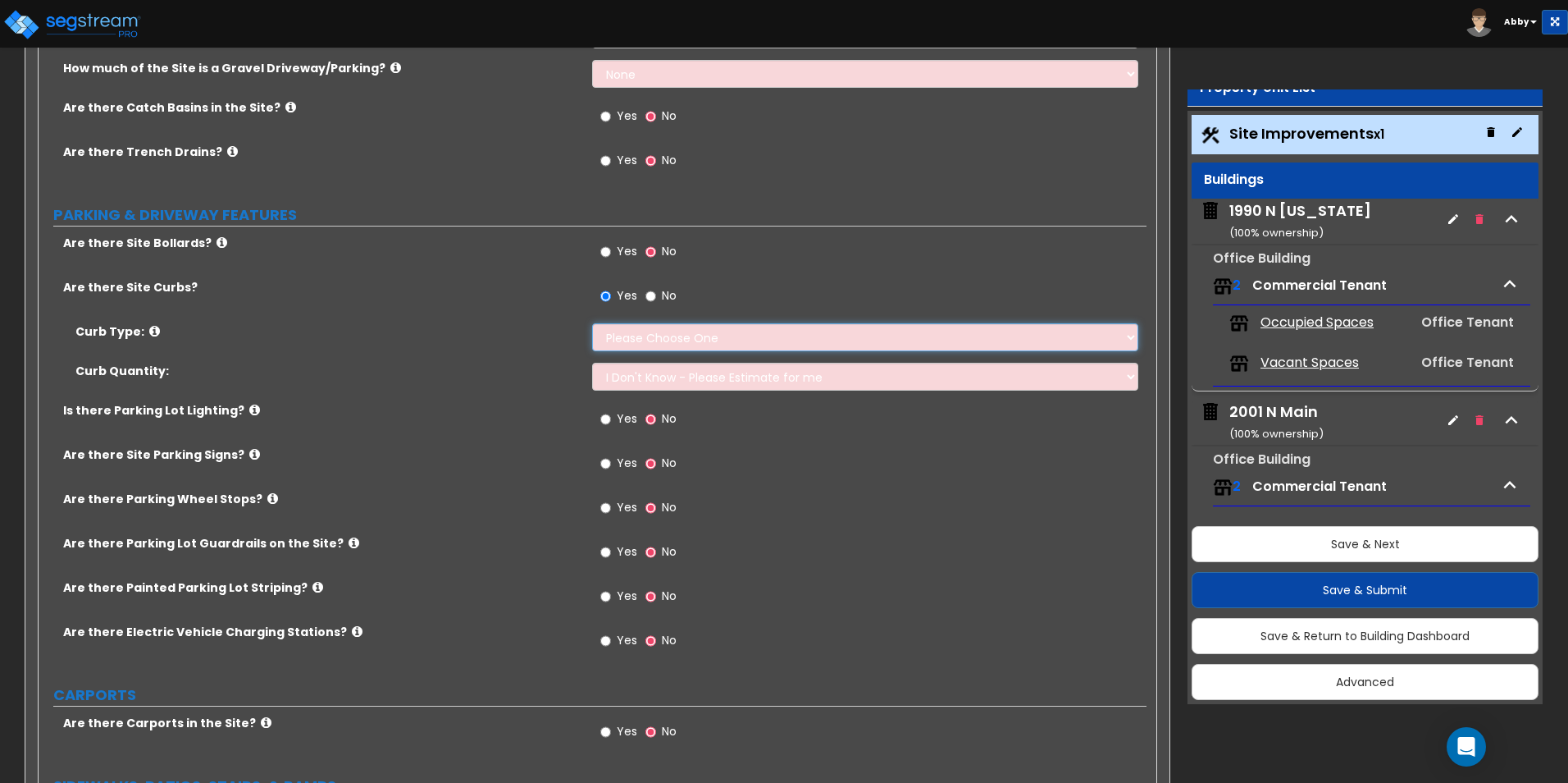
click at [633, 341] on select "Please Choose One Curb (Only) Curb & Gutter Asphalt Berm" at bounding box center [865, 337] width 546 height 28
select select "1"
click at [592, 323] on select "Please Choose One Curb (Only) Curb & Gutter Asphalt Berm" at bounding box center [865, 337] width 546 height 28
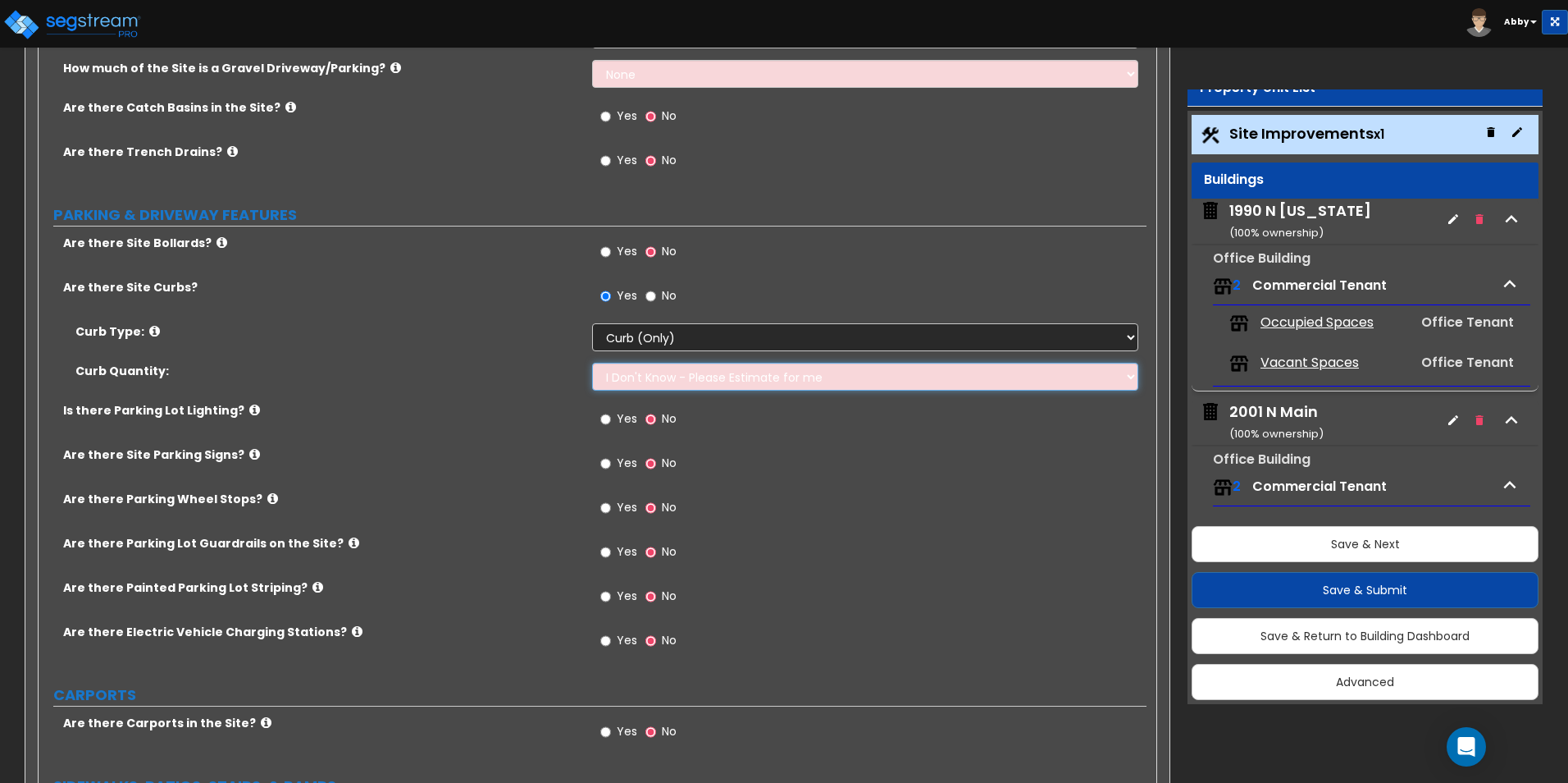
click at [650, 378] on select "I Don't Know - Please Estimate for me I want to Enter the Linear Footage" at bounding box center [865, 377] width 546 height 28
select select "1"
click at [592, 363] on select "I Don't Know - Please Estimate for me I want to Enter the Linear Footage" at bounding box center [865, 377] width 546 height 28
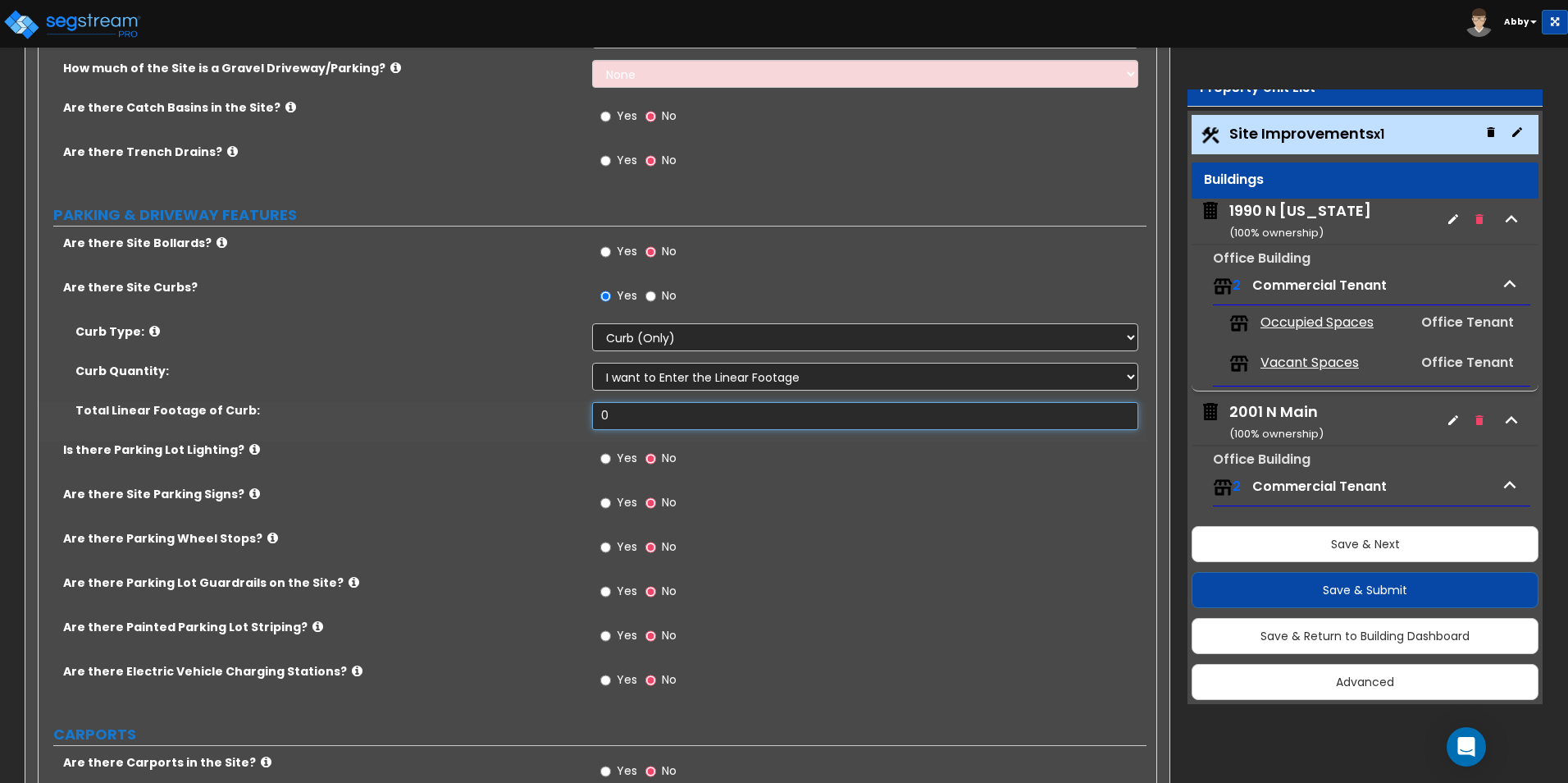
click at [644, 419] on input "0" at bounding box center [865, 416] width 546 height 28
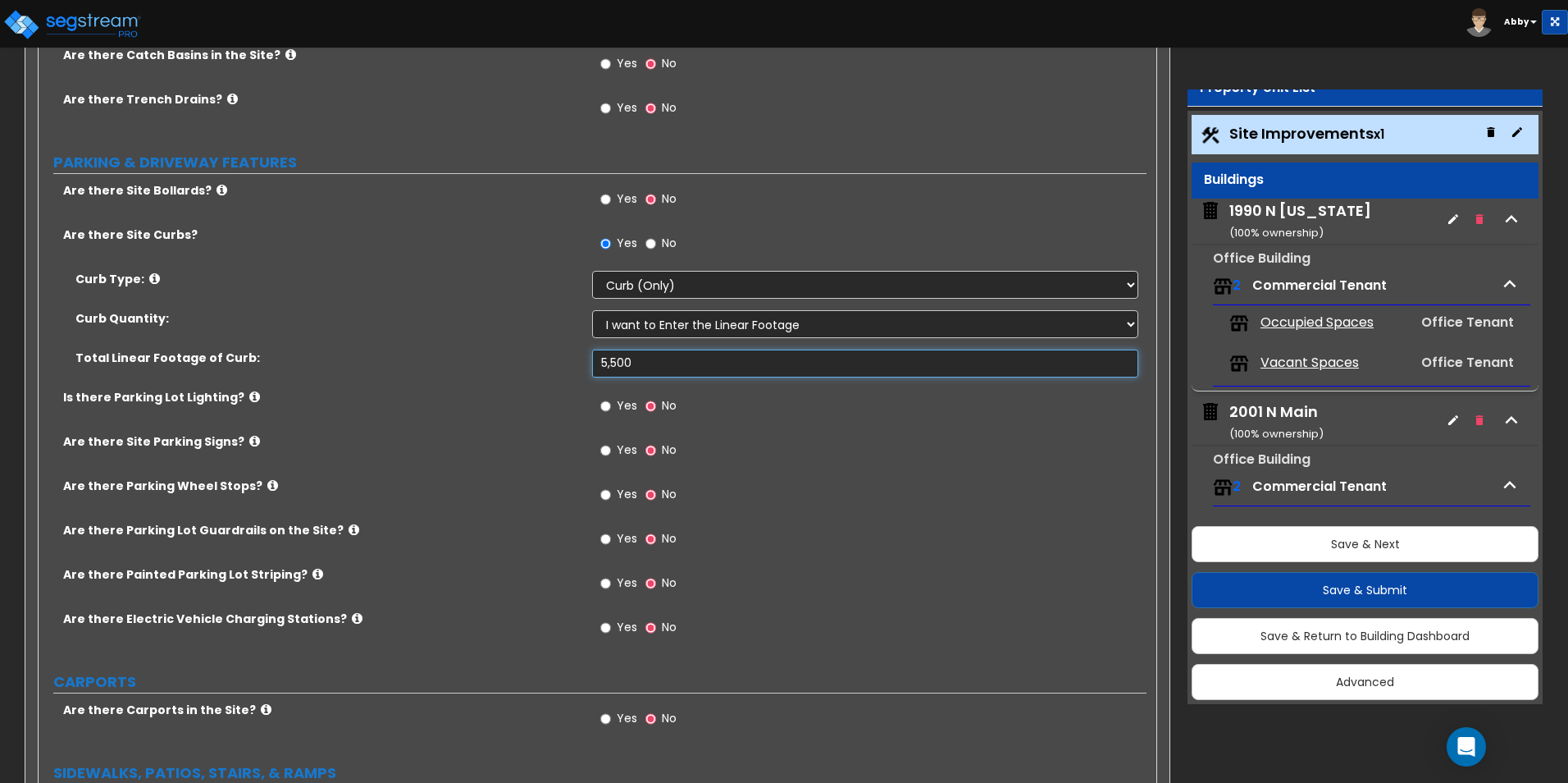
scroll to position [739, 0]
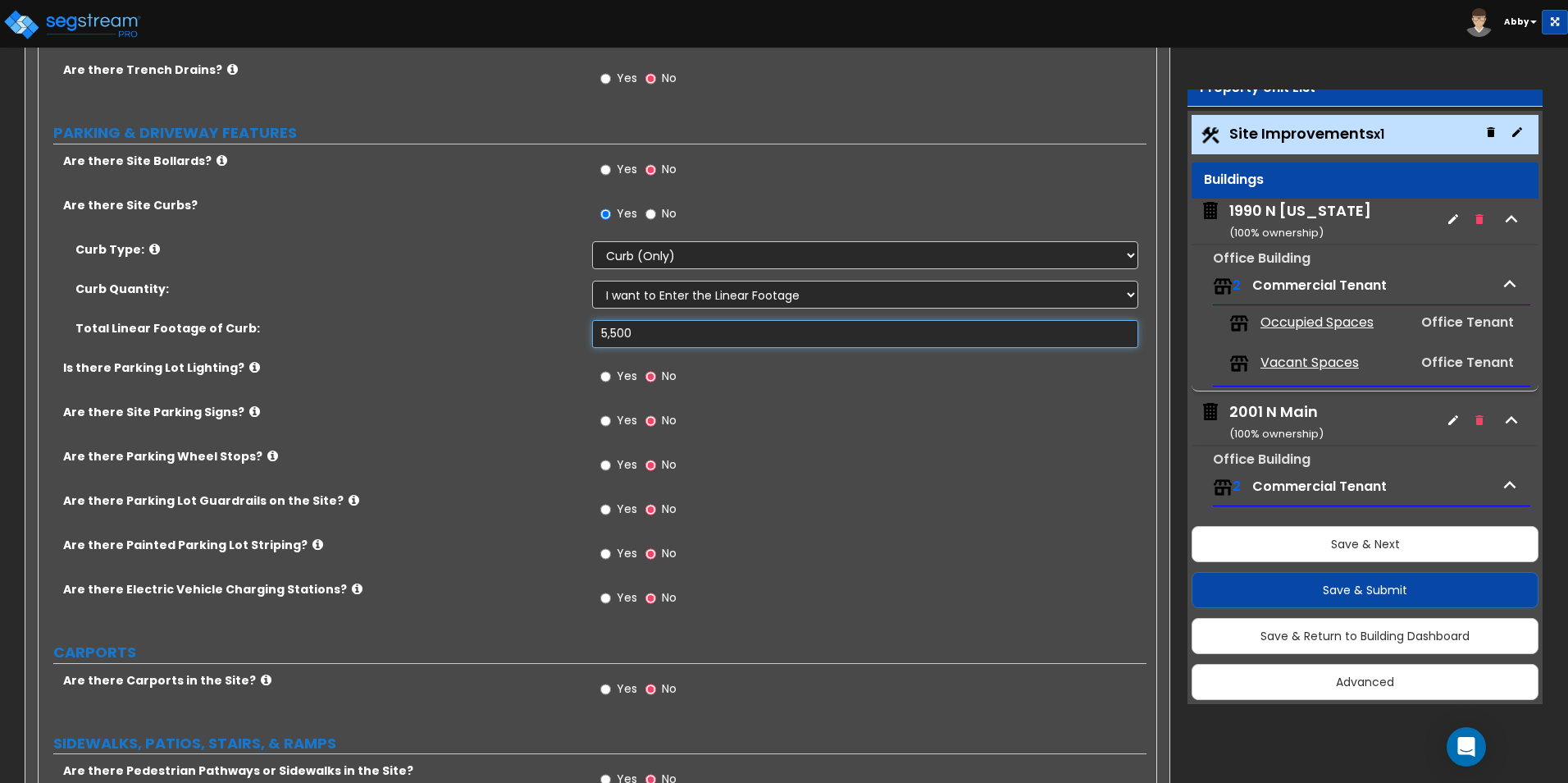
type input "5,500"
click at [607, 376] on input "Yes" at bounding box center [606, 377] width 11 height 18
radio input "true"
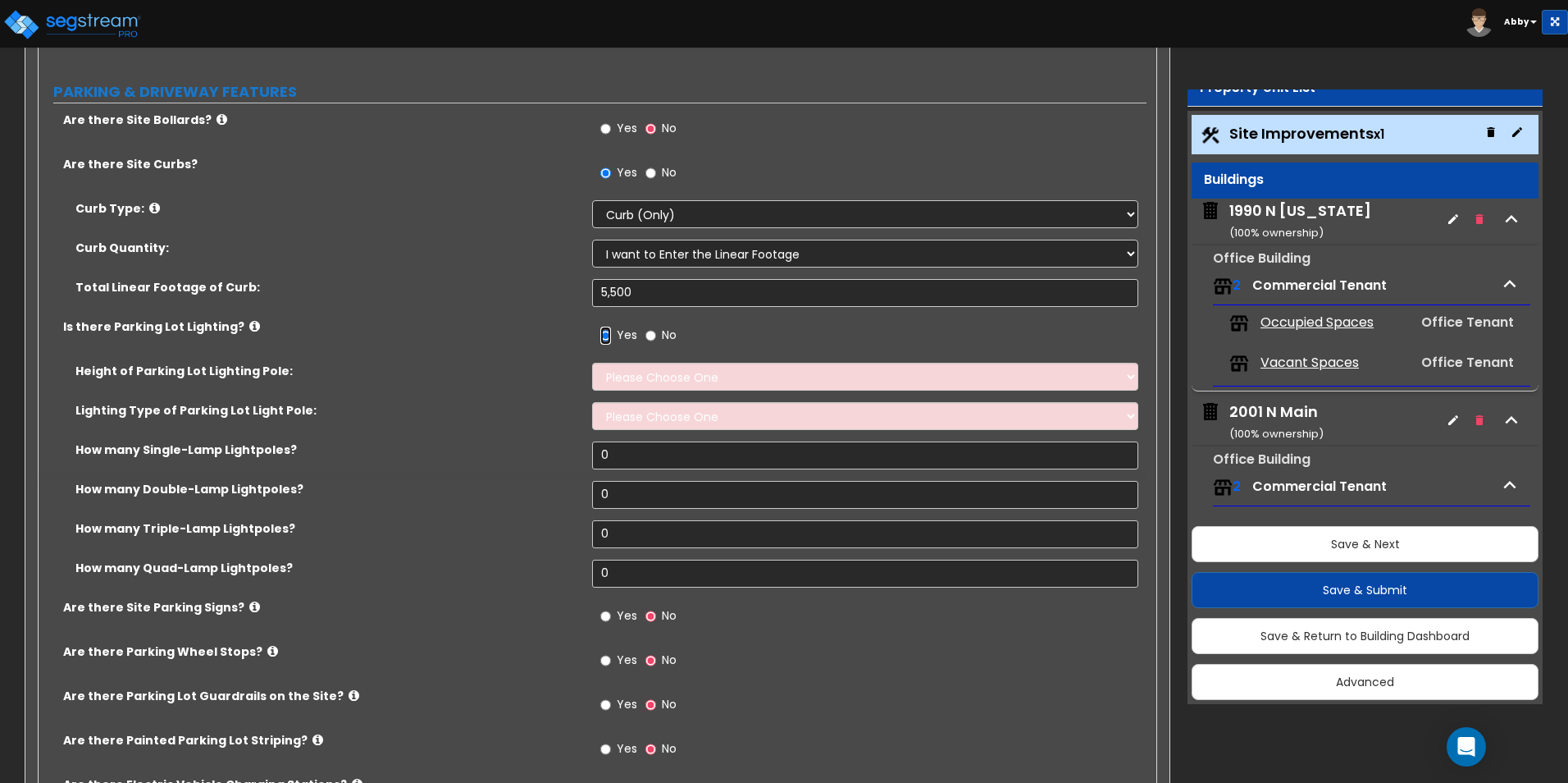
scroll to position [821, 0]
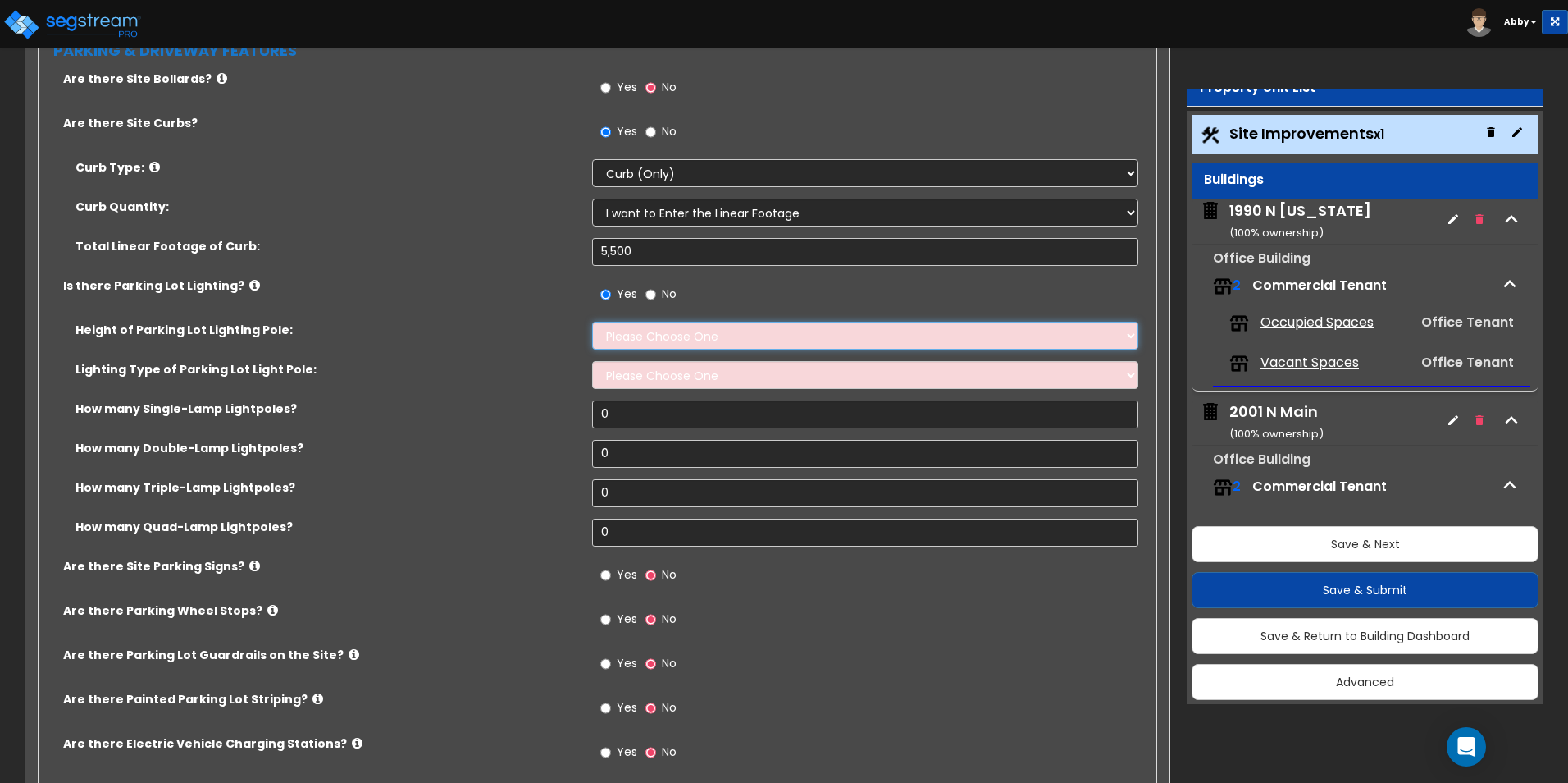
click at [644, 341] on select "Please Choose One 20' high 30' high 40' high" at bounding box center [865, 336] width 546 height 28
select select "2"
click at [592, 322] on select "Please Choose One 20' high 30' high 40' high" at bounding box center [865, 336] width 546 height 28
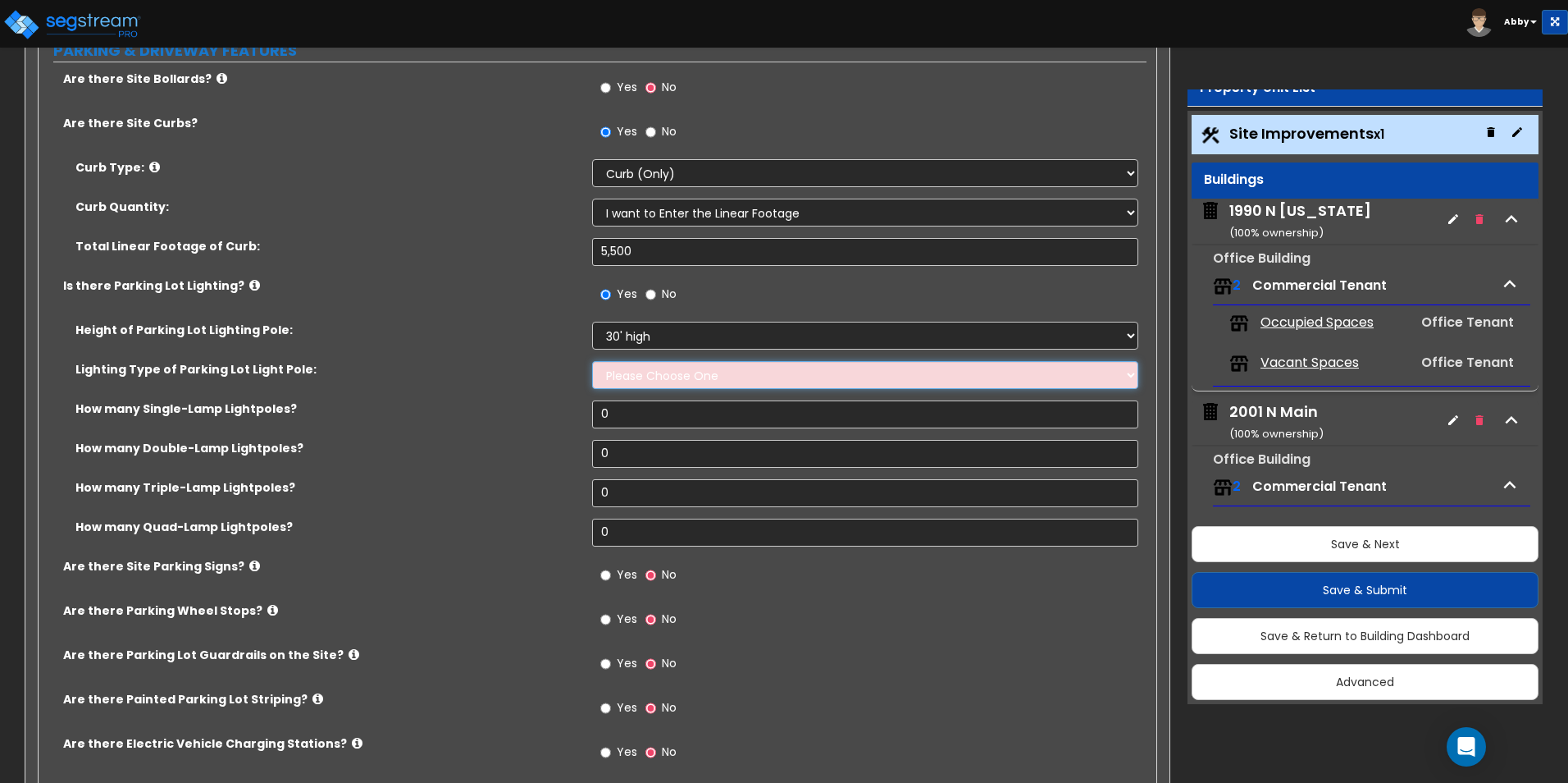
click at [632, 382] on select "Please Choose One LED Metal Halide High Pressure Sodium Please Choose for me" at bounding box center [865, 375] width 546 height 28
click at [715, 323] on select "Please Choose One 20' high 30' high 40' high" at bounding box center [865, 336] width 546 height 28
click at [566, 339] on div "Height of Parking Lot Lighting Pole: Please Choose One 20' high 30' high 40' hi…" at bounding box center [592, 341] width 1108 height 39
click at [623, 378] on select "Please Choose One LED Metal Halide High Pressure Sodium Please Choose for me" at bounding box center [865, 375] width 546 height 28
click at [528, 369] on label "Lighting Type of Parking Lot Light Pole:" at bounding box center [327, 369] width 505 height 16
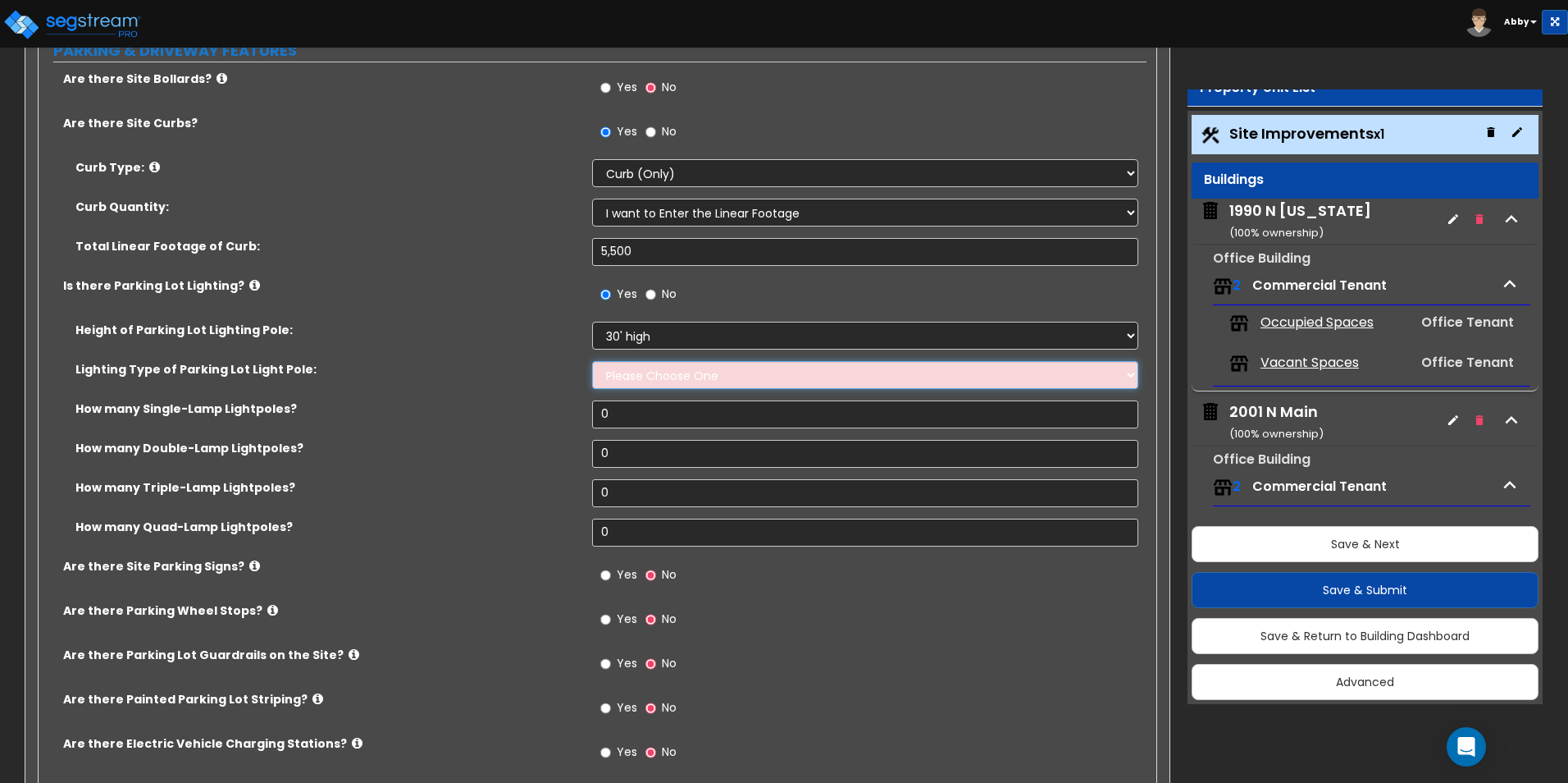
click at [642, 369] on select "Please Choose One LED Metal Halide High Pressure Sodium Please Choose for me" at bounding box center [865, 375] width 546 height 28
select select "1"
click at [592, 361] on select "Please Choose One LED Metal Halide High Pressure Sodium Please Choose for me" at bounding box center [865, 375] width 546 height 28
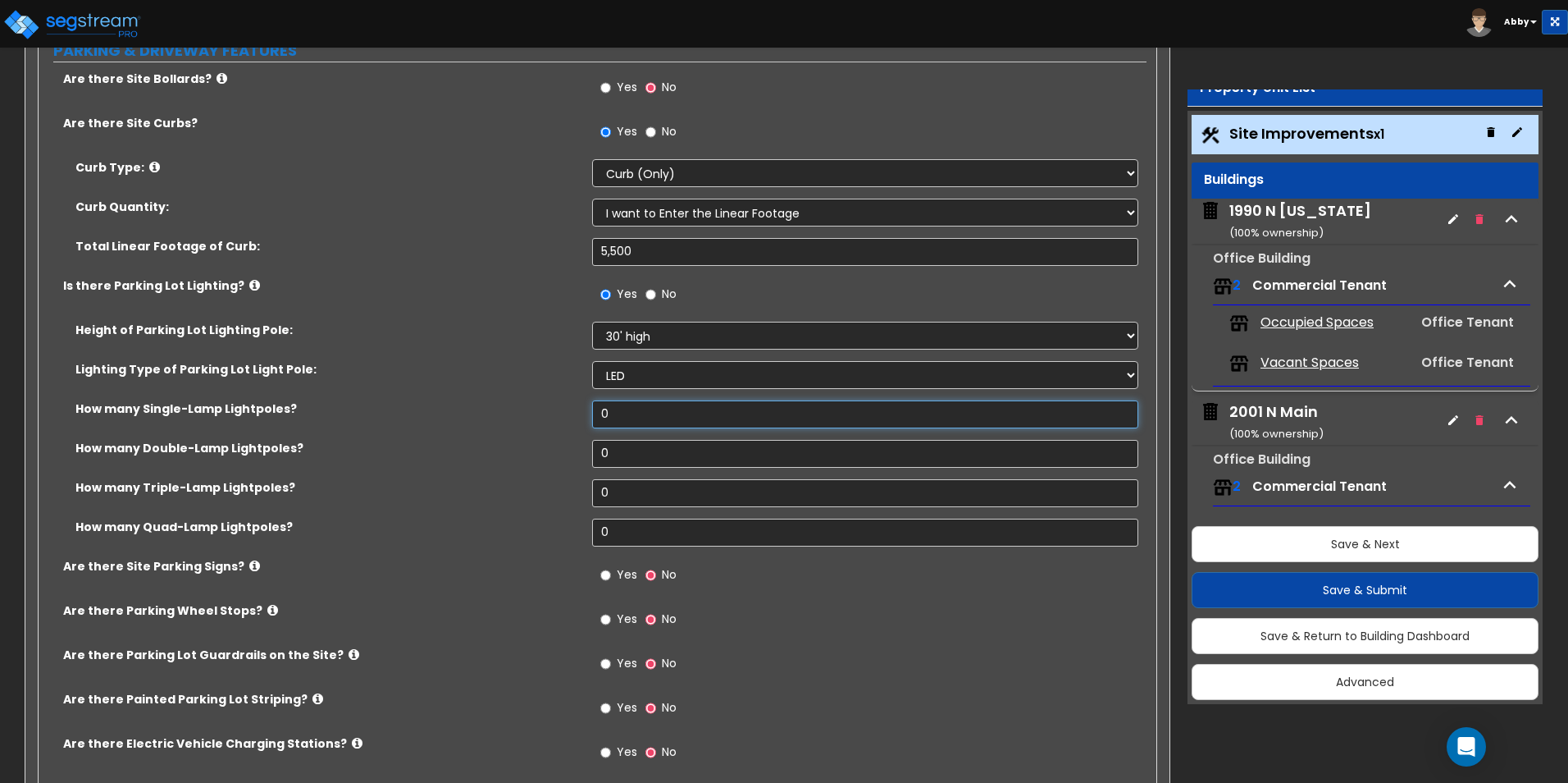
click at [620, 419] on input "0" at bounding box center [865, 414] width 546 height 28
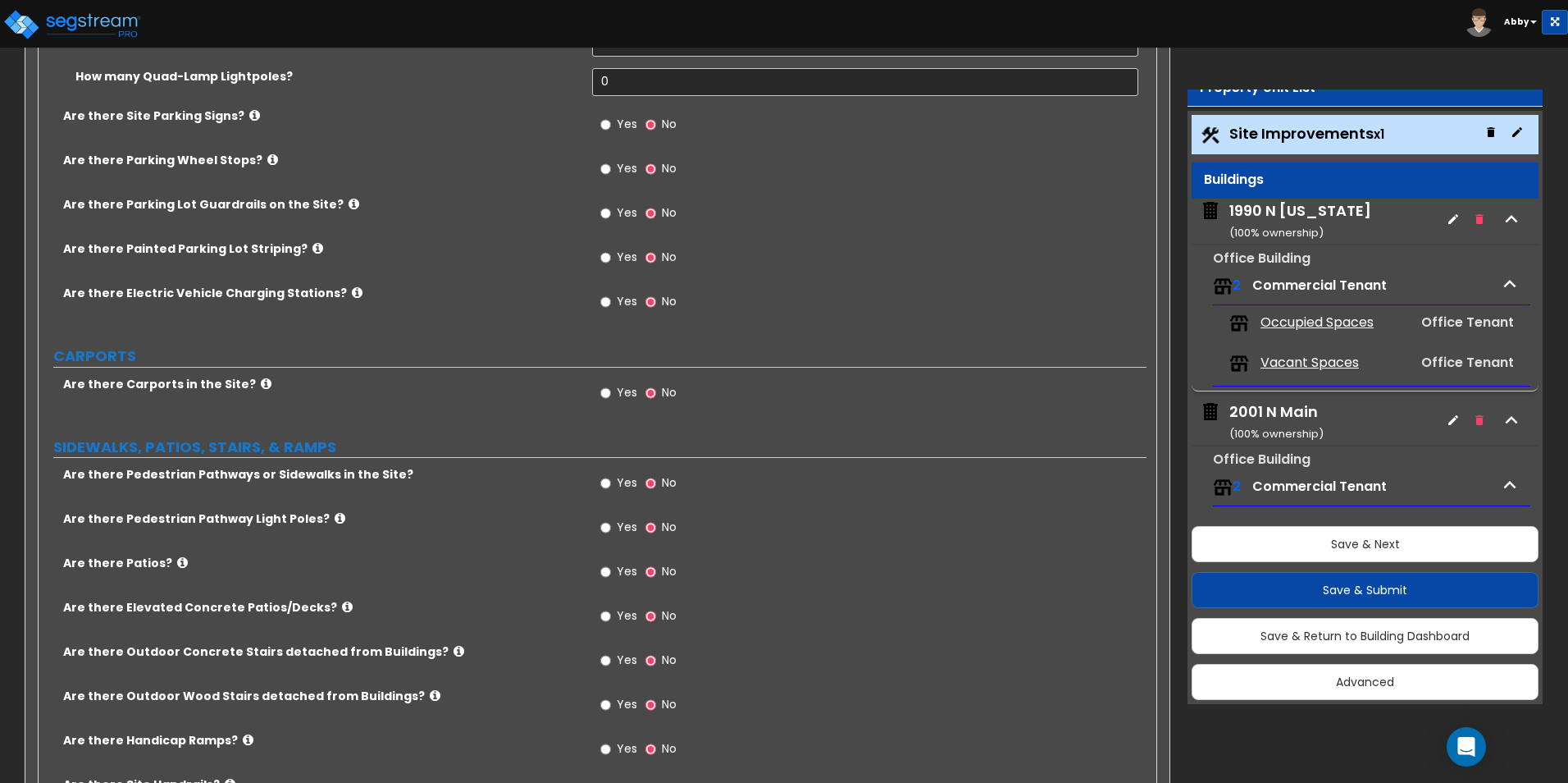
scroll to position [1148, 0]
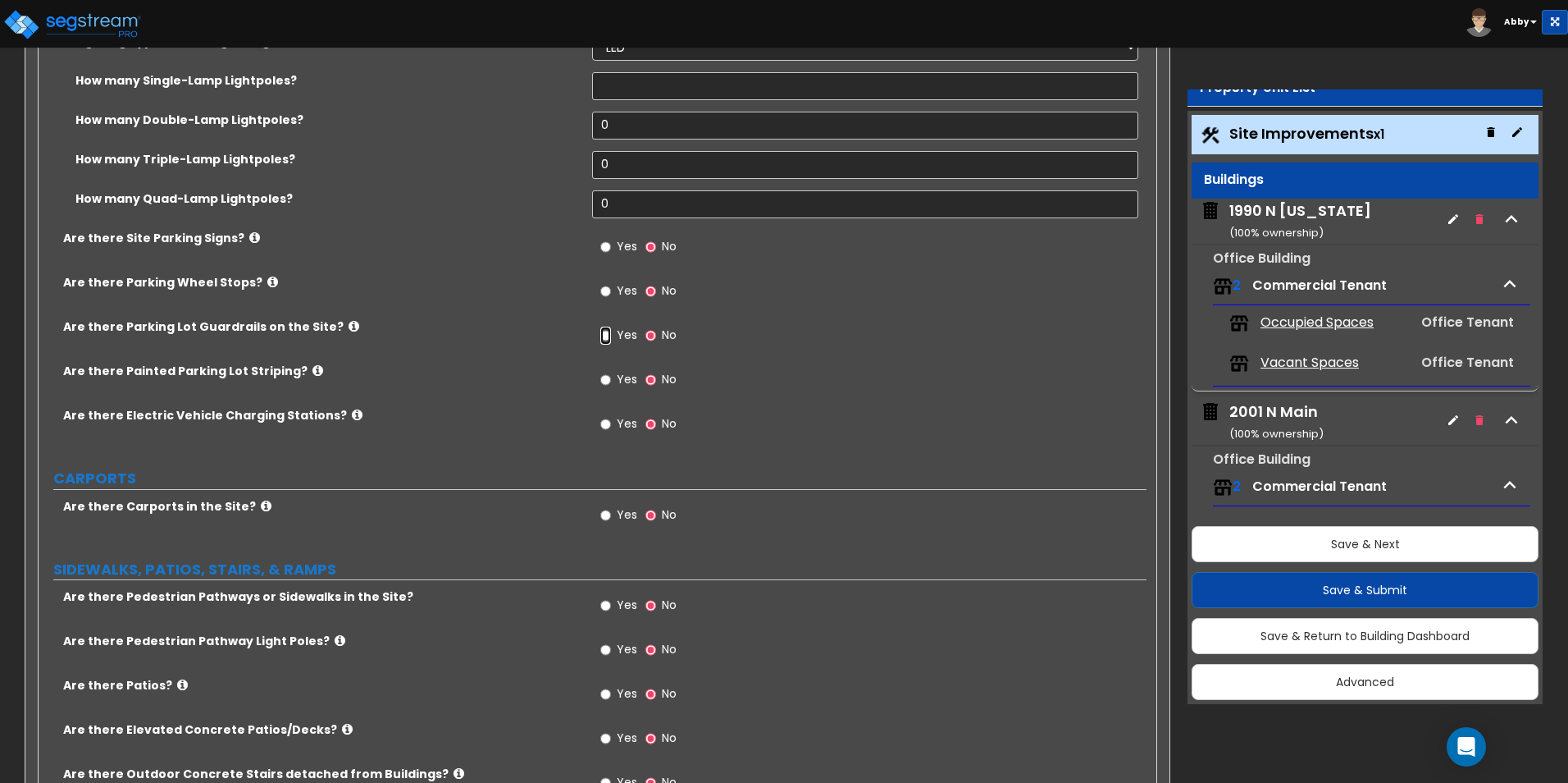
click at [606, 330] on input "Yes" at bounding box center [606, 336] width 11 height 18
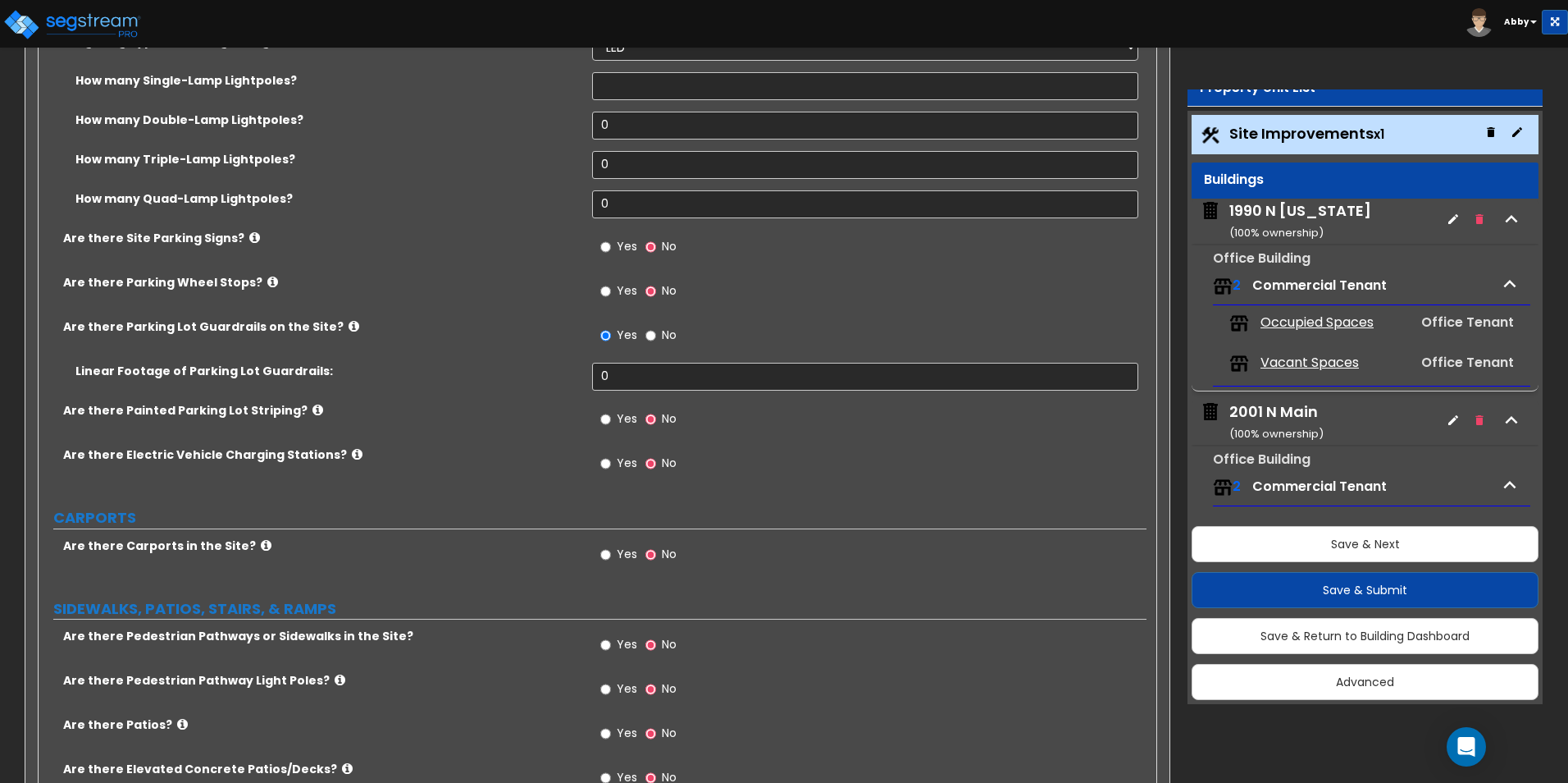
click at [611, 324] on label "Yes" at bounding box center [619, 337] width 37 height 28
click at [611, 327] on input "Yes" at bounding box center [606, 336] width 11 height 18
click at [651, 337] on input "No" at bounding box center [651, 336] width 11 height 18
radio input "false"
radio input "true"
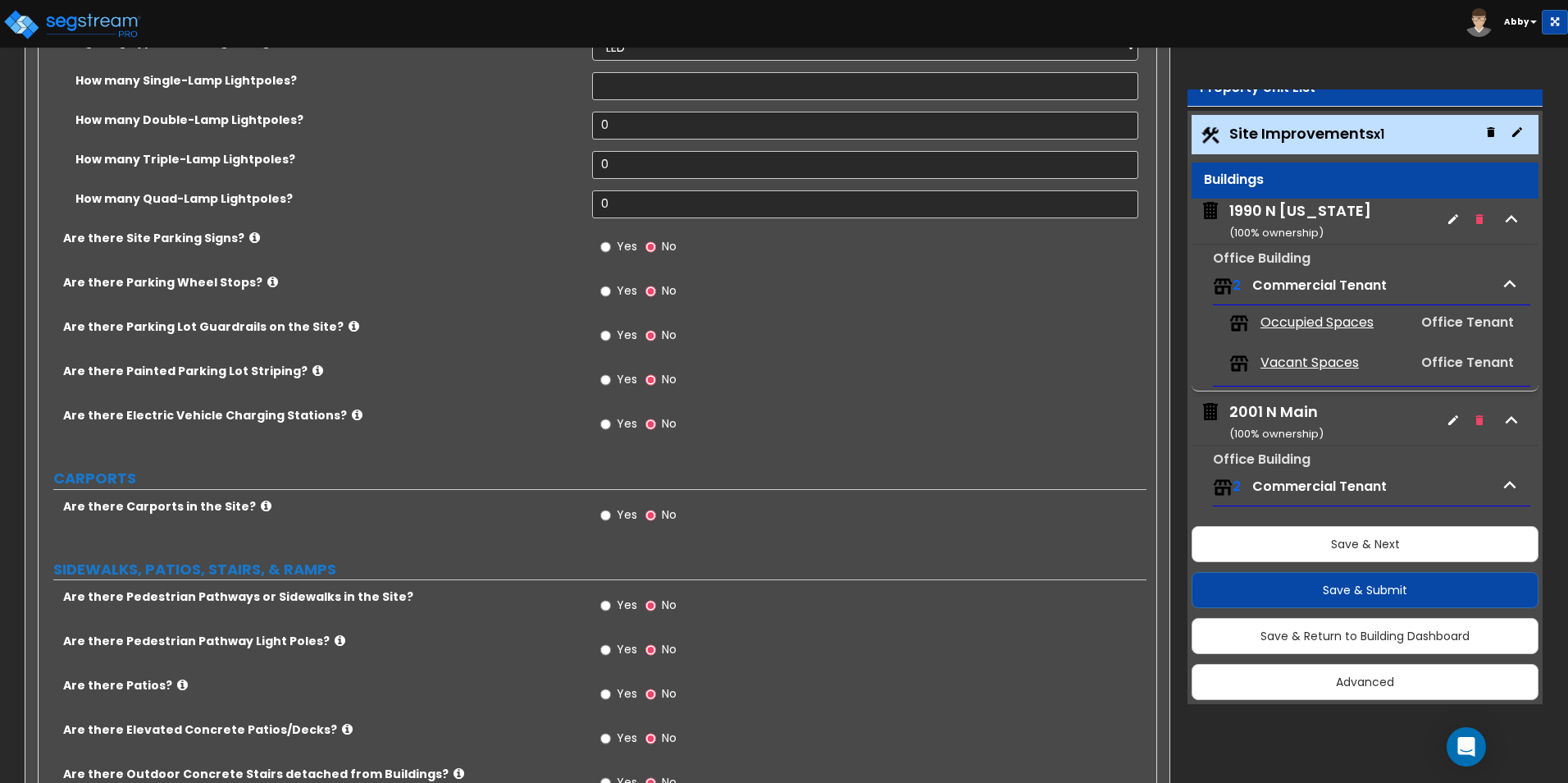
click at [895, 327] on div "Yes No" at bounding box center [869, 341] width 554 height 44
click at [603, 332] on input "Yes" at bounding box center [606, 336] width 11 height 18
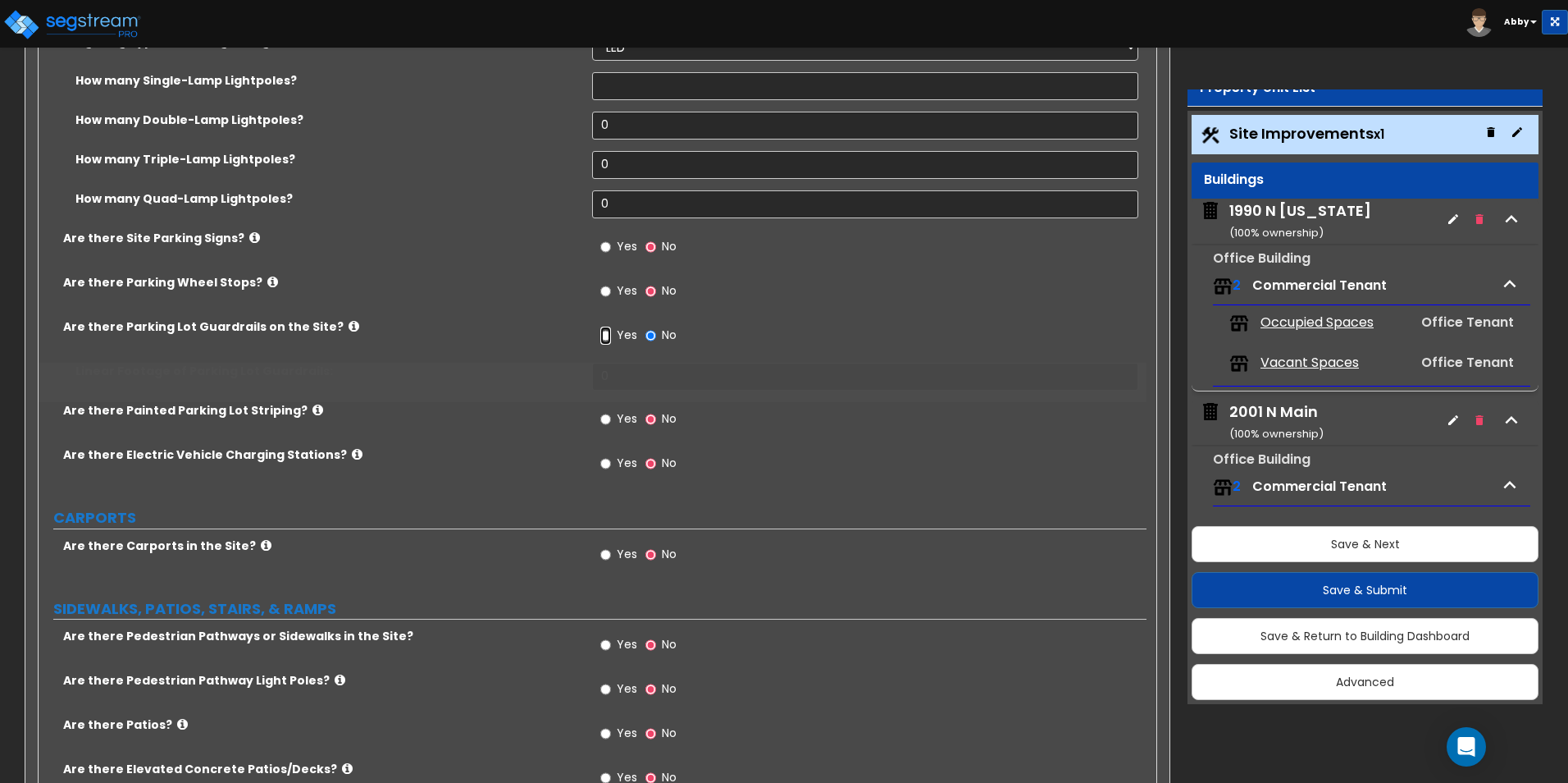
radio input "true"
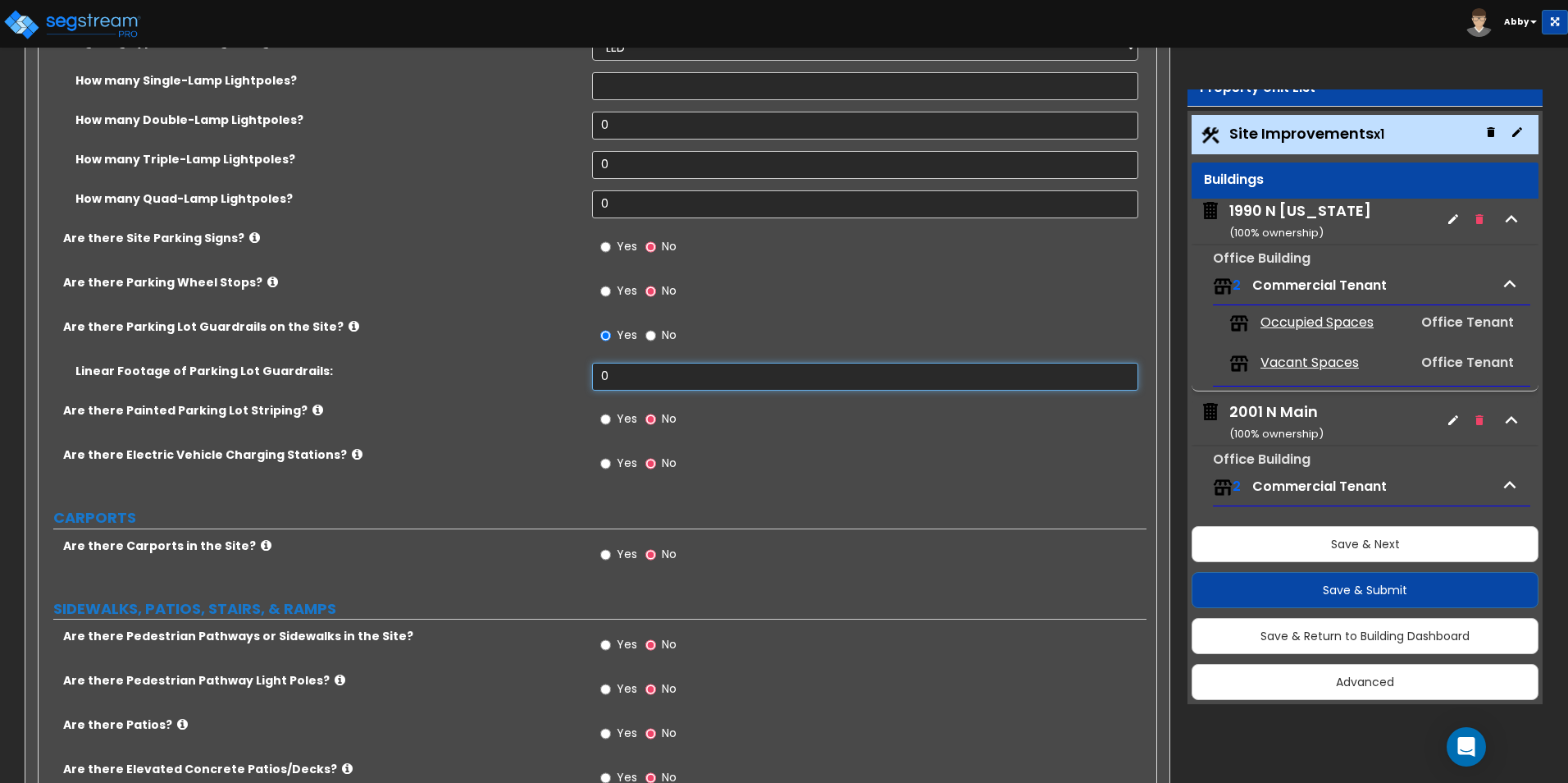
click at [607, 370] on input "0" at bounding box center [865, 377] width 546 height 28
type input "220"
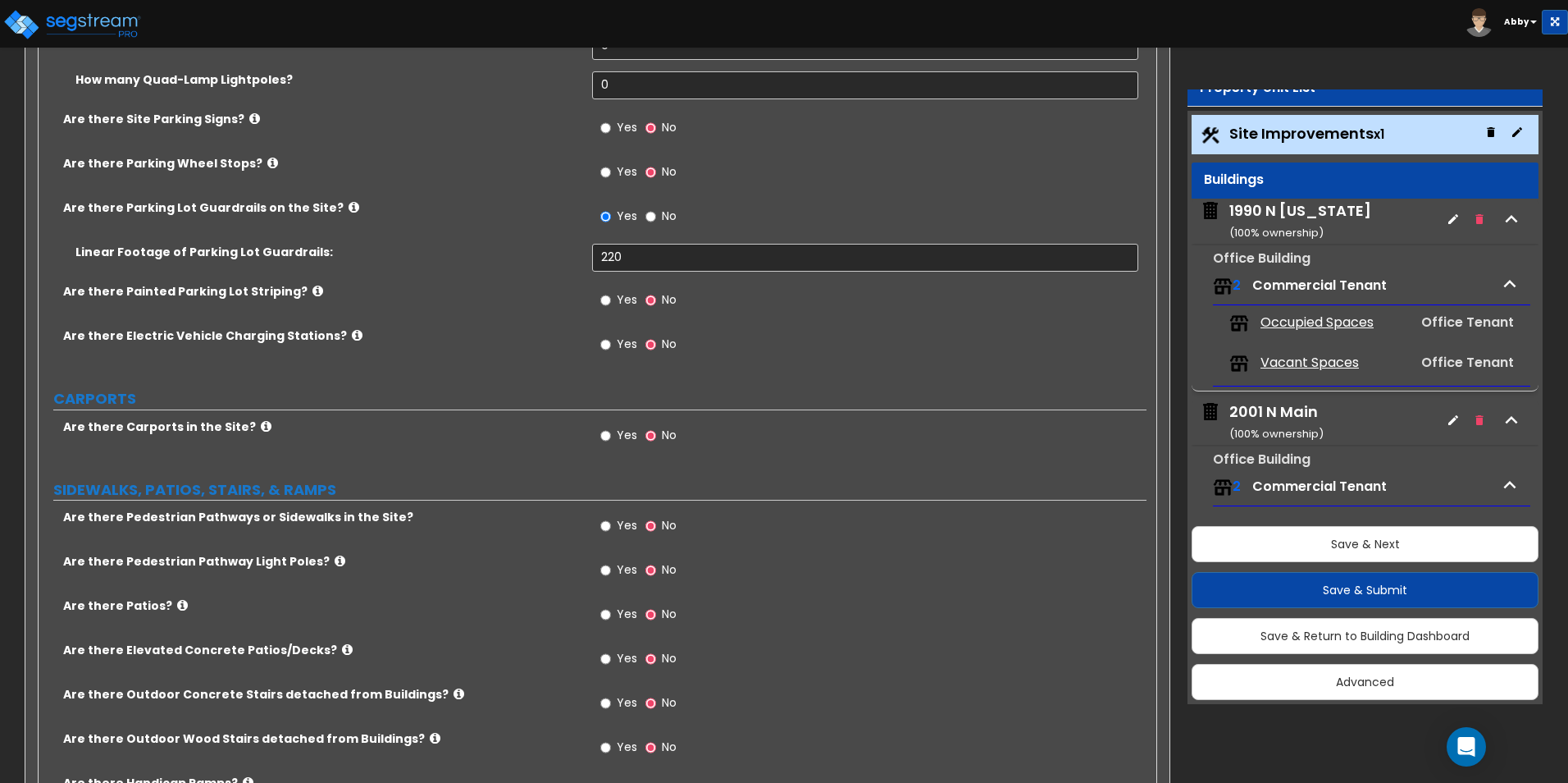
scroll to position [1230, 0]
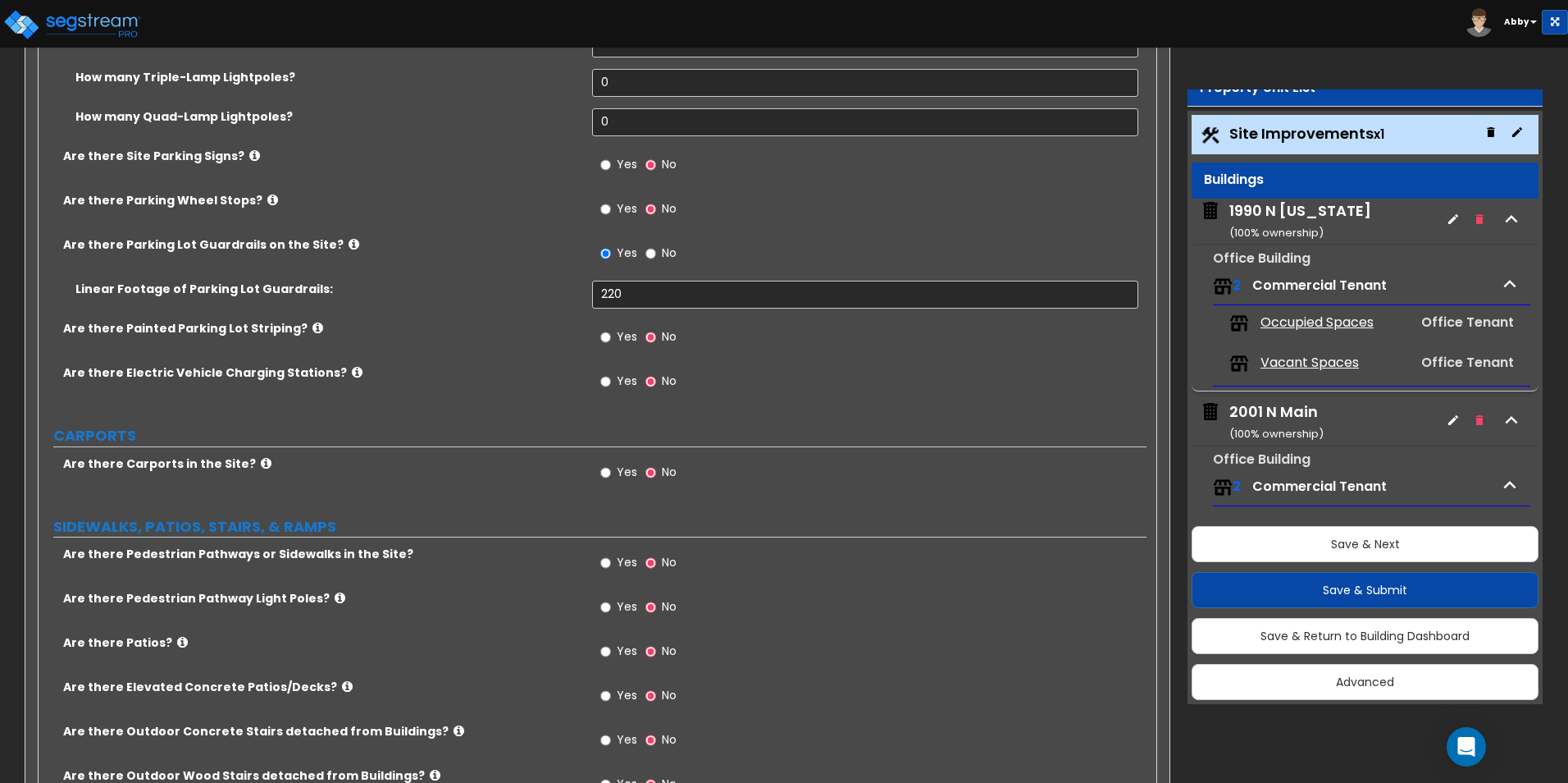
click at [871, 349] on div "Yes No" at bounding box center [869, 342] width 554 height 44
click at [908, 396] on div "Yes No" at bounding box center [869, 387] width 554 height 44
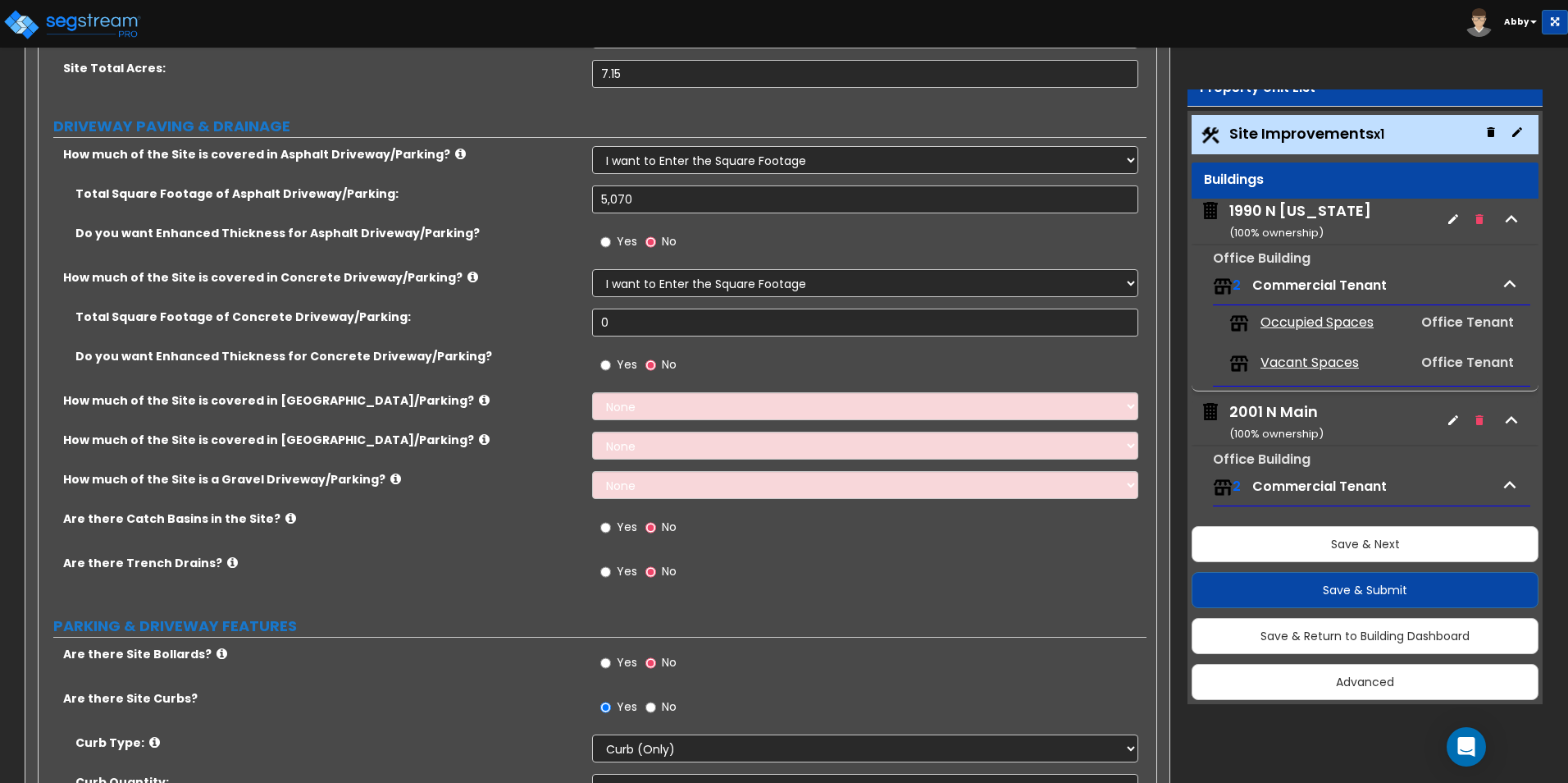
scroll to position [246, 0]
click at [746, 410] on select "None I want to Enter an Approximate Percentage I want to Enter the Square Foota…" at bounding box center [865, 405] width 546 height 28
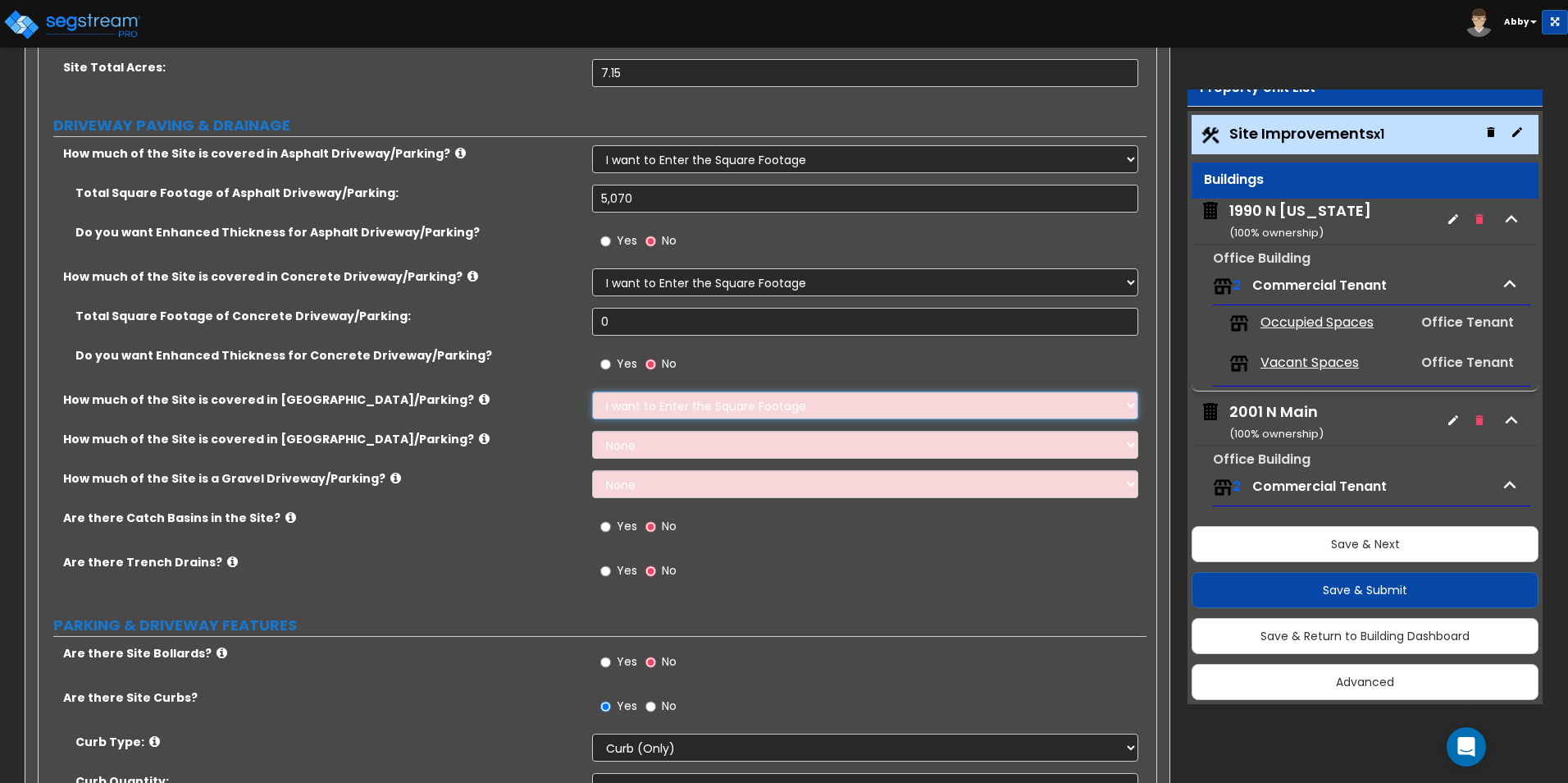
click at [592, 392] on select "None I want to Enter an Approximate Percentage I want to Enter the Square Foota…" at bounding box center [865, 405] width 546 height 28
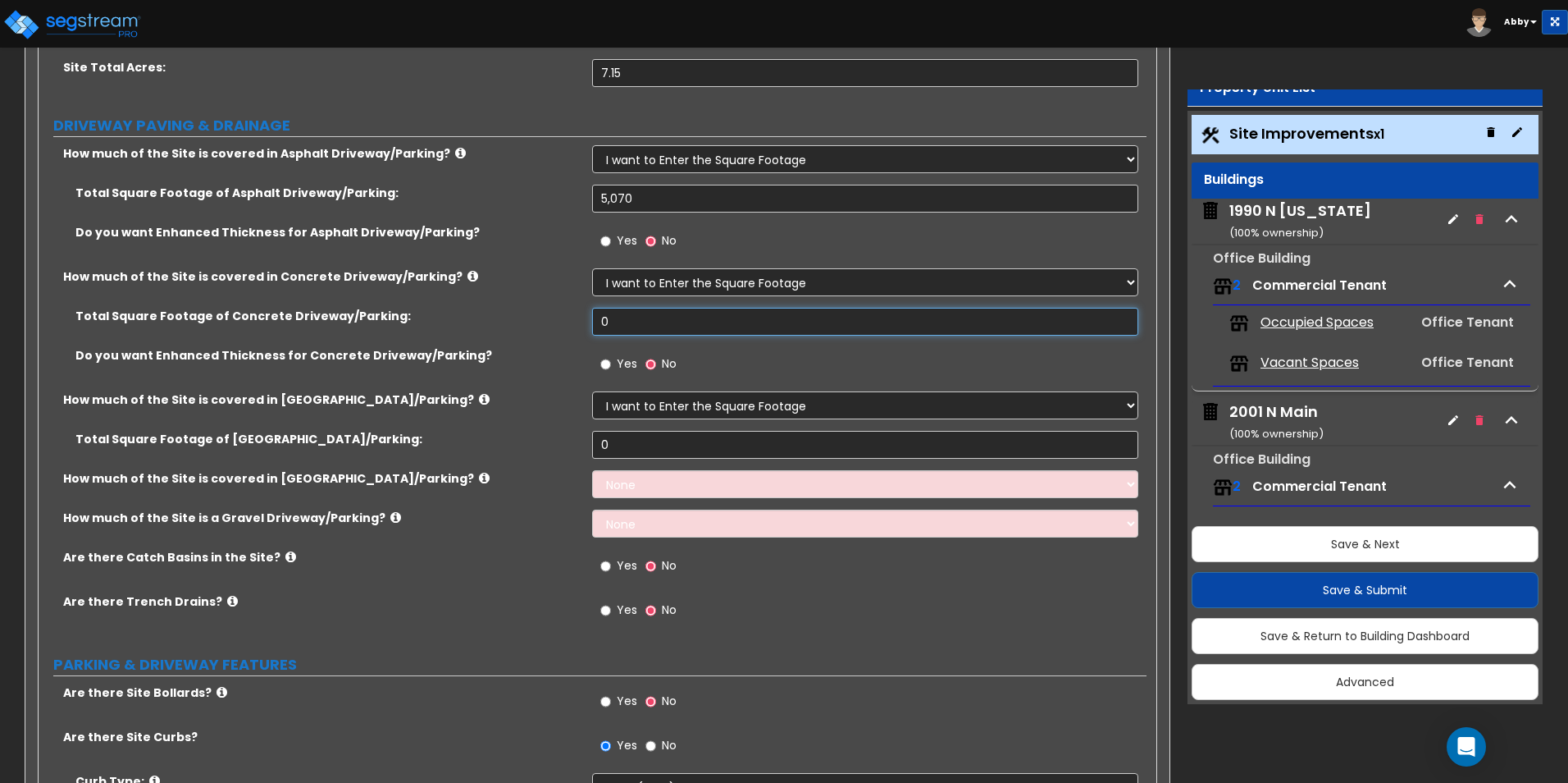
click at [699, 329] on input "0" at bounding box center [865, 322] width 546 height 28
click at [806, 406] on select "None I want to Enter an Approximate Percentage I want to Enter the Square Foota…" at bounding box center [865, 405] width 546 height 28
select select "1"
click at [592, 392] on select "None I want to Enter an Approximate Percentage I want to Enter the Square Foota…" at bounding box center [865, 405] width 546 height 28
click at [756, 444] on input "0" at bounding box center [865, 445] width 546 height 28
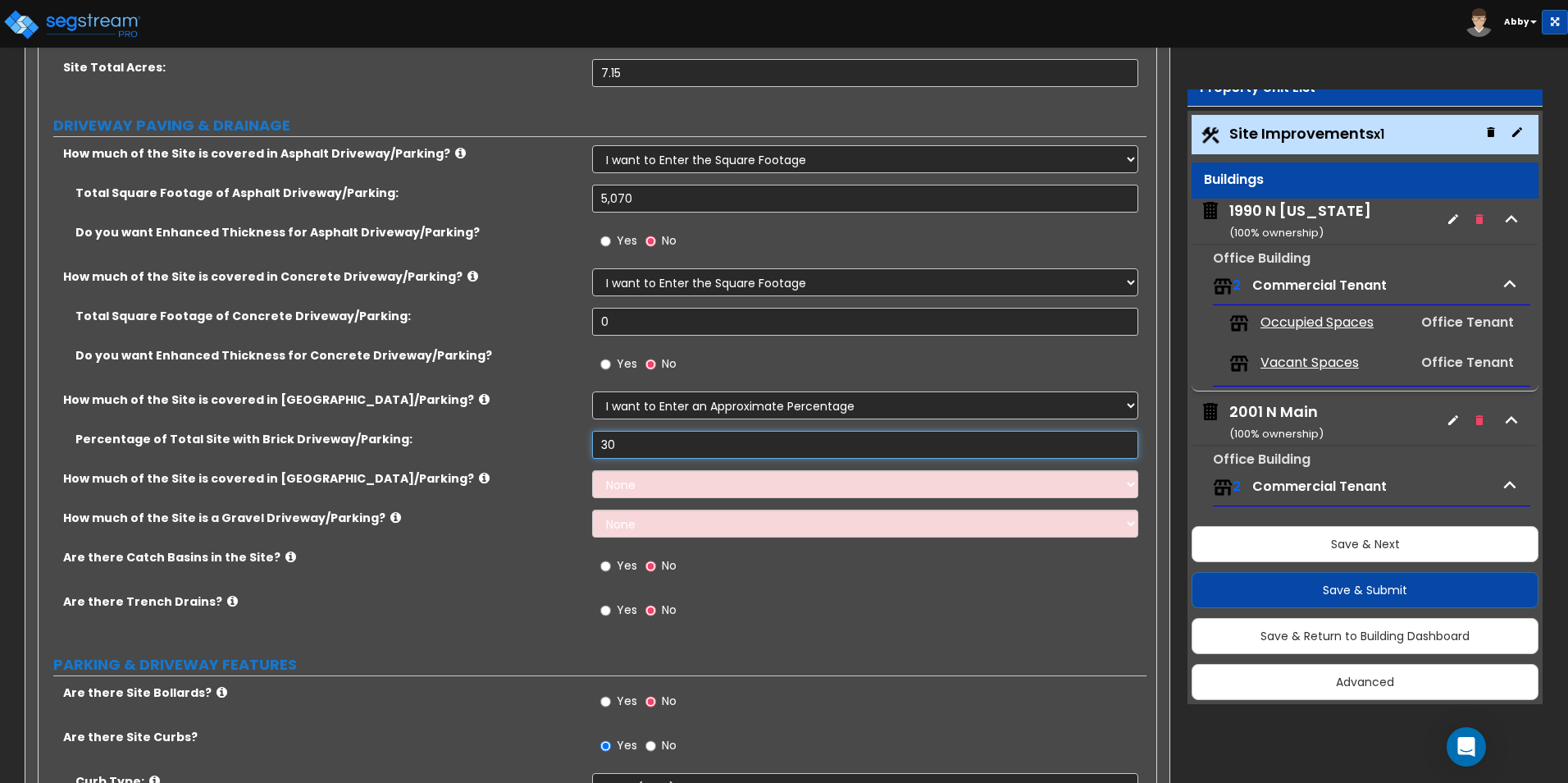
type input "3"
click at [877, 364] on div "Yes No" at bounding box center [869, 369] width 554 height 44
click at [822, 398] on select "None I want to Enter an Approximate Percentage I want to Enter the Square Foota…" at bounding box center [865, 405] width 546 height 28
select select "2"
click at [592, 392] on select "None I want to Enter an Approximate Percentage I want to Enter the Square Foota…" at bounding box center [865, 405] width 546 height 28
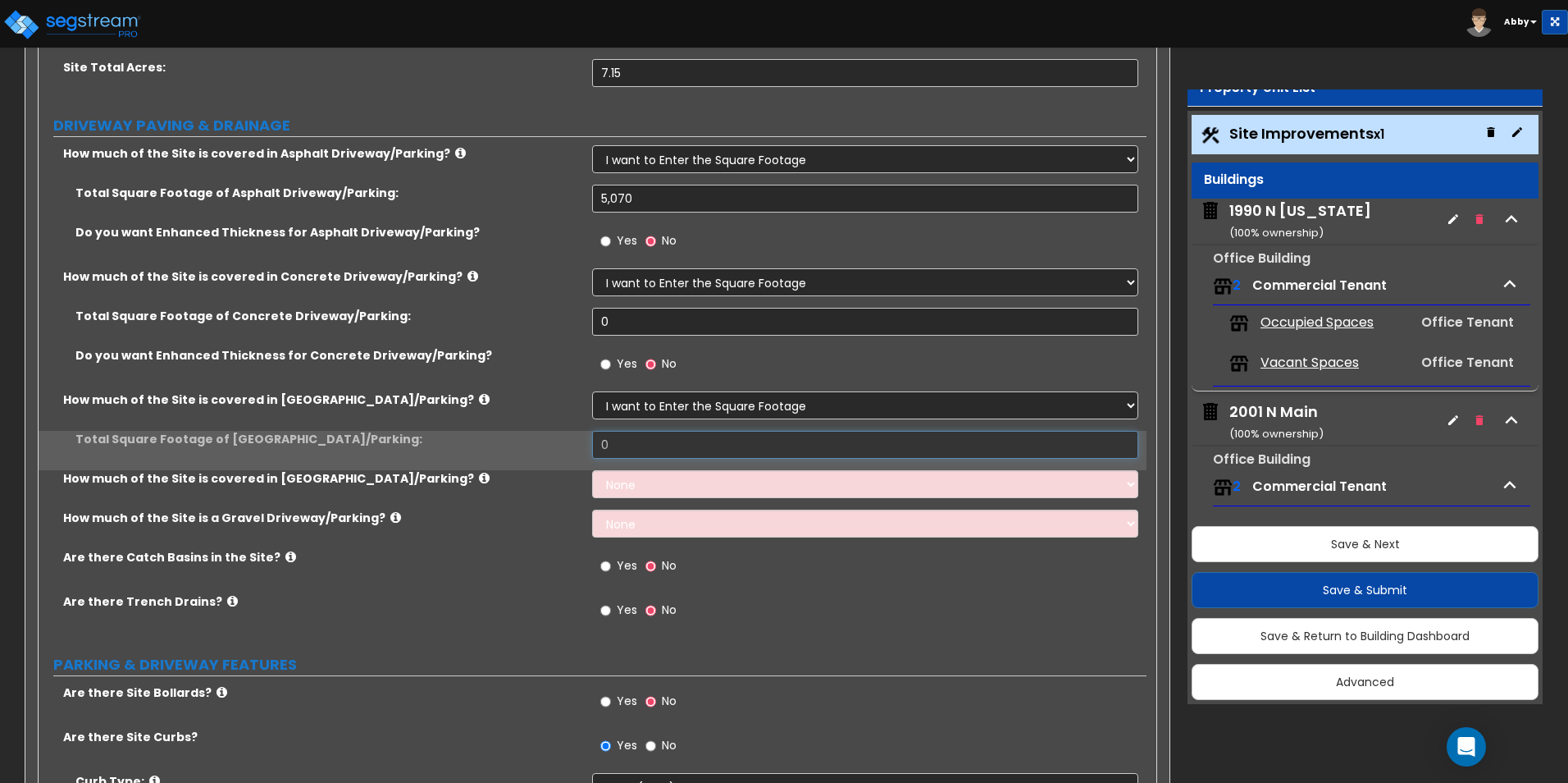
click at [733, 448] on input "0" at bounding box center [865, 445] width 546 height 28
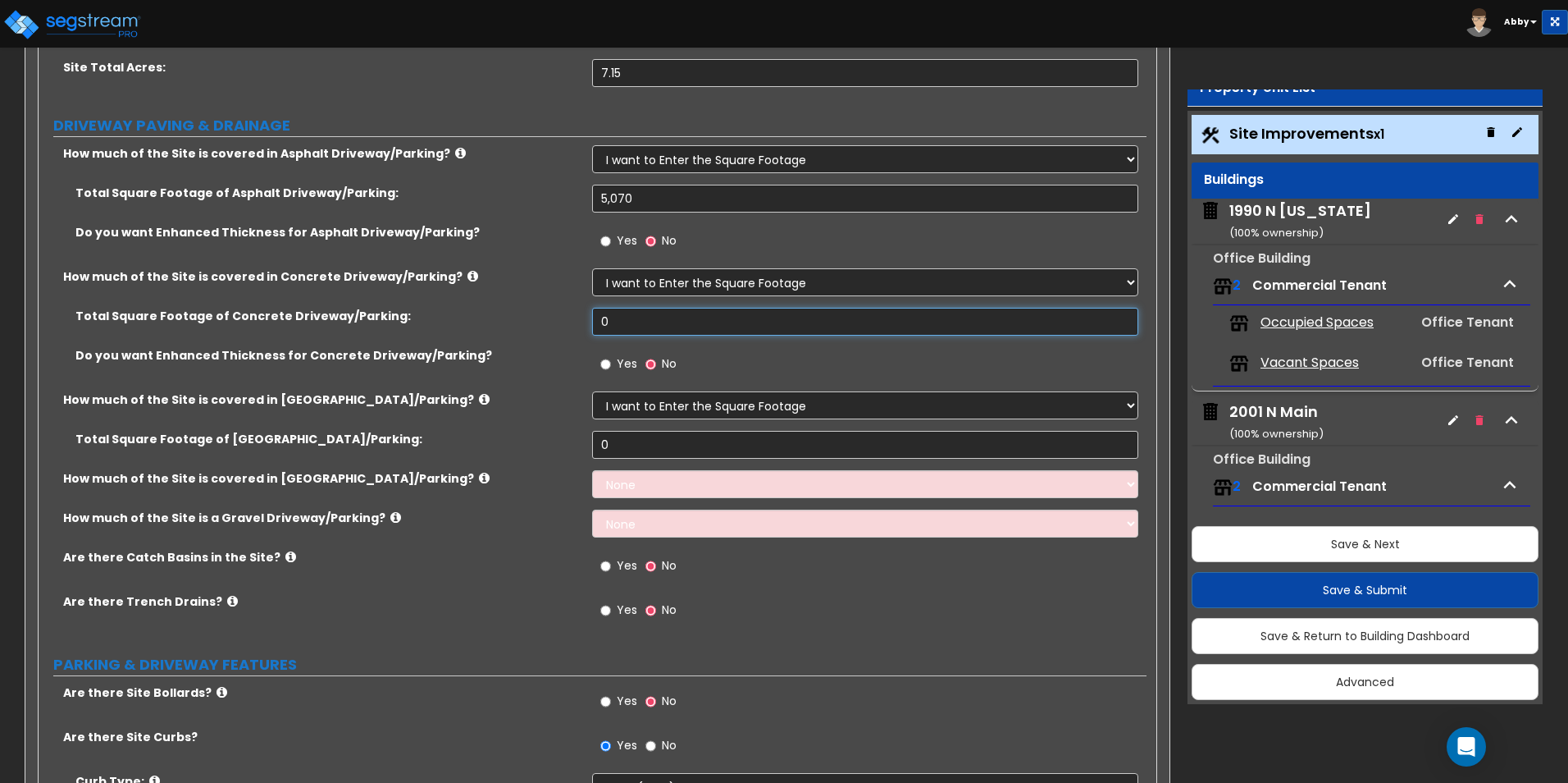
click at [627, 322] on input "0" at bounding box center [865, 322] width 546 height 28
drag, startPoint x: 659, startPoint y: 320, endPoint x: 598, endPoint y: 314, distance: 61.3
click at [598, 314] on input "10,000" at bounding box center [865, 322] width 546 height 28
type input "10,000"
click at [629, 444] on input "0" at bounding box center [865, 445] width 546 height 28
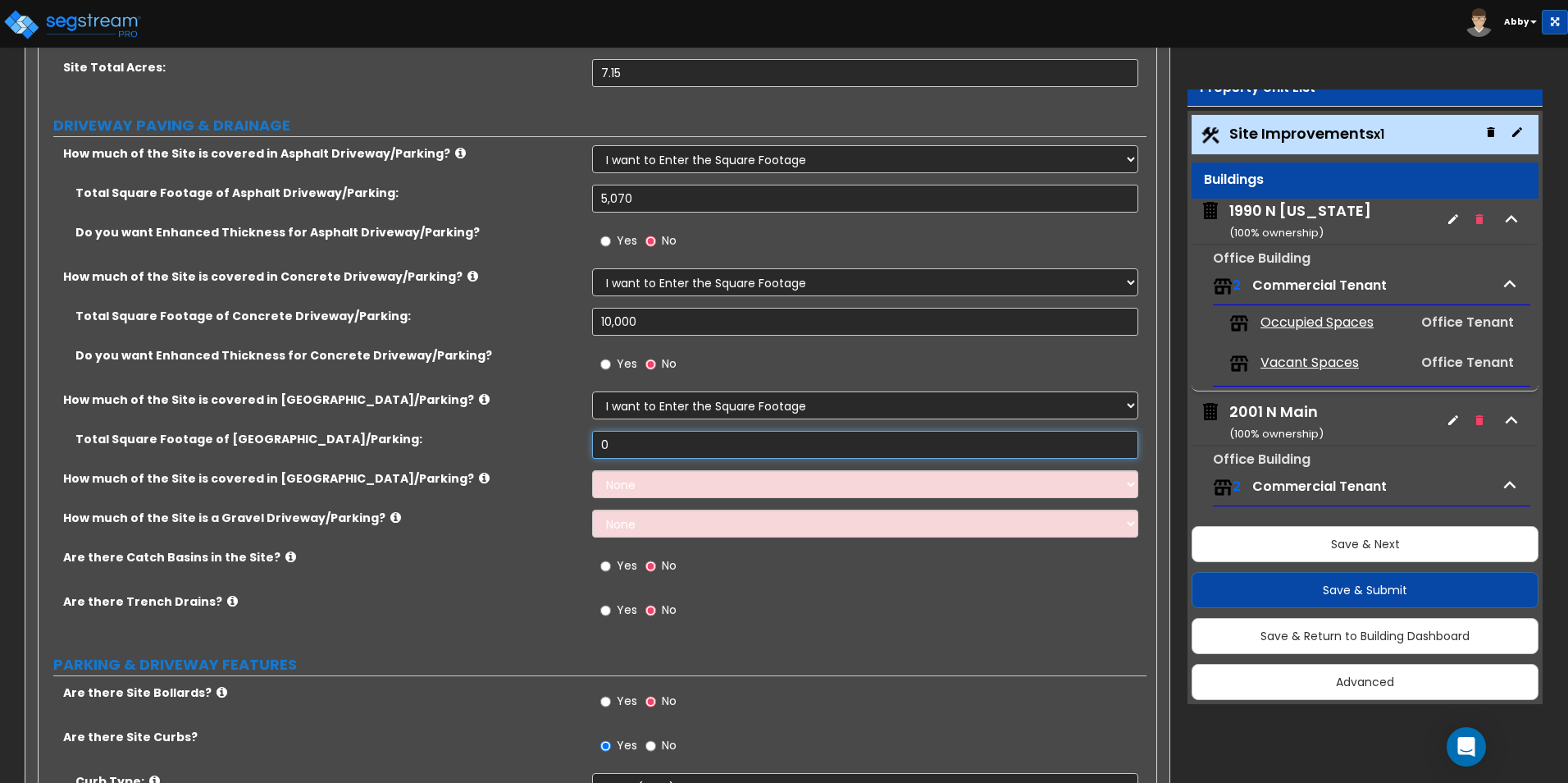
scroll to position [328, 0]
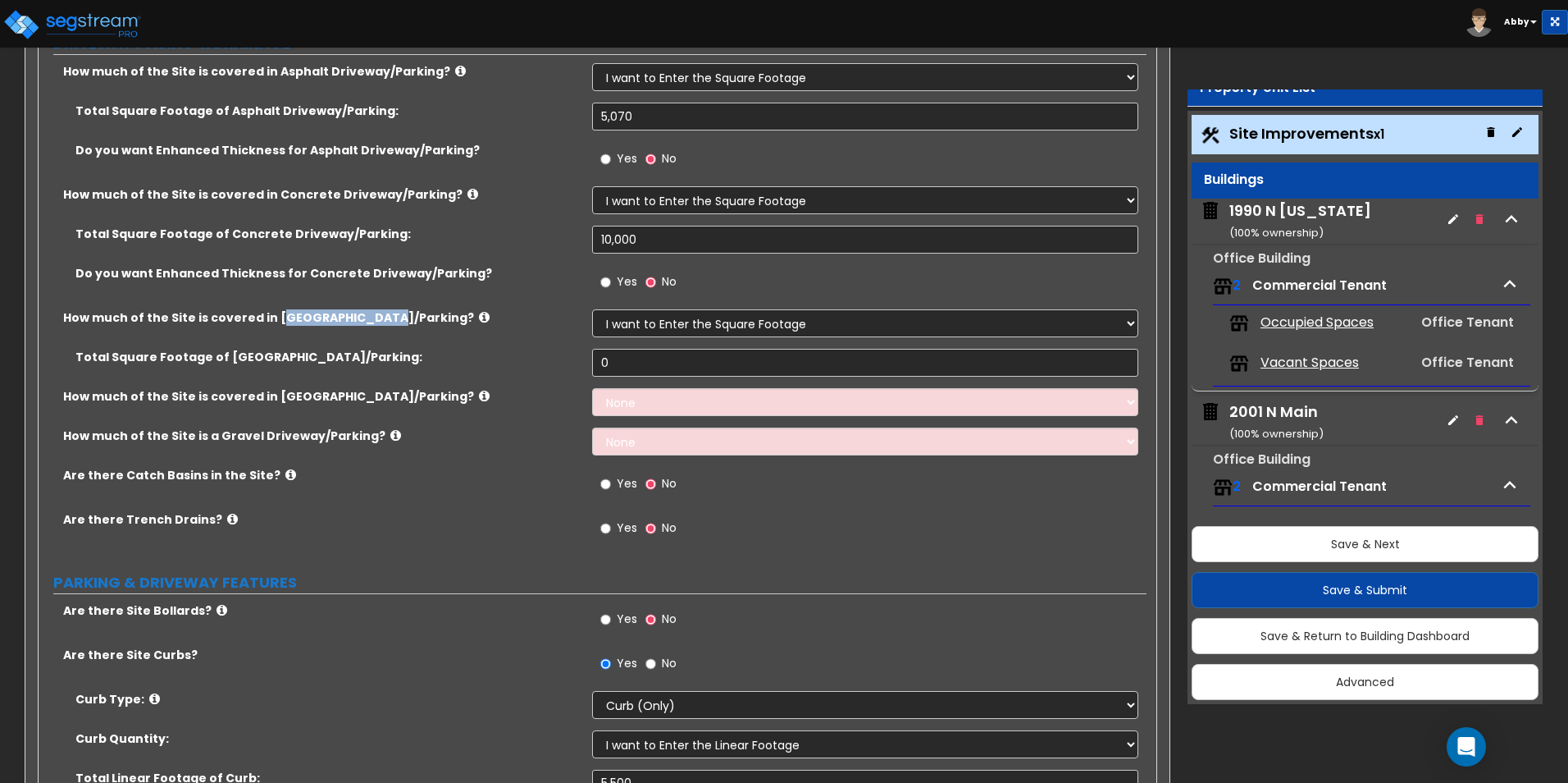
drag, startPoint x: 270, startPoint y: 309, endPoint x: 367, endPoint y: 318, distance: 97.4
click at [367, 318] on label "How much of the Site is covered in Brick Driveway/Parking?" at bounding box center [322, 318] width 517 height 16
click at [640, 359] on input "0" at bounding box center [865, 363] width 546 height 28
type input "65,600"
drag, startPoint x: 637, startPoint y: 240, endPoint x: 597, endPoint y: 245, distance: 40.3
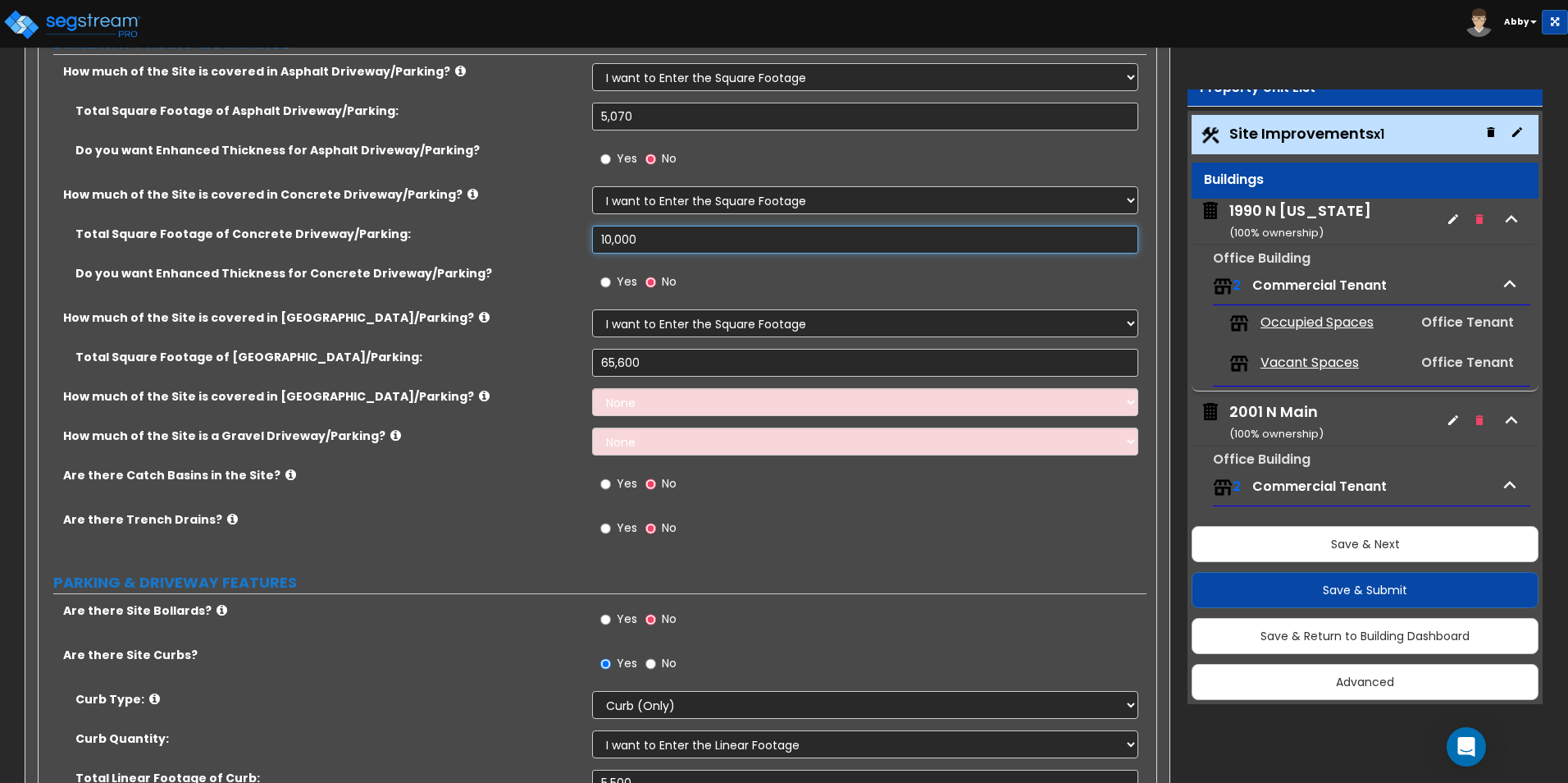
click at [597, 245] on input "10,000" at bounding box center [865, 240] width 546 height 28
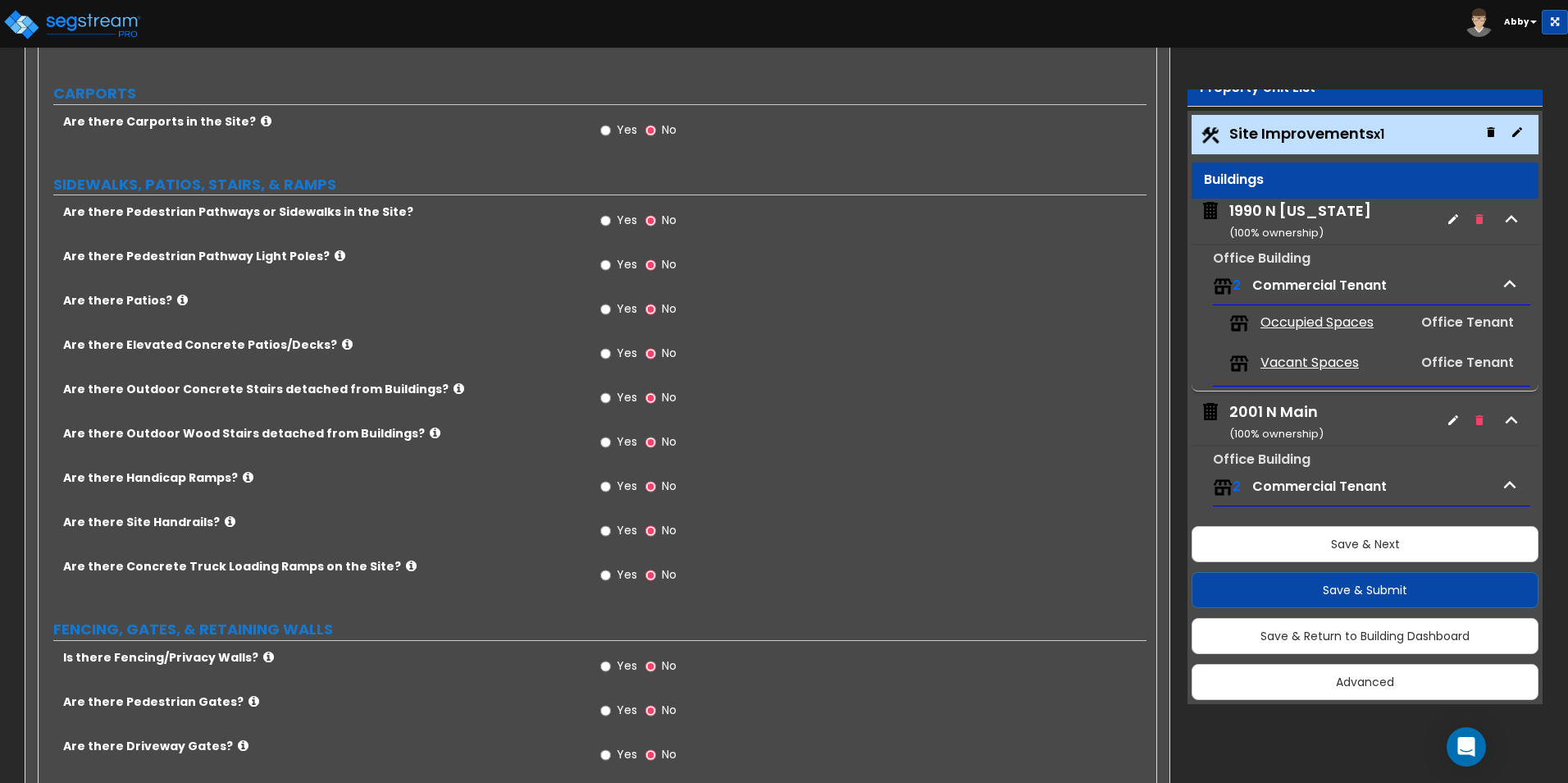
scroll to position [1641, 0]
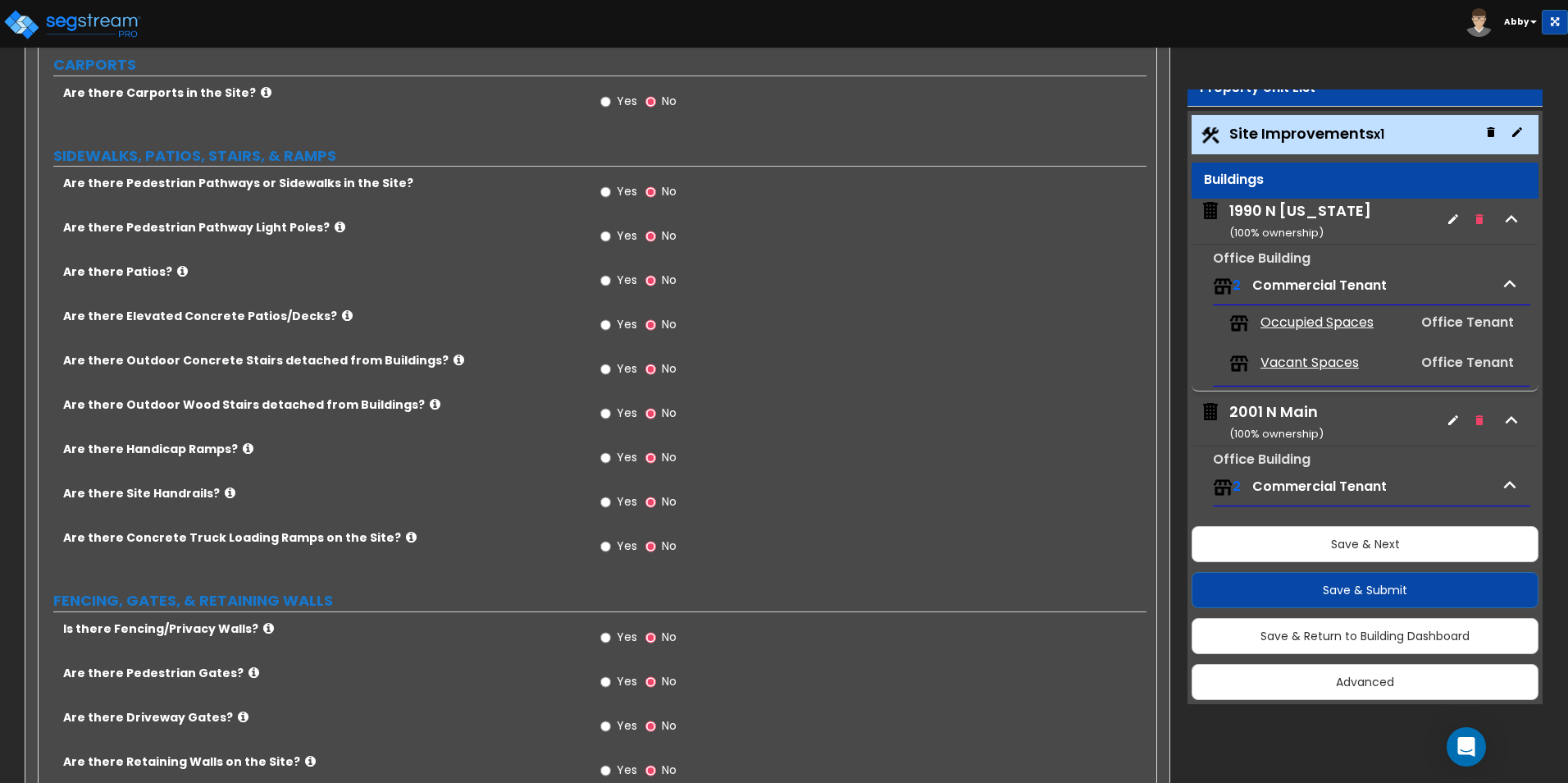
type input "24,600"
click at [602, 185] on input "Yes" at bounding box center [606, 192] width 11 height 18
radio input "true"
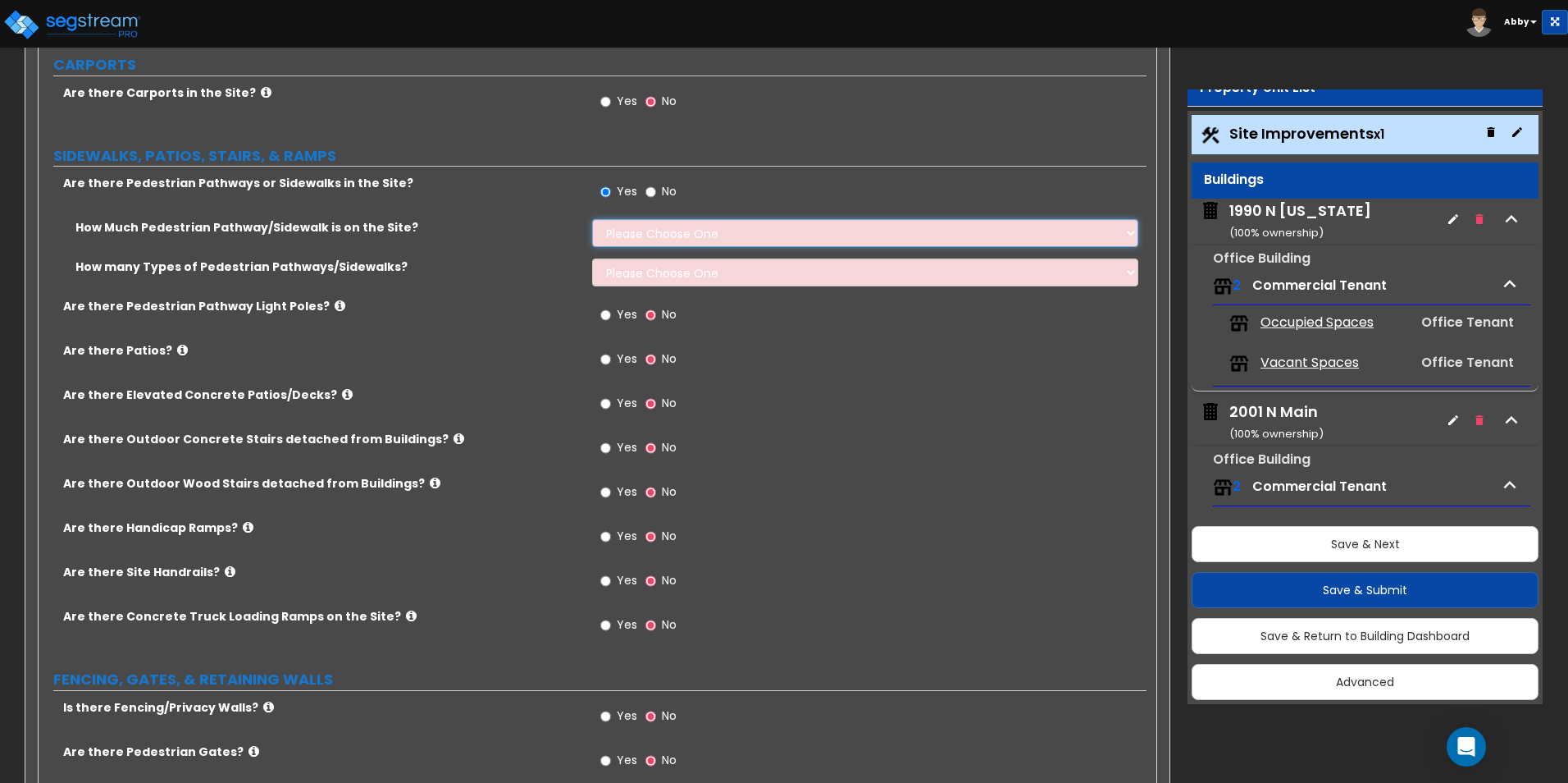
click at [612, 225] on select "Please Choose One I Don't Know, Please Estimate For Me Enter Linear Footage" at bounding box center [865, 233] width 546 height 28
select select "2"
click at [592, 219] on select "Please Choose One I Don't Know, Please Estimate For Me Enter Linear Footage" at bounding box center [865, 233] width 546 height 28
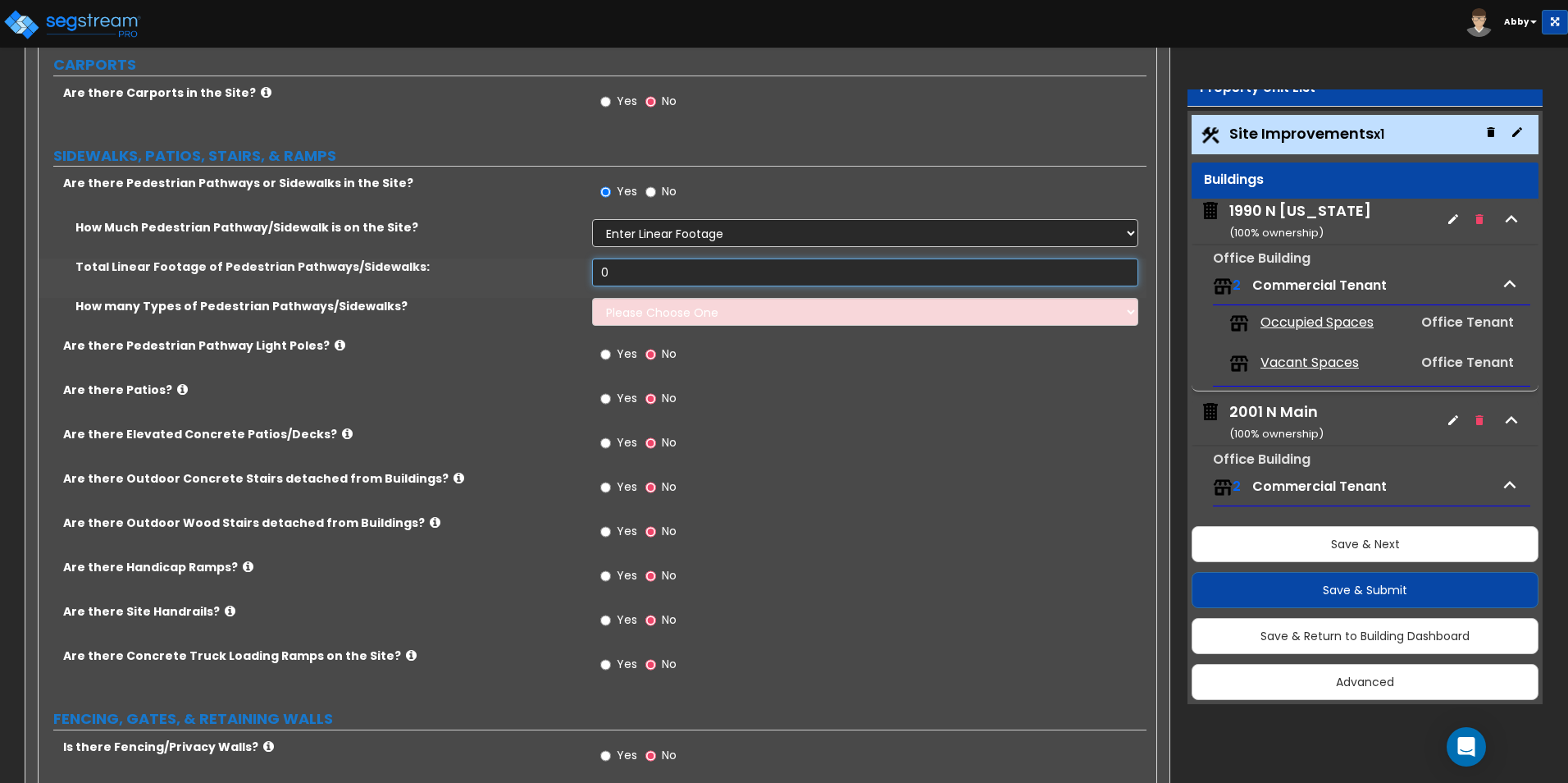
click at [607, 264] on input "0" at bounding box center [865, 272] width 546 height 28
type input "2,500"
click at [610, 305] on select "Please Choose One 1 2 3" at bounding box center [865, 312] width 546 height 28
select select "1"
click at [592, 298] on select "Please Choose One 1 2 3" at bounding box center [865, 312] width 546 height 28
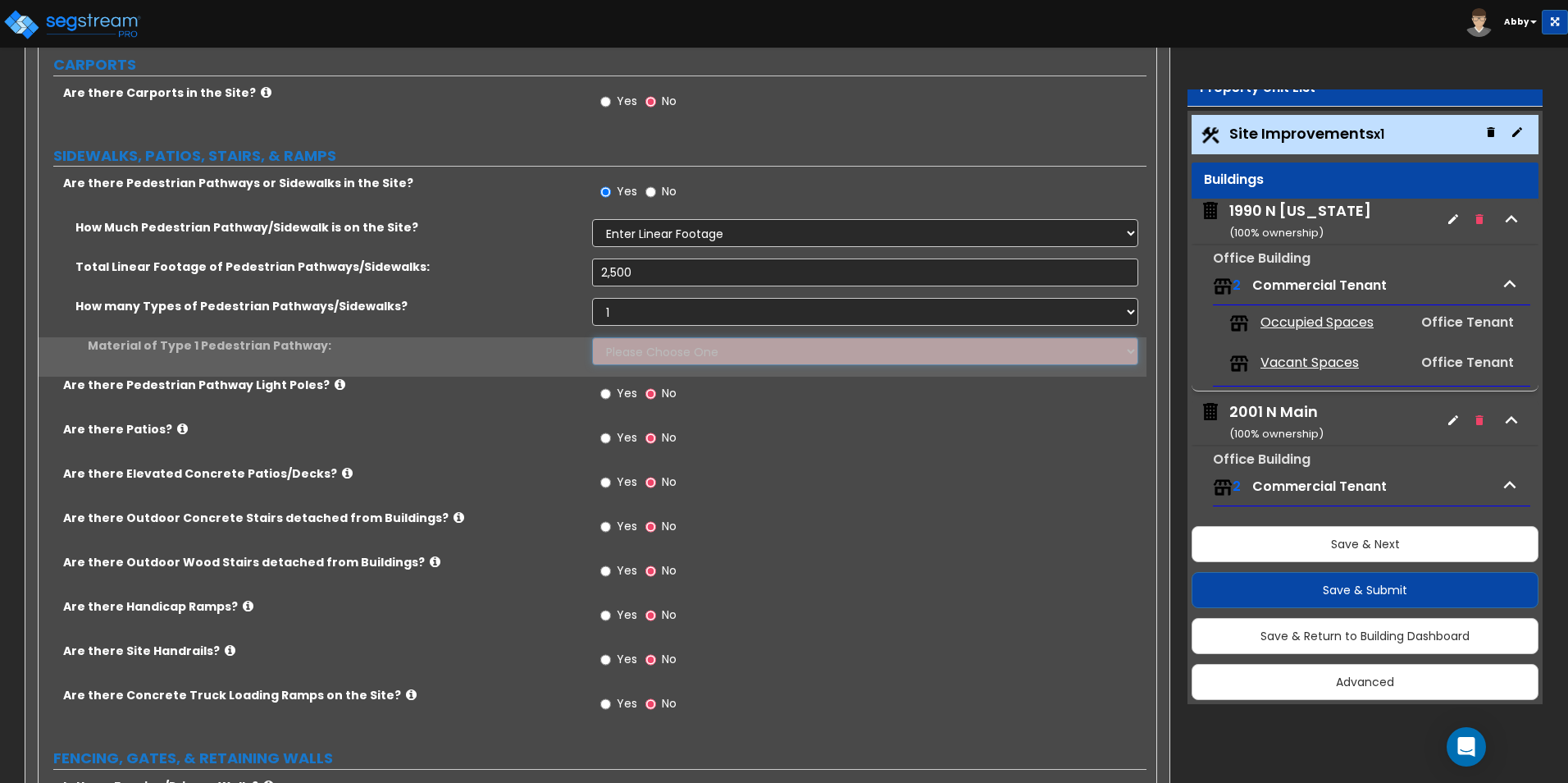
click at [619, 350] on select "Please Choose One Bare Concrete Stamped Concrete Brick Pavers Stone Pavers Wood…" at bounding box center [865, 351] width 546 height 28
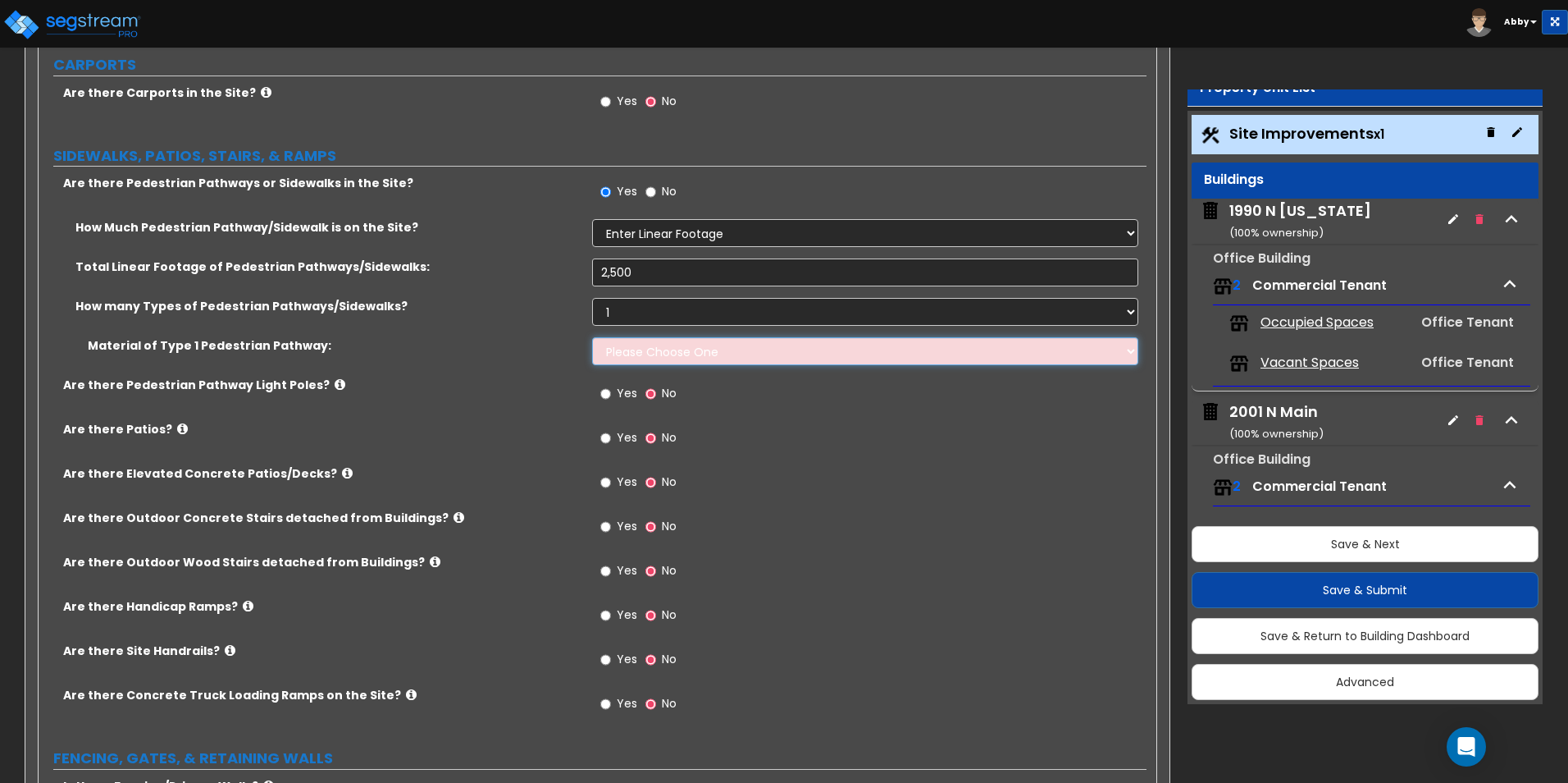
select select "1"
click at [592, 337] on select "Please Choose One Bare Concrete Stamped Concrete Brick Pavers Stone Pavers Wood…" at bounding box center [865, 351] width 546 height 28
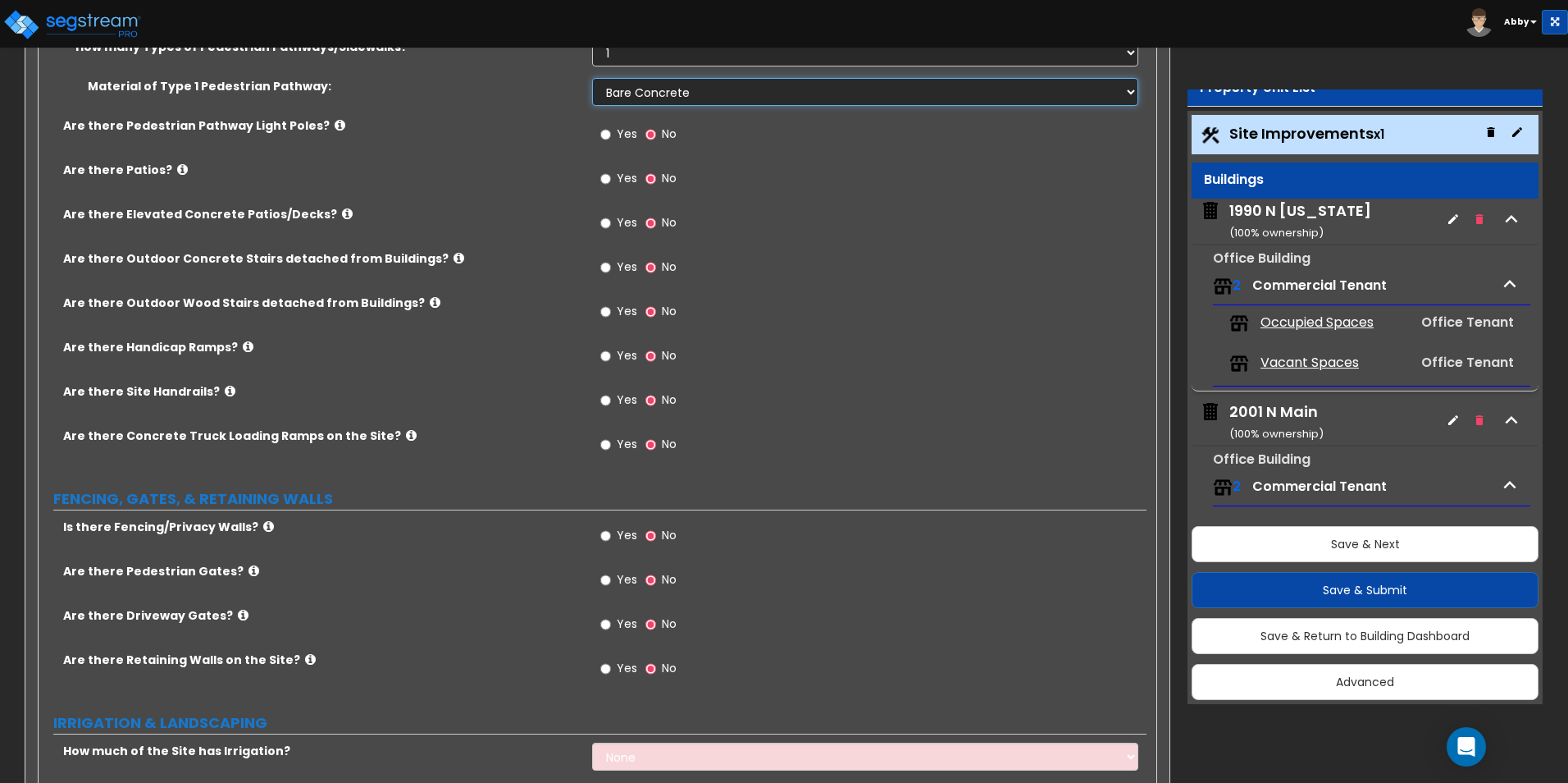
scroll to position [1805, 0]
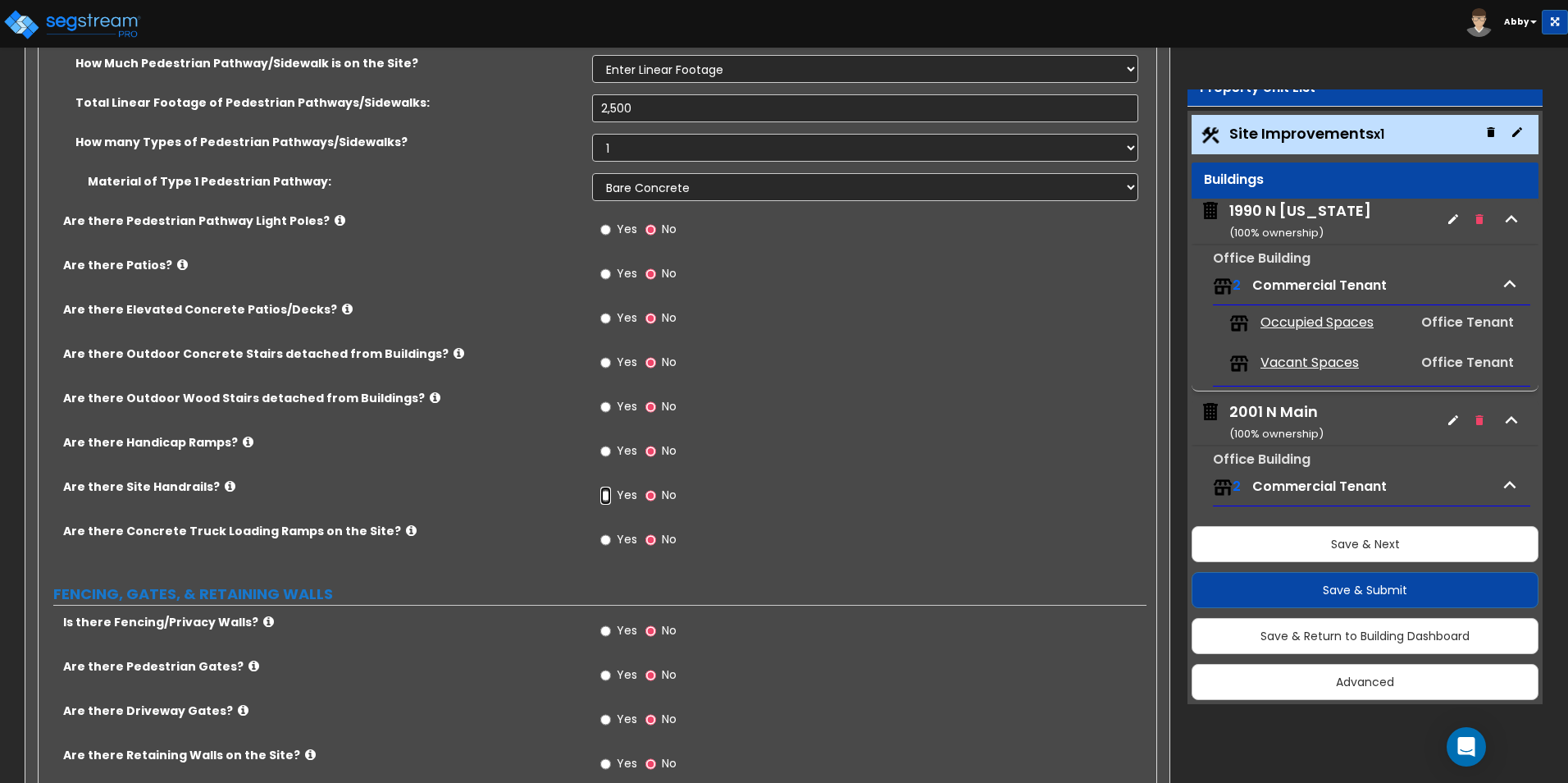
click at [607, 496] on input "Yes" at bounding box center [606, 496] width 11 height 18
radio input "true"
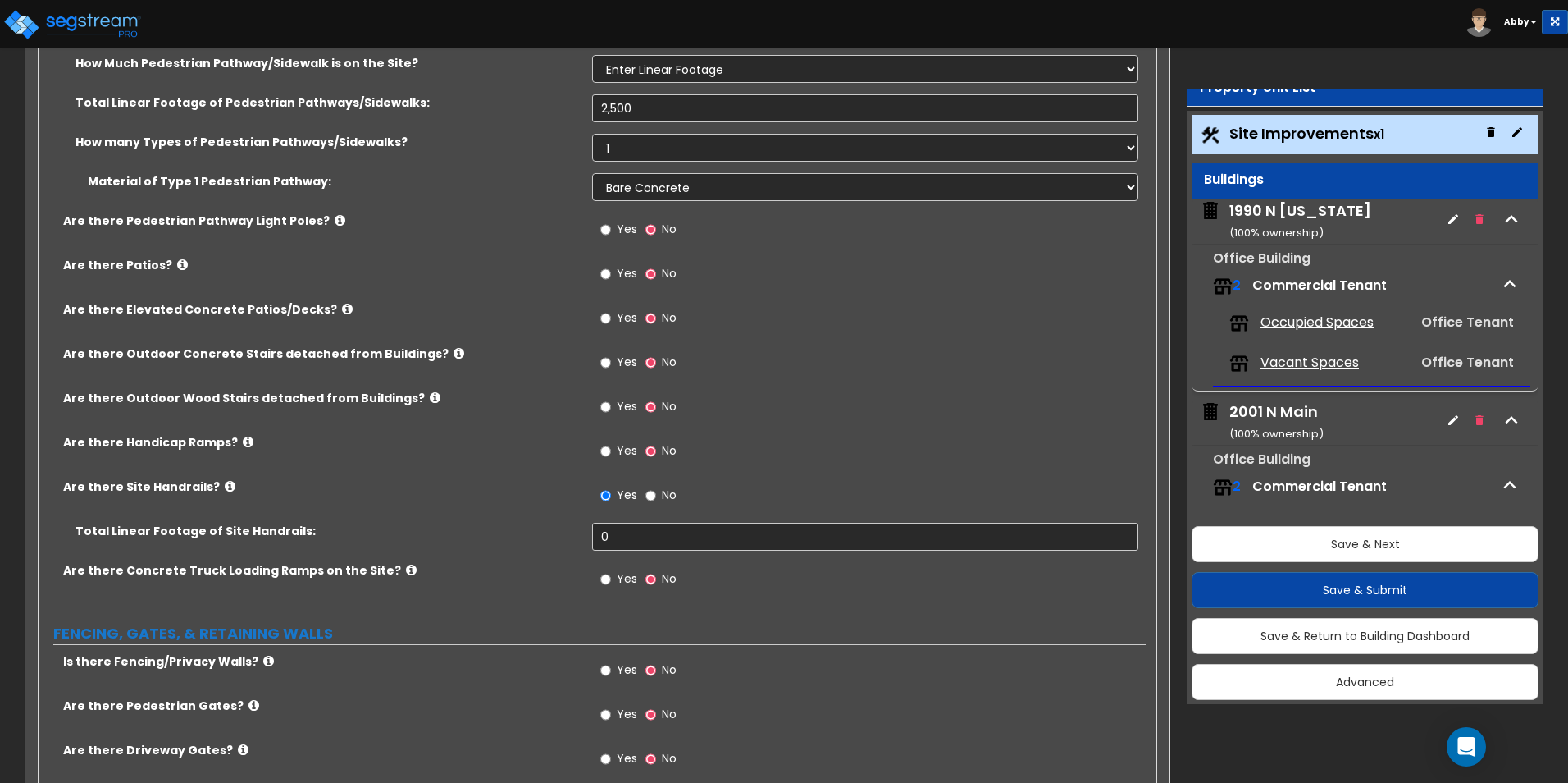
click at [597, 452] on div "Yes No" at bounding box center [638, 453] width 93 height 38
click at [604, 452] on input "Yes" at bounding box center [606, 451] width 11 height 18
radio input "true"
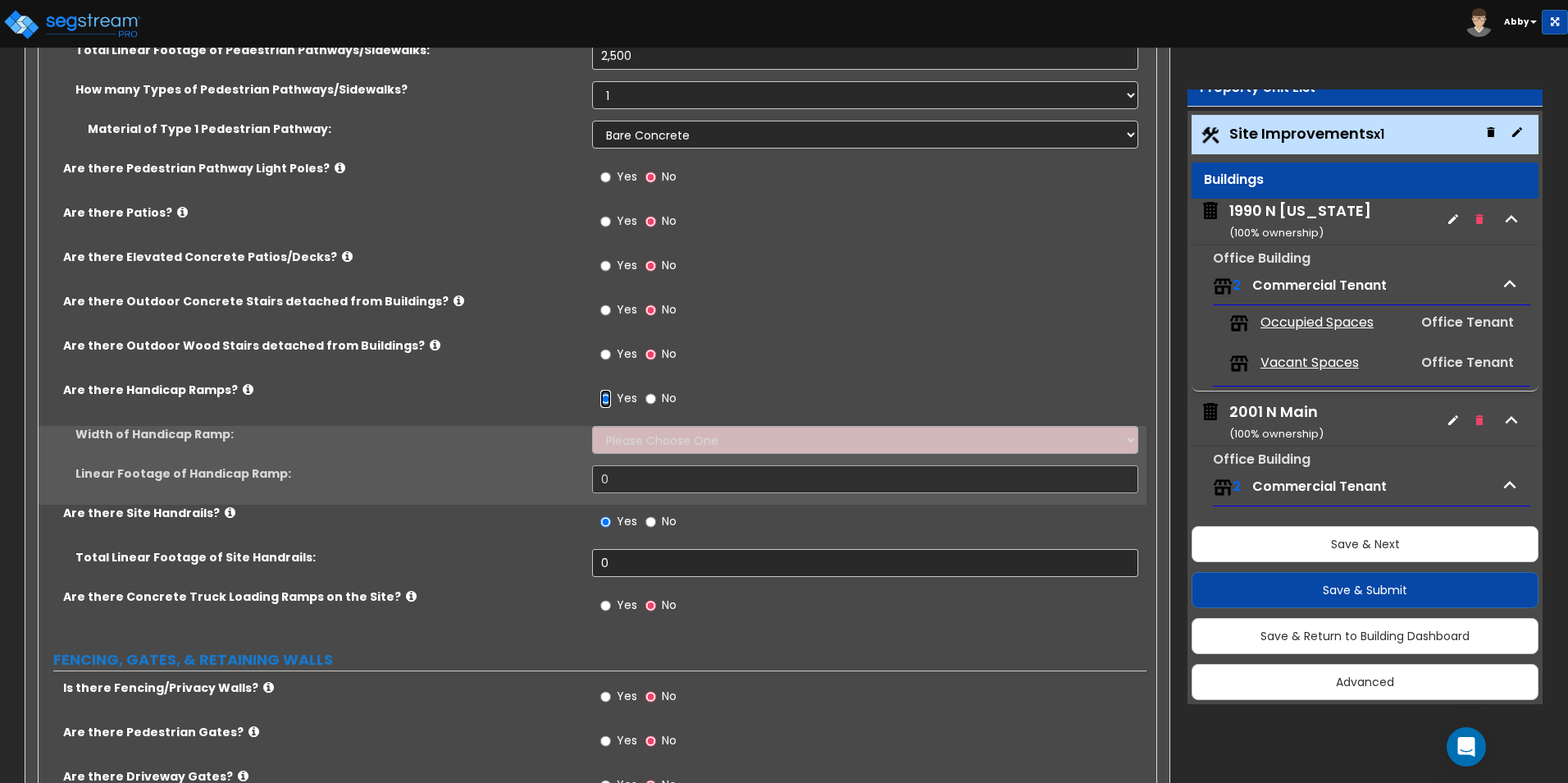
scroll to position [1887, 0]
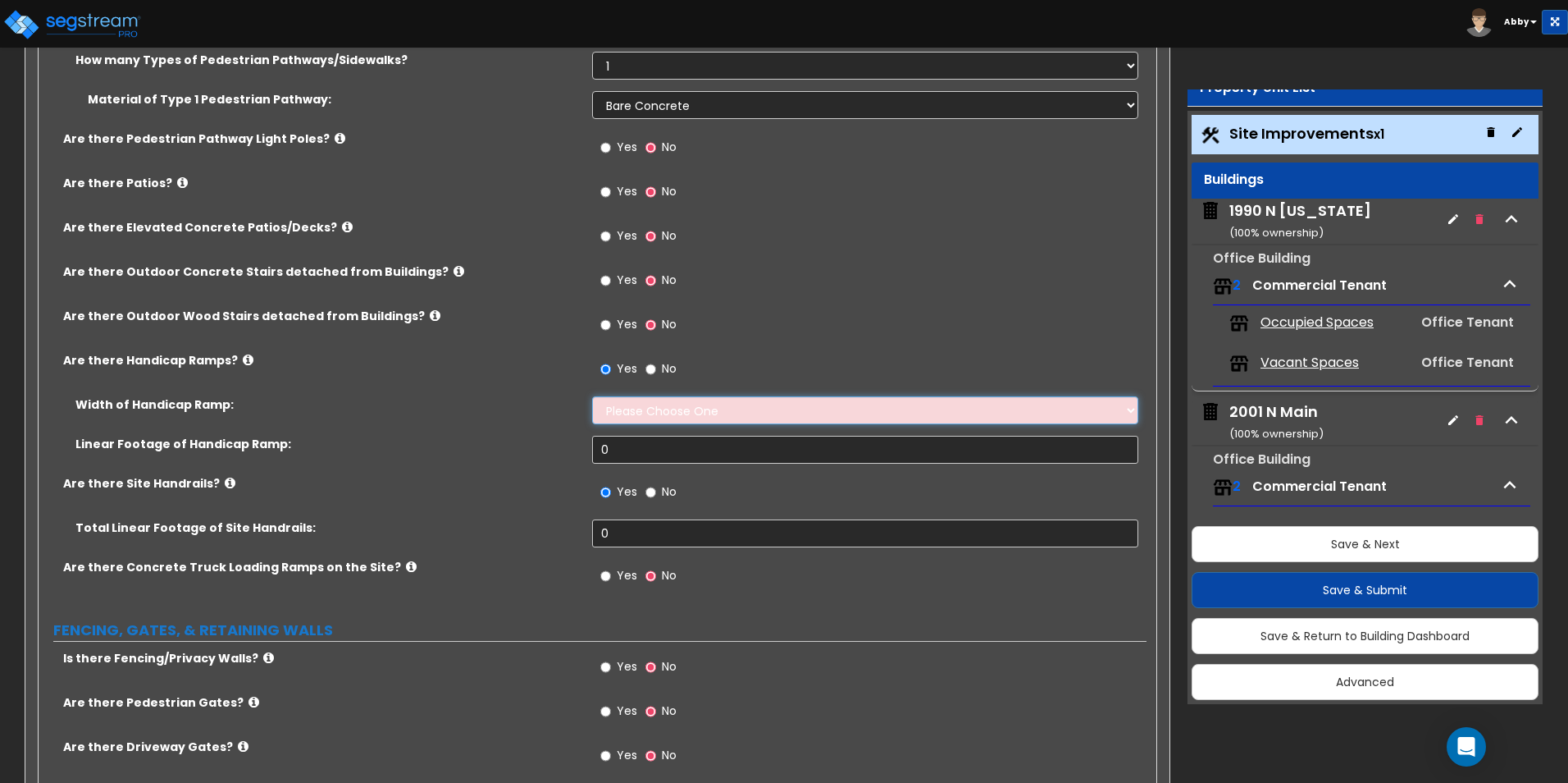
click at [638, 414] on select "Please Choose One 3' width 5' width" at bounding box center [865, 410] width 546 height 28
select select "2"
click at [592, 396] on select "Please Choose One 3' width 5' width" at bounding box center [865, 410] width 546 height 28
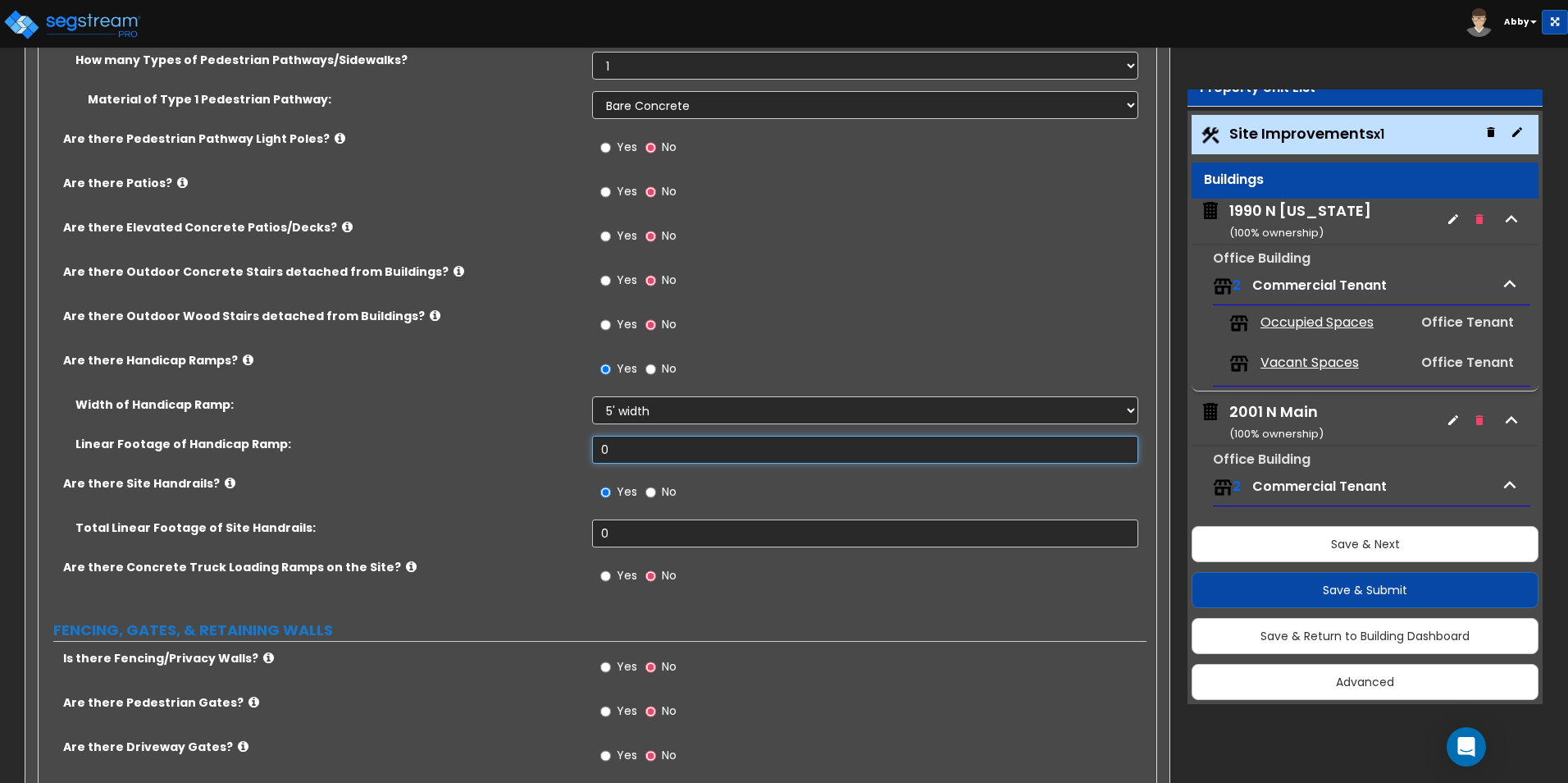
click at [626, 456] on input "0" at bounding box center [865, 450] width 546 height 28
type input "740"
click at [619, 529] on input "0" at bounding box center [865, 533] width 546 height 28
type input "400"
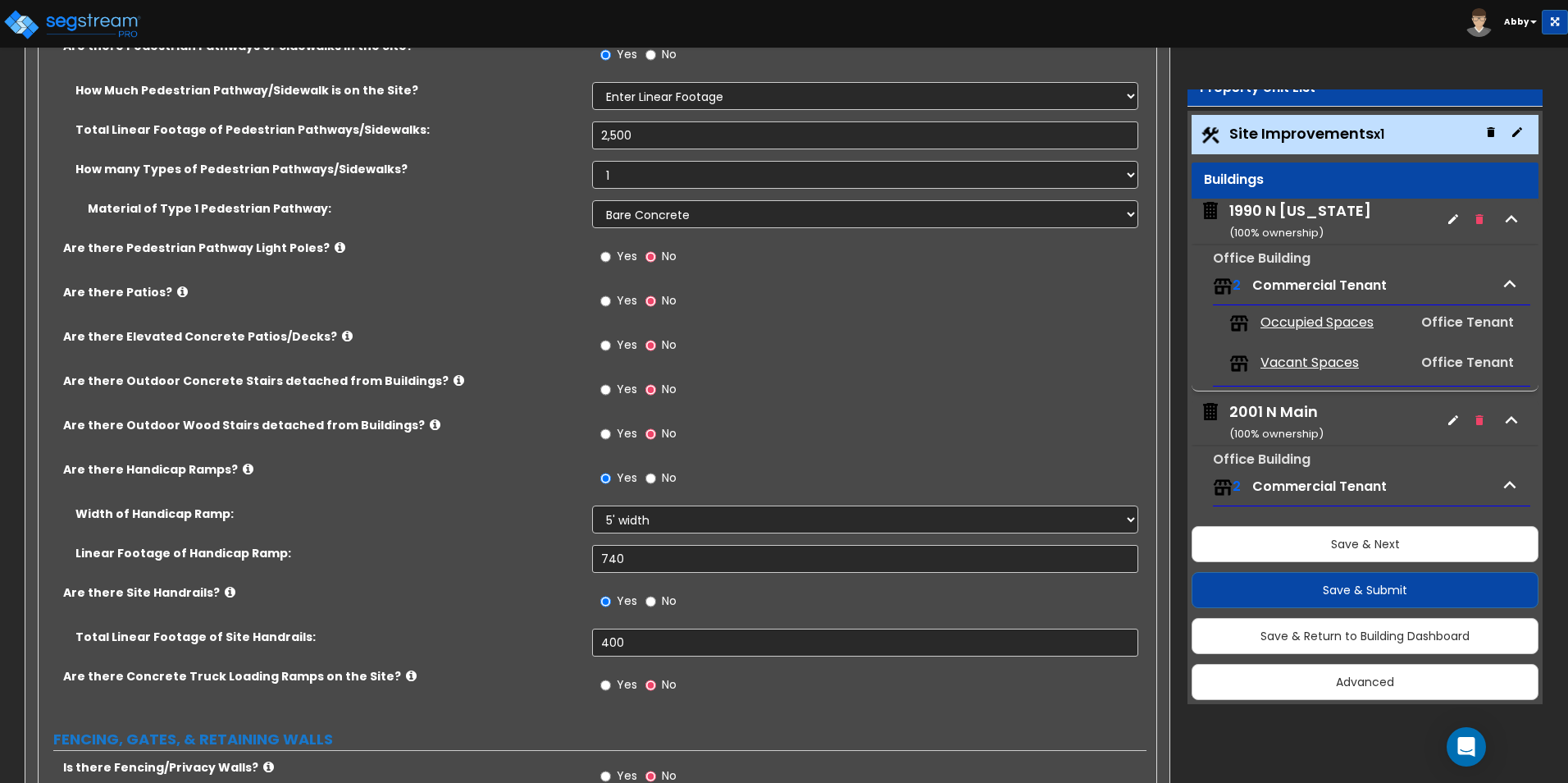
scroll to position [1815, 0]
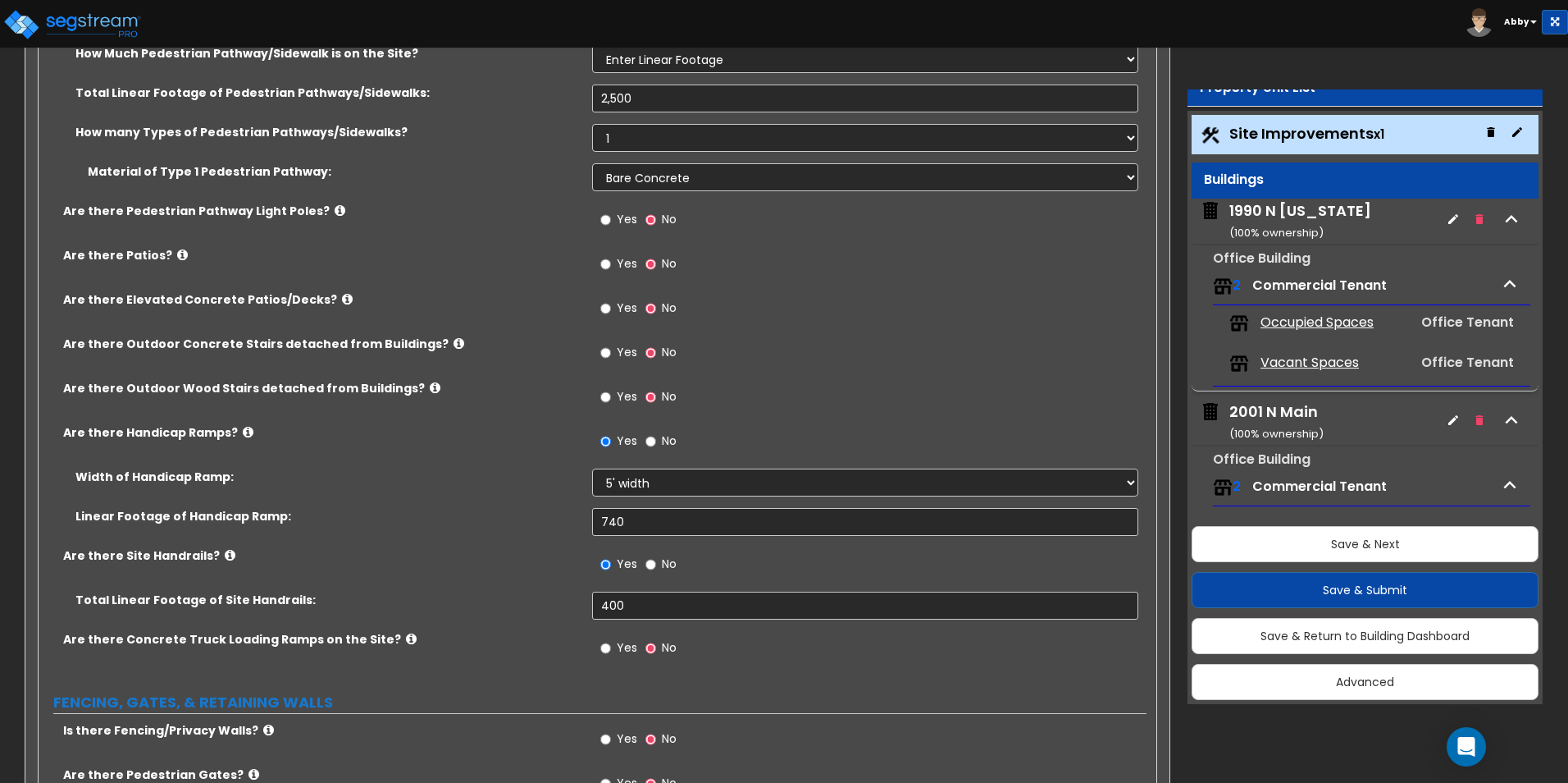
click at [615, 354] on label "Yes" at bounding box center [619, 355] width 37 height 28
click at [611, 354] on input "Yes" at bounding box center [606, 353] width 11 height 18
radio input "true"
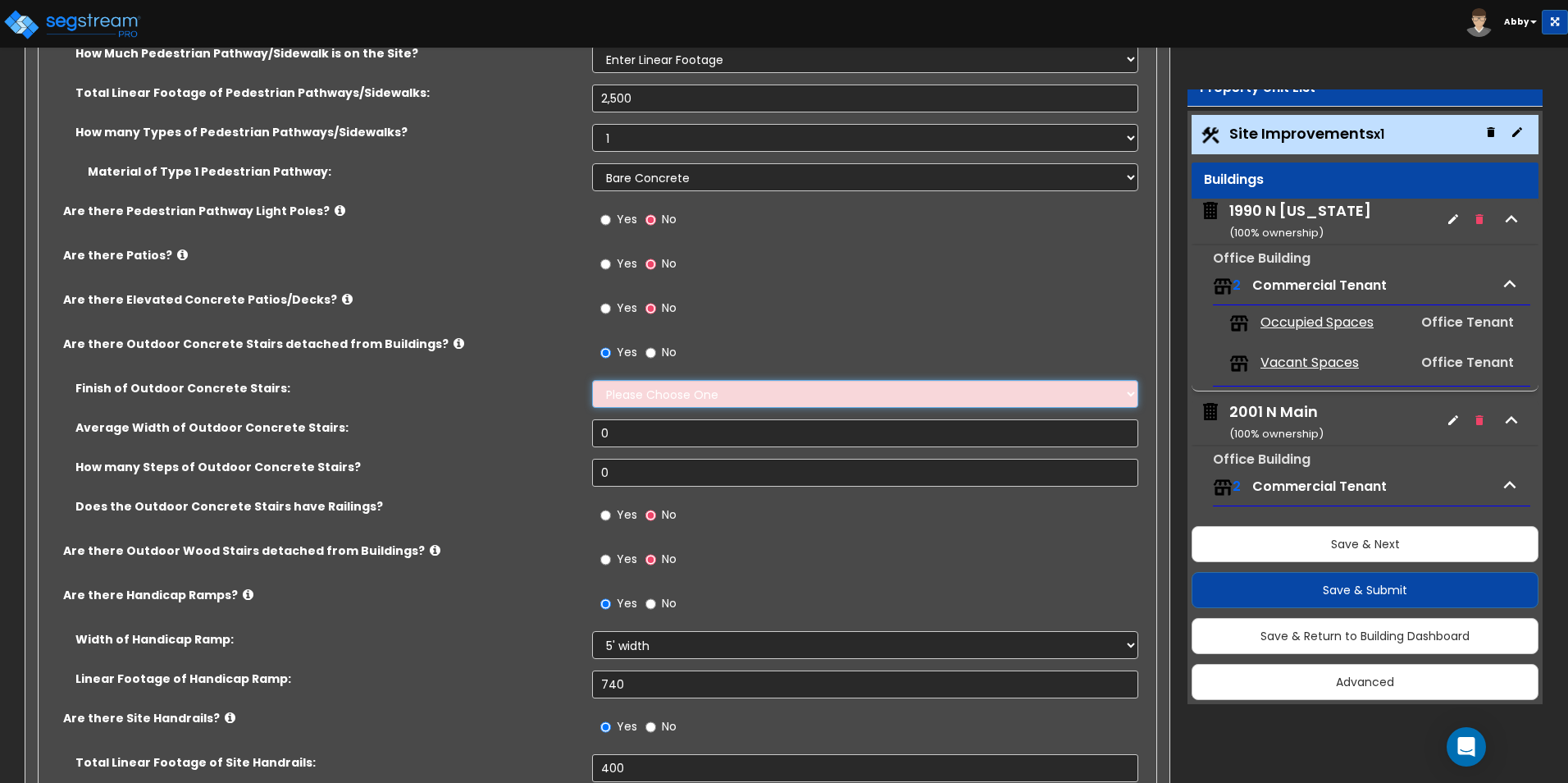
click at [676, 380] on select "Please Choose One Bare Concrete Exposed Aggregate Brick Paved Stone Paved" at bounding box center [865, 394] width 546 height 28
select select "1"
click at [592, 380] on select "Please Choose One Bare Concrete Exposed Aggregate Brick Paved Stone Paved" at bounding box center [865, 394] width 546 height 28
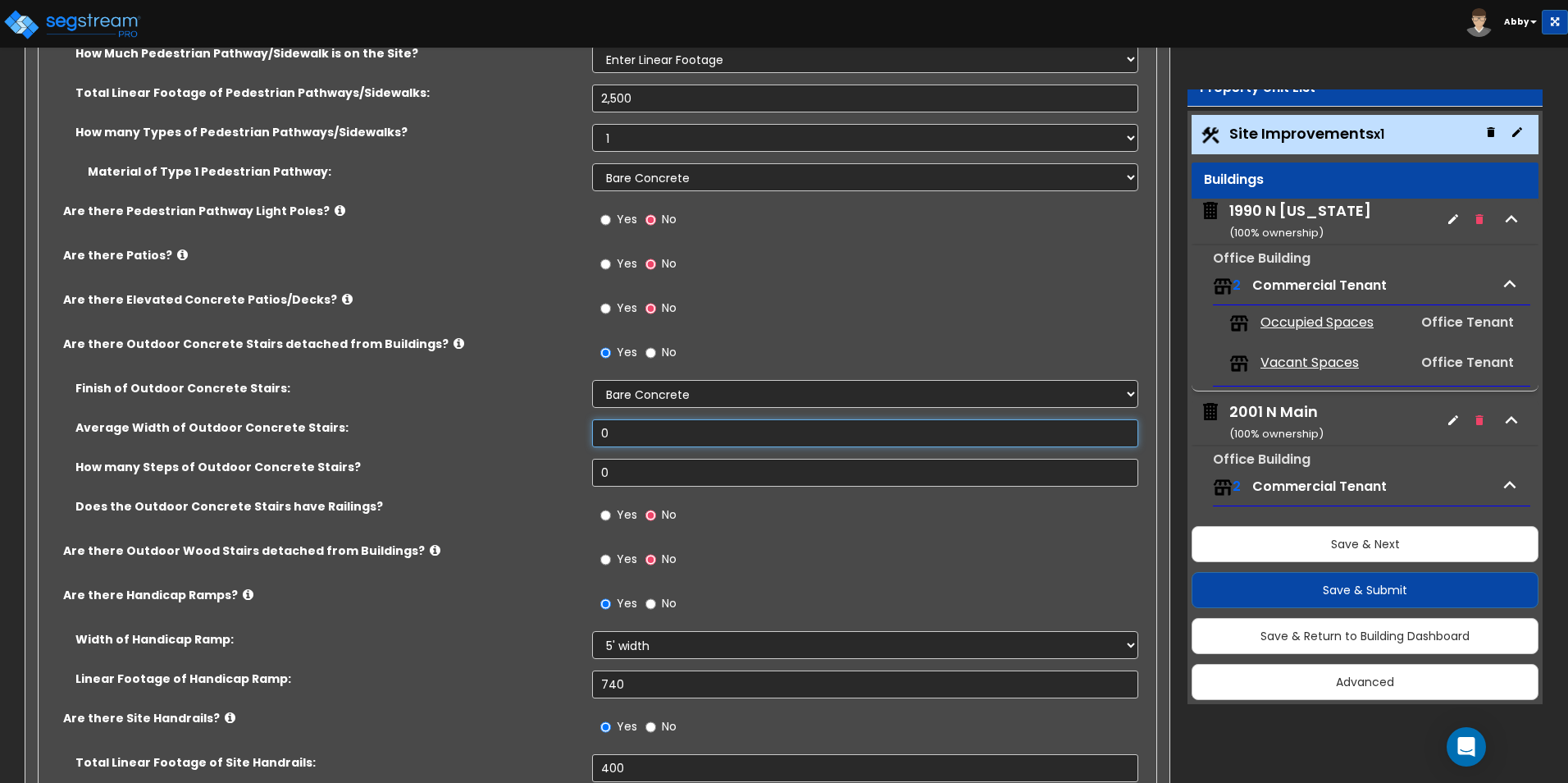
click at [670, 432] on input "0" at bounding box center [865, 433] width 546 height 28
type input "4"
click at [633, 474] on input "0" at bounding box center [865, 473] width 546 height 28
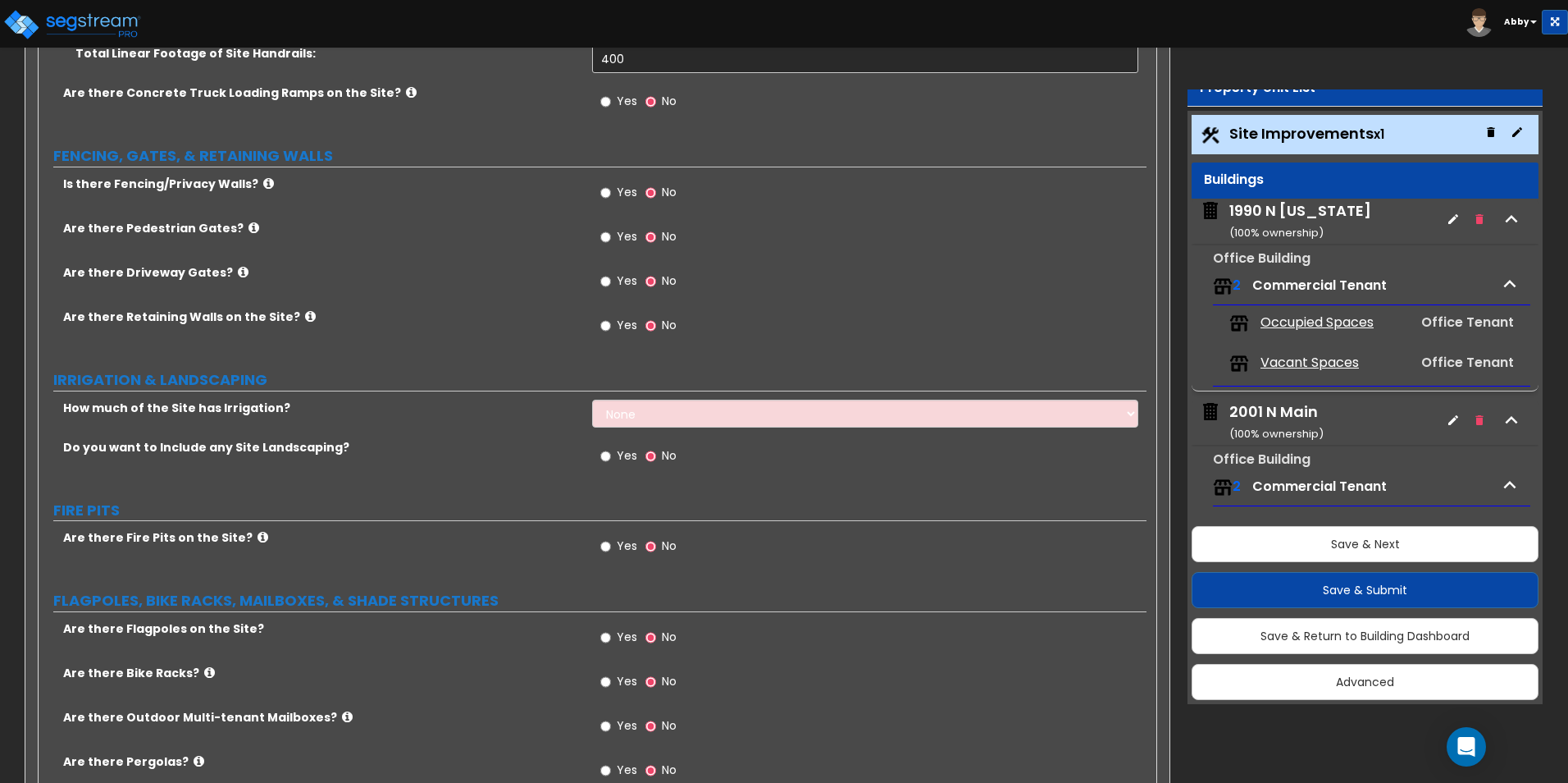
scroll to position [2553, 0]
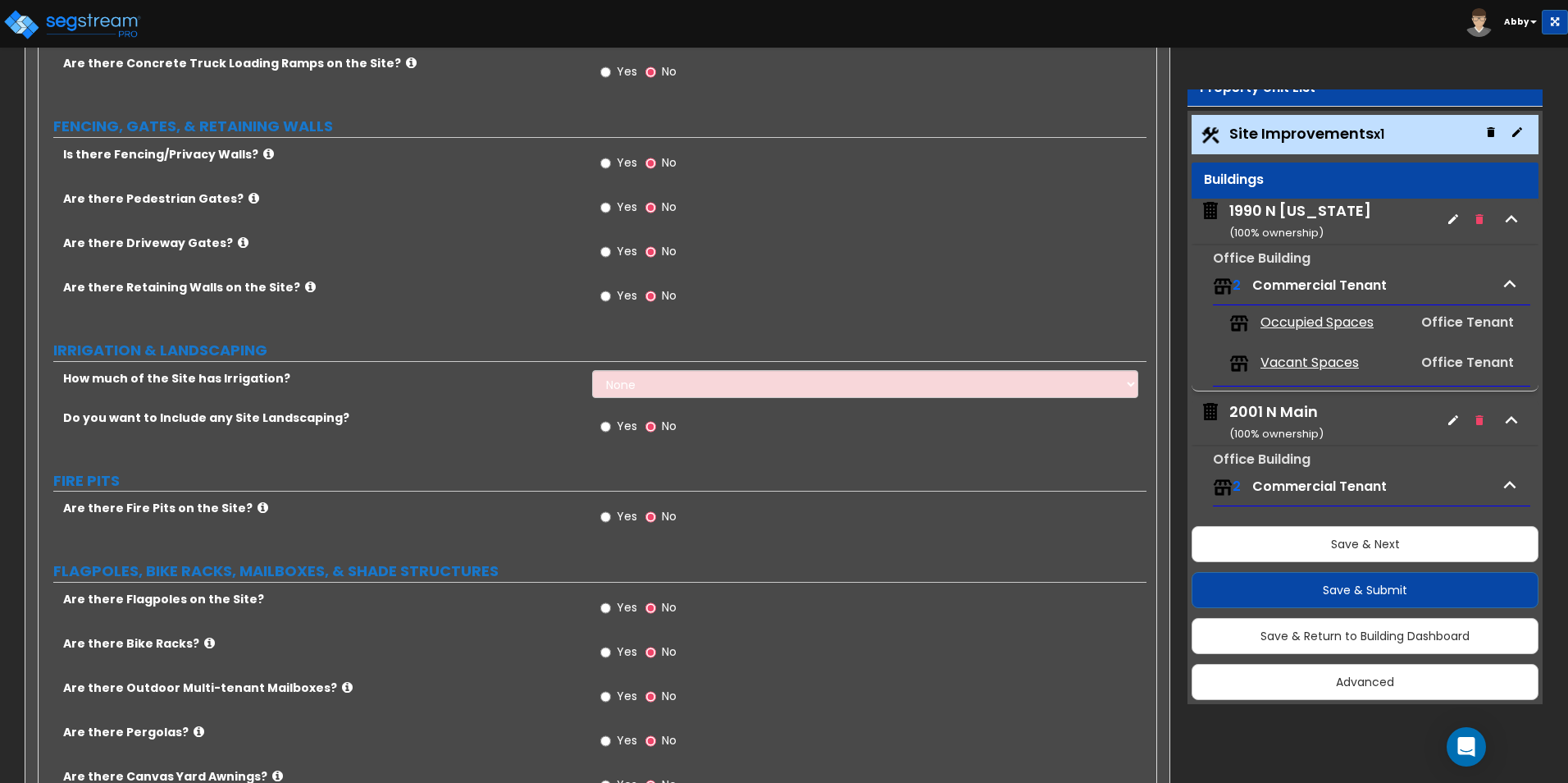
type input "500"
click at [625, 385] on select "None I want to Enter an Approximate Percentage I want to Enter the Square Foota…" at bounding box center [865, 384] width 546 height 28
select select "2"
click at [592, 370] on select "None I want to Enter an Approximate Percentage I want to Enter the Square Foota…" at bounding box center [865, 384] width 546 height 28
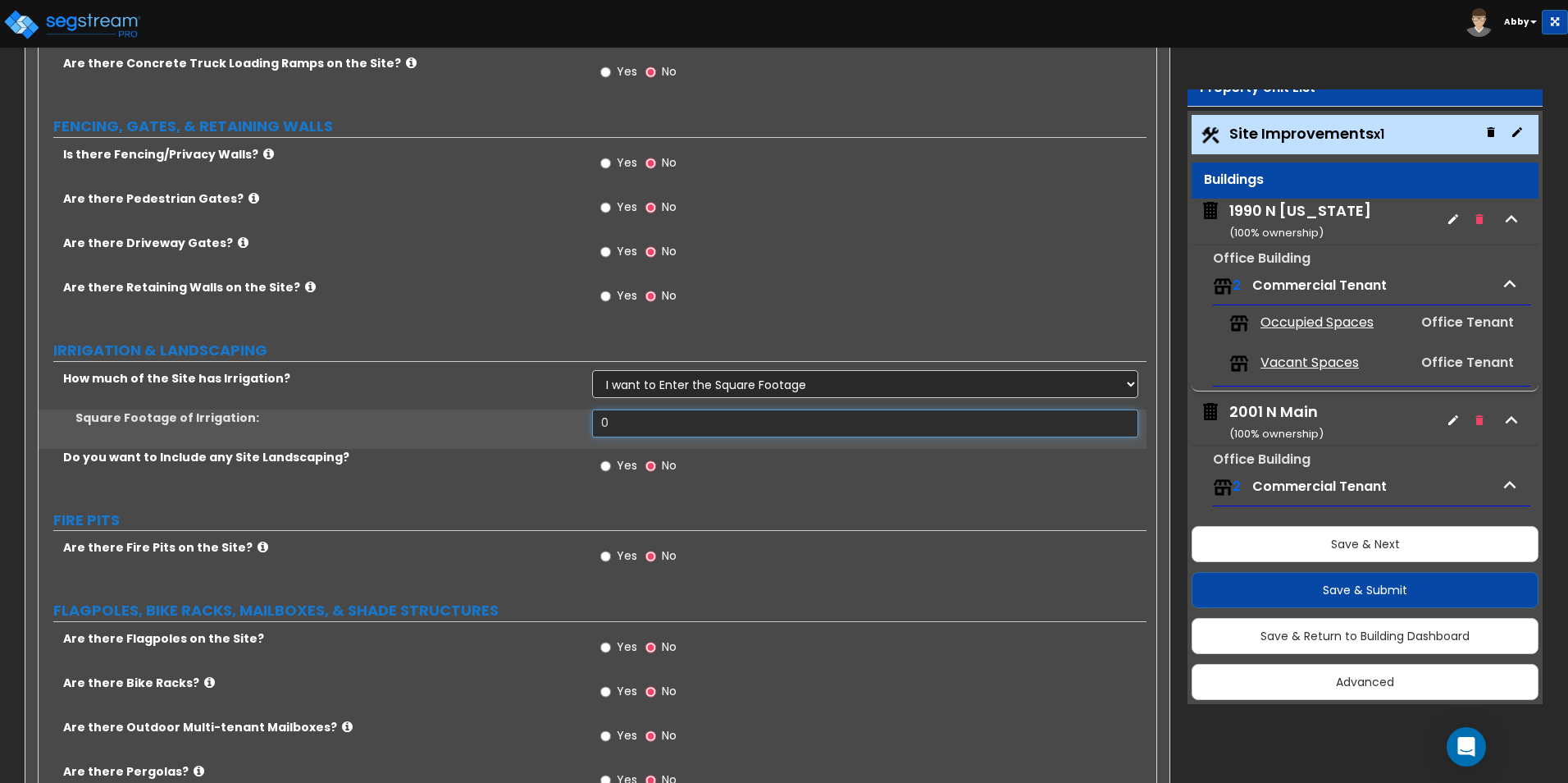
click at [620, 419] on input "0" at bounding box center [865, 424] width 546 height 28
type input "49,200"
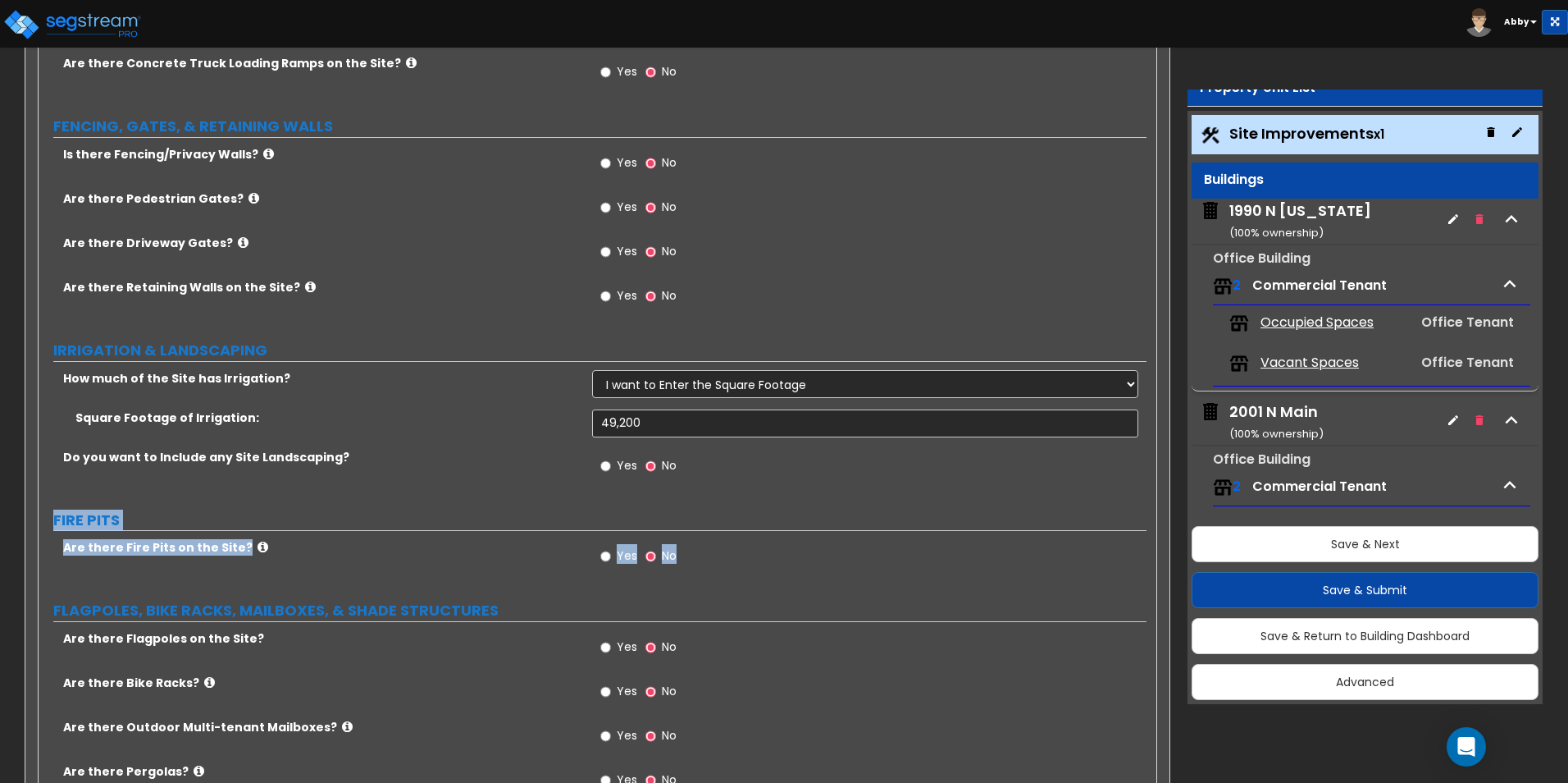
drag, startPoint x: 767, startPoint y: 536, endPoint x: 792, endPoint y: 483, distance: 58.6
drag, startPoint x: 792, startPoint y: 483, endPoint x: 729, endPoint y: 519, distance: 72.6
click at [729, 519] on label "FIRE PITS" at bounding box center [600, 520] width 1093 height 21
click at [720, 473] on div "Yes No" at bounding box center [869, 471] width 554 height 44
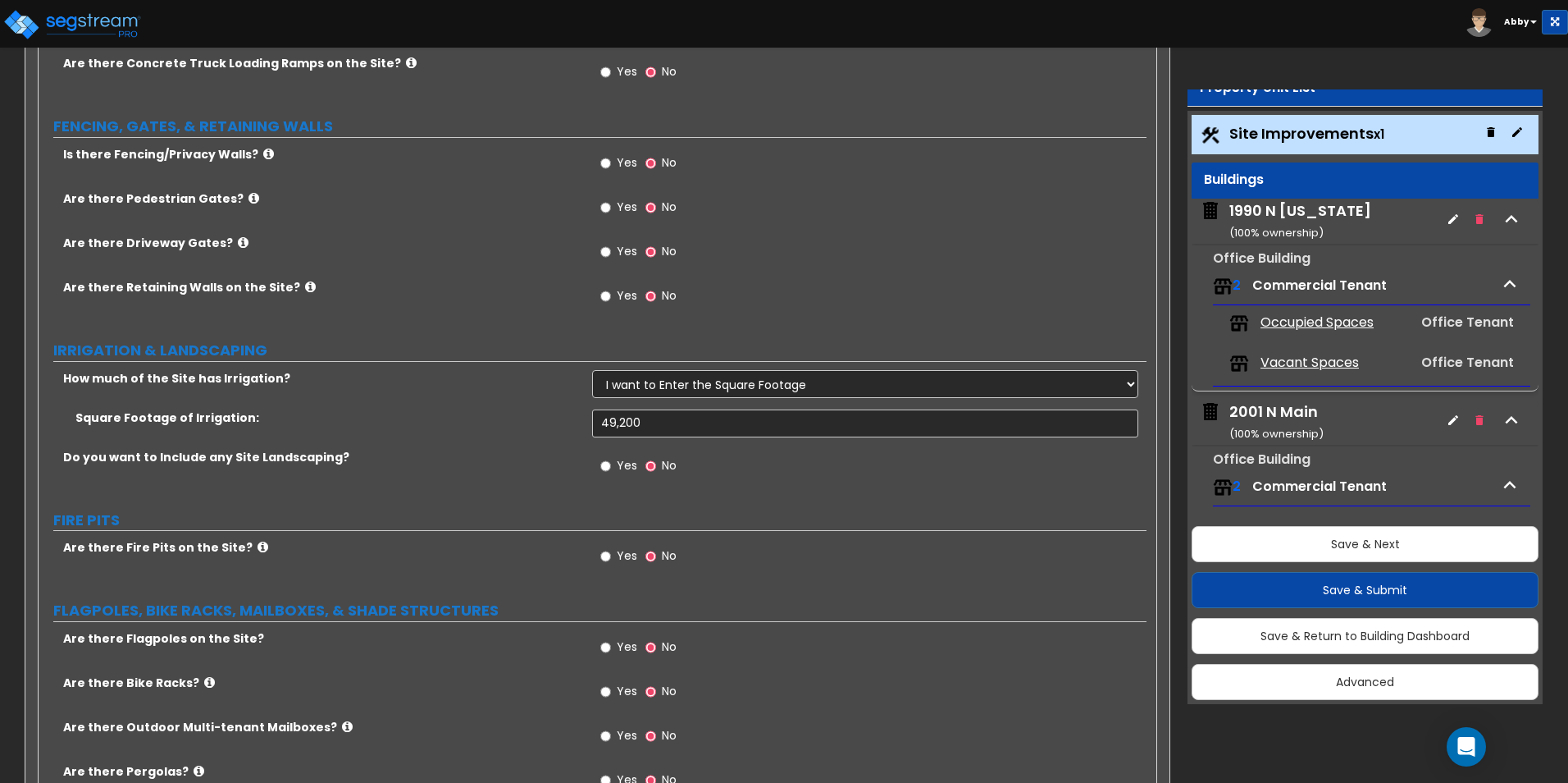
scroll to position [2635, 0]
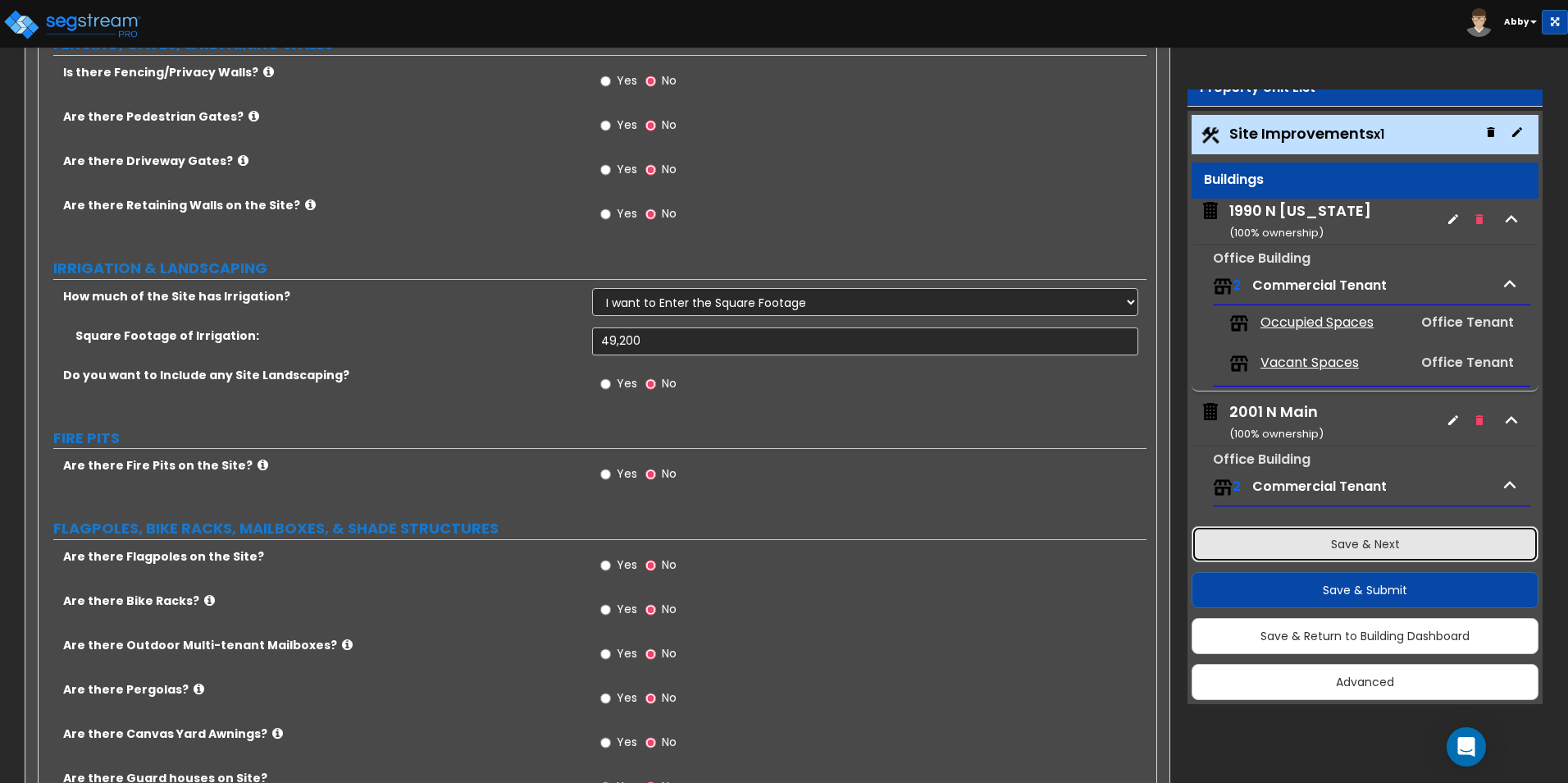
click at [994, 543] on button "Save & Next" at bounding box center [1365, 544] width 347 height 36
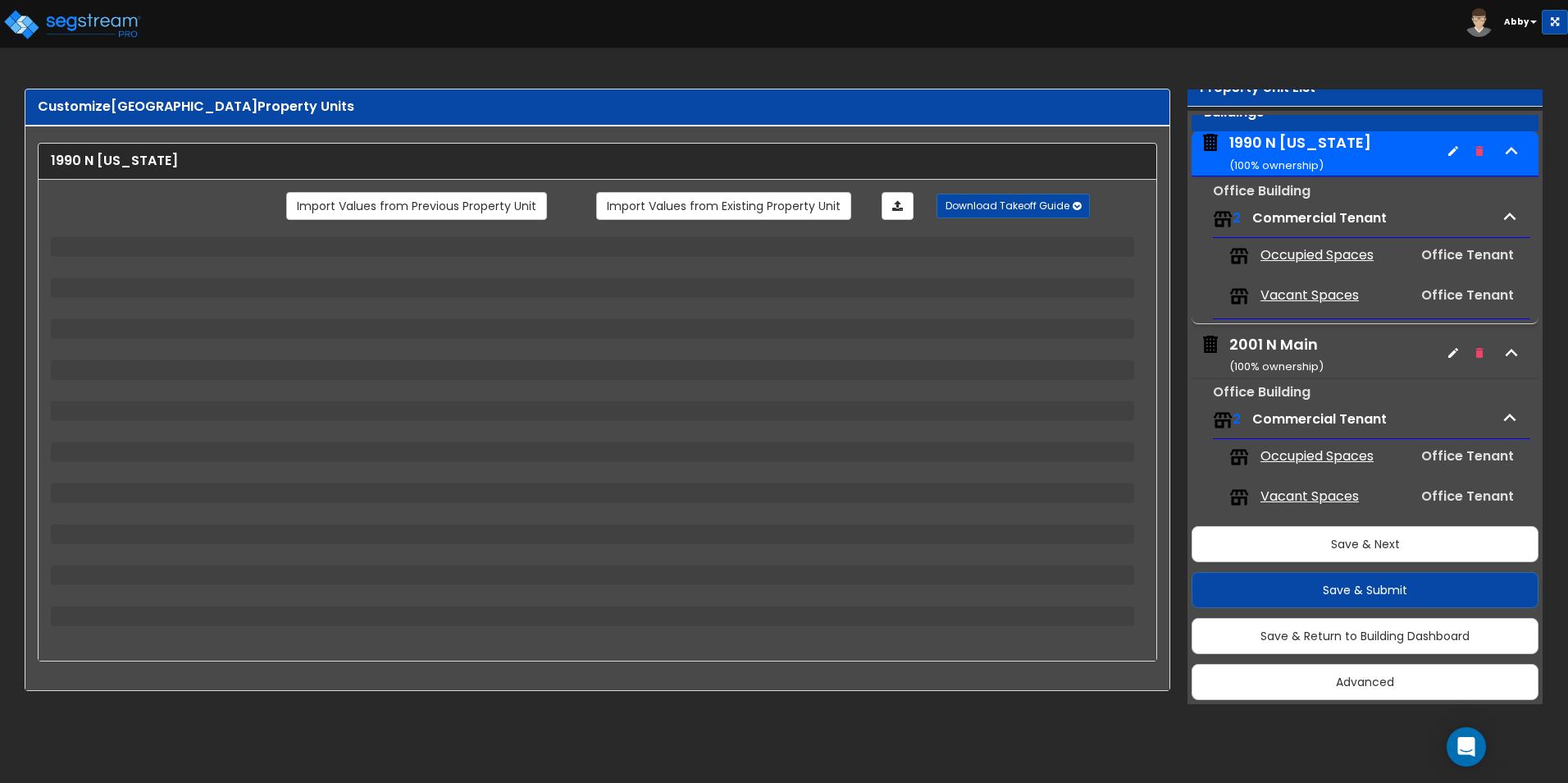
scroll to position [84, 0]
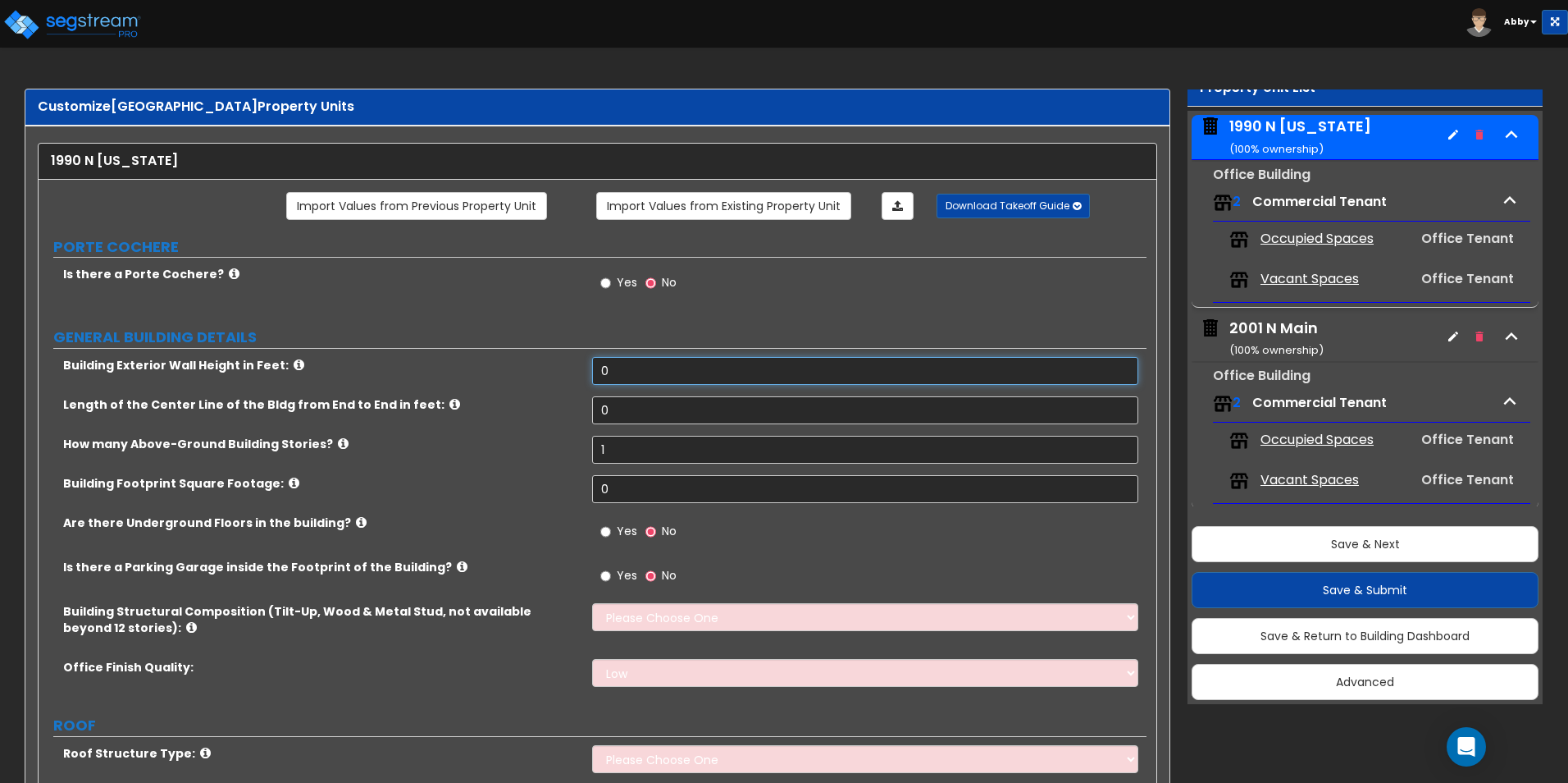
click at [624, 371] on input "0" at bounding box center [865, 371] width 546 height 28
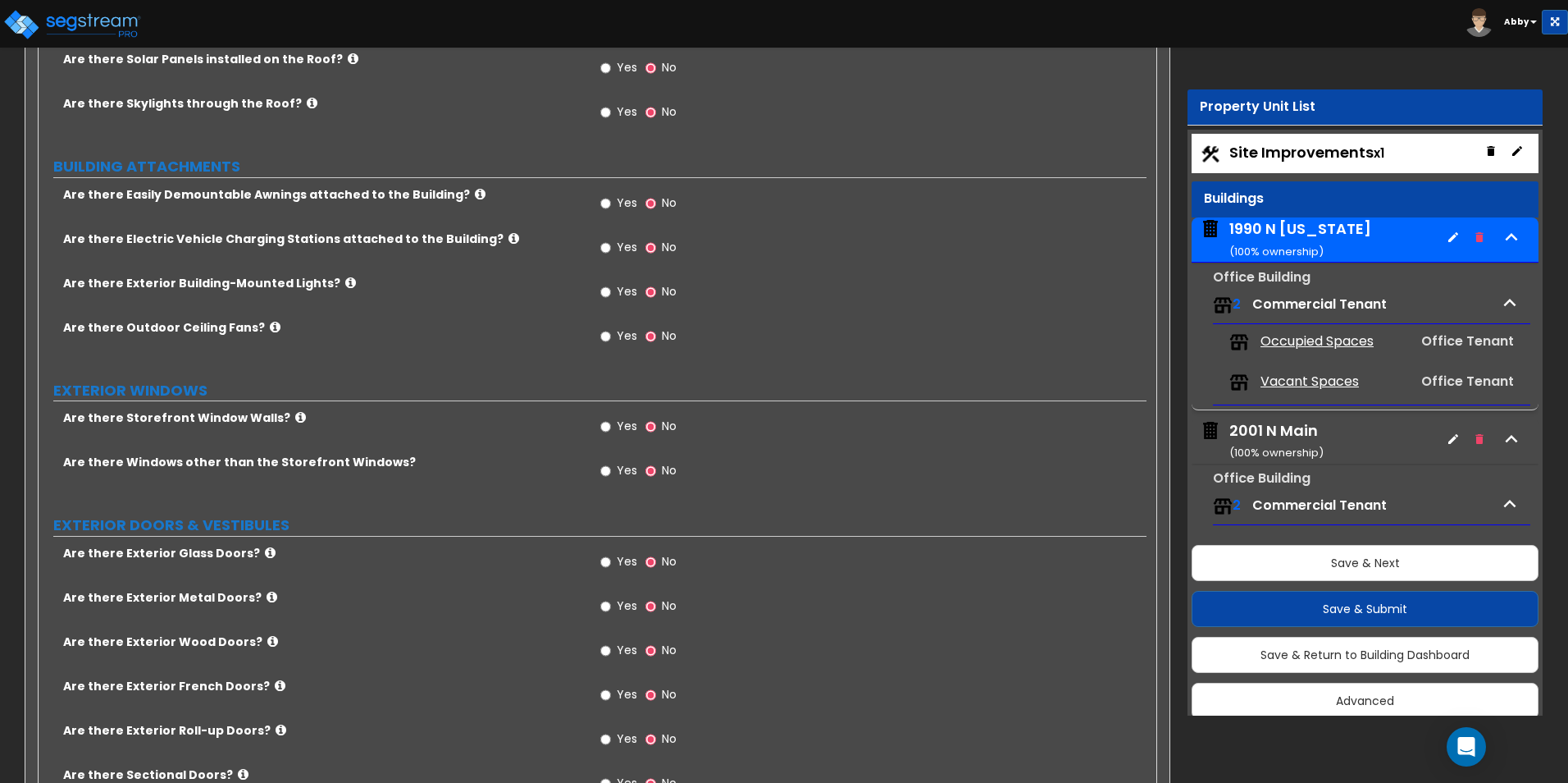
scroll to position [744, 0]
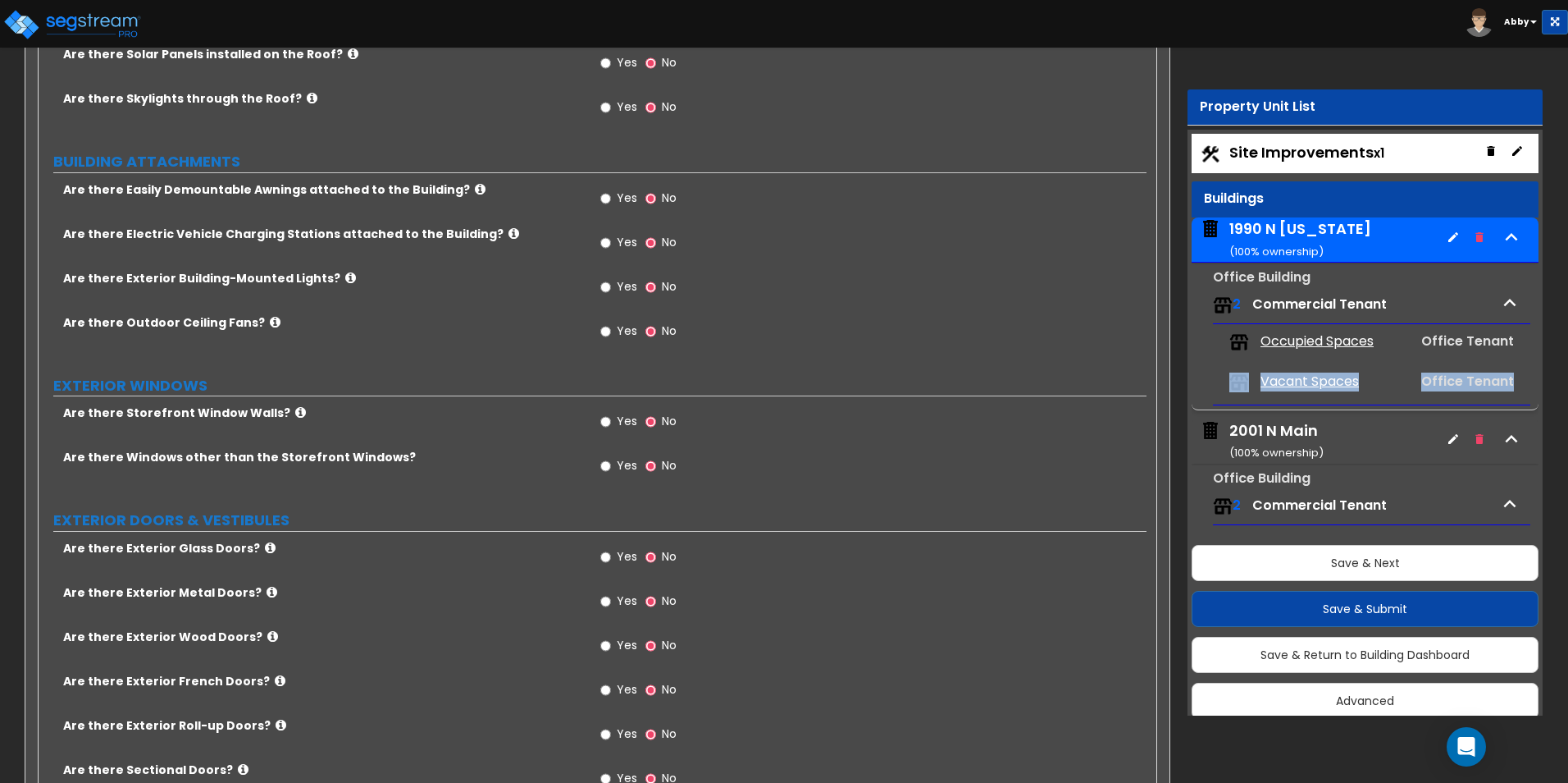
drag, startPoint x: 1503, startPoint y: 378, endPoint x: 1246, endPoint y: 375, distance: 257.0
click at [994, 375] on div "Vacant Spaces Office Tenant" at bounding box center [1371, 382] width 301 height 36
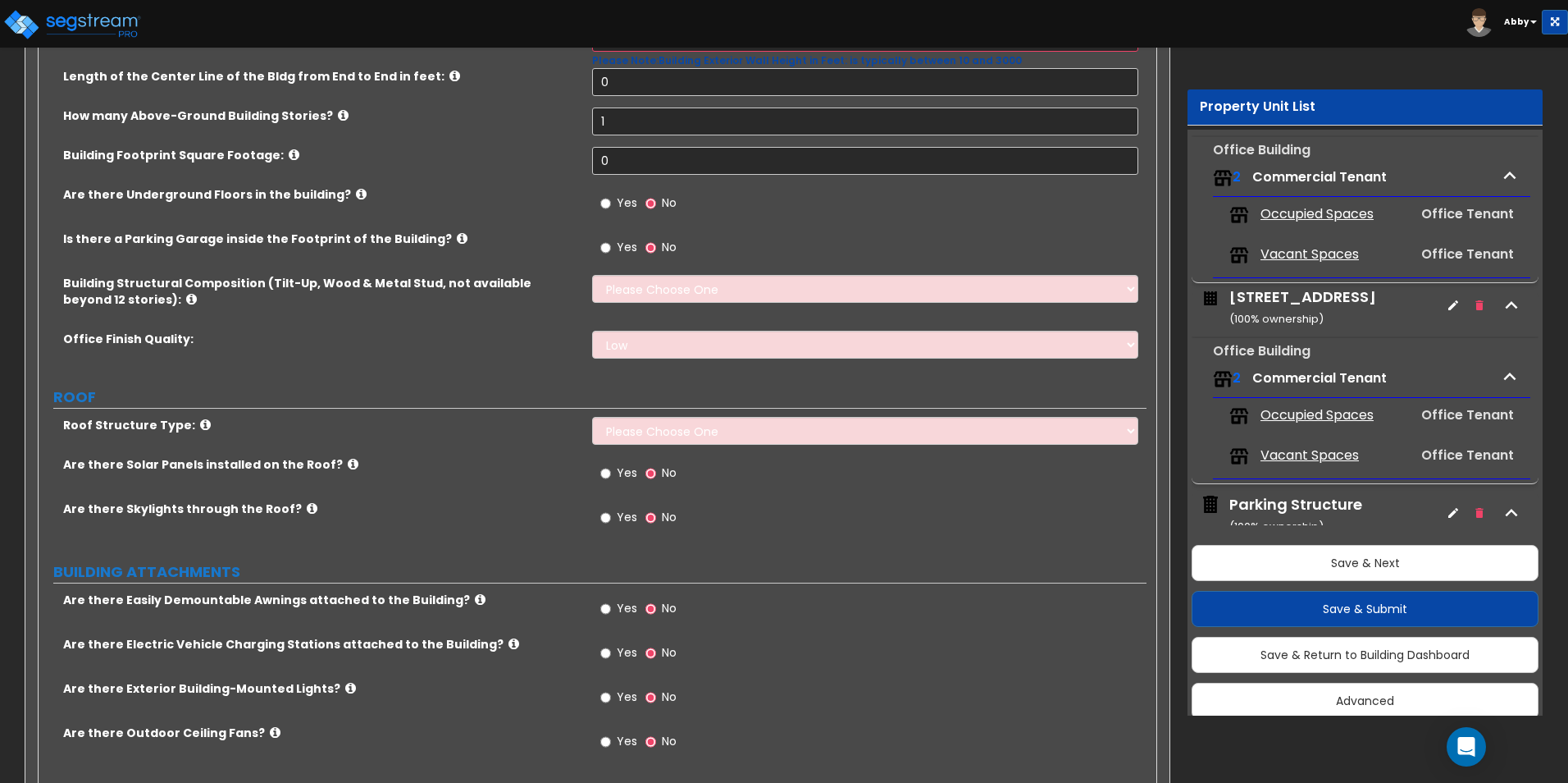
scroll to position [87, 0]
